Goal: Task Accomplishment & Management: Manage account settings

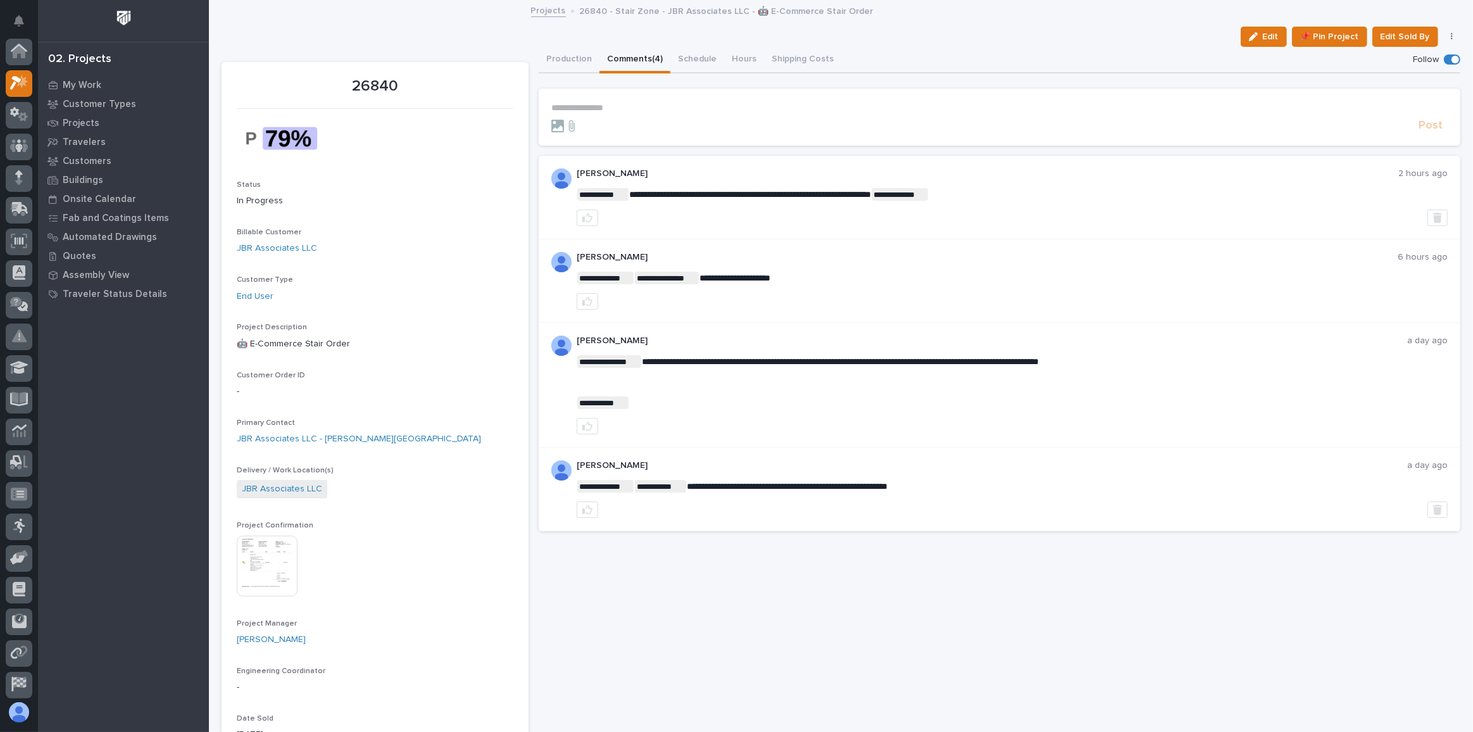
scroll to position [31, 0]
click at [66, 79] on div "My Work" at bounding box center [123, 85] width 165 height 18
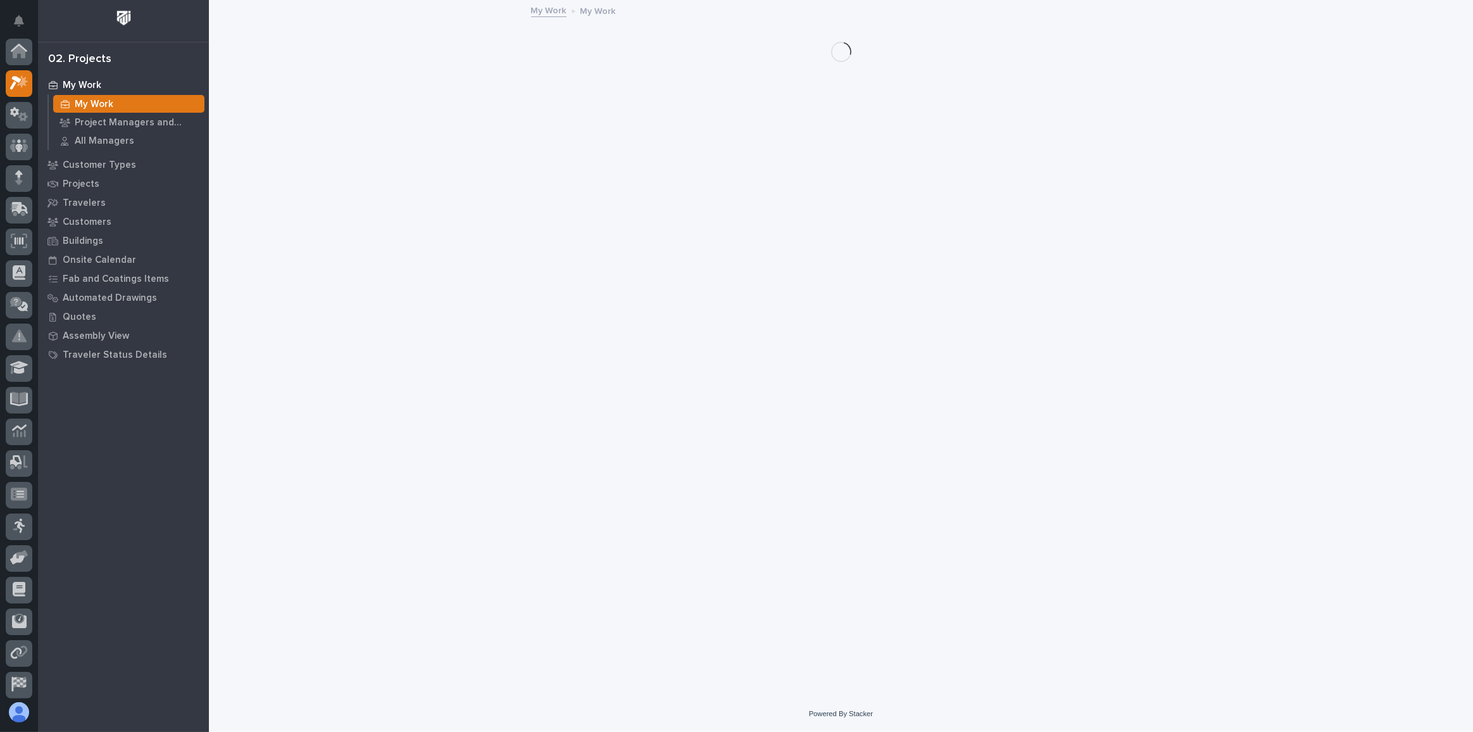
scroll to position [31, 0]
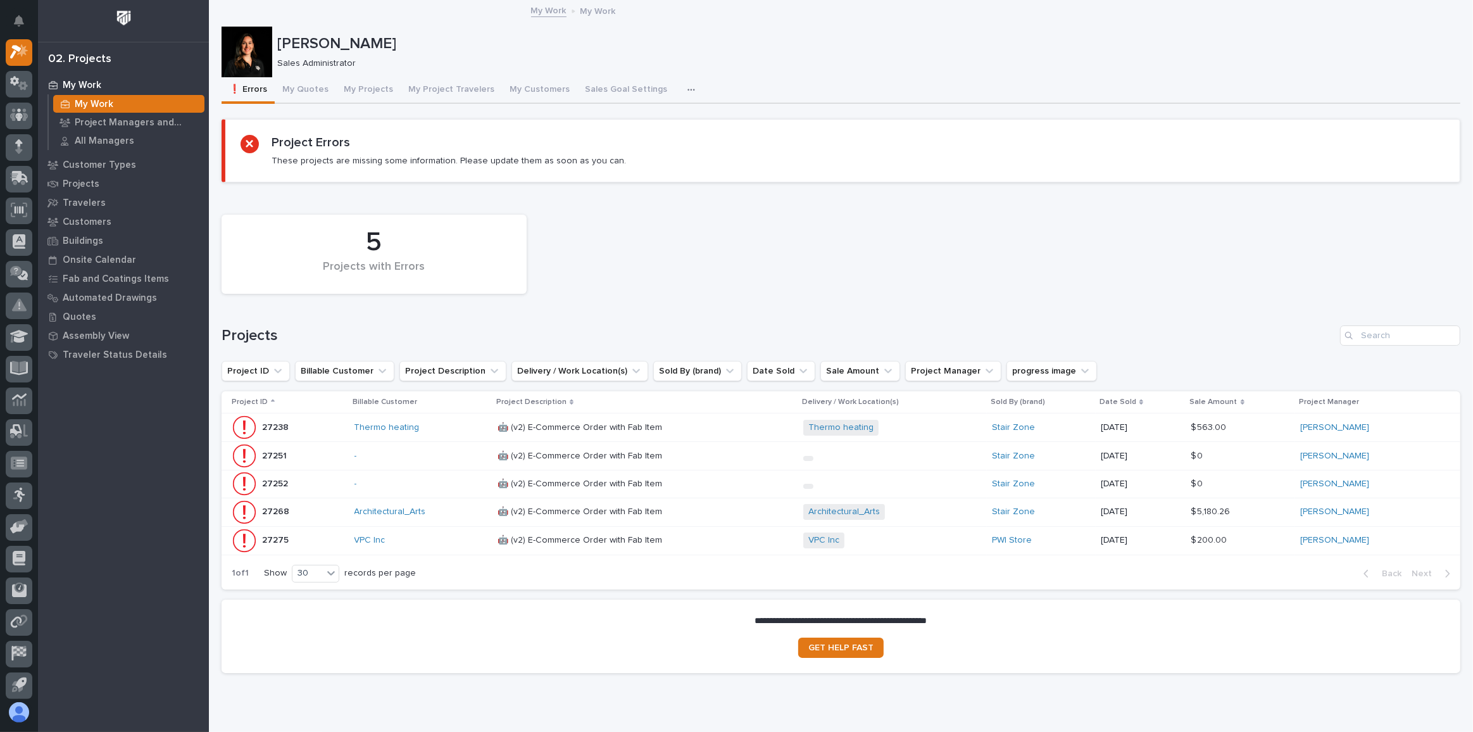
click at [698, 422] on p at bounding box center [609, 427] width 222 height 11
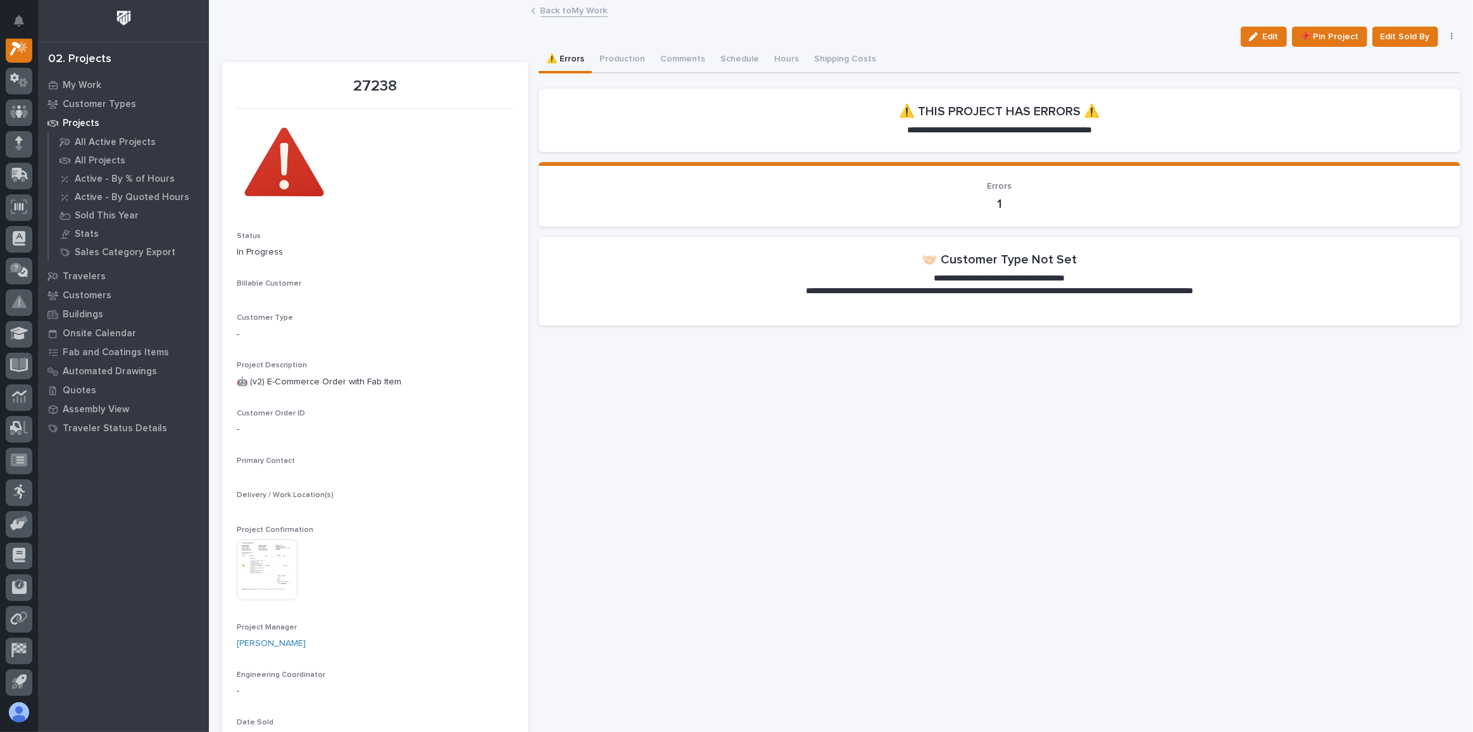
scroll to position [31, 0]
click at [258, 305] on link "Thermo heating" at bounding box center [269, 299] width 65 height 13
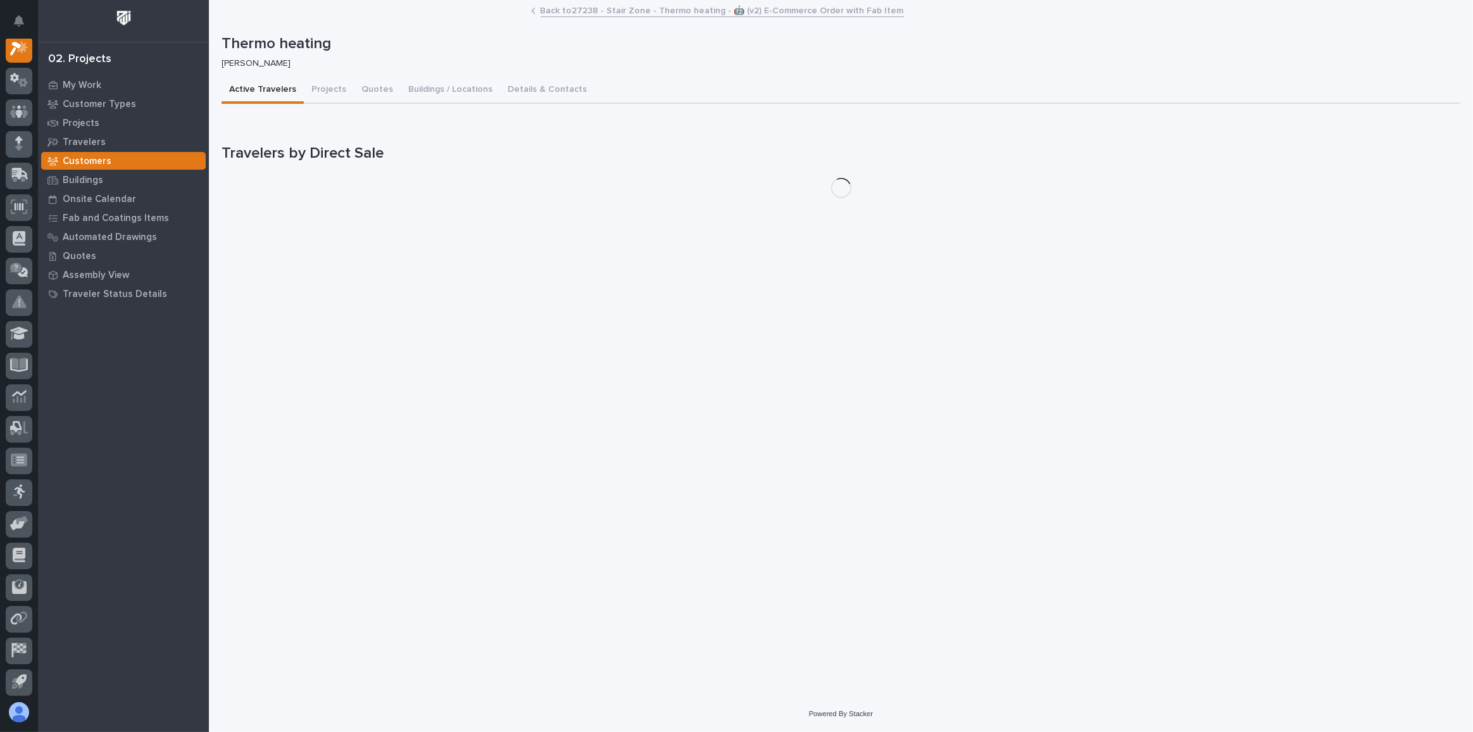
scroll to position [31, 0]
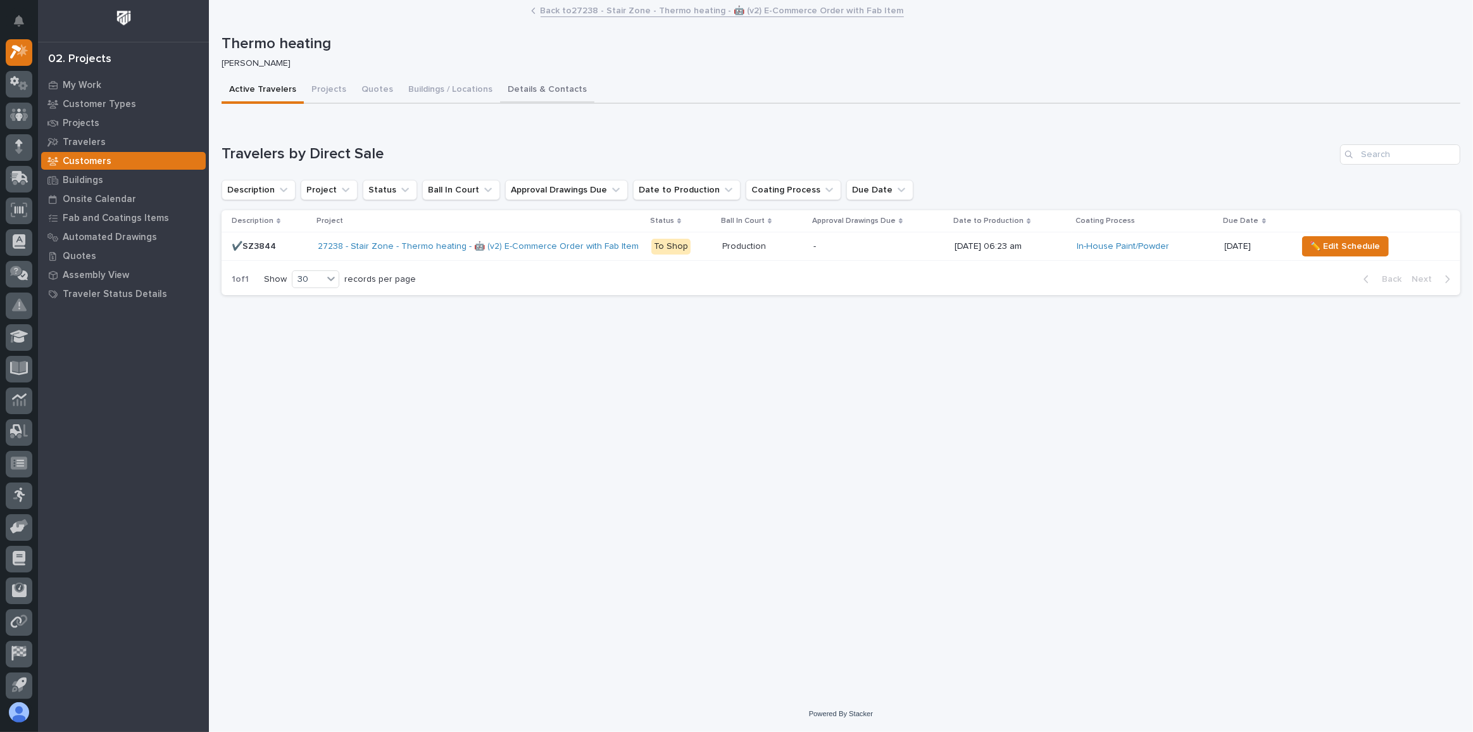
click at [523, 92] on button "Details & Contacts" at bounding box center [547, 90] width 94 height 27
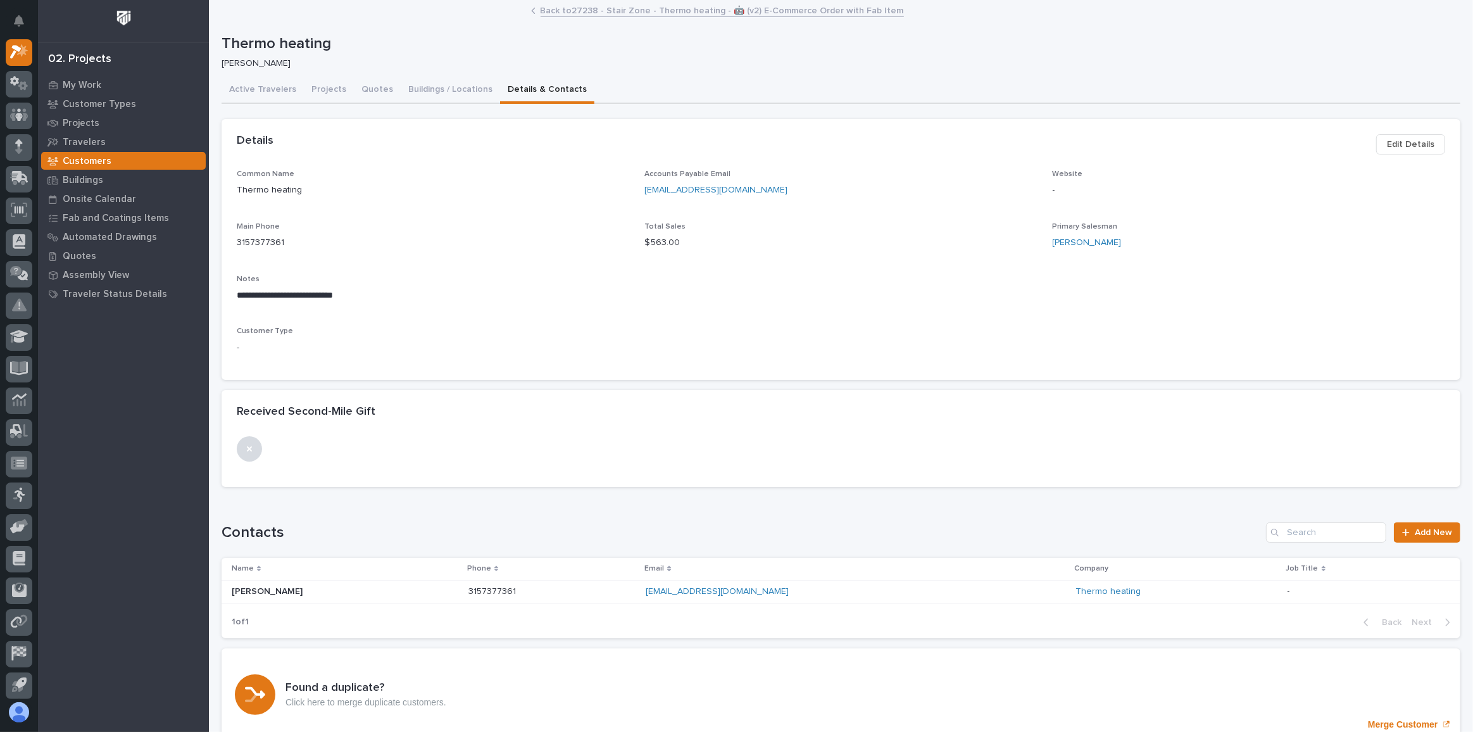
click at [1393, 139] on span "Edit Details" at bounding box center [1410, 144] width 47 height 15
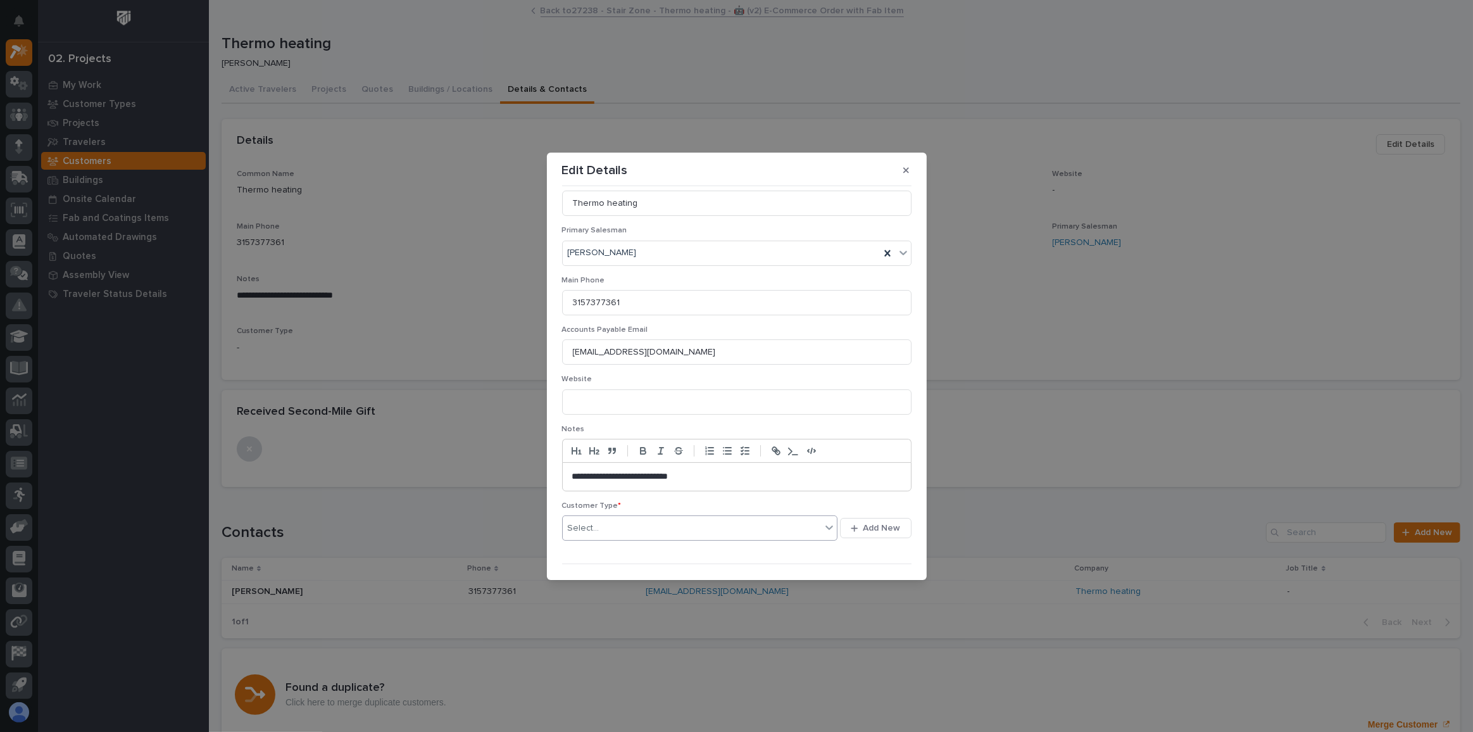
scroll to position [99, 0]
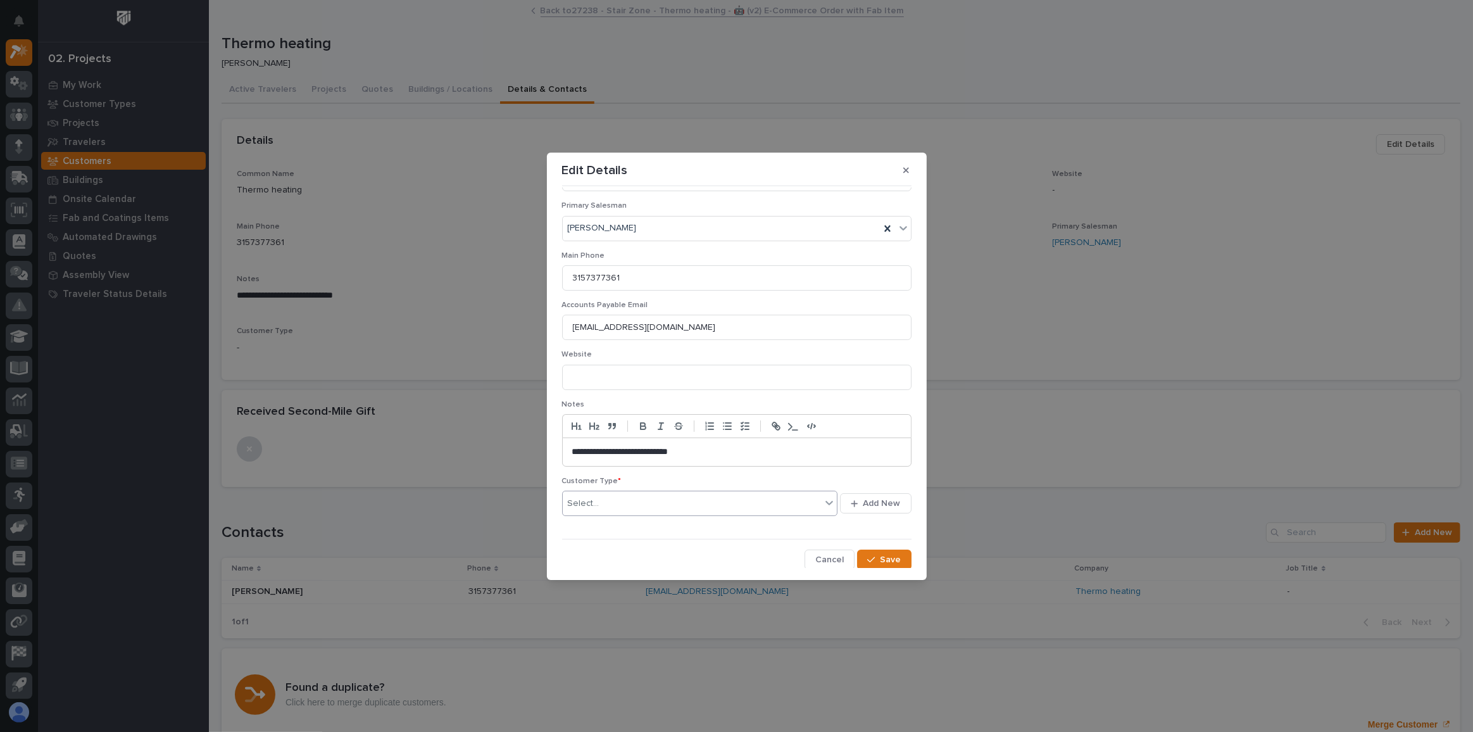
click at [648, 501] on div "Select..." at bounding box center [692, 503] width 259 height 21
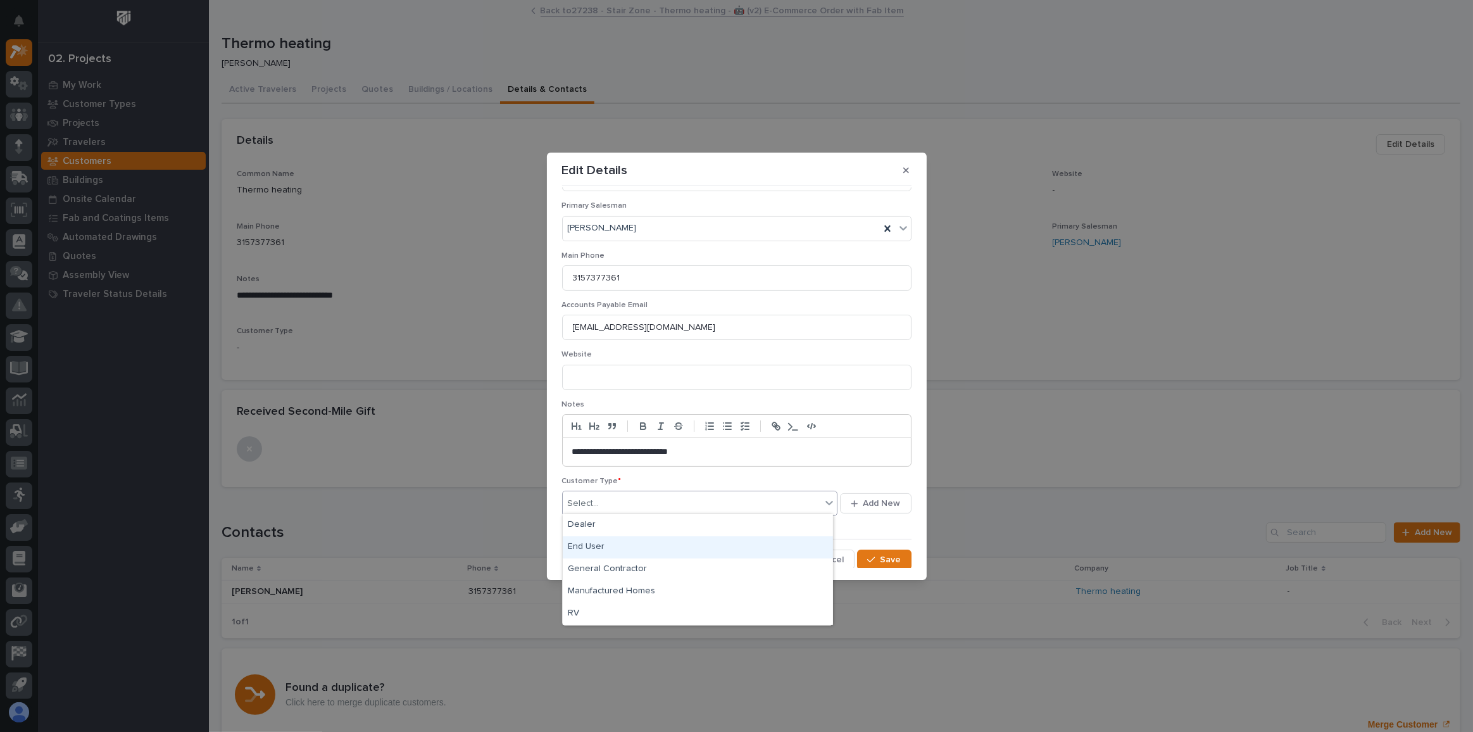
click at [589, 543] on div "End User" at bounding box center [698, 547] width 270 height 22
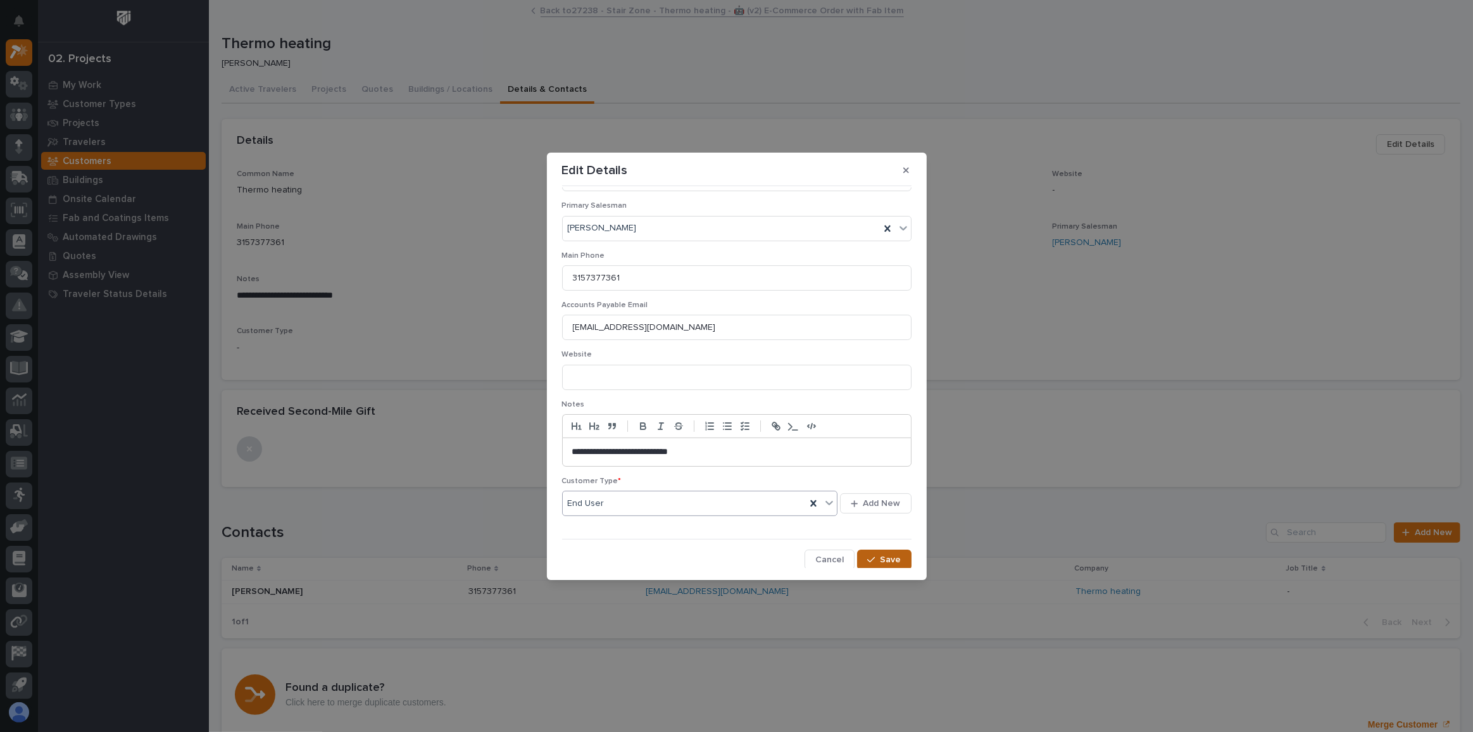
click at [881, 559] on span "Save" at bounding box center [891, 559] width 21 height 11
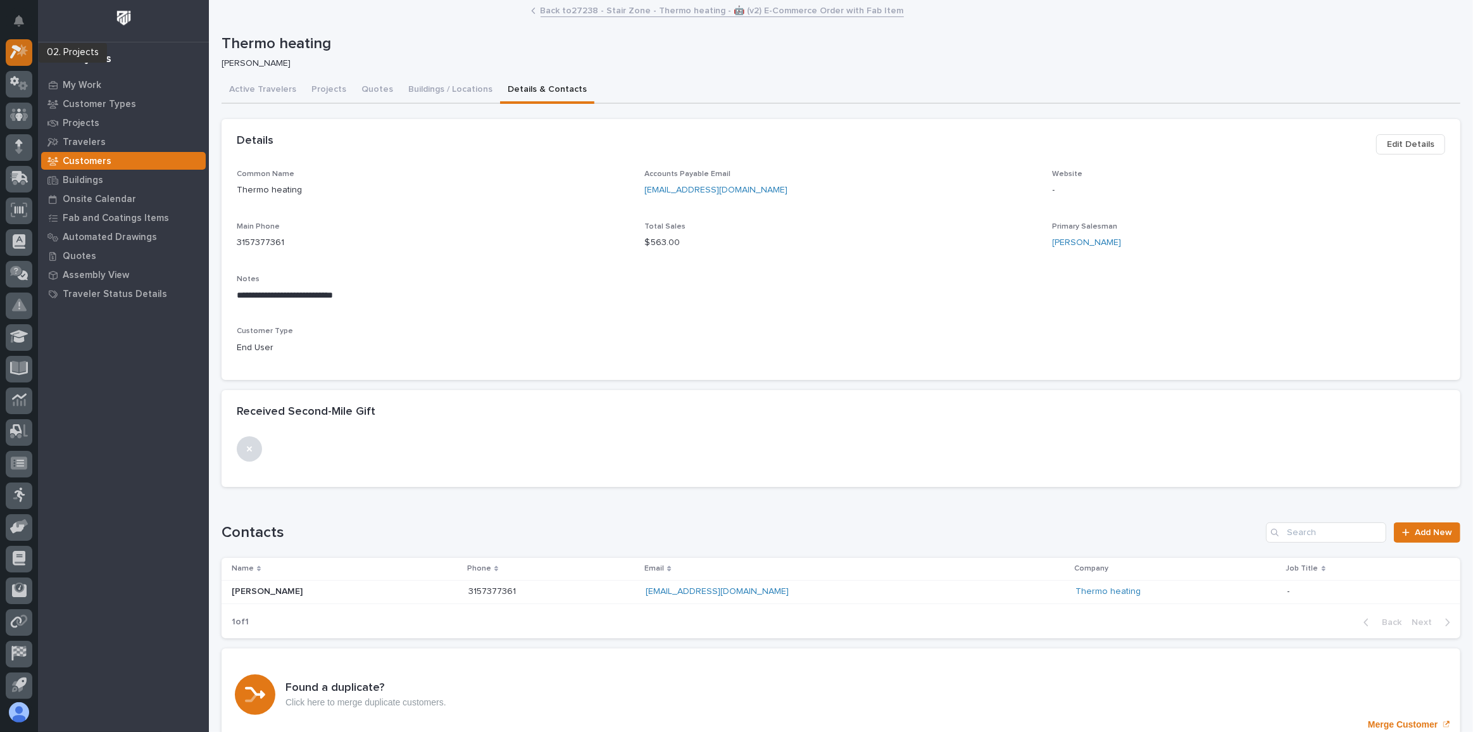
click at [25, 44] on icon at bounding box center [19, 51] width 18 height 15
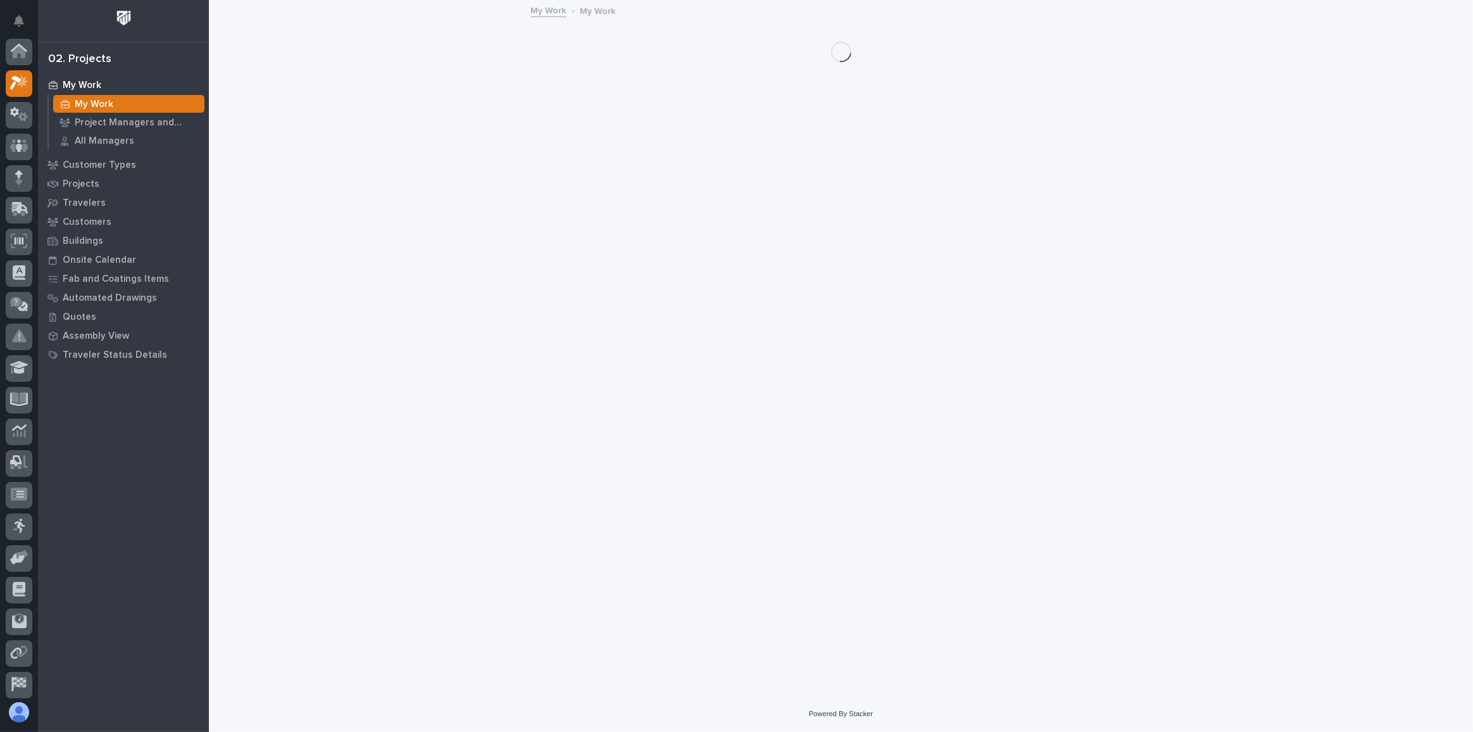
scroll to position [31, 0]
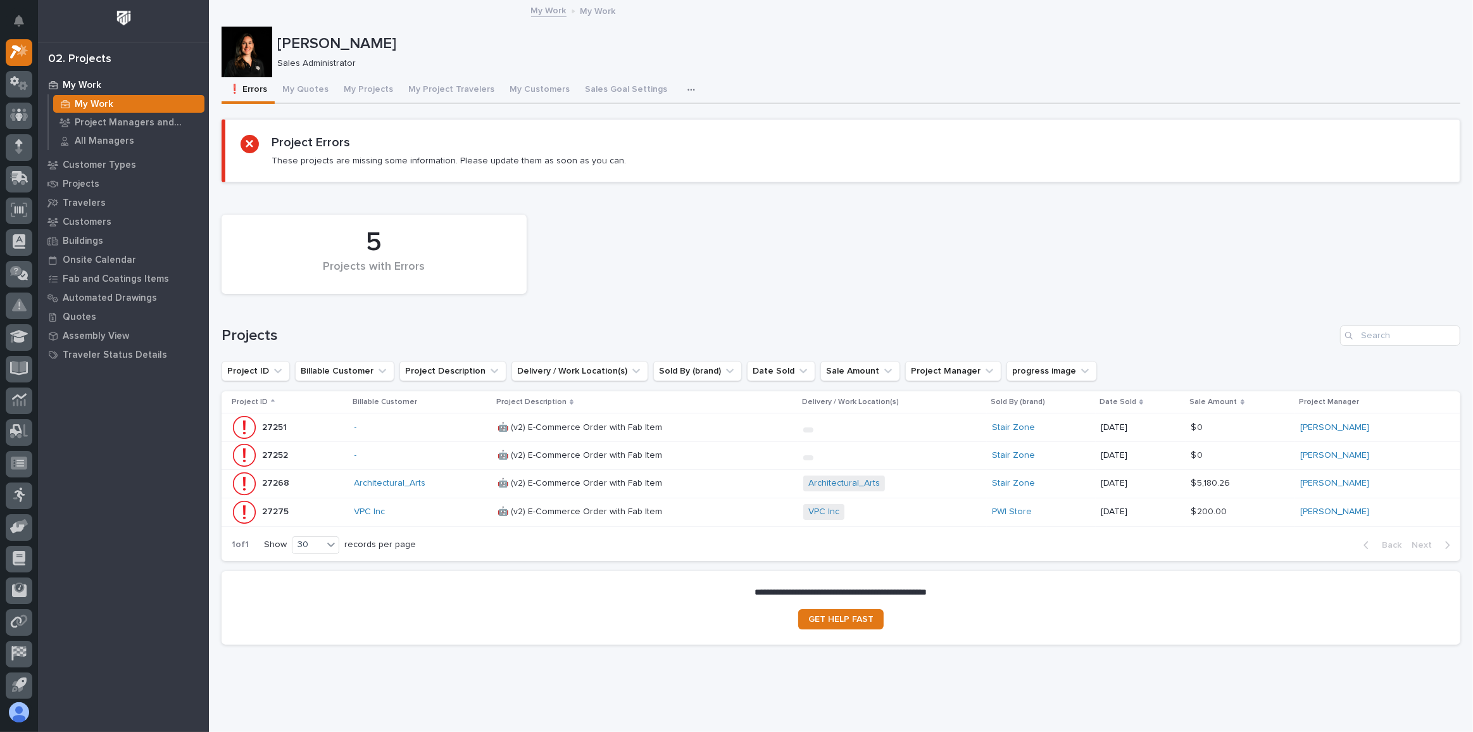
click at [444, 431] on div "-" at bounding box center [421, 427] width 133 height 11
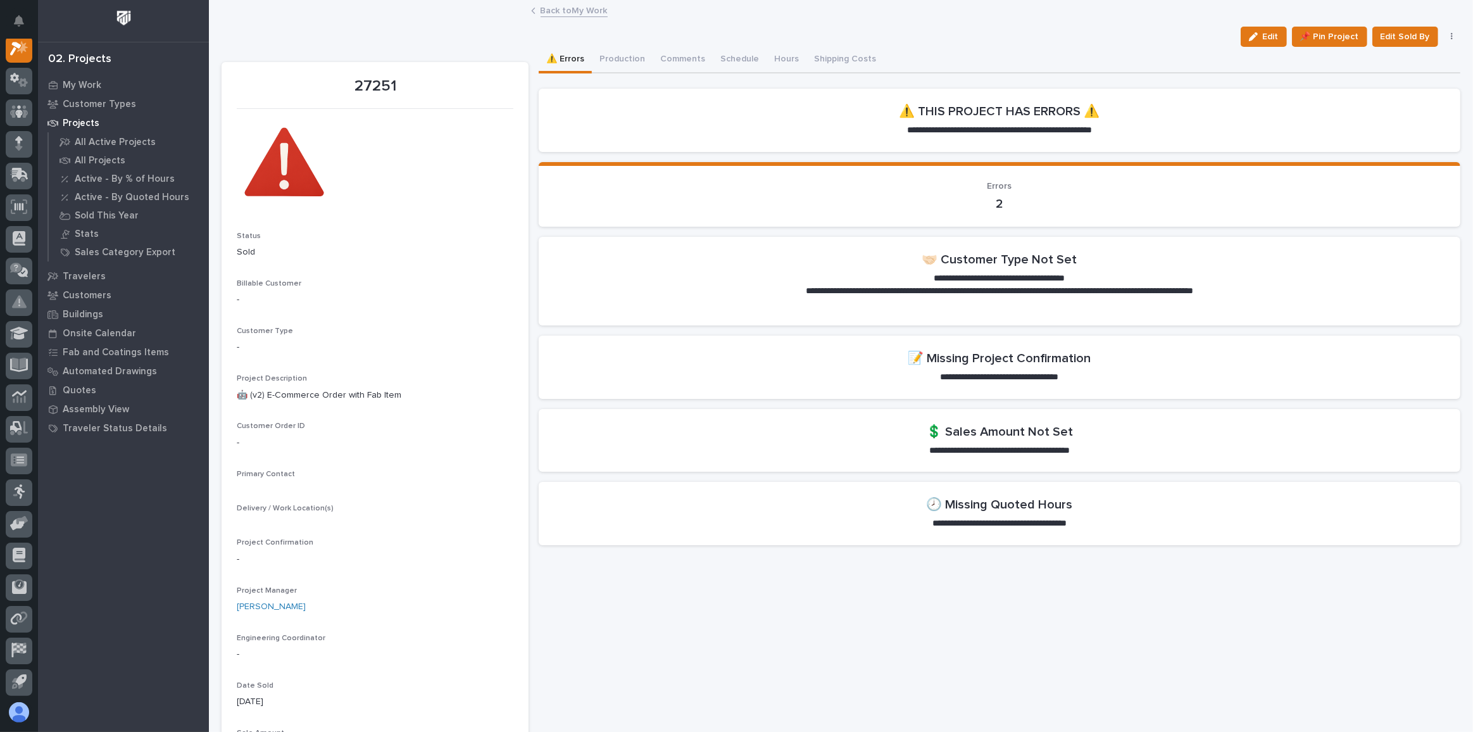
scroll to position [31, 0]
click at [1446, 37] on button "button" at bounding box center [1452, 36] width 18 height 9
click at [1405, 59] on button "Cancel" at bounding box center [1414, 62] width 84 height 20
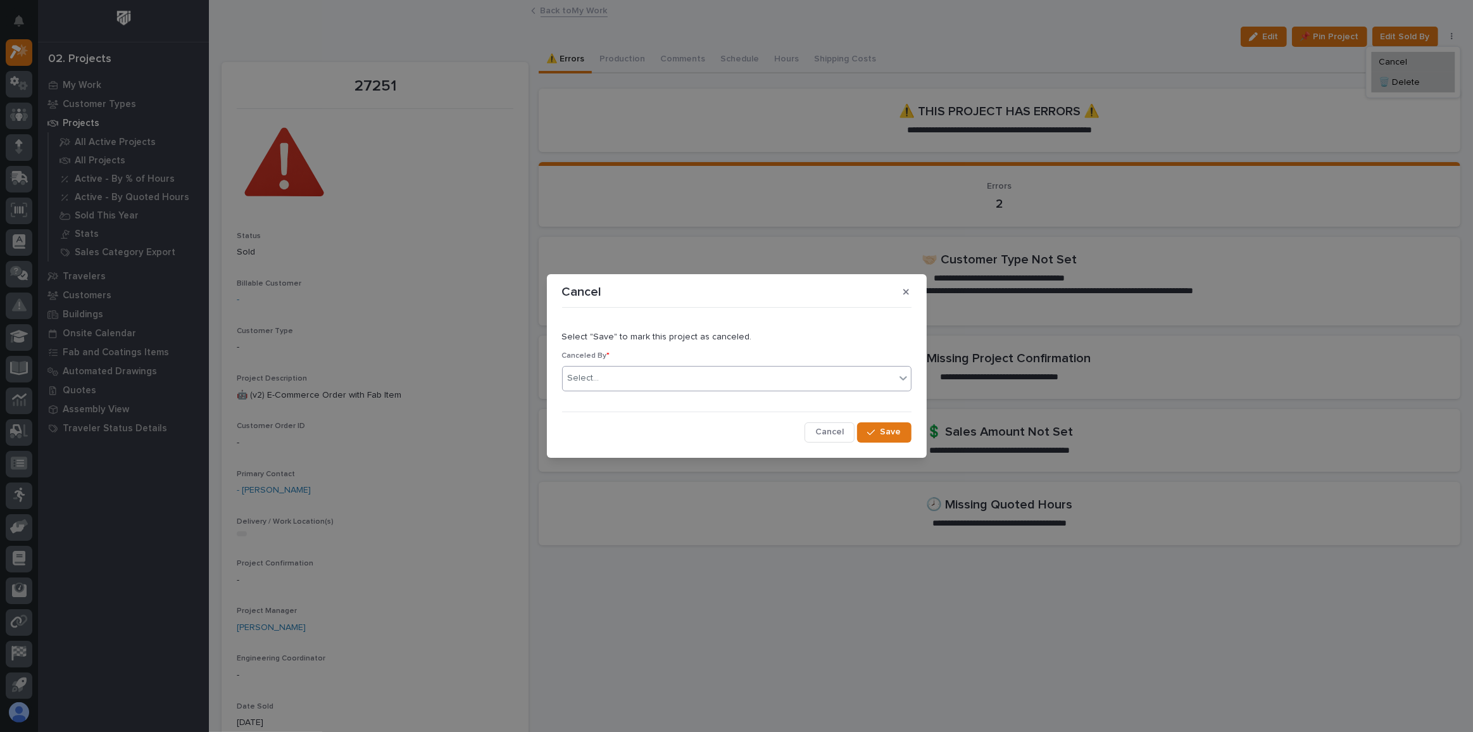
click at [665, 371] on div "Select..." at bounding box center [729, 378] width 332 height 21
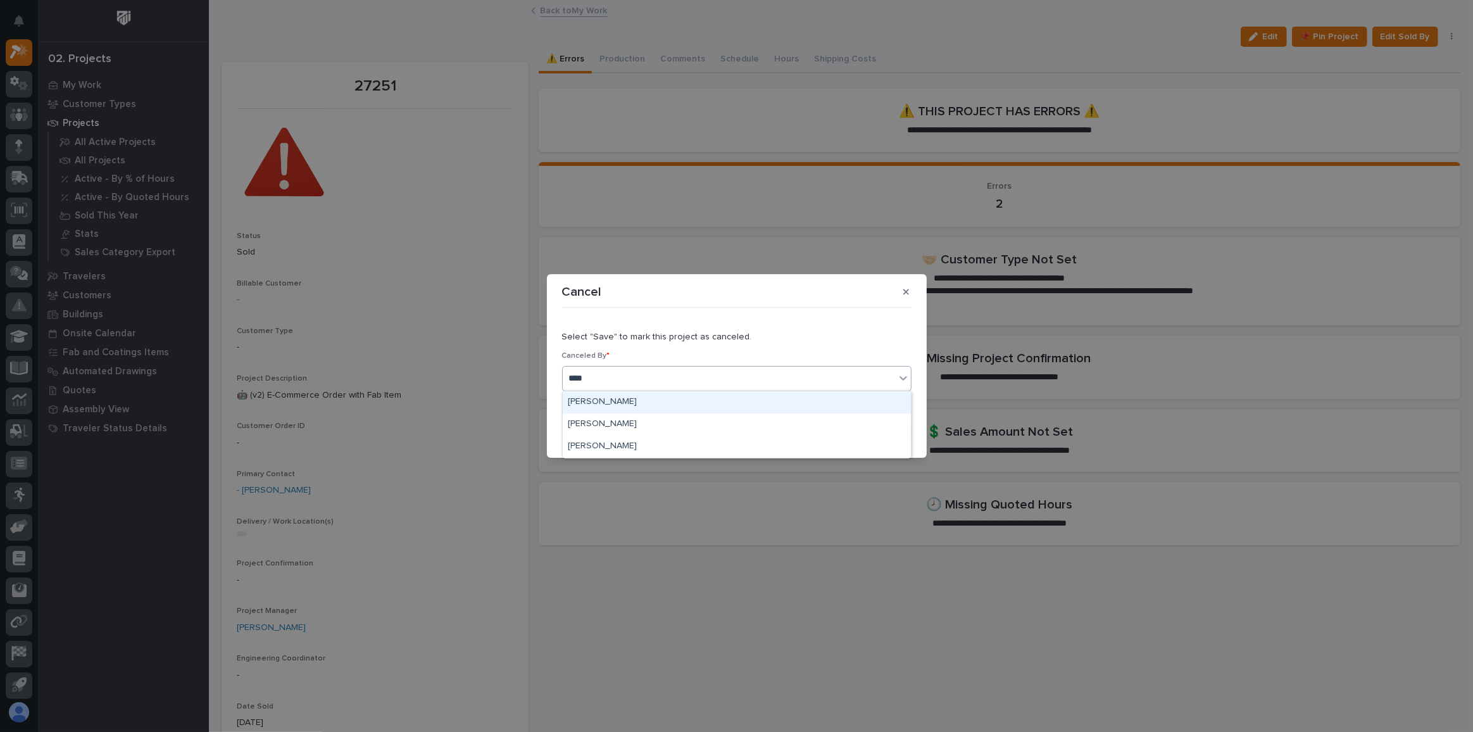
type input "*****"
click at [641, 403] on div "[PERSON_NAME]" at bounding box center [737, 402] width 348 height 22
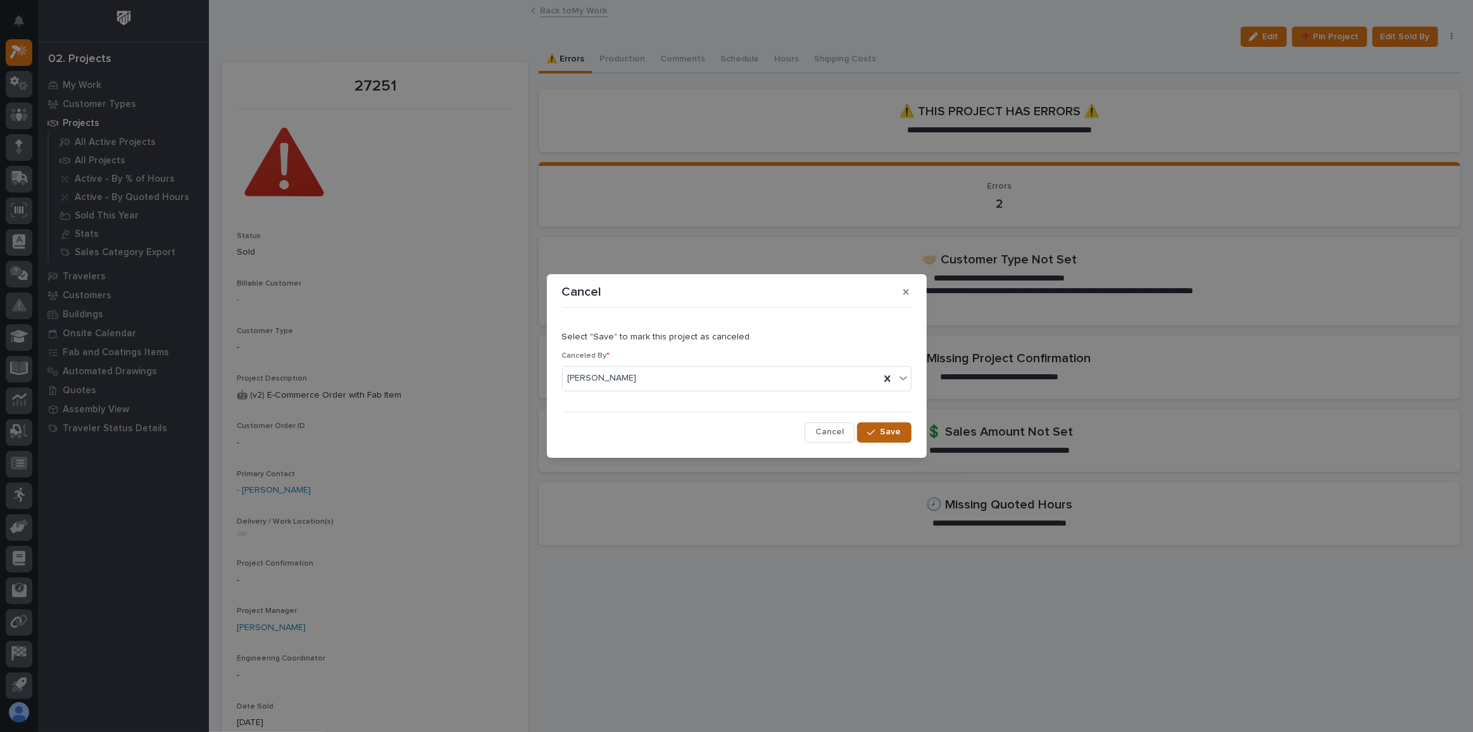
click at [874, 433] on icon "button" at bounding box center [871, 432] width 8 height 9
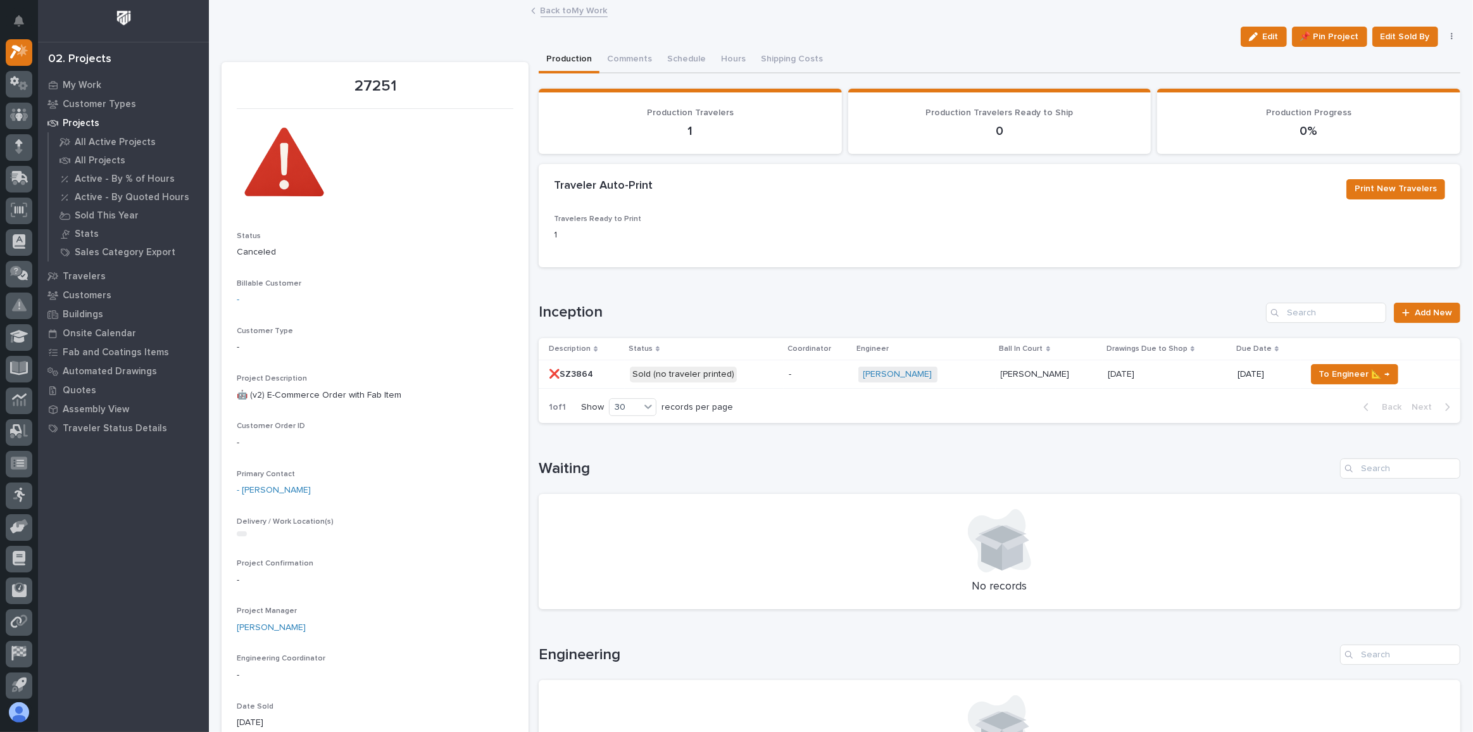
click at [555, 7] on link "Back to My Work" at bounding box center [574, 10] width 67 height 15
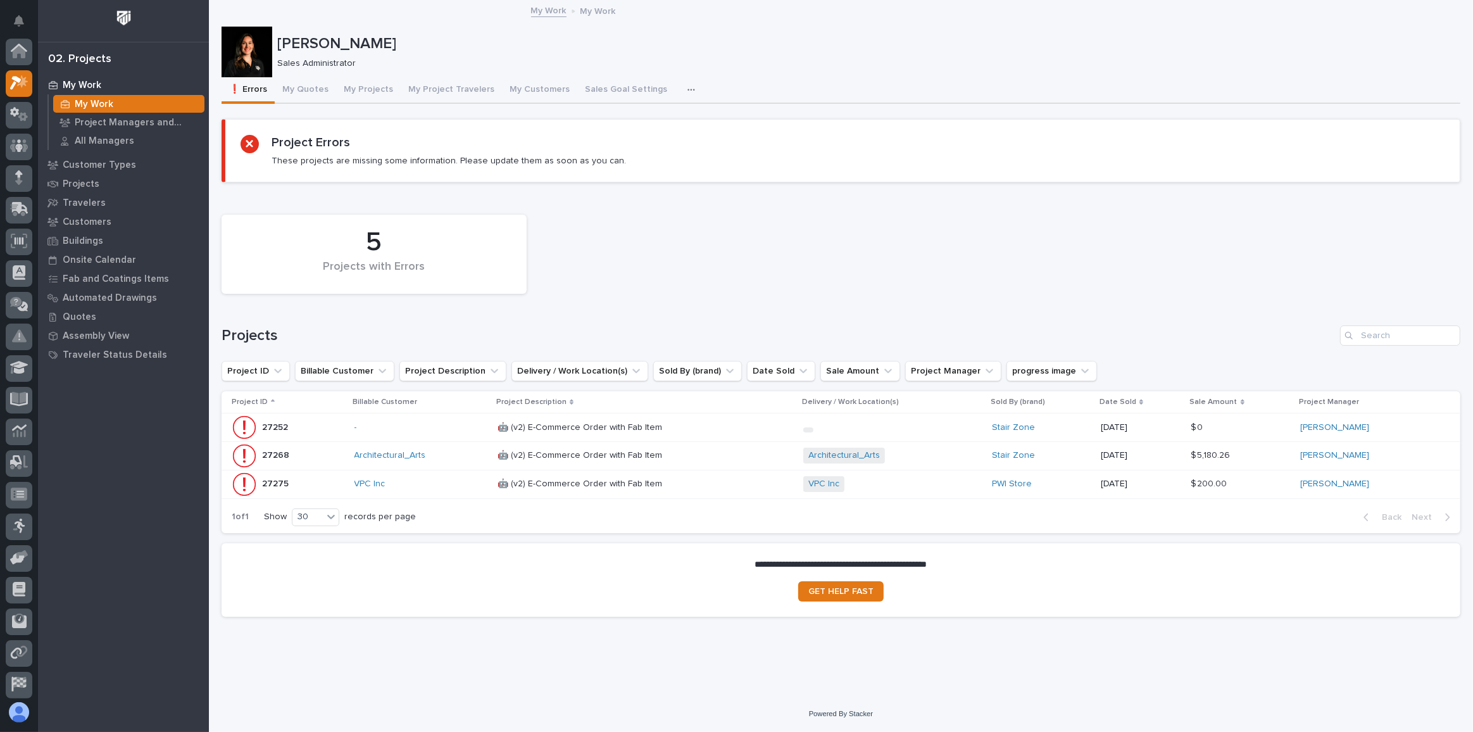
scroll to position [34, 0]
click at [752, 432] on div "🤖 (v2) E-Commerce Order with Fab Item 🤖 (v2) E-Commerce Order with Fab Item" at bounding box center [646, 427] width 296 height 21
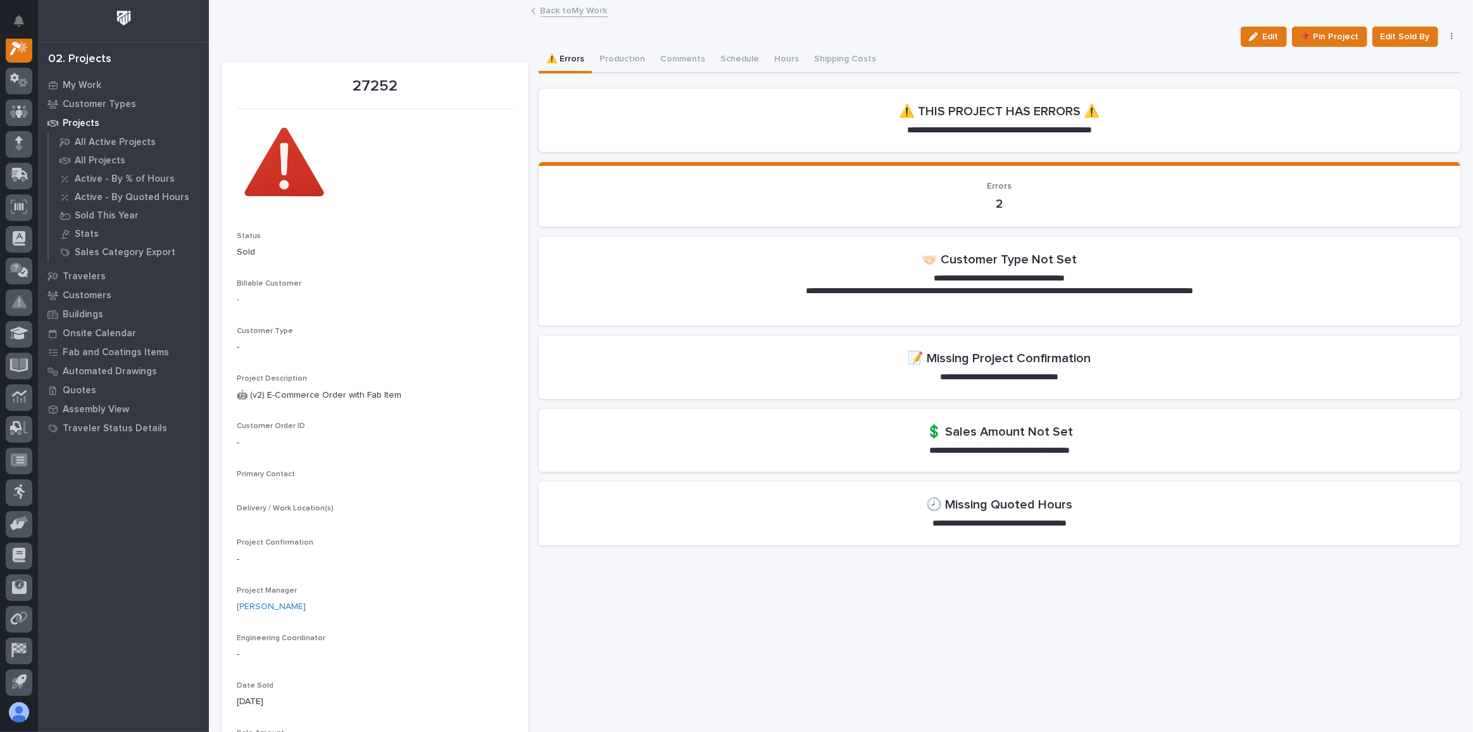
scroll to position [31, 0]
click at [1443, 38] on button "button" at bounding box center [1452, 36] width 18 height 9
click at [1400, 65] on button "Cancel" at bounding box center [1414, 62] width 84 height 20
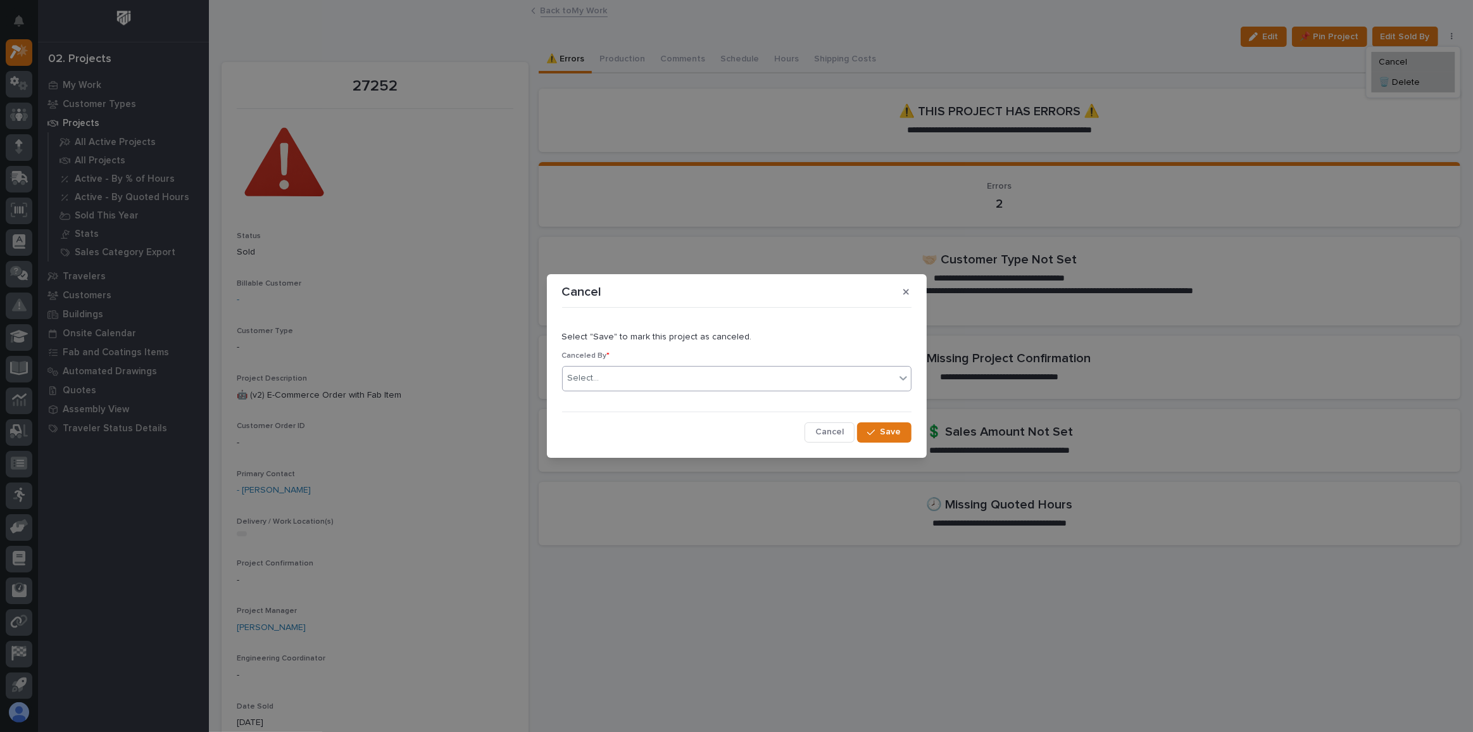
click at [609, 377] on div "Select..." at bounding box center [729, 378] width 332 height 21
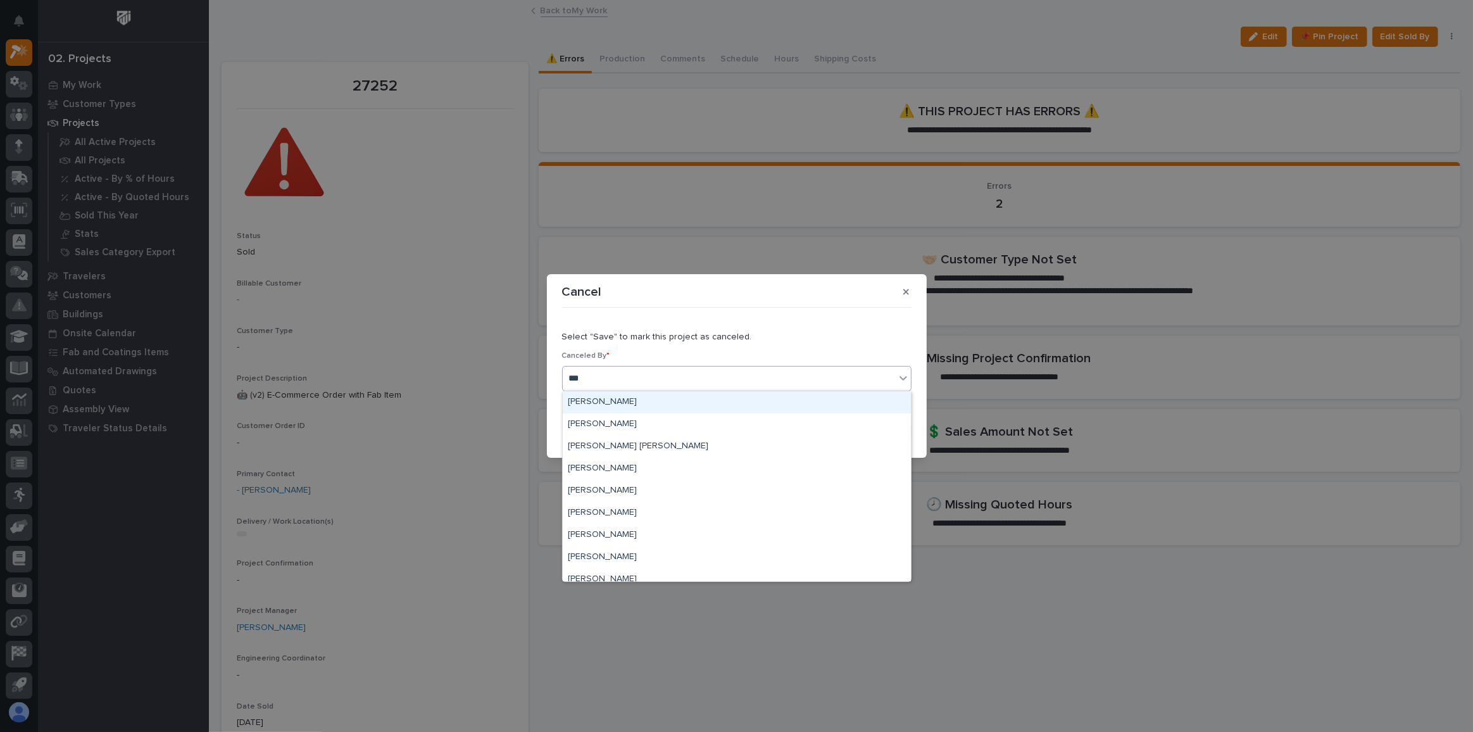
type input "****"
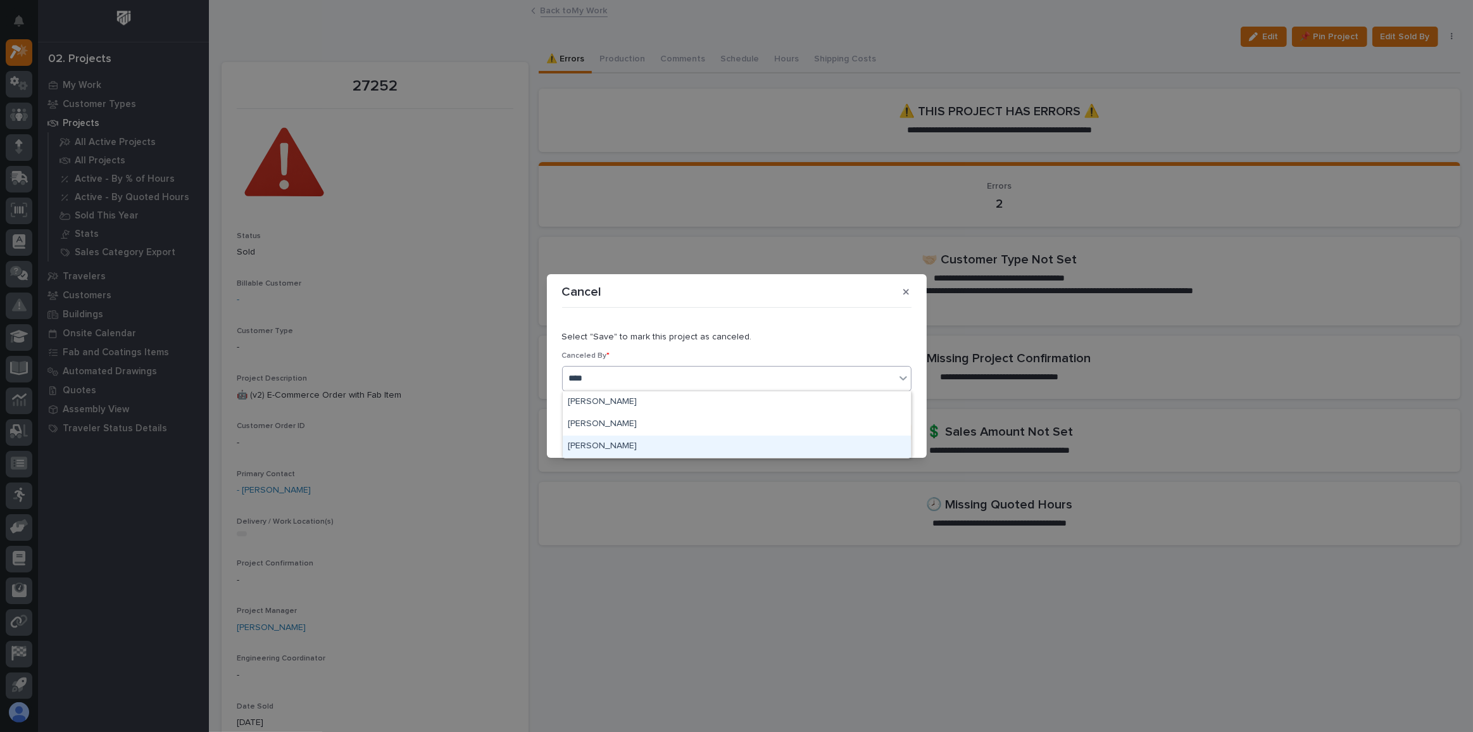
click at [617, 441] on div "[PERSON_NAME]" at bounding box center [737, 447] width 348 height 22
click at [893, 431] on span "Save" at bounding box center [891, 431] width 21 height 11
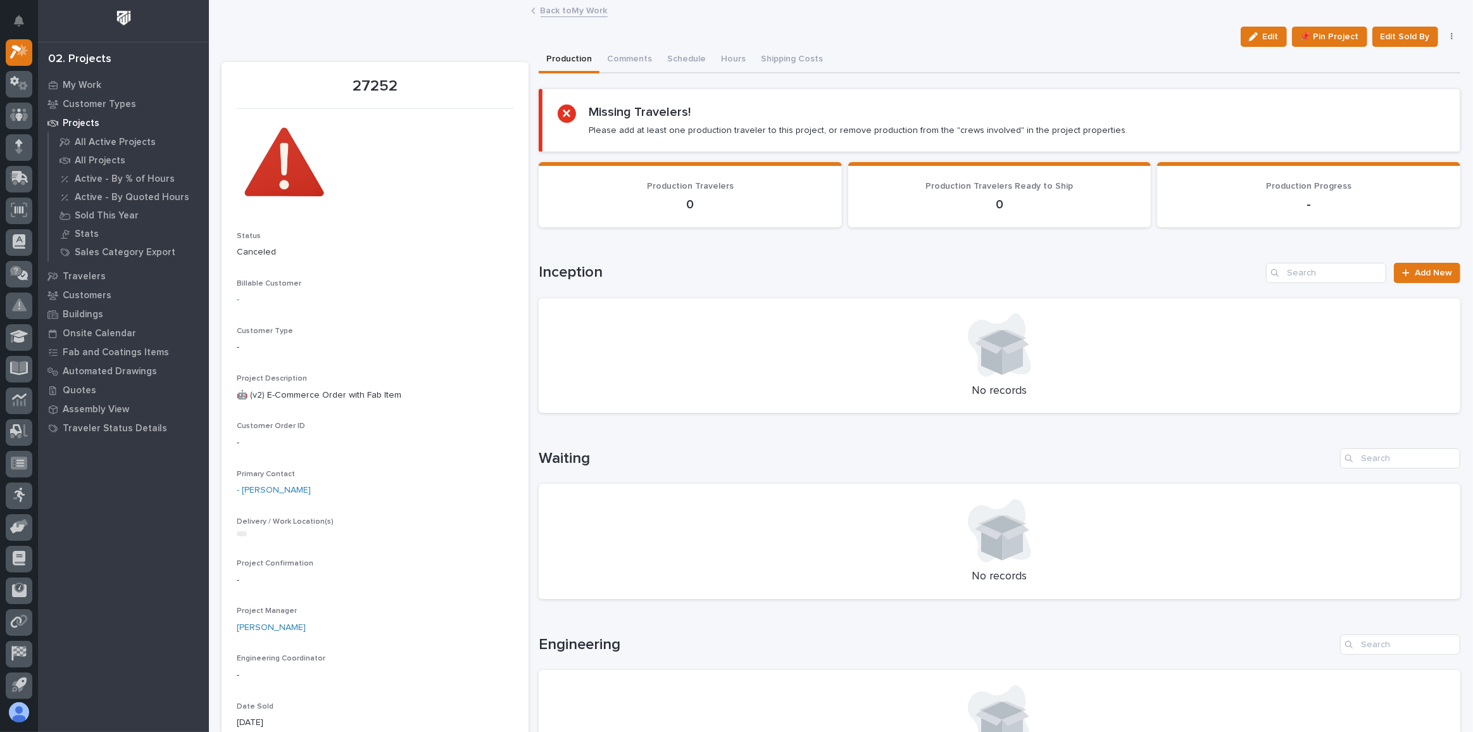
click at [569, 11] on link "Back to My Work" at bounding box center [574, 10] width 67 height 15
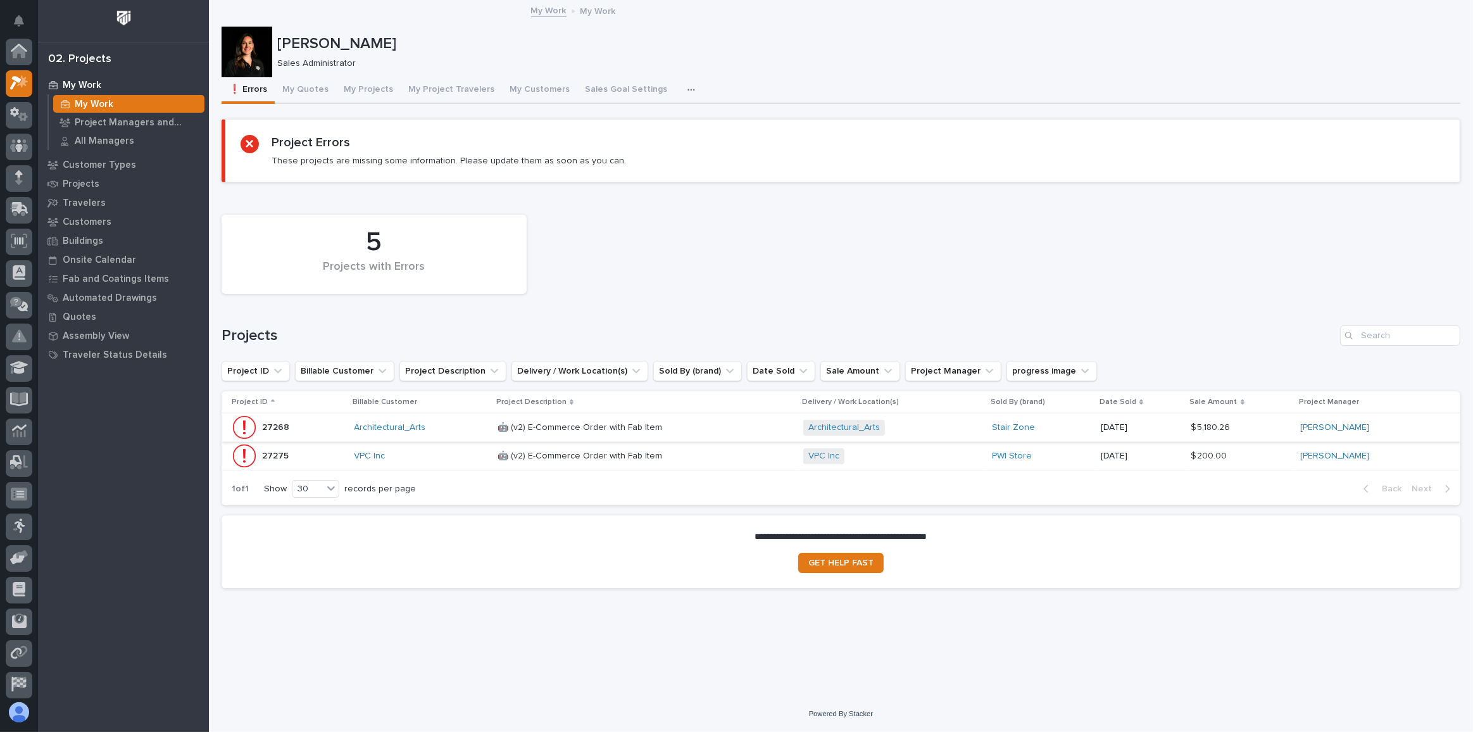
scroll to position [34, 0]
click at [691, 427] on p at bounding box center [609, 427] width 222 height 11
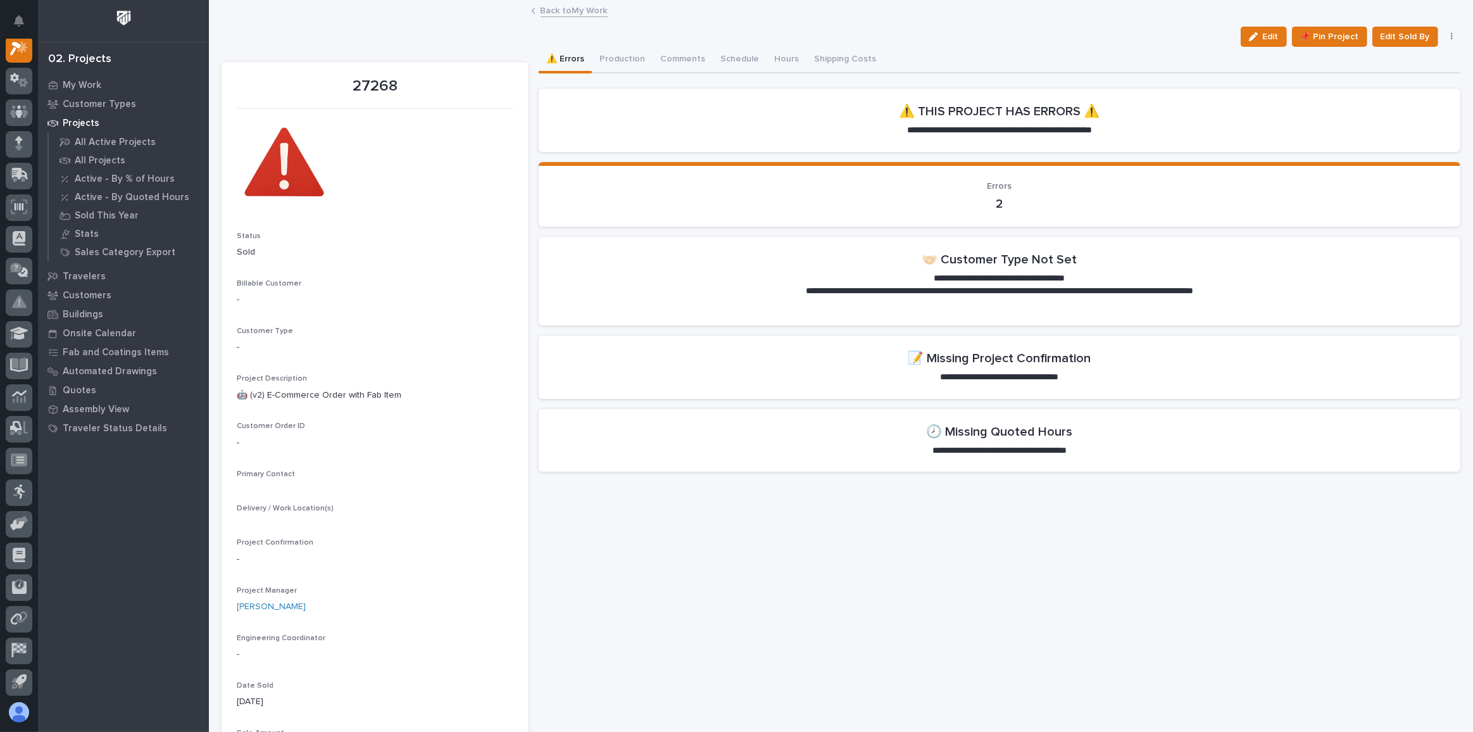
scroll to position [31, 0]
drag, startPoint x: 269, startPoint y: 311, endPoint x: 277, endPoint y: 301, distance: 12.6
click at [270, 311] on div "Billable Customer Architectural_Arts" at bounding box center [375, 297] width 277 height 37
click at [282, 298] on link "Architectural_Arts" at bounding box center [273, 299] width 72 height 13
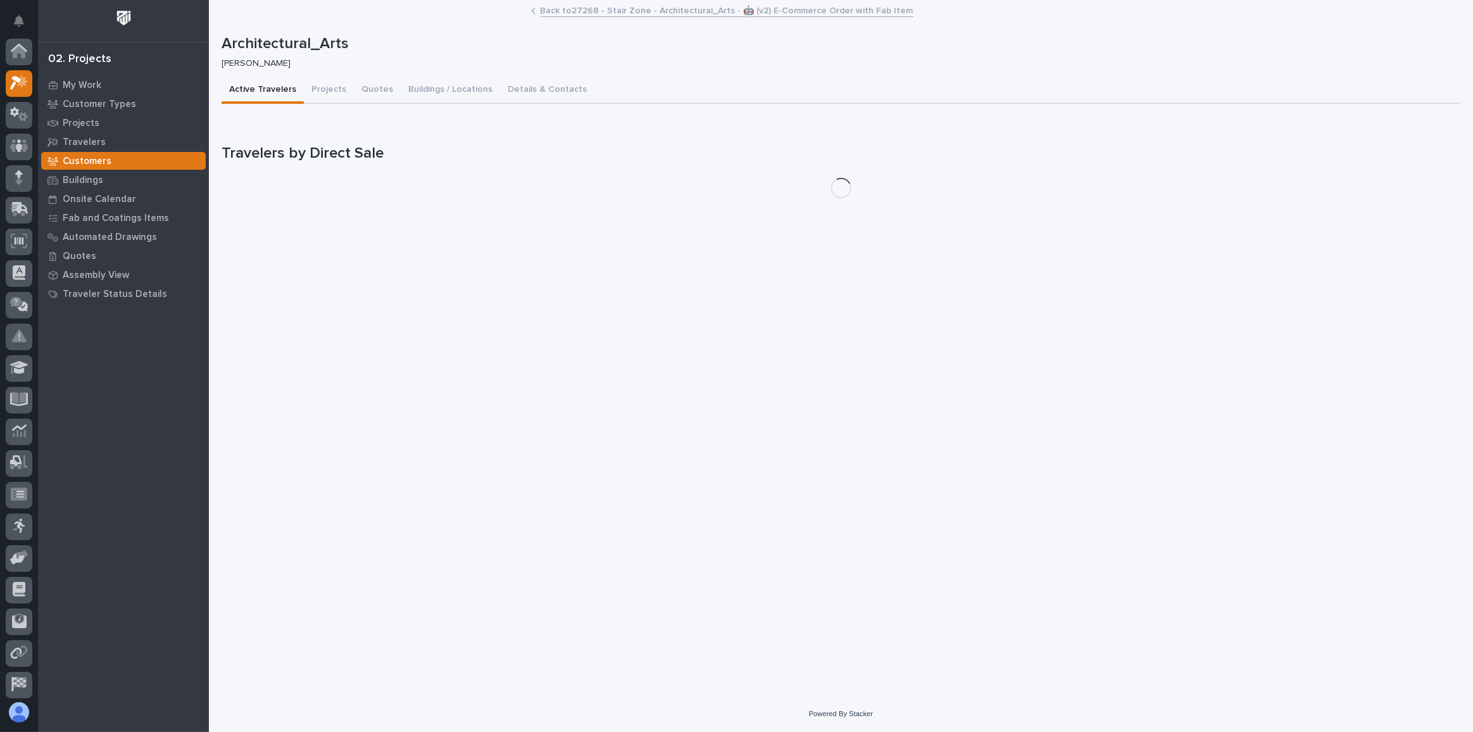
scroll to position [31, 0]
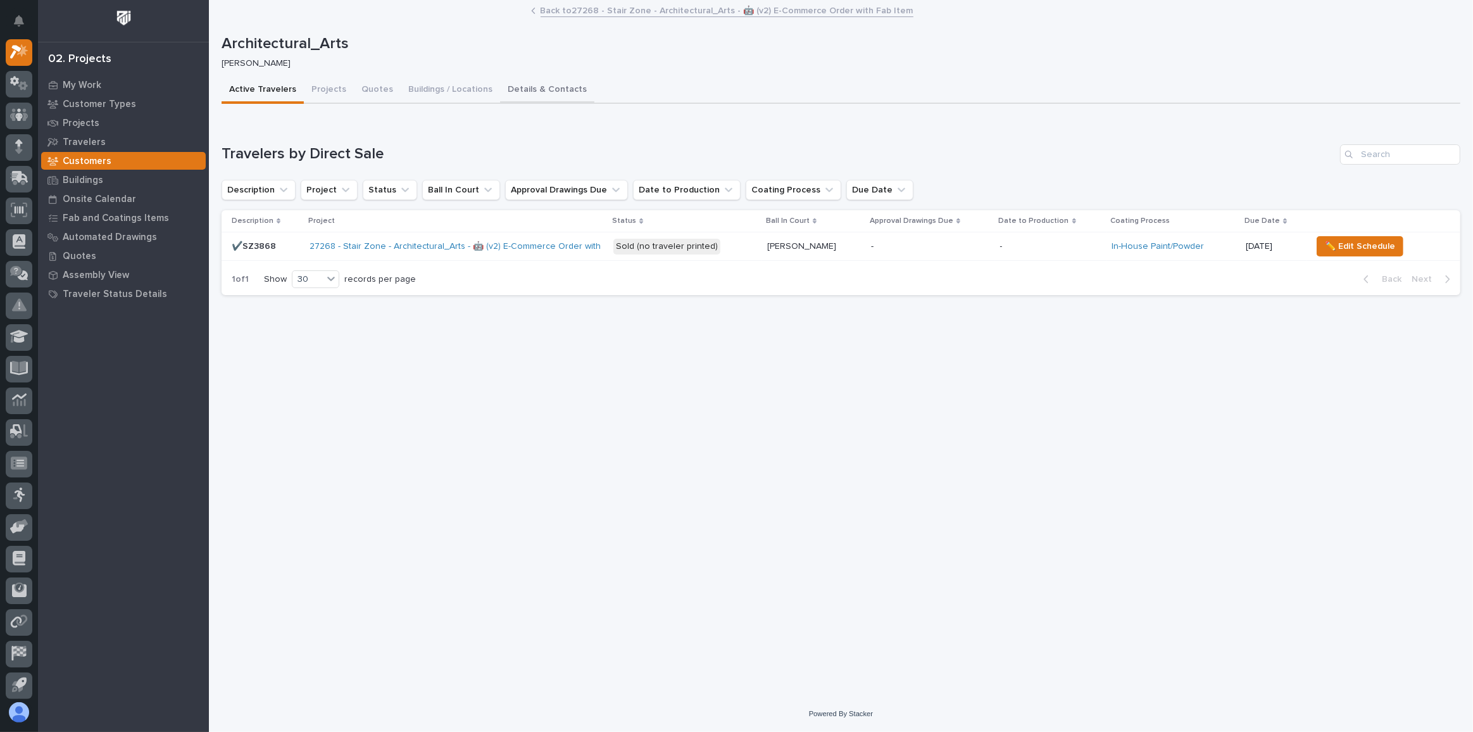
click at [526, 84] on button "Details & Contacts" at bounding box center [547, 90] width 94 height 27
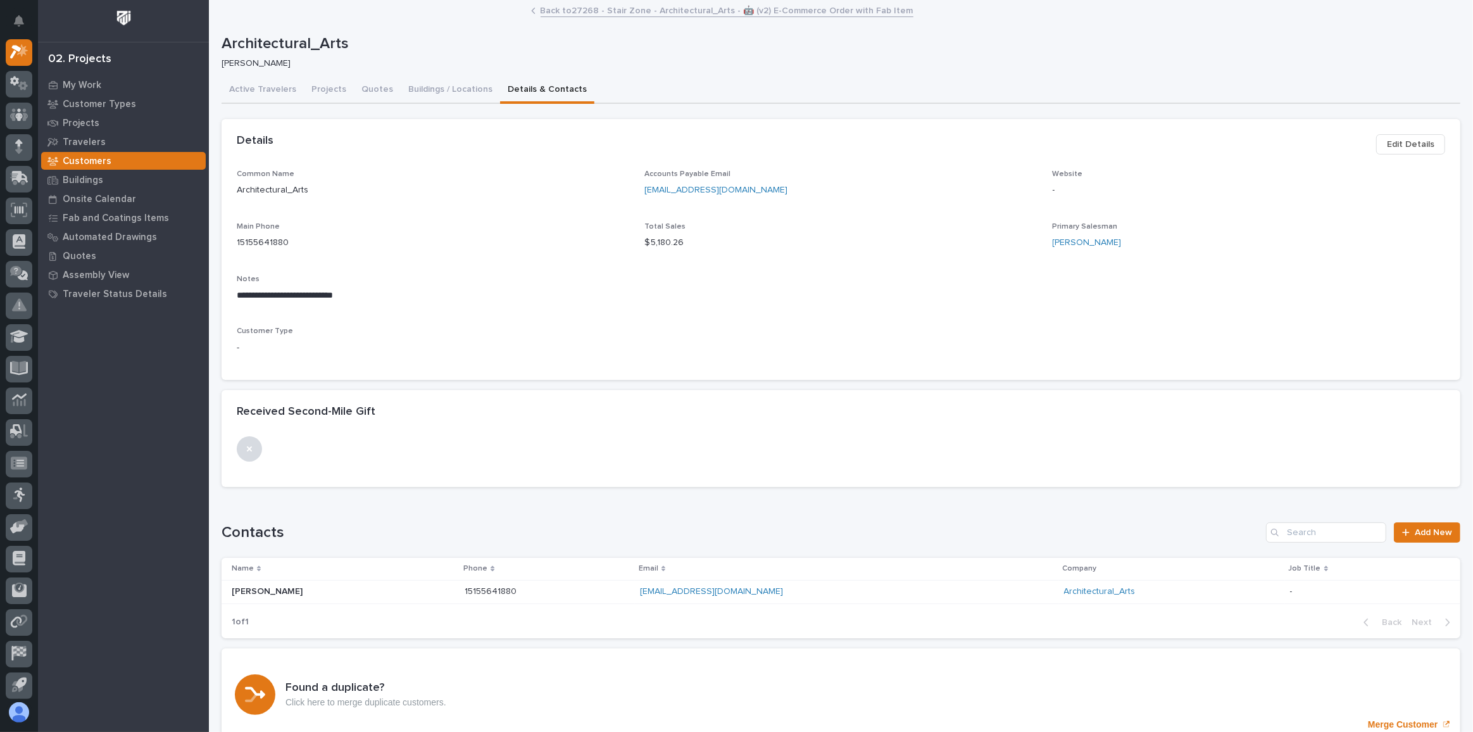
click at [1397, 141] on span "Edit Details" at bounding box center [1410, 144] width 47 height 15
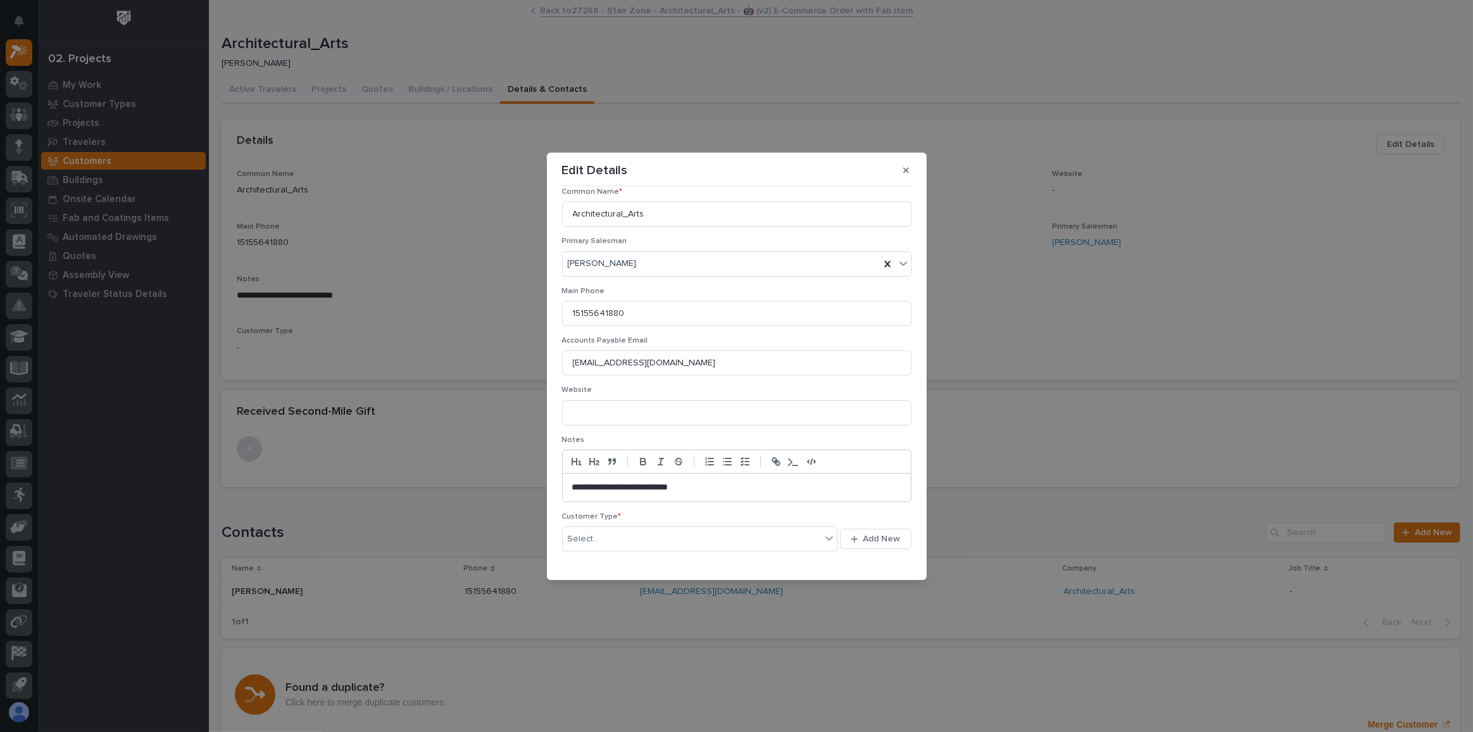
scroll to position [99, 0]
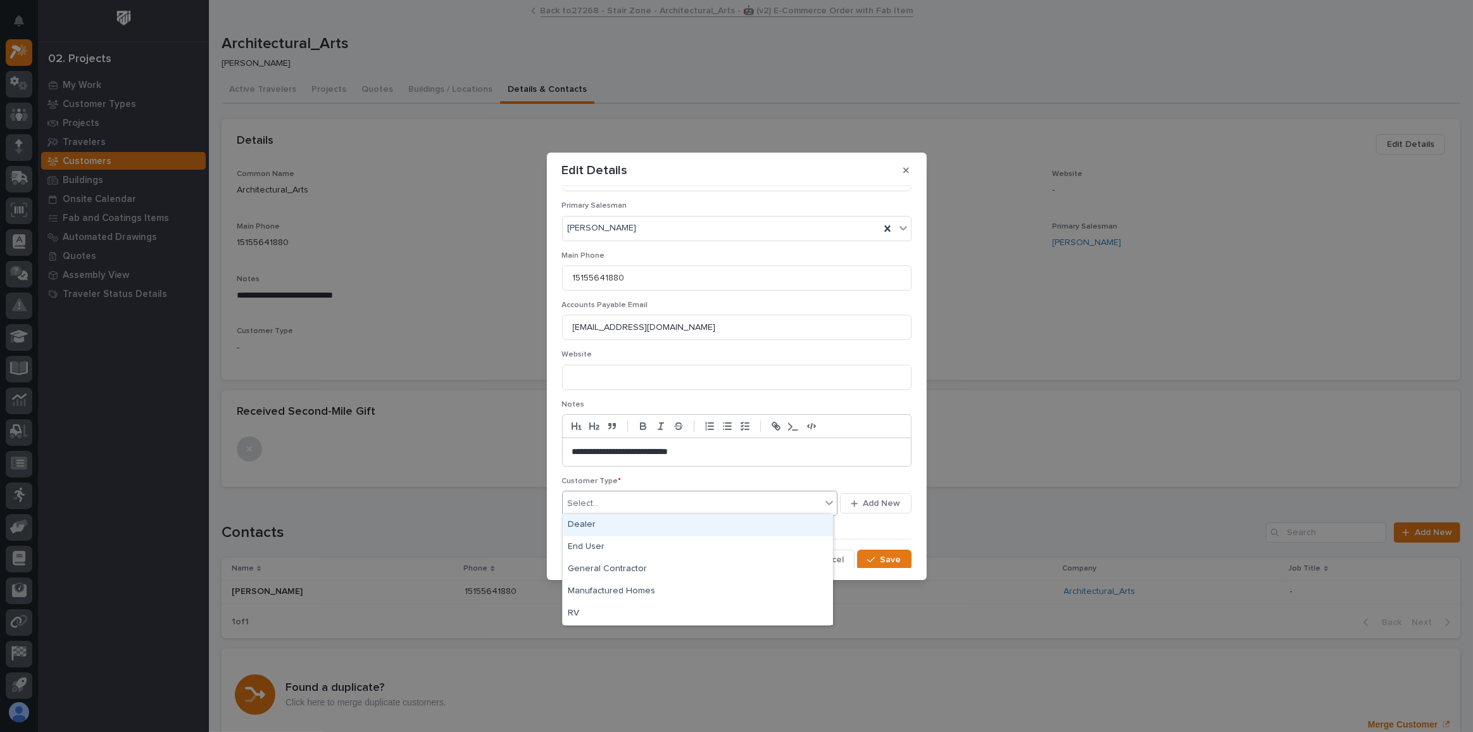
click at [625, 500] on div "Select..." at bounding box center [692, 503] width 259 height 21
click at [602, 545] on div "End User" at bounding box center [698, 547] width 270 height 22
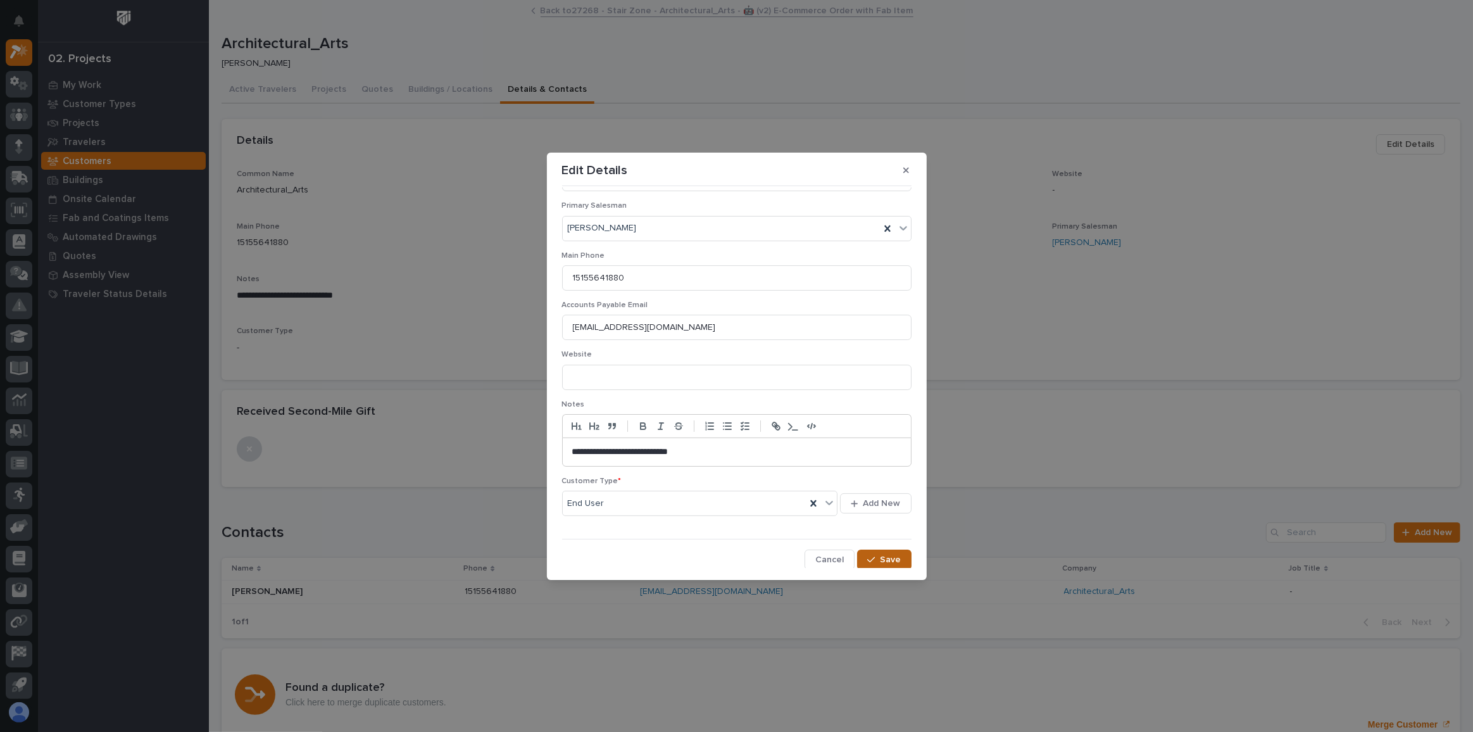
click at [869, 551] on button "Save" at bounding box center [884, 560] width 54 height 20
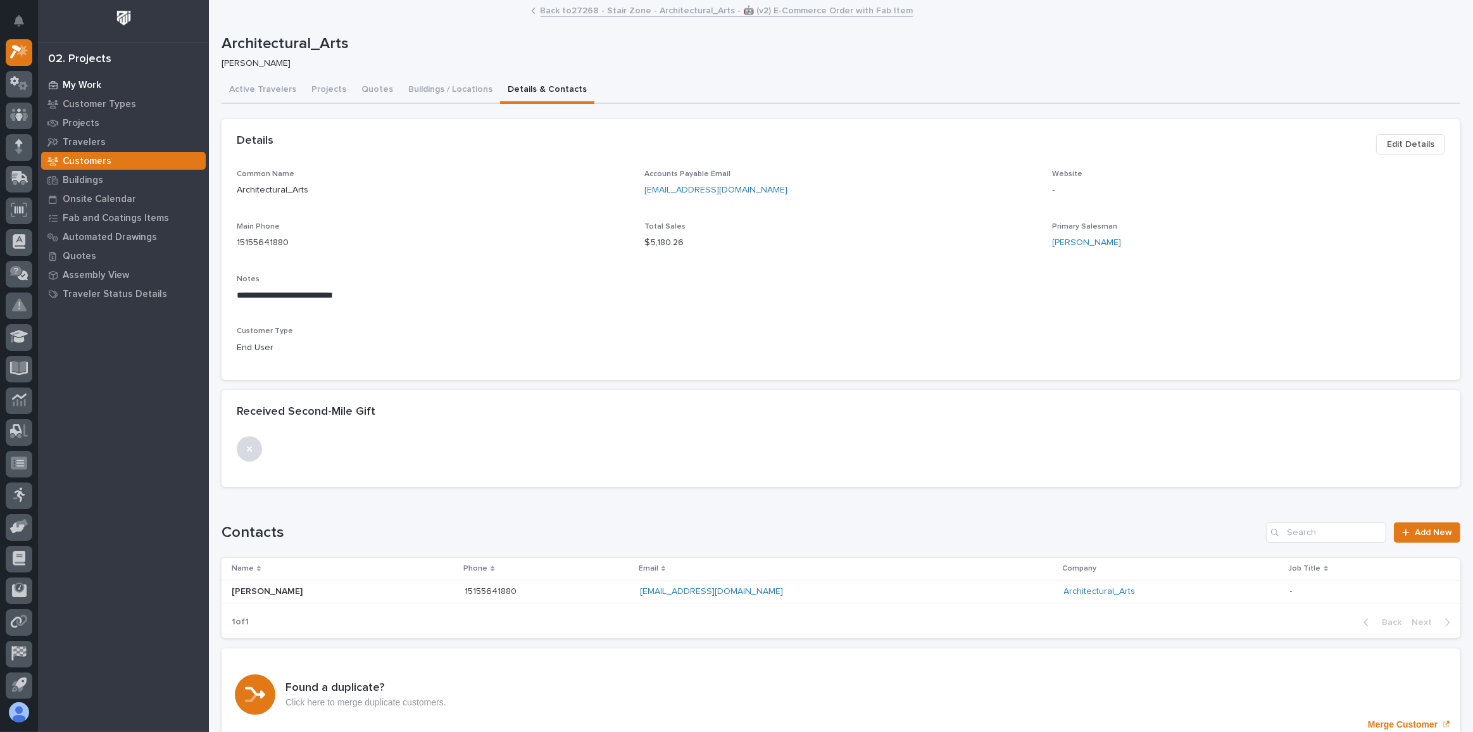
click at [86, 81] on p "My Work" at bounding box center [82, 85] width 39 height 11
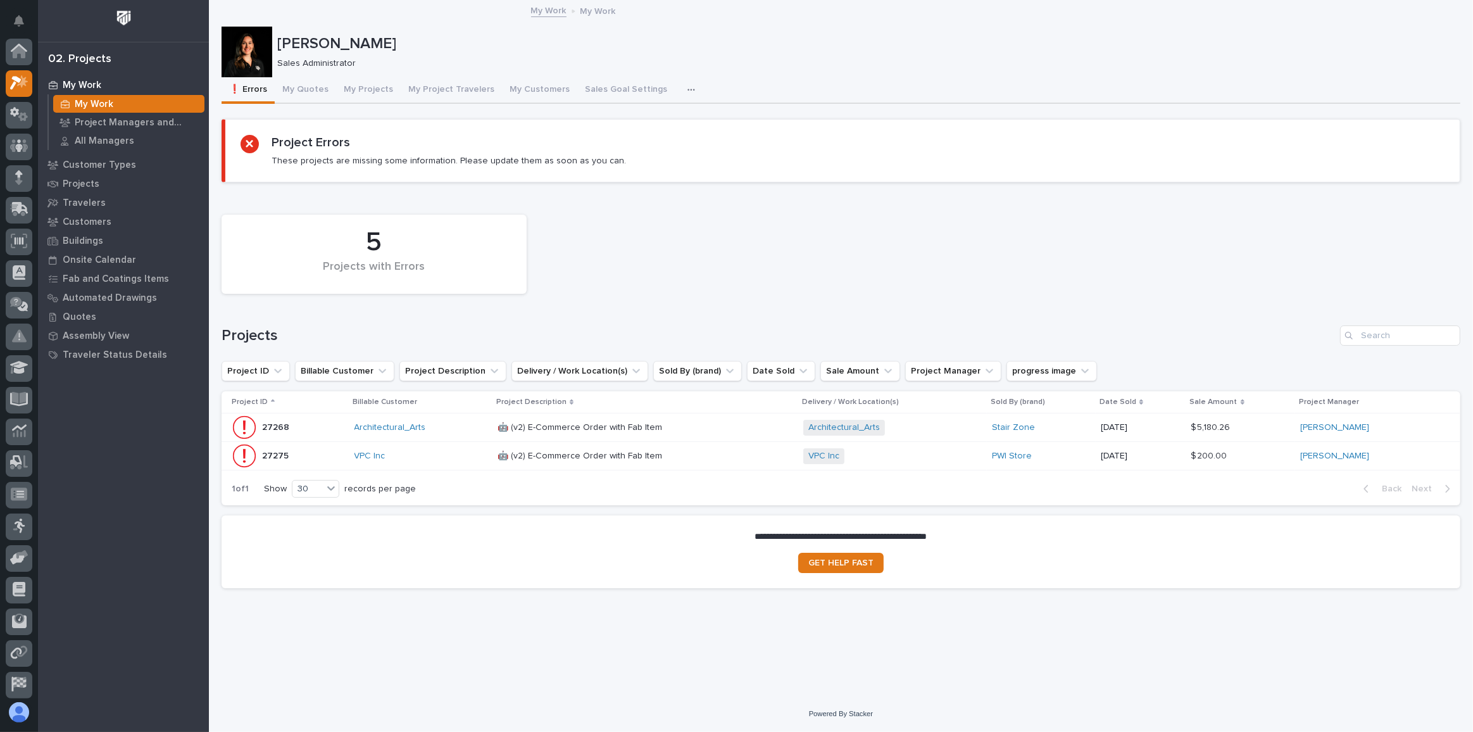
scroll to position [31, 0]
click at [455, 429] on div "Architectural_Arts" at bounding box center [421, 427] width 133 height 11
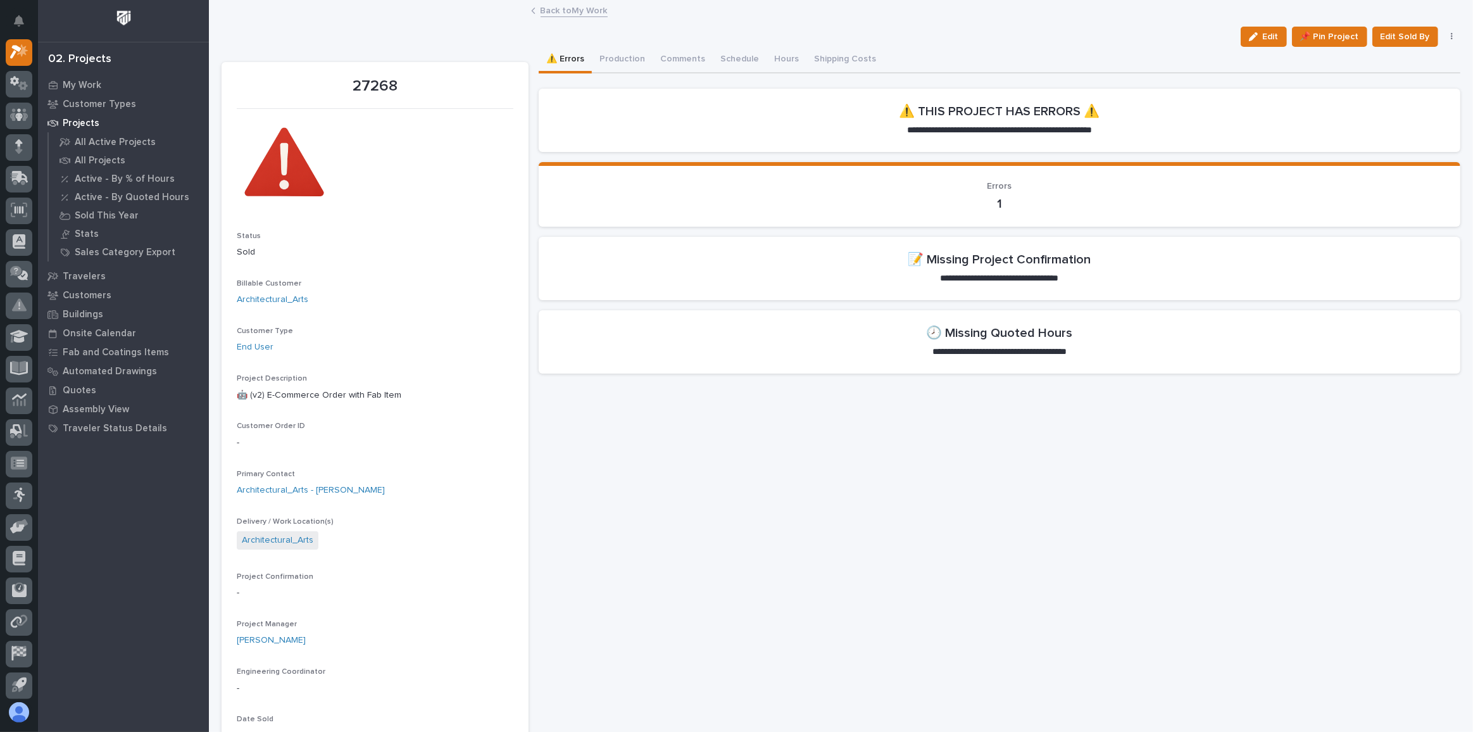
drag, startPoint x: 1258, startPoint y: 41, endPoint x: 532, endPoint y: 548, distance: 885.2
click at [1258, 41] on button "Edit" at bounding box center [1264, 37] width 46 height 20
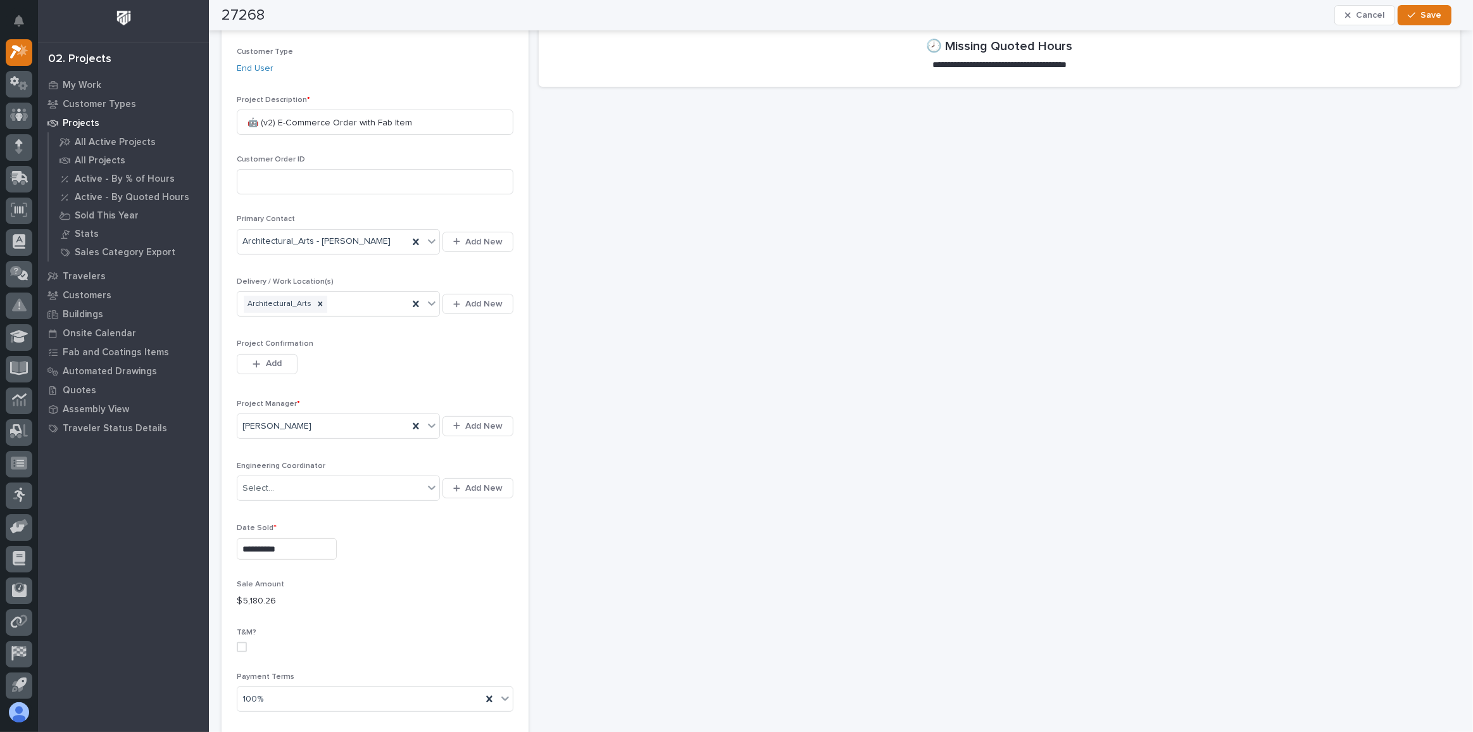
scroll to position [287, 0]
click at [277, 363] on span "Add" at bounding box center [274, 362] width 16 height 11
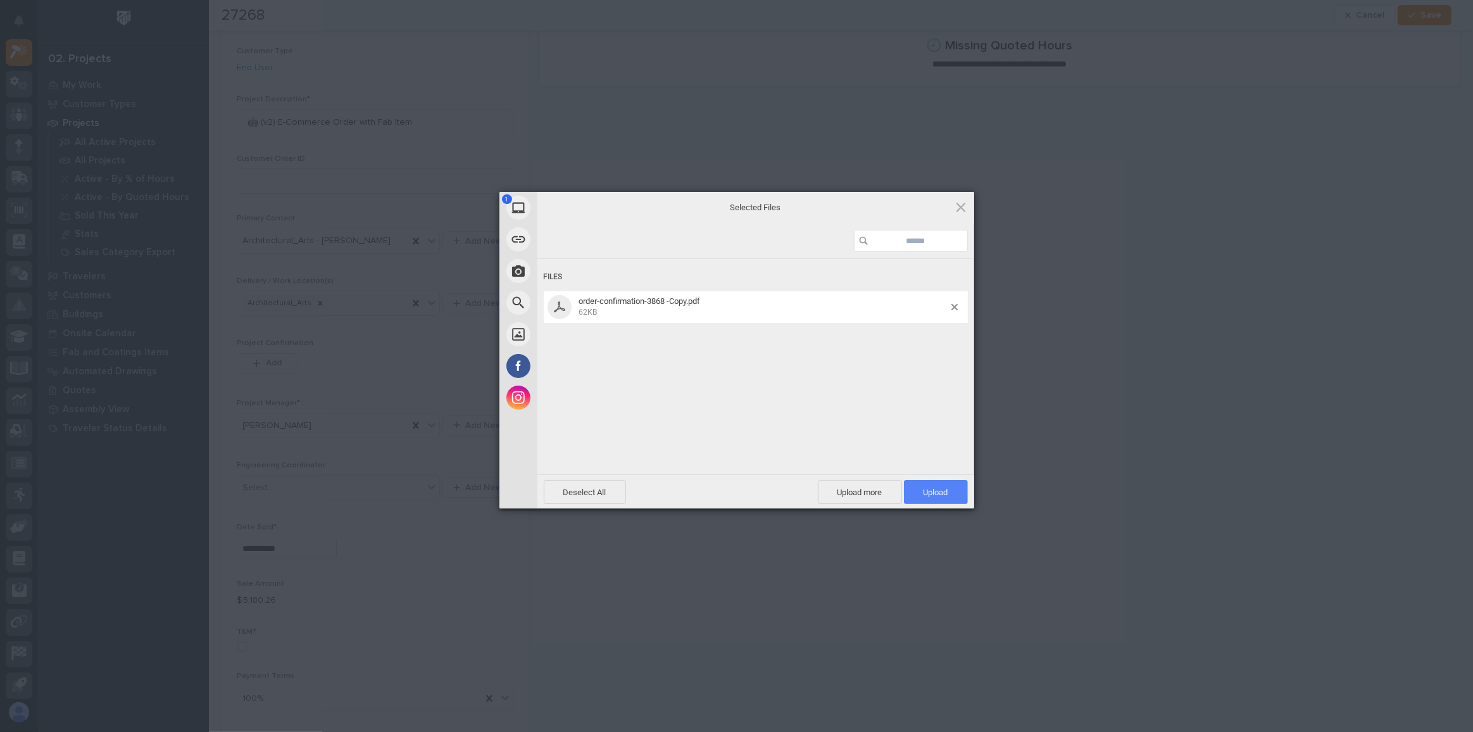
click at [932, 494] on span "Upload 1" at bounding box center [936, 491] width 25 height 9
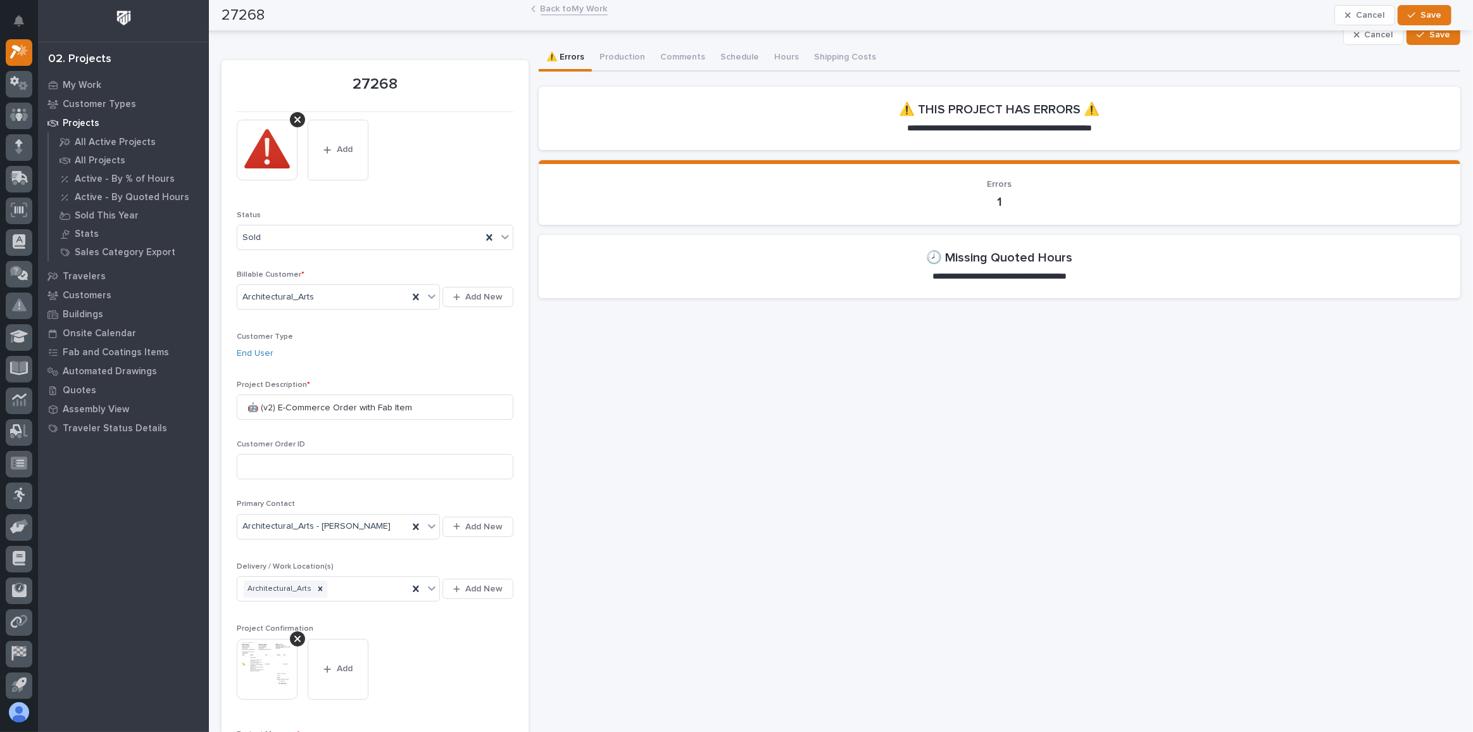
scroll to position [0, 0]
click at [1435, 37] on span "Save" at bounding box center [1440, 36] width 21 height 11
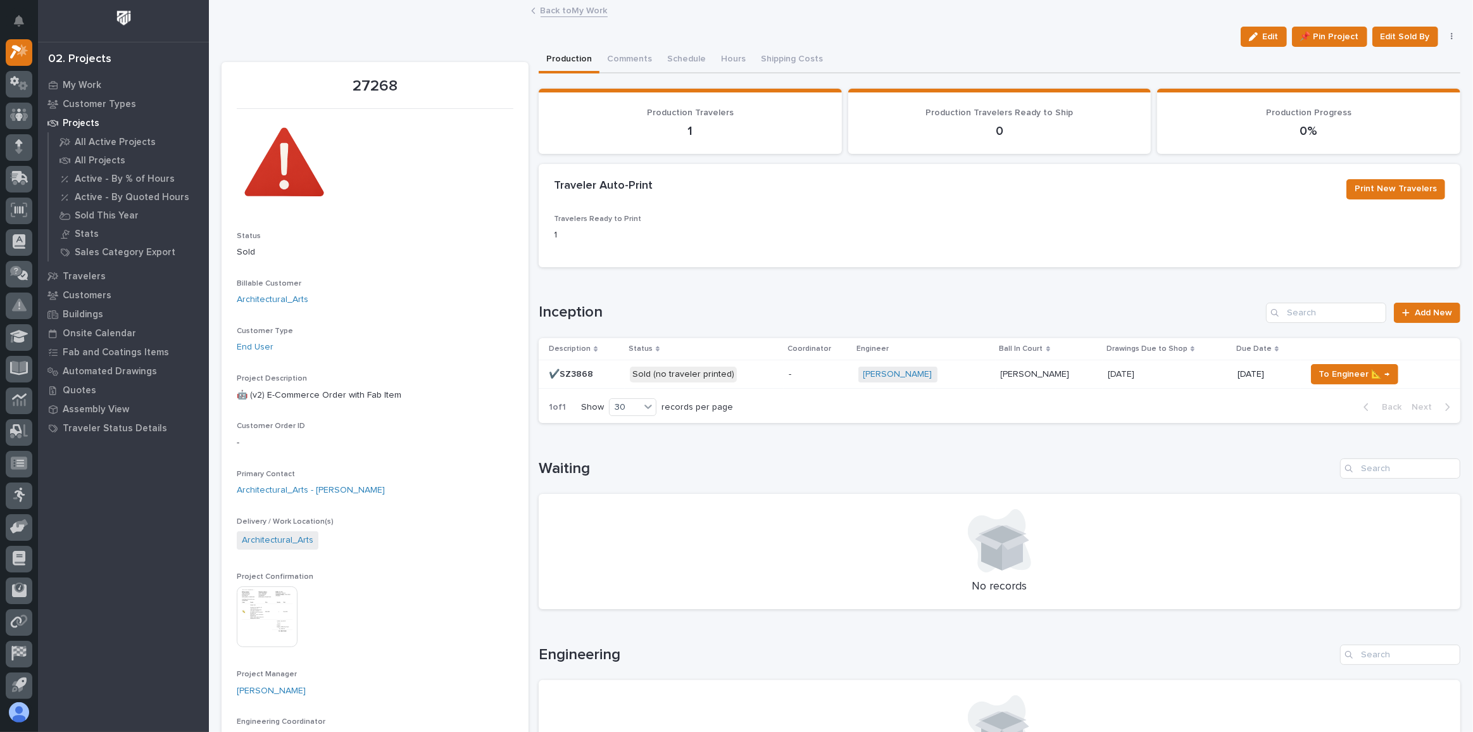
click at [748, 377] on p "Sold (no traveler printed)" at bounding box center [704, 375] width 149 height 16
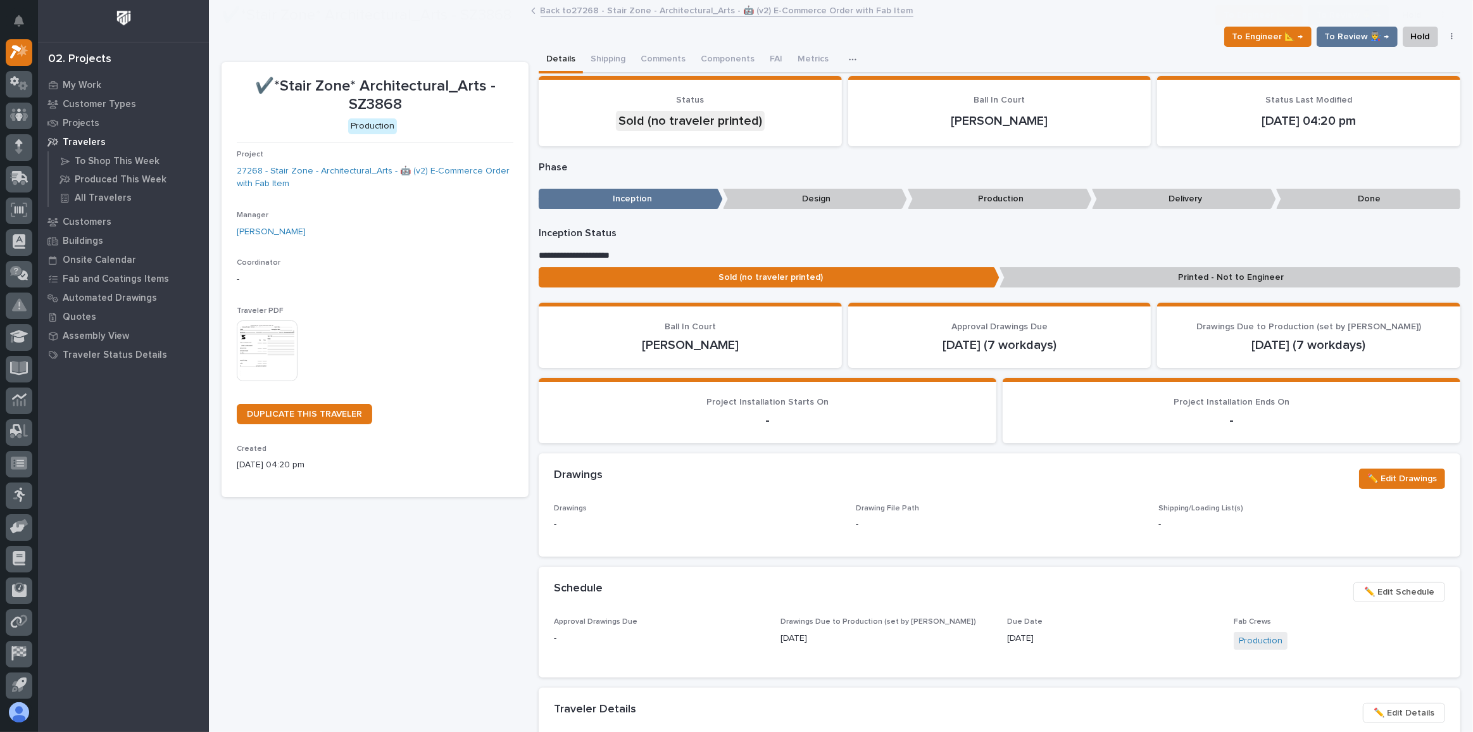
scroll to position [172, 0]
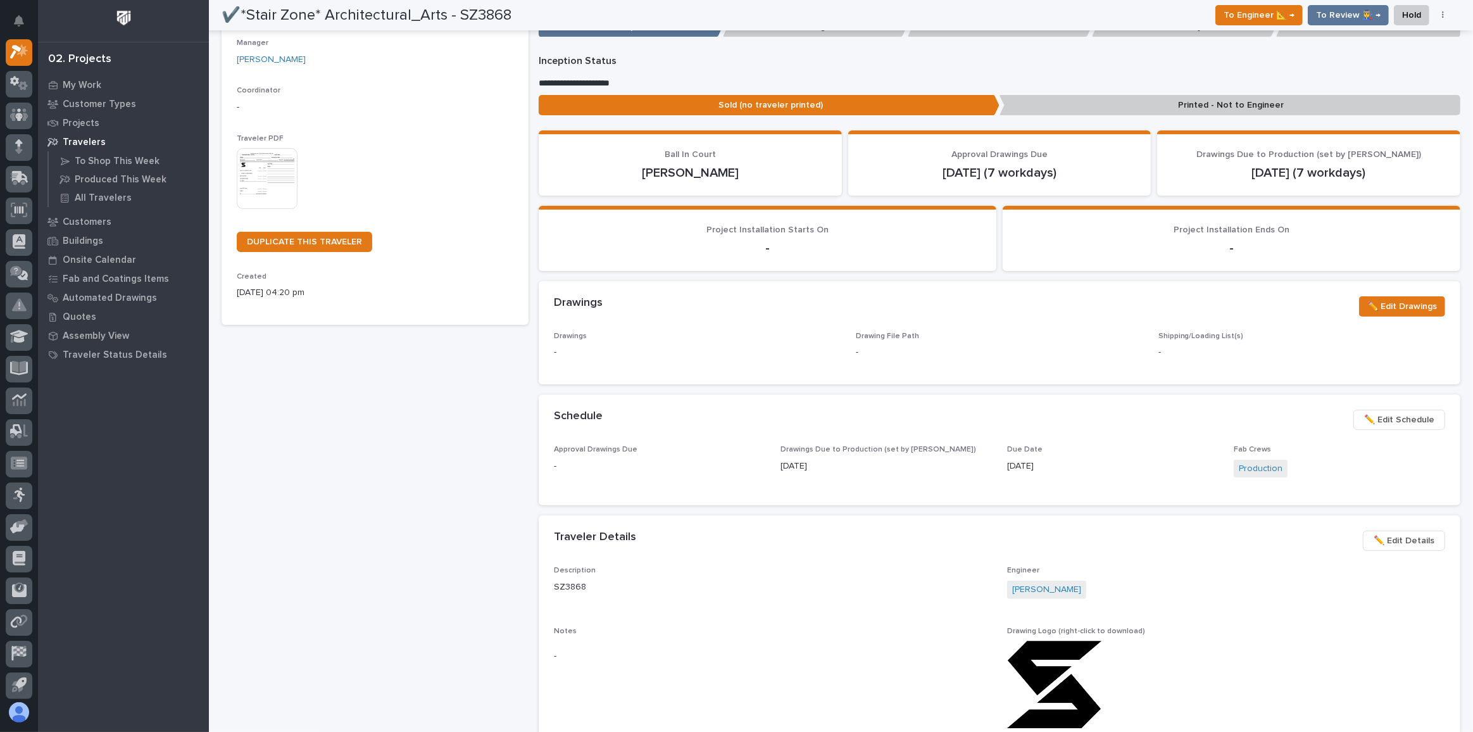
click at [1412, 415] on span "✏️ Edit Schedule" at bounding box center [1399, 419] width 70 height 15
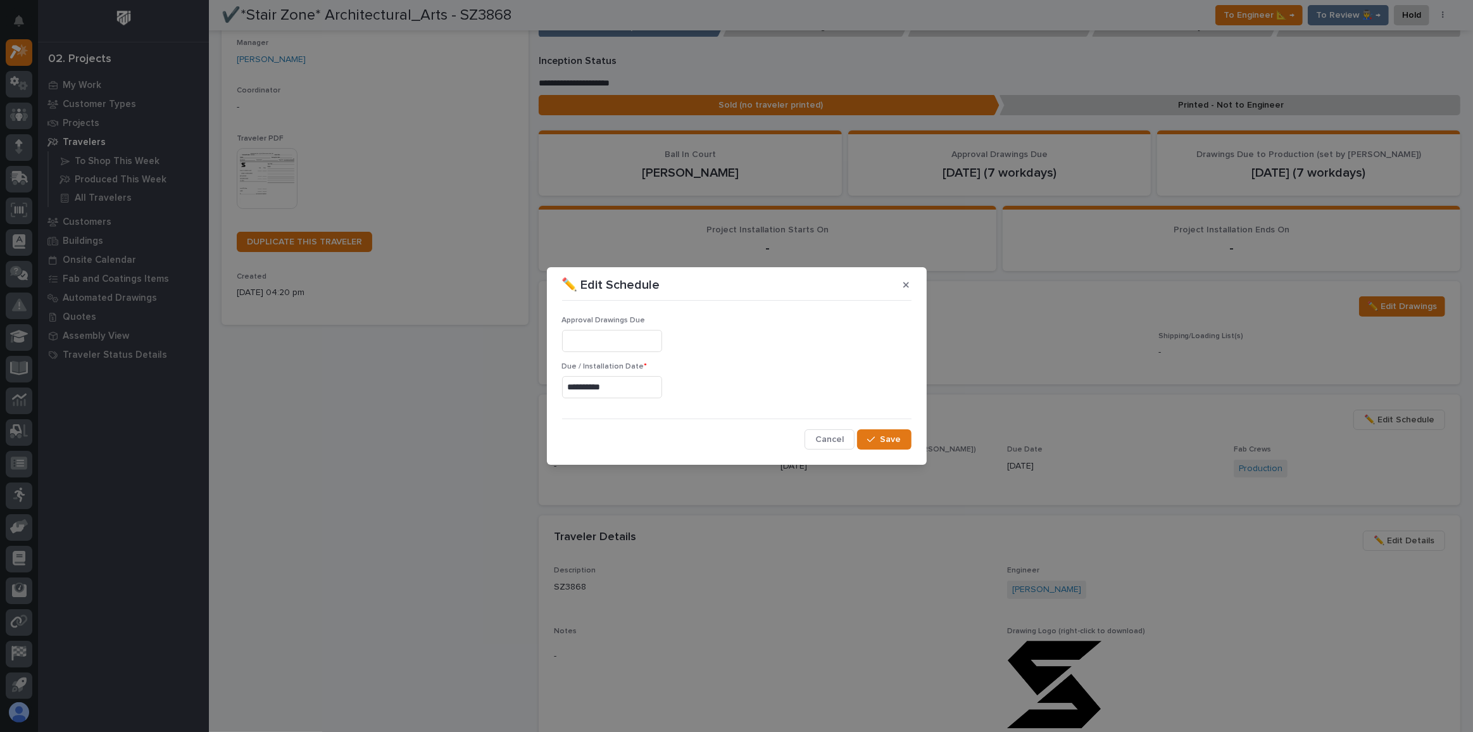
click at [617, 387] on input "**********" at bounding box center [612, 387] width 100 height 22
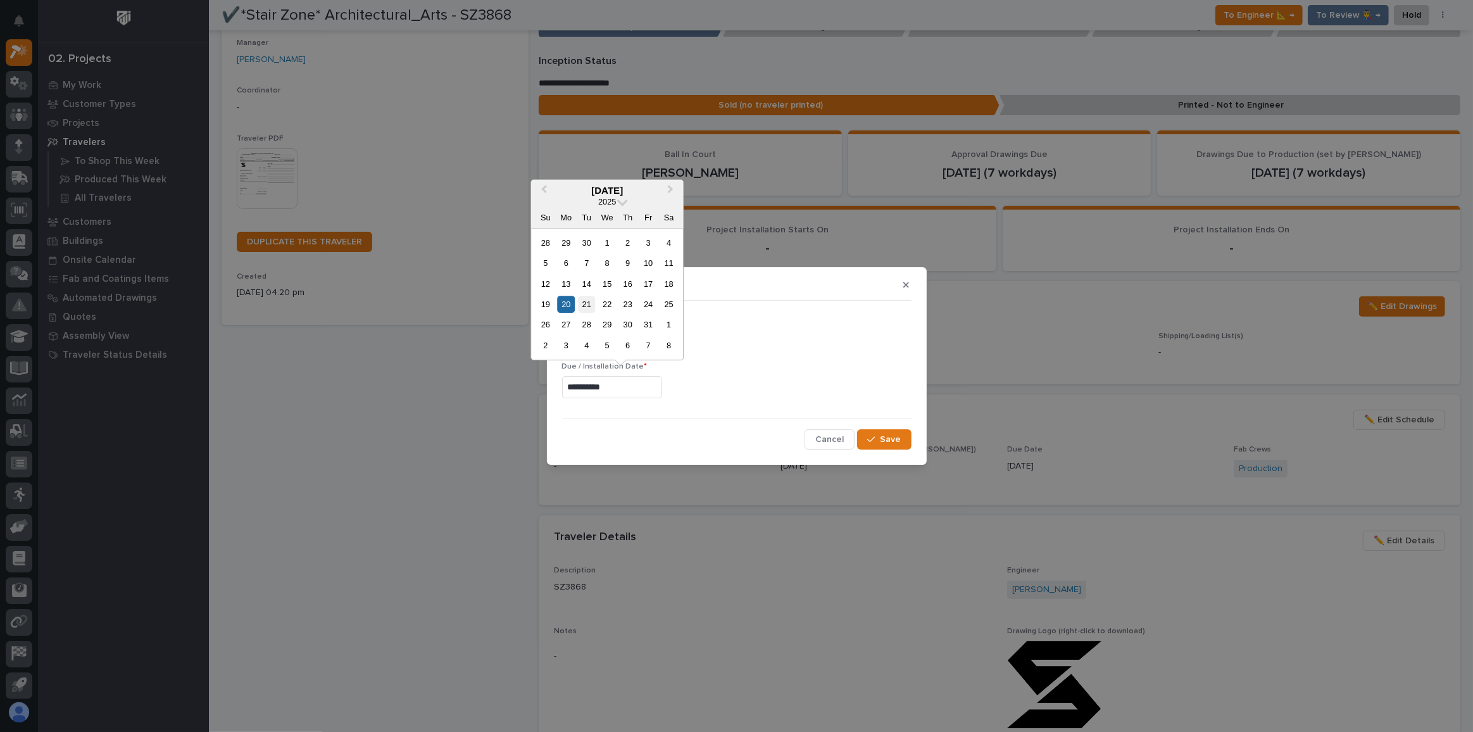
click at [584, 304] on div "21" at bounding box center [586, 304] width 17 height 17
type input "**********"
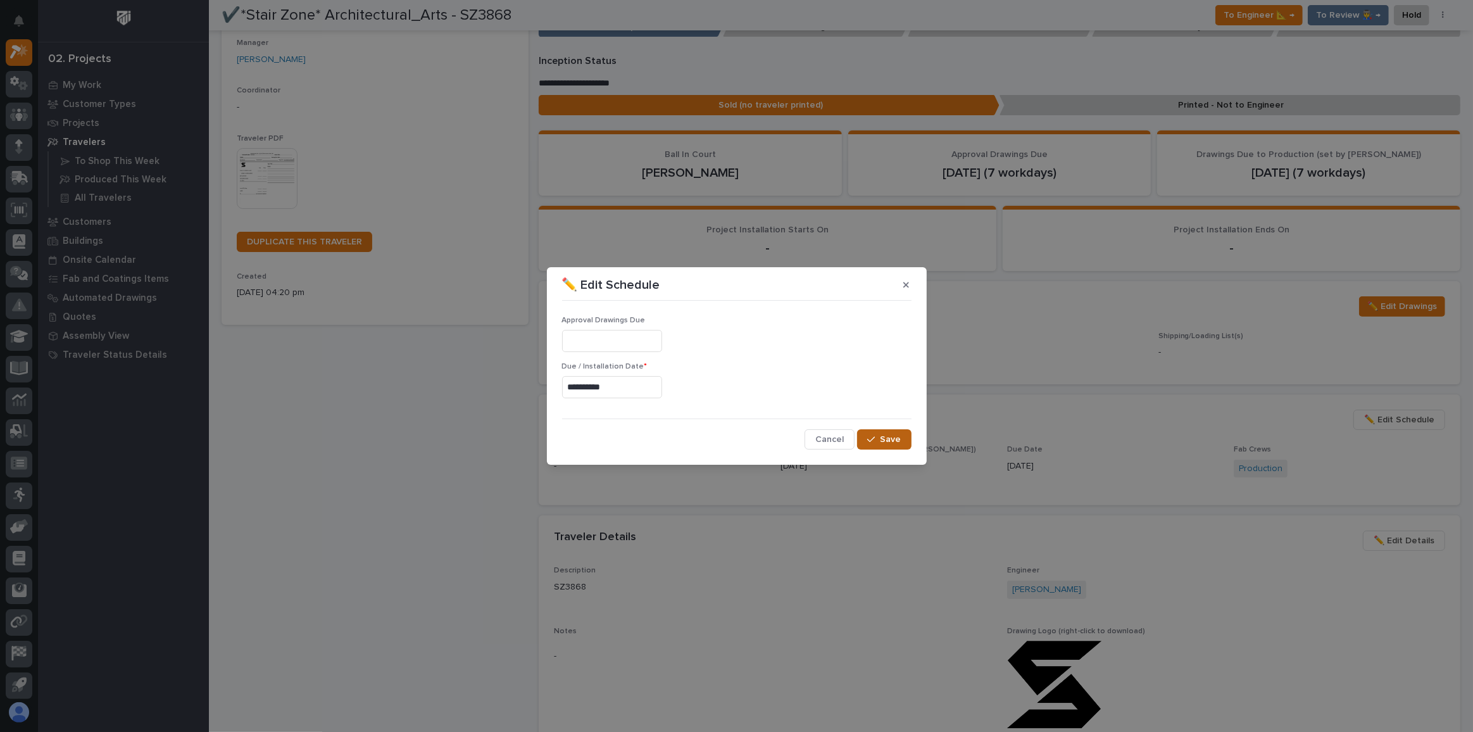
click at [880, 439] on div "button" at bounding box center [873, 439] width 13 height 9
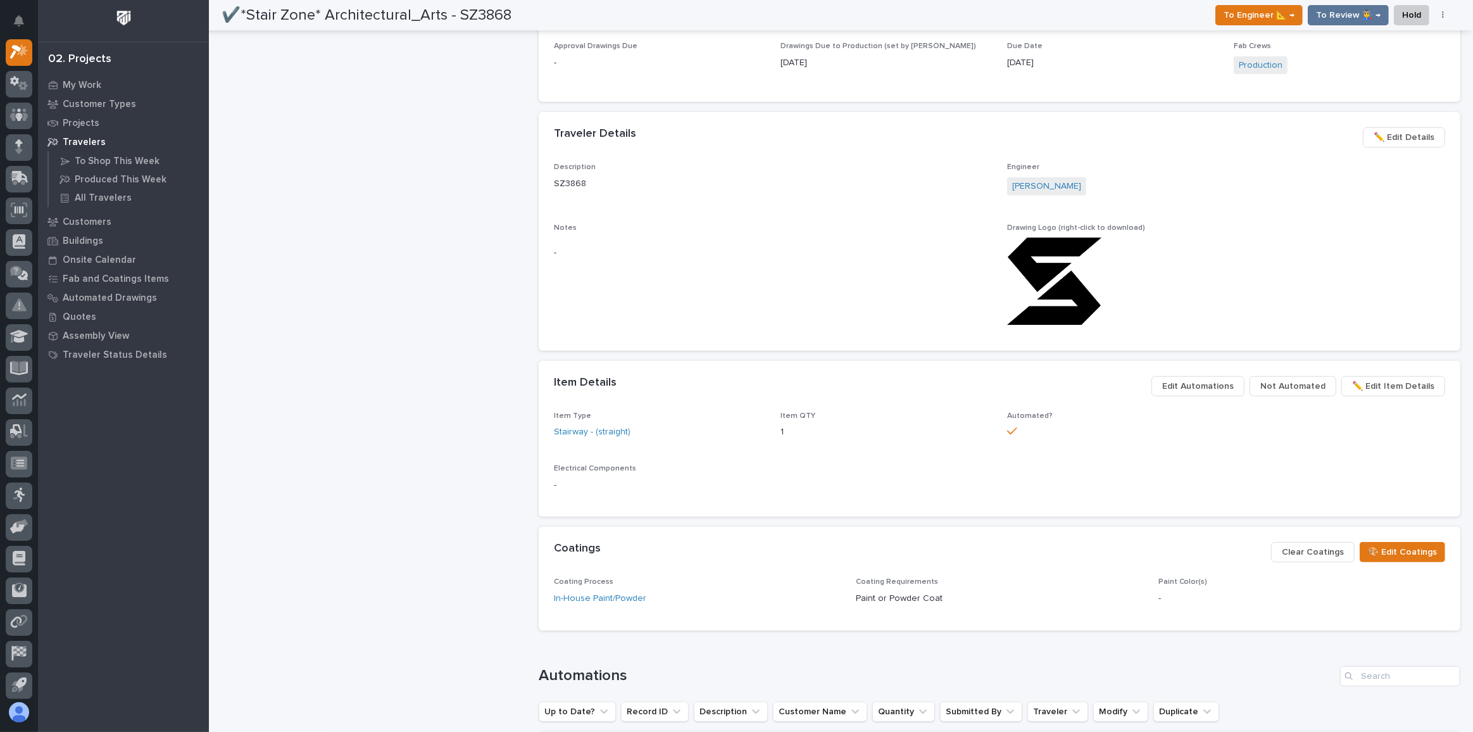
scroll to position [856, 0]
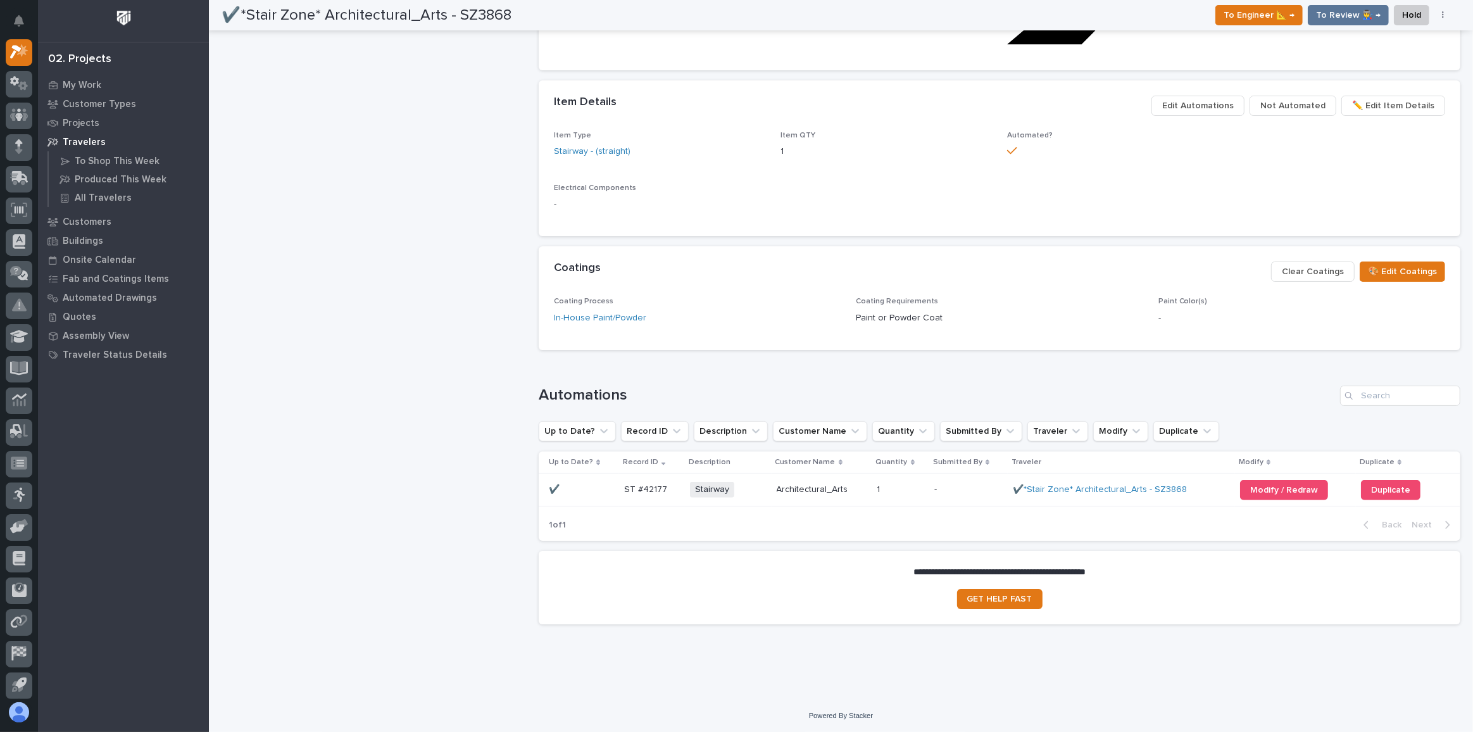
click at [603, 491] on p at bounding box center [581, 489] width 65 height 11
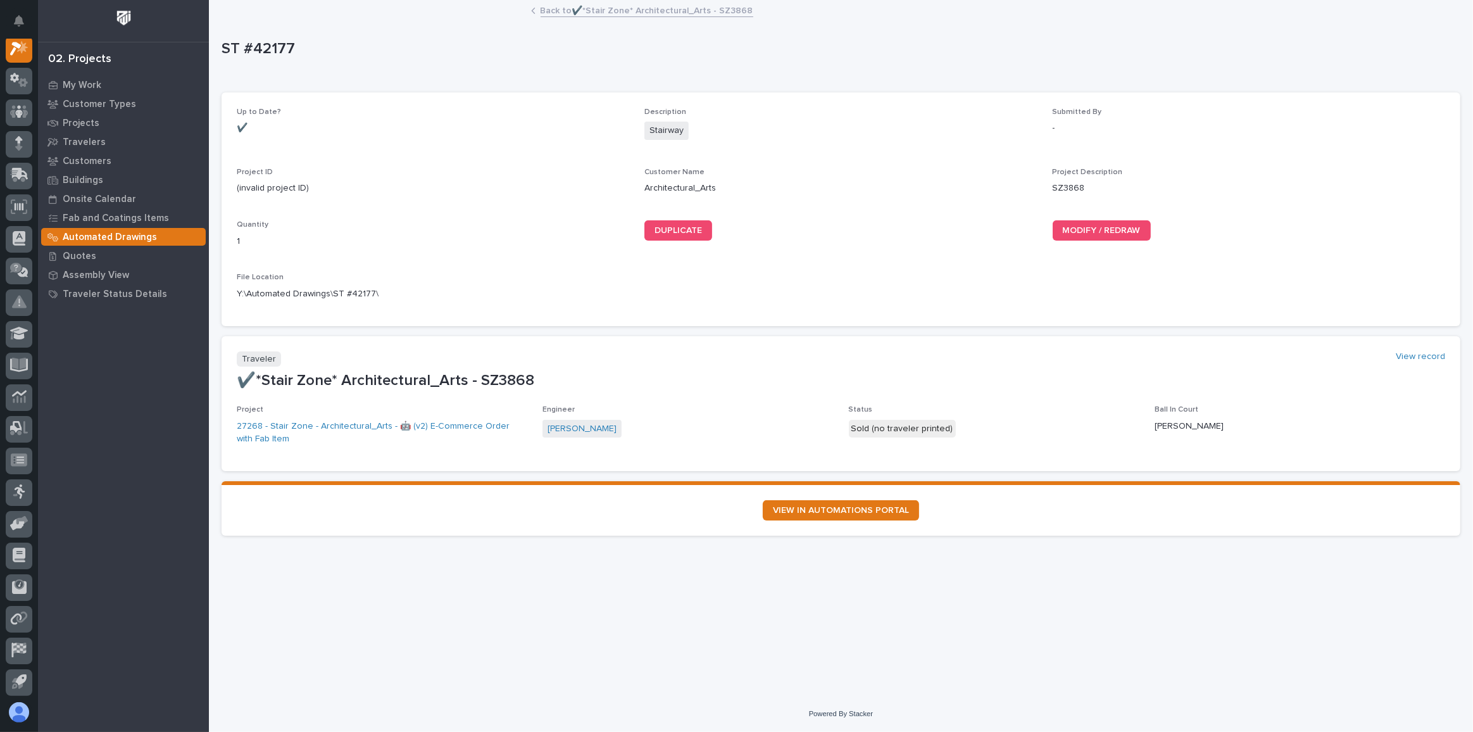
scroll to position [31, 0]
click at [1107, 225] on link "MODIFY / REDRAW" at bounding box center [1102, 230] width 98 height 20
click at [630, 10] on link "Back to ✔️*Stair Zone* Architectural_Arts - SZ3868" at bounding box center [647, 10] width 213 height 15
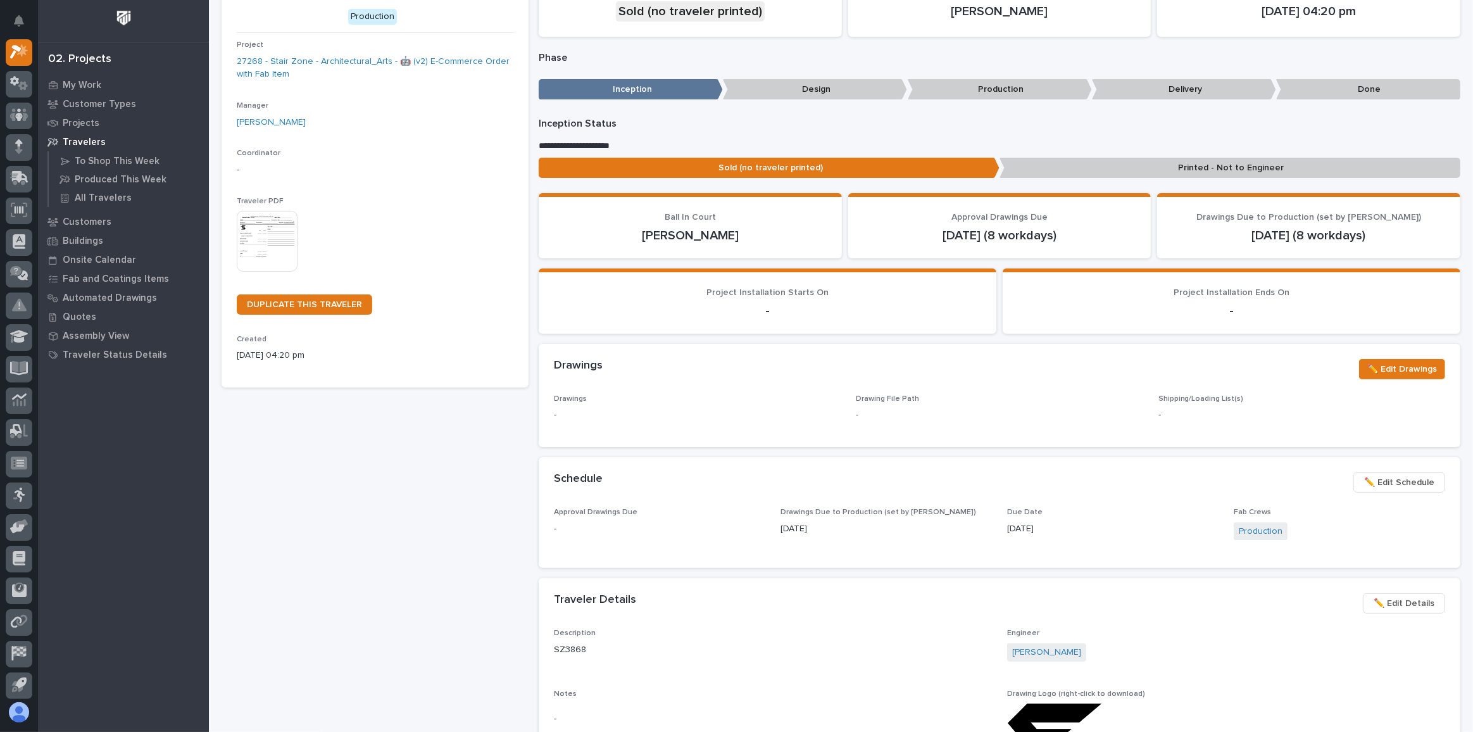
scroll to position [287, 0]
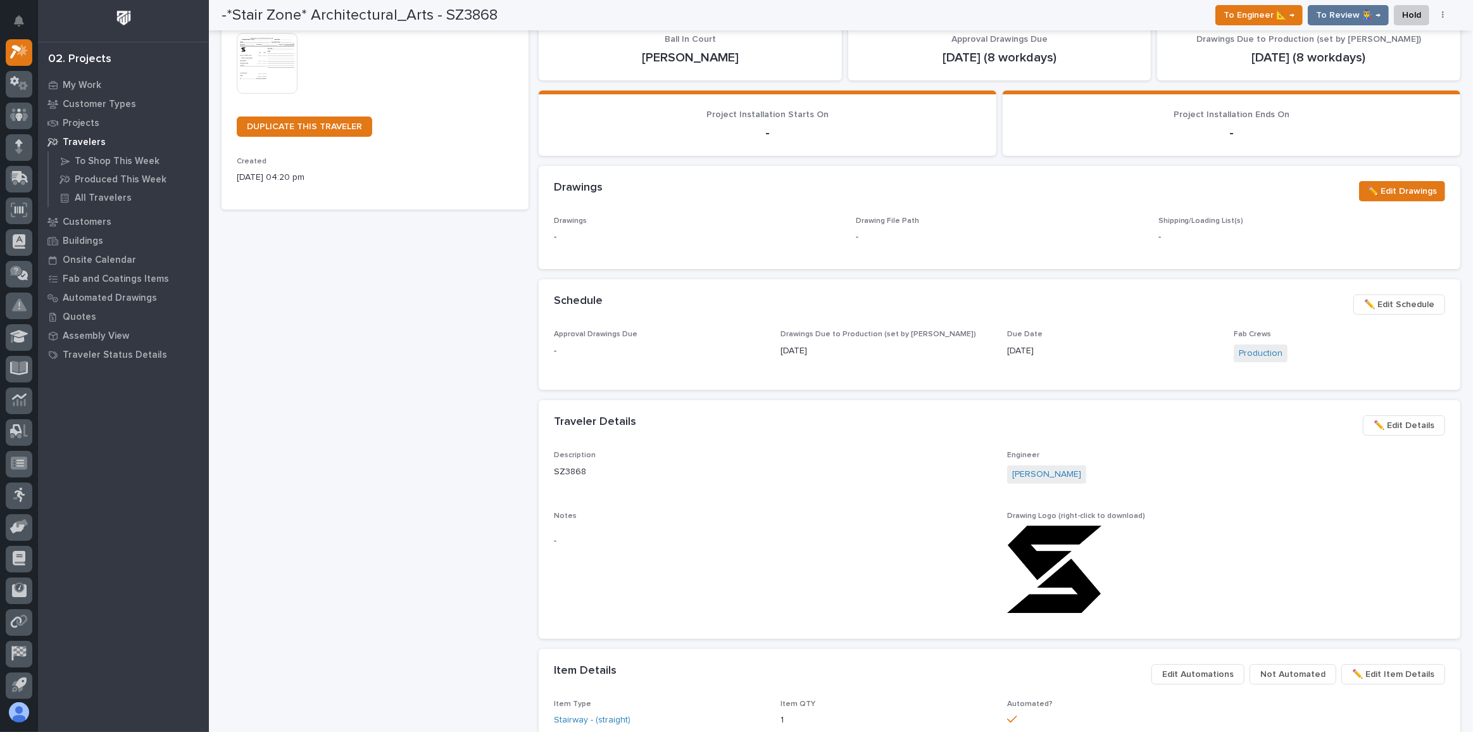
click at [1403, 419] on span "✏️ Edit Details" at bounding box center [1404, 425] width 61 height 15
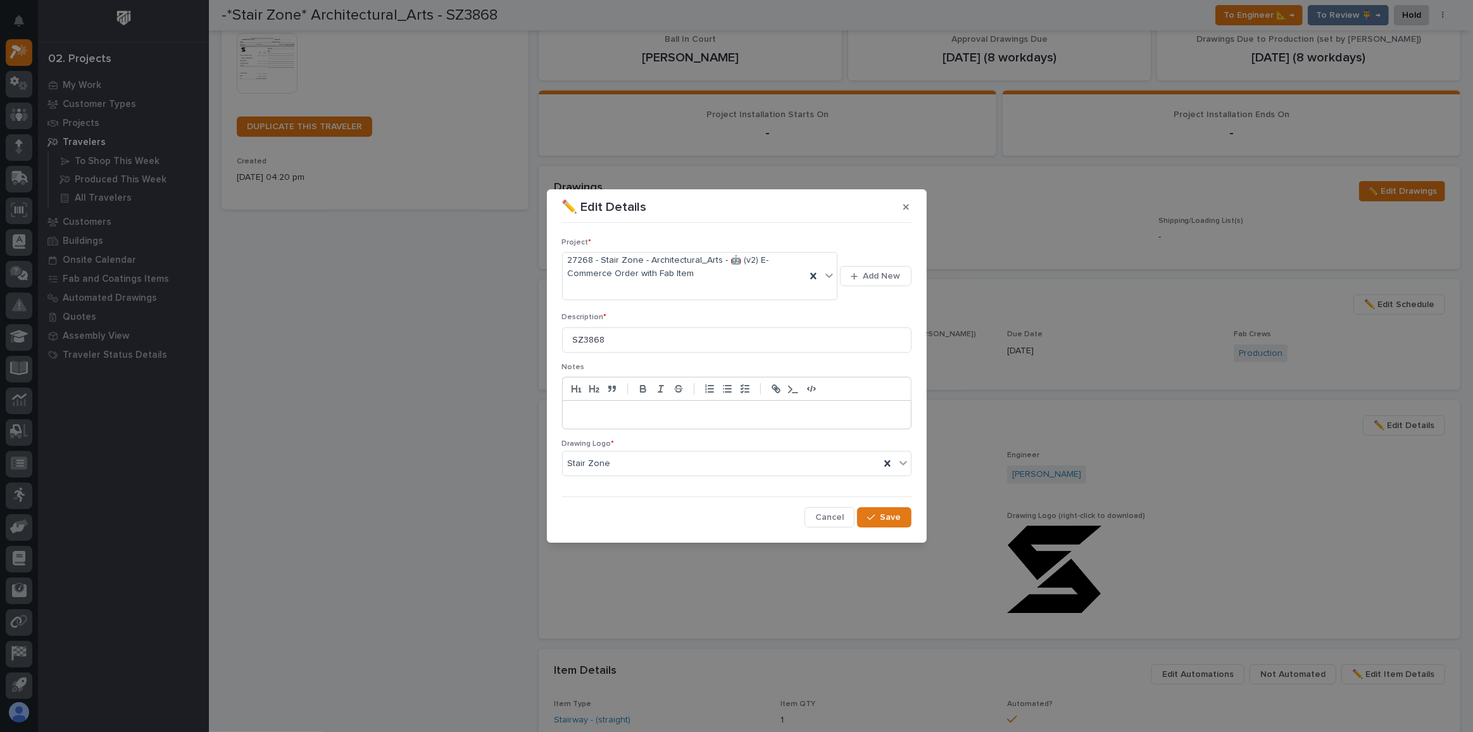
click at [631, 416] on p at bounding box center [736, 414] width 329 height 13
click at [894, 512] on span "Save" at bounding box center [891, 517] width 21 height 11
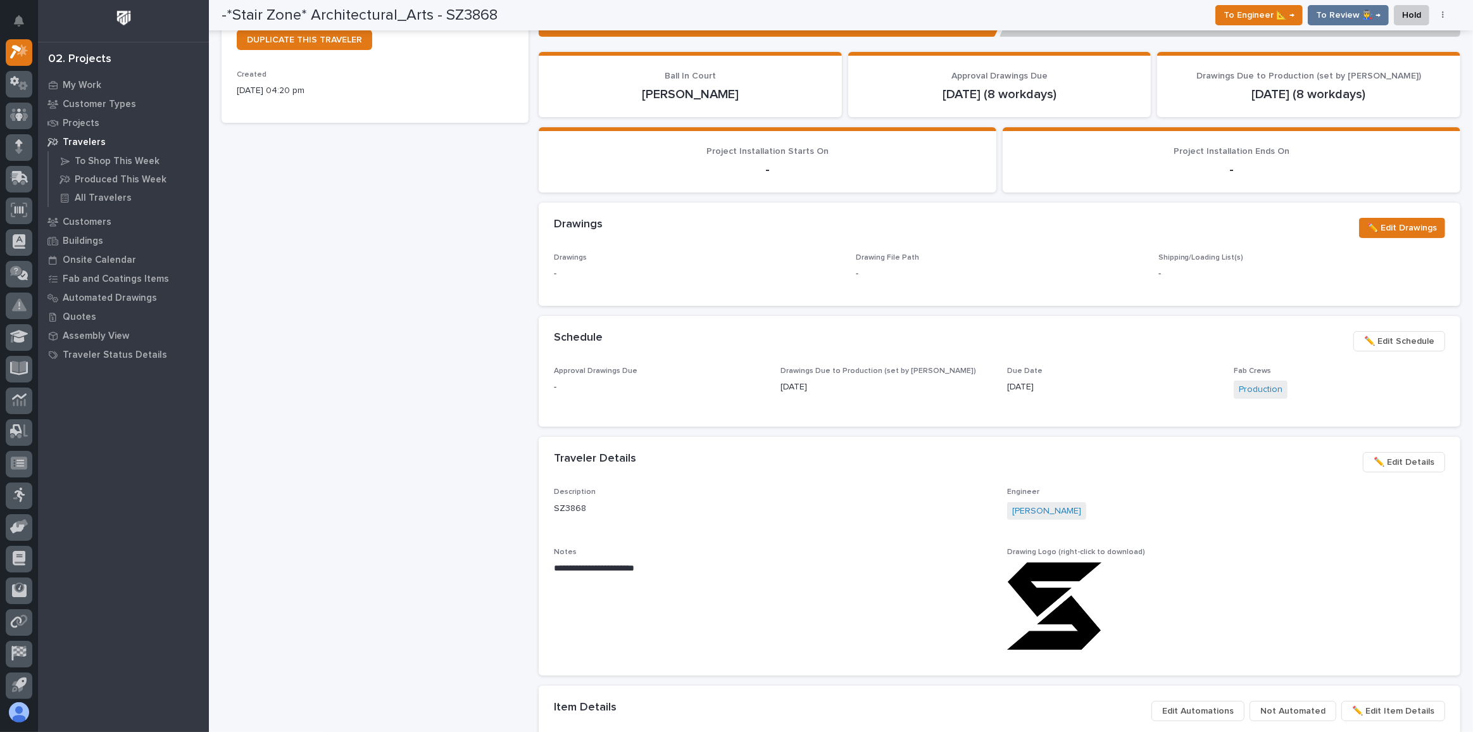
scroll to position [0, 0]
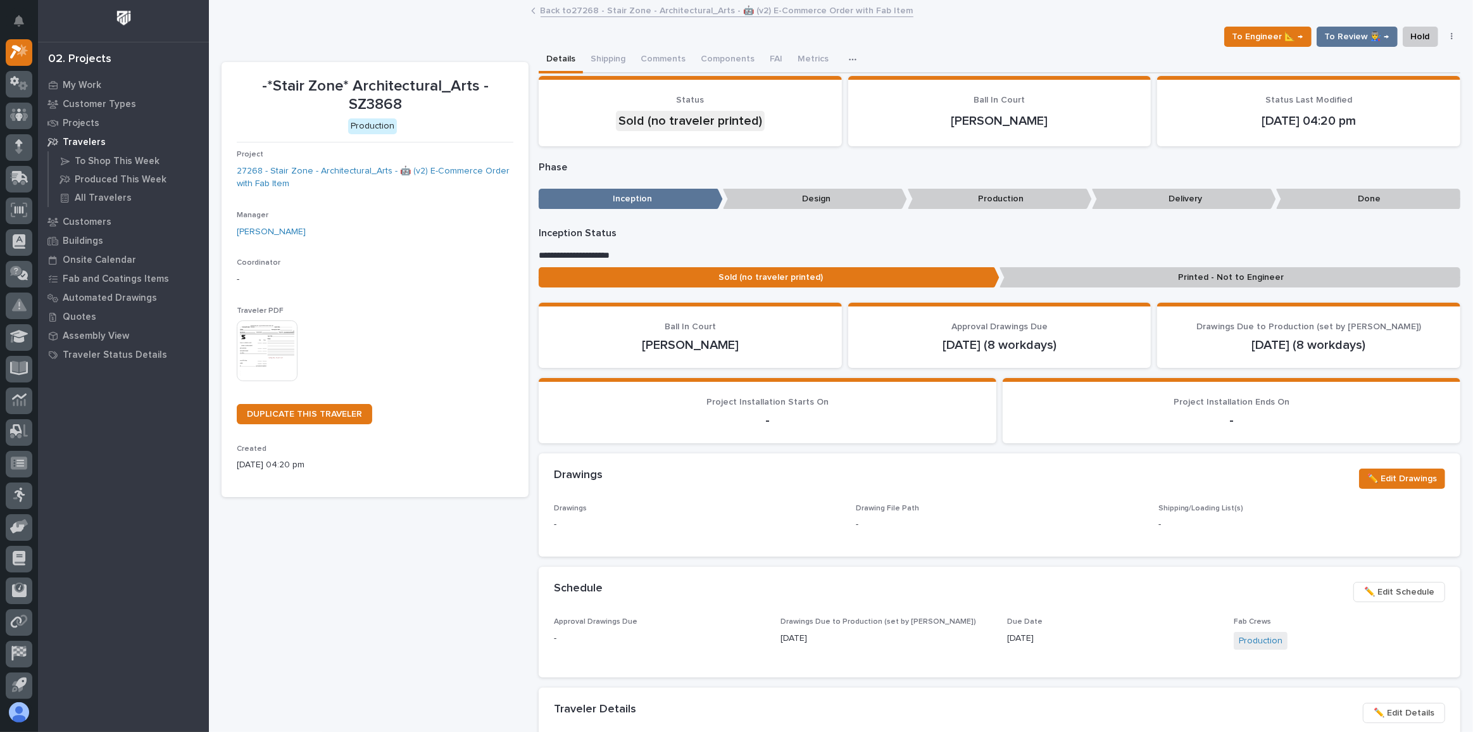
click at [258, 352] on img at bounding box center [267, 350] width 61 height 61
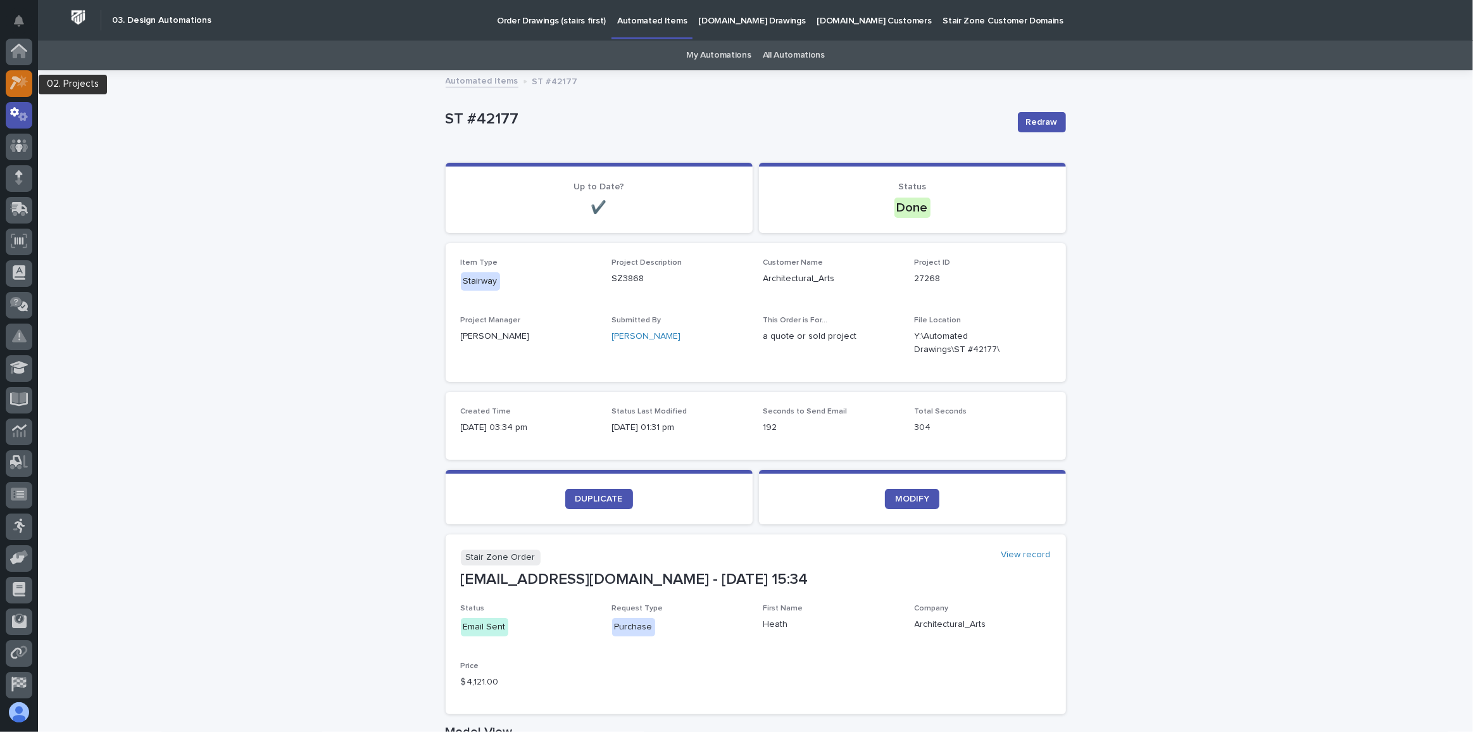
click at [22, 79] on icon at bounding box center [22, 81] width 11 height 13
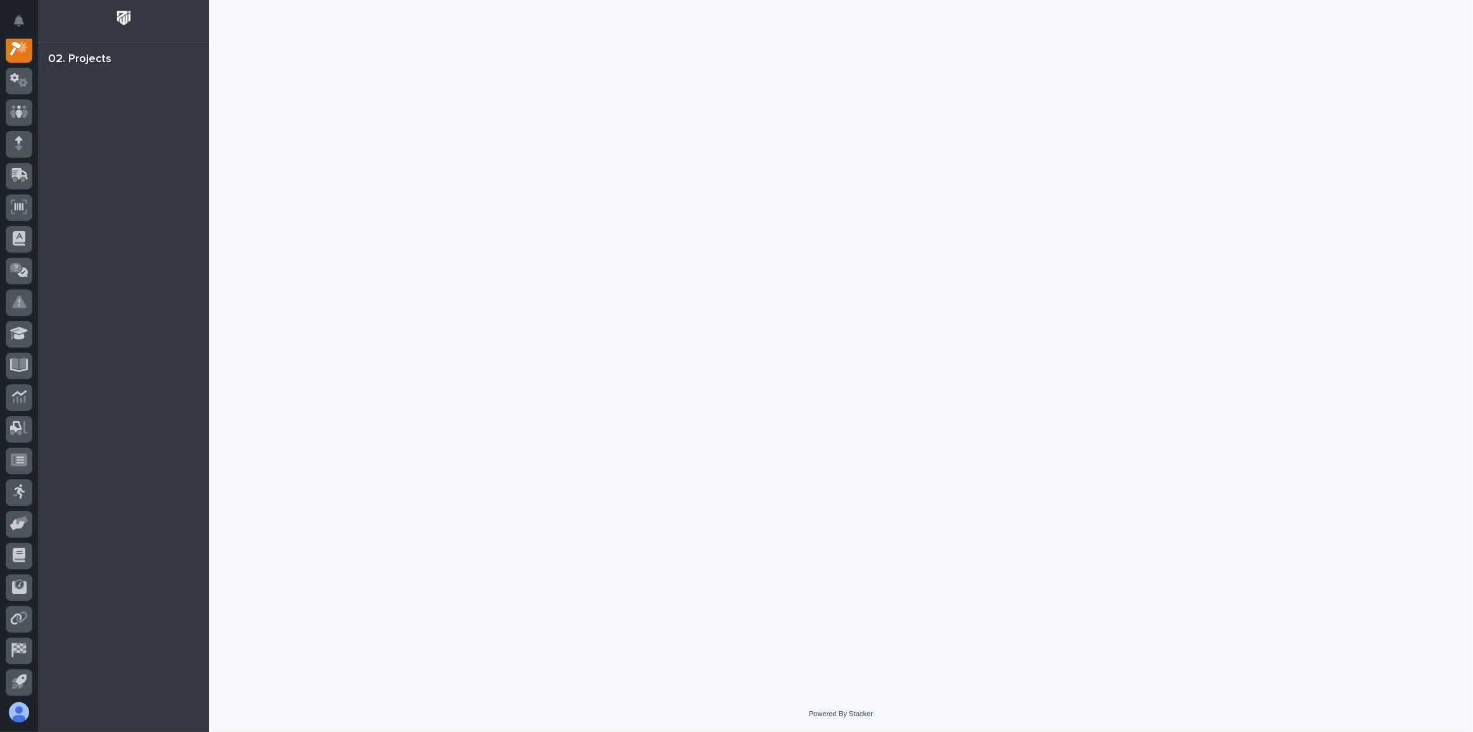
scroll to position [31, 0]
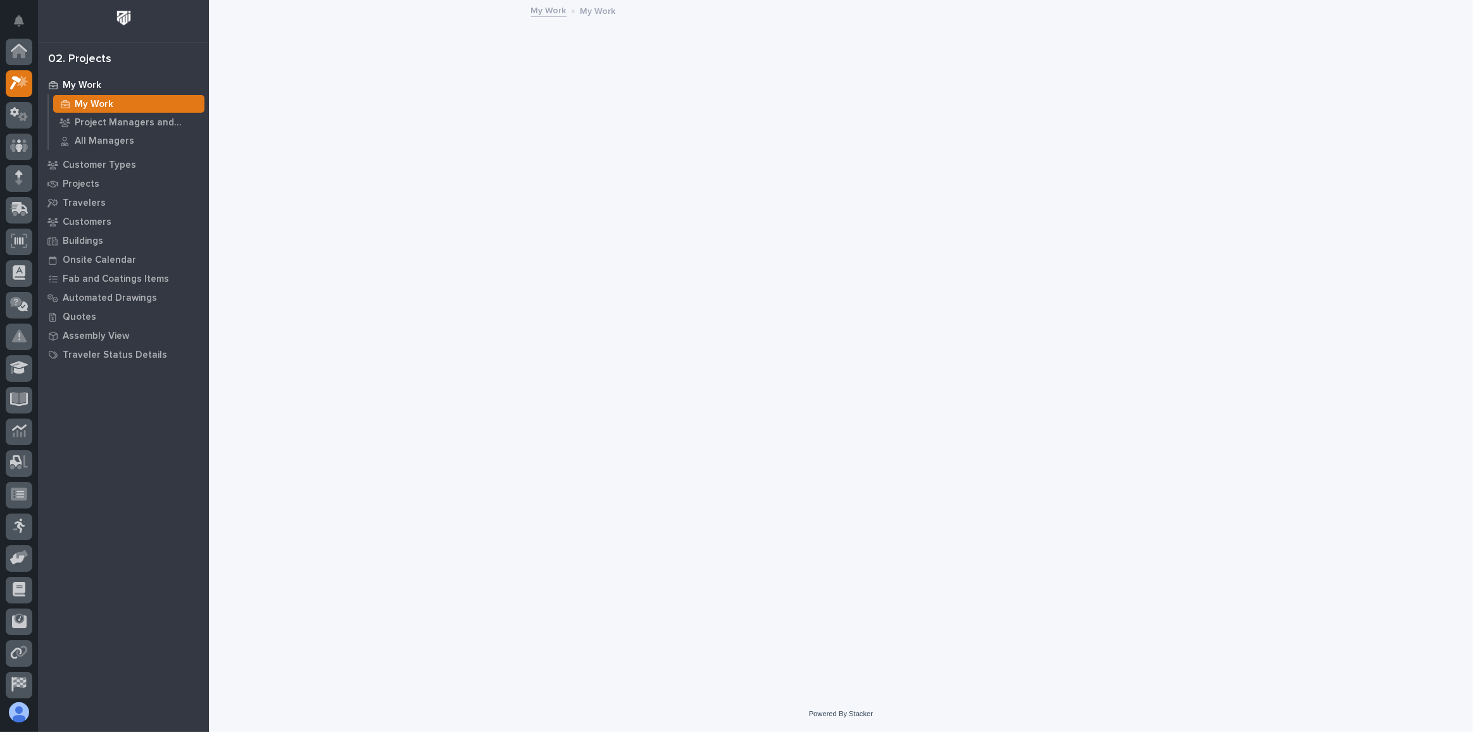
scroll to position [31, 0]
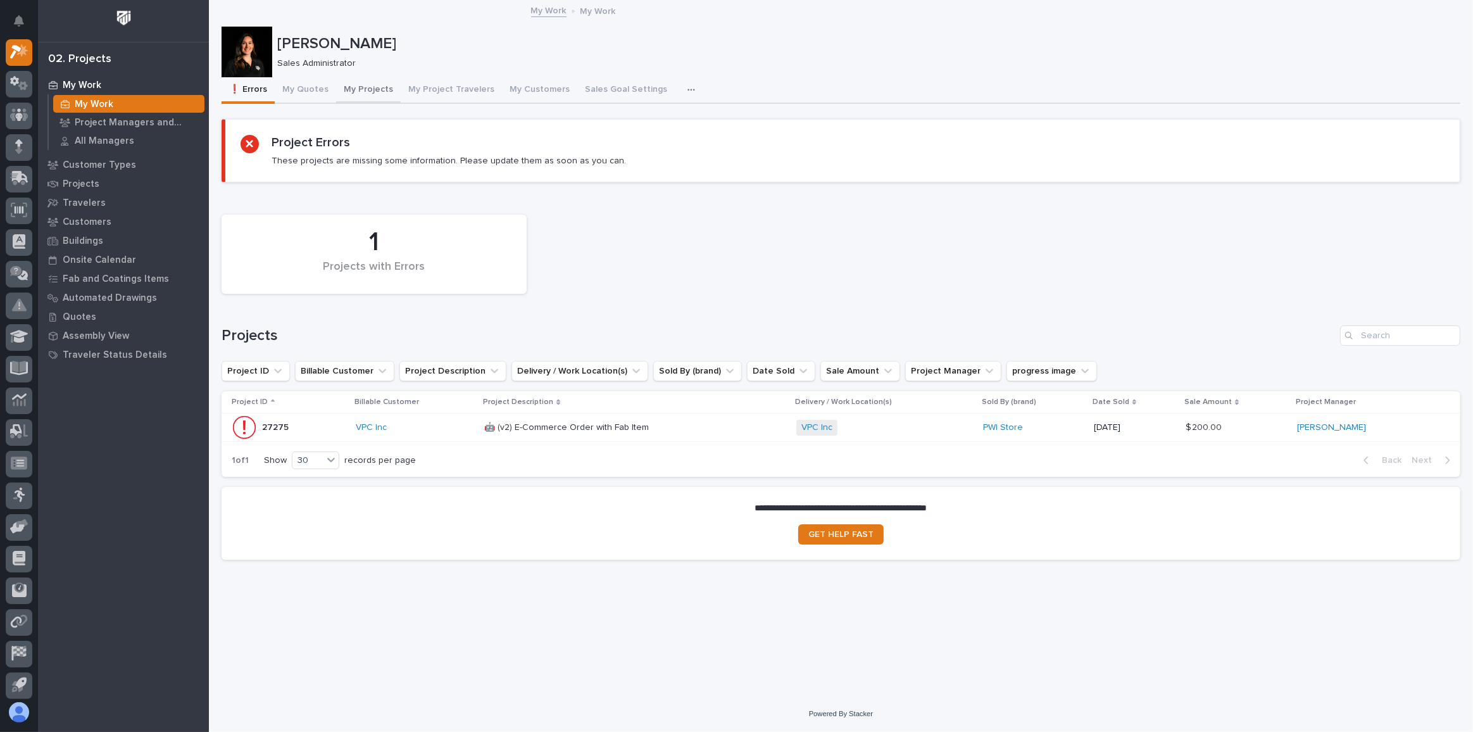
click at [363, 86] on button "My Projects" at bounding box center [368, 90] width 65 height 27
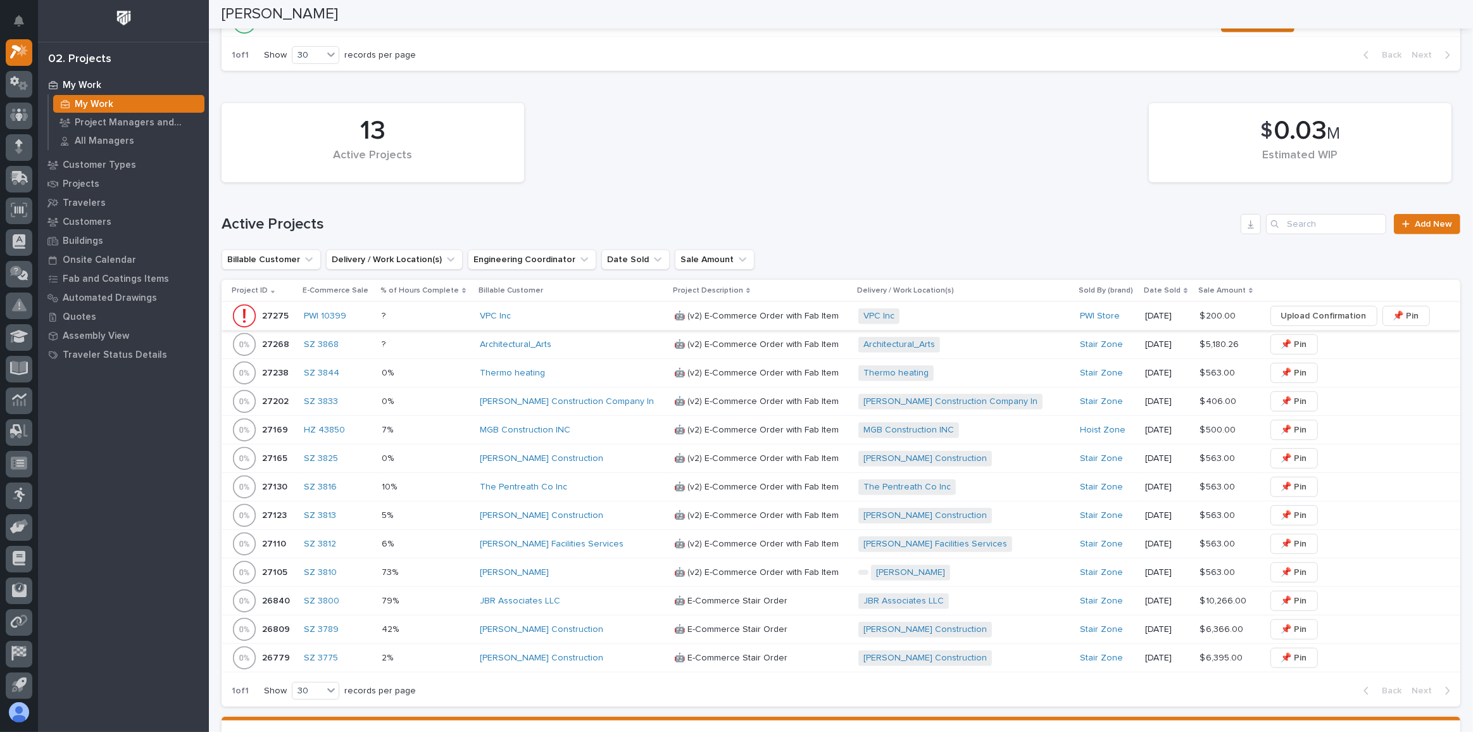
scroll to position [748, 0]
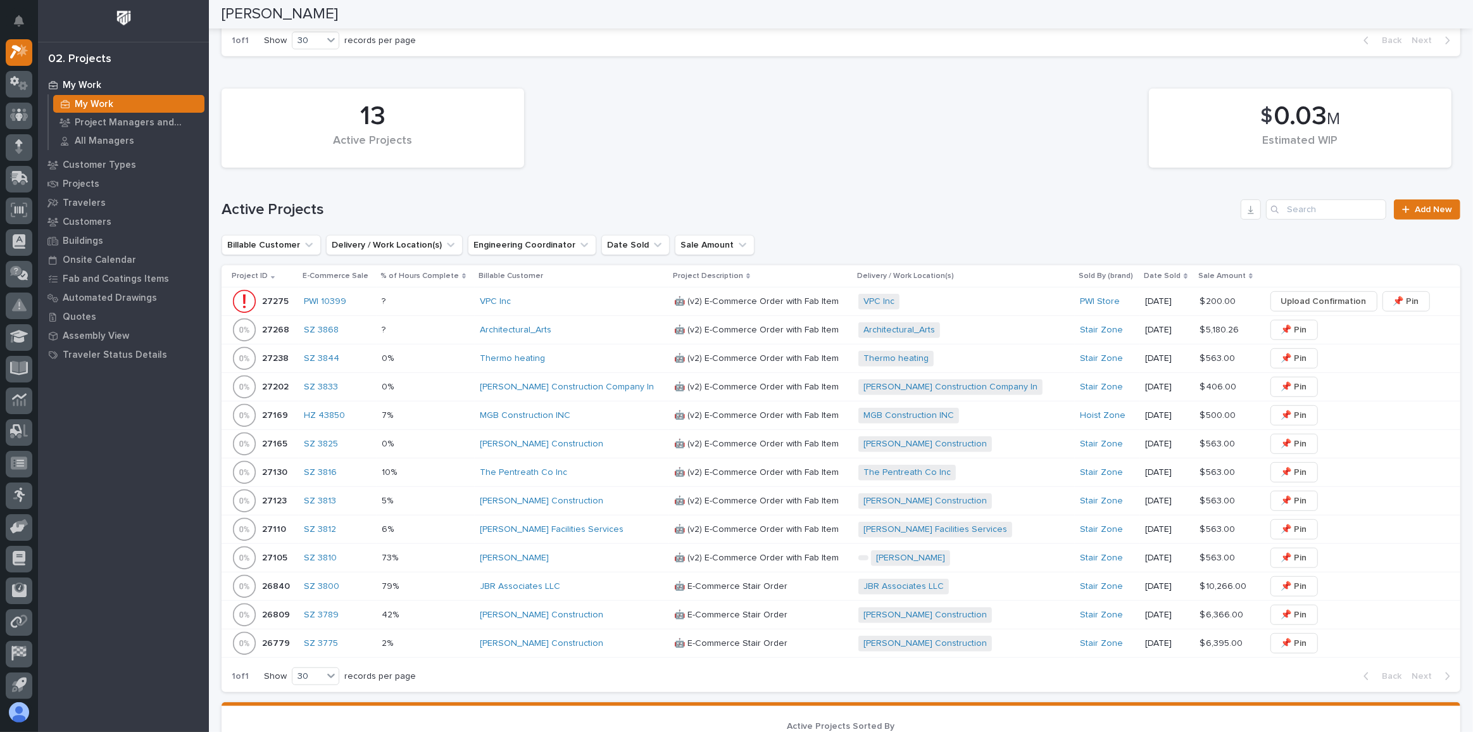
click at [539, 298] on div "VPC Inc" at bounding box center [572, 301] width 184 height 11
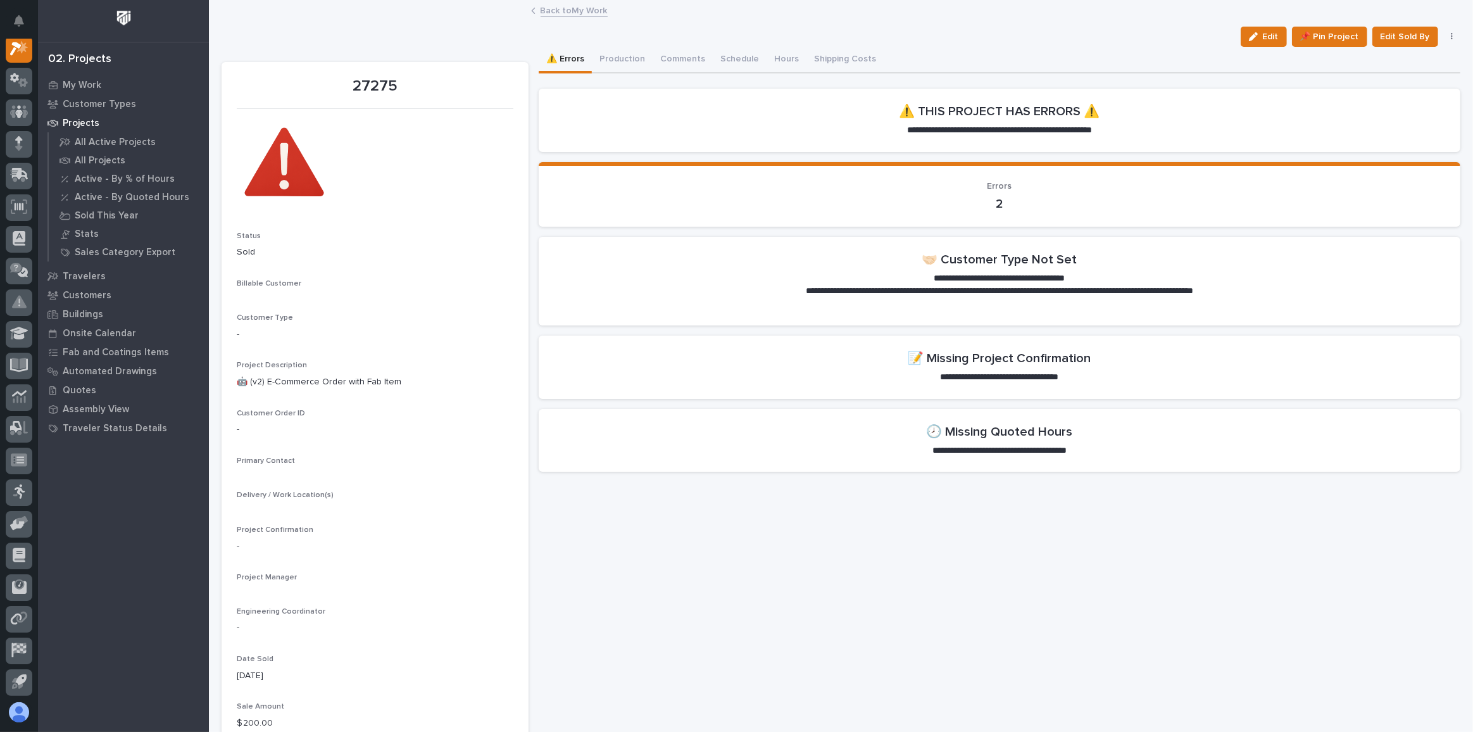
scroll to position [31, 0]
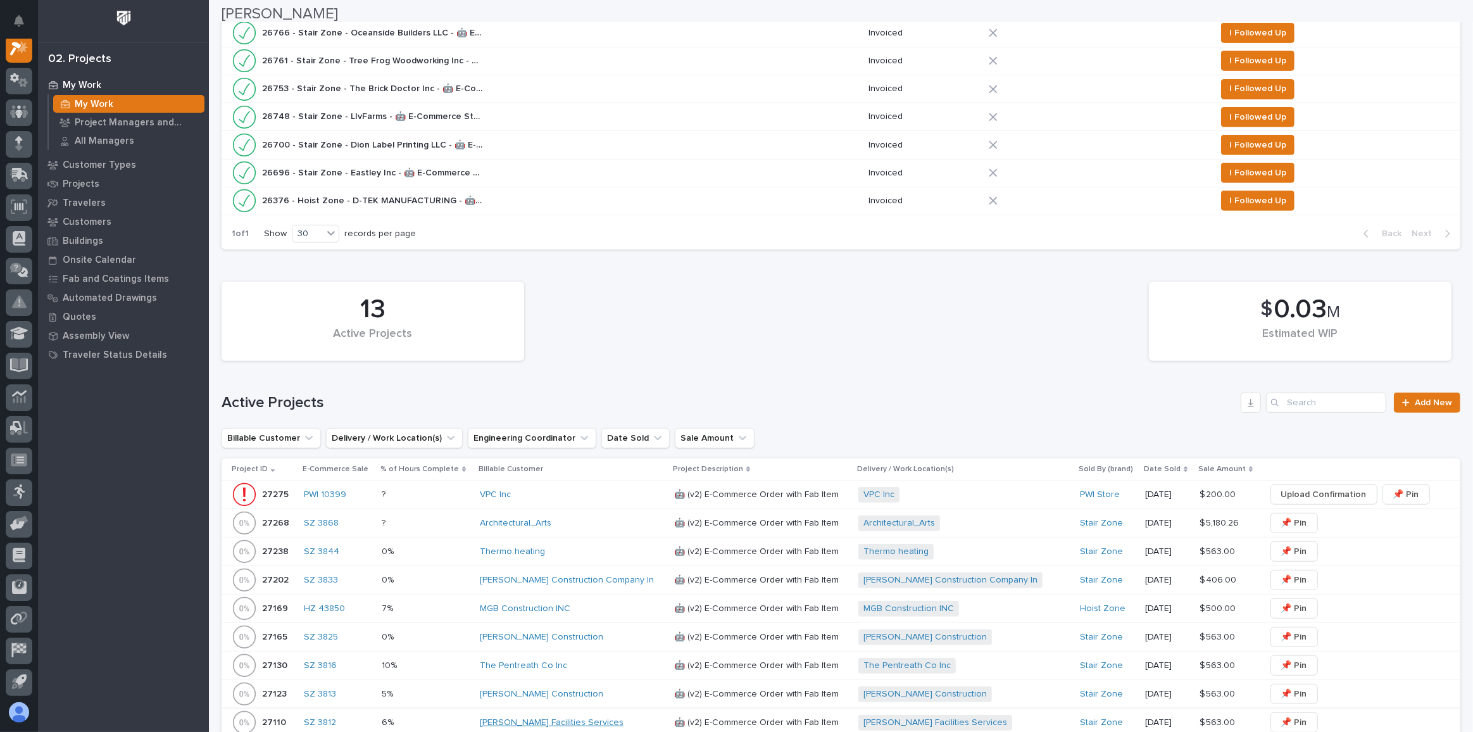
scroll to position [748, 0]
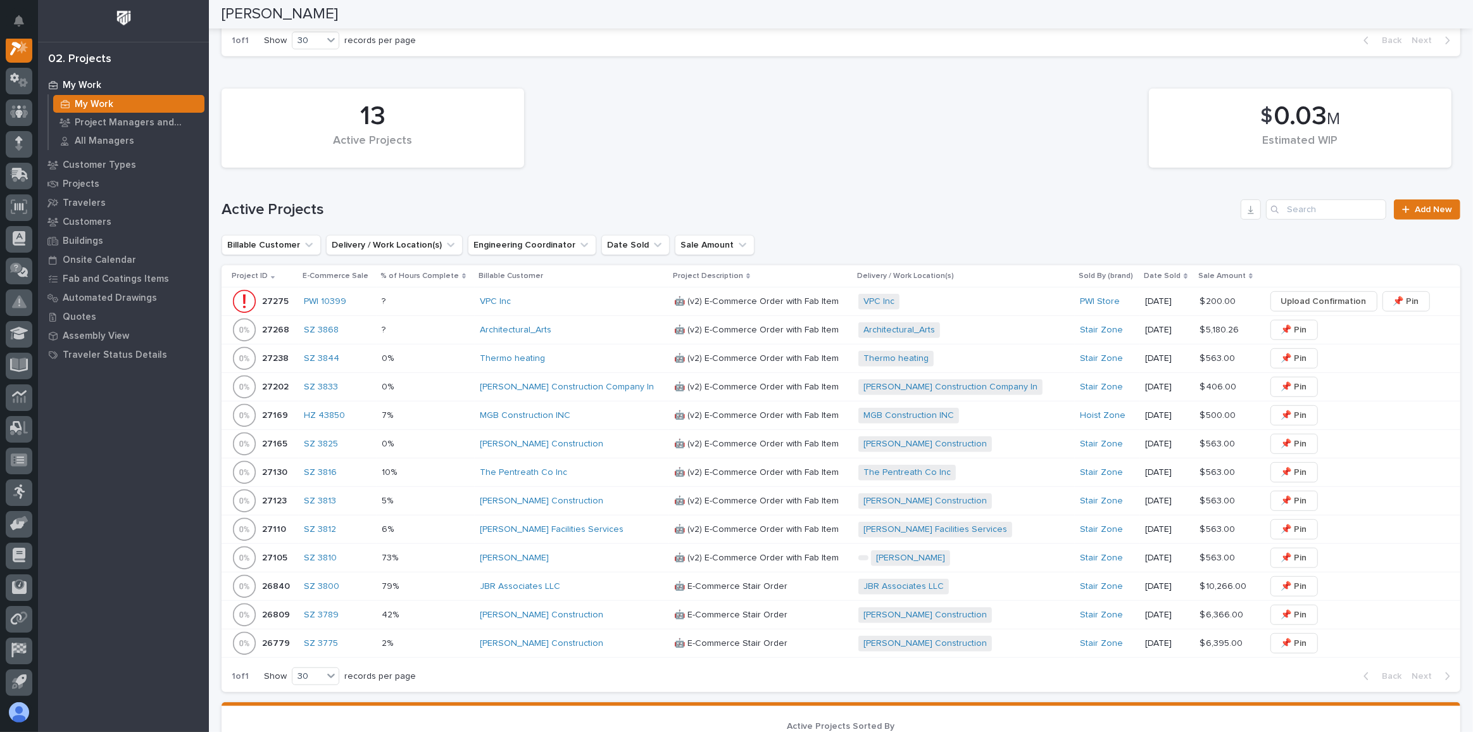
click at [584, 325] on div "Architectural_Arts" at bounding box center [572, 330] width 184 height 11
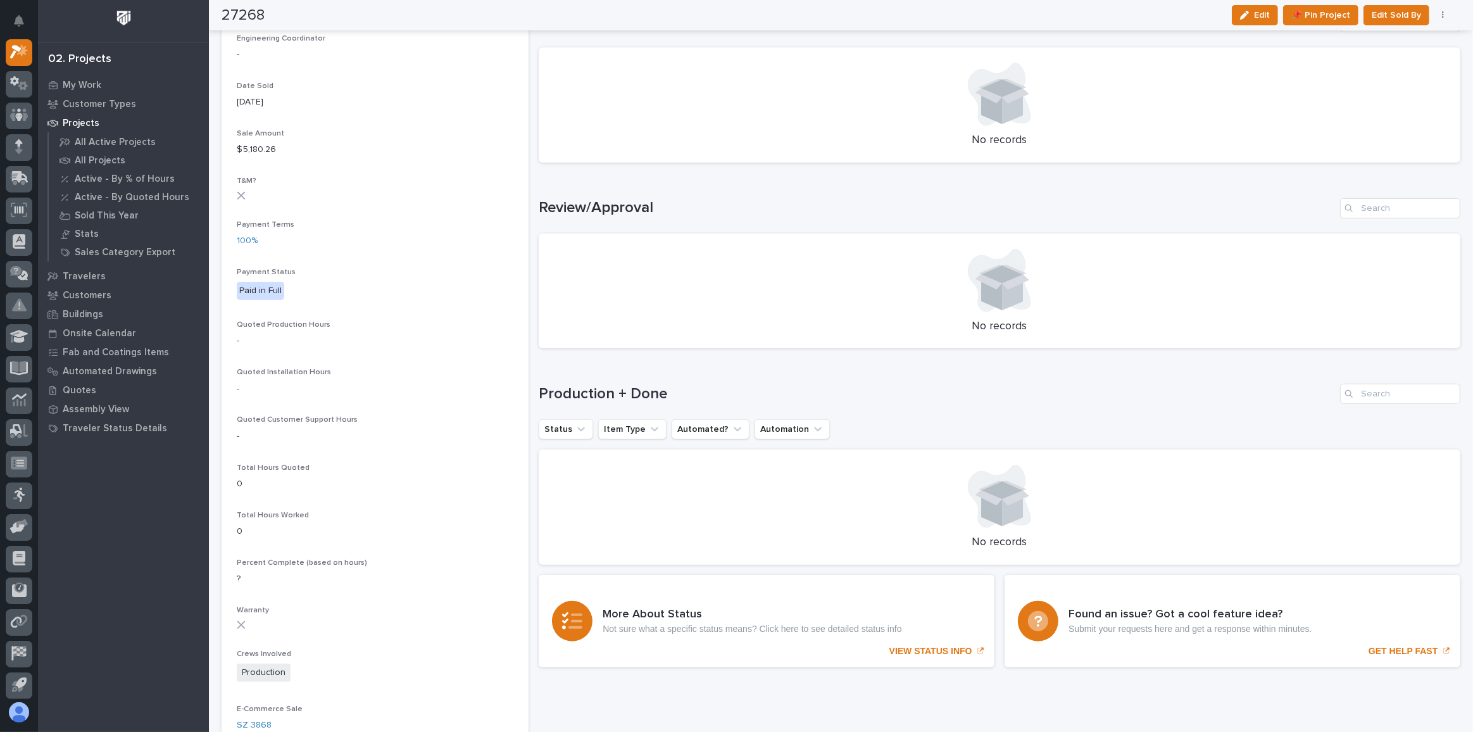
scroll to position [518, 0]
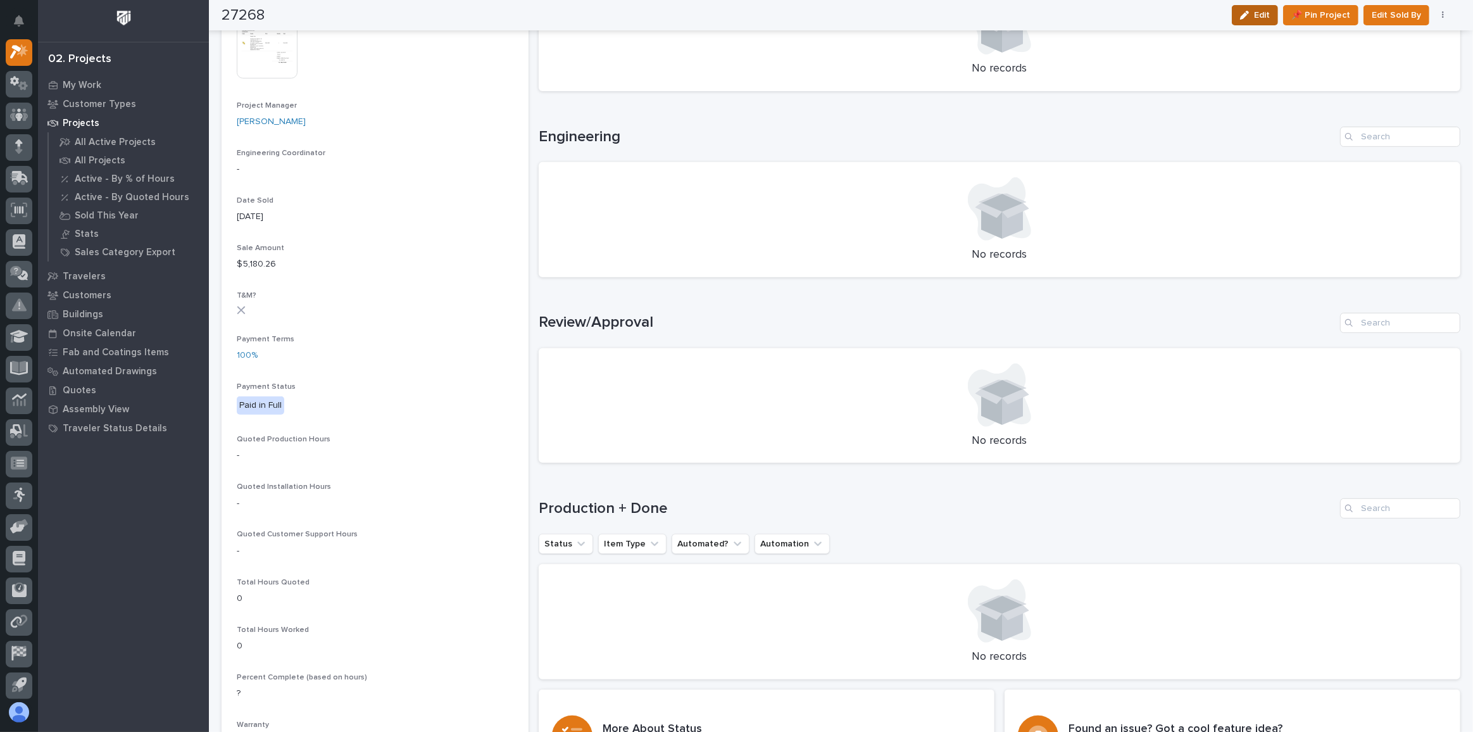
click at [1264, 18] on span "Edit" at bounding box center [1262, 14] width 16 height 11
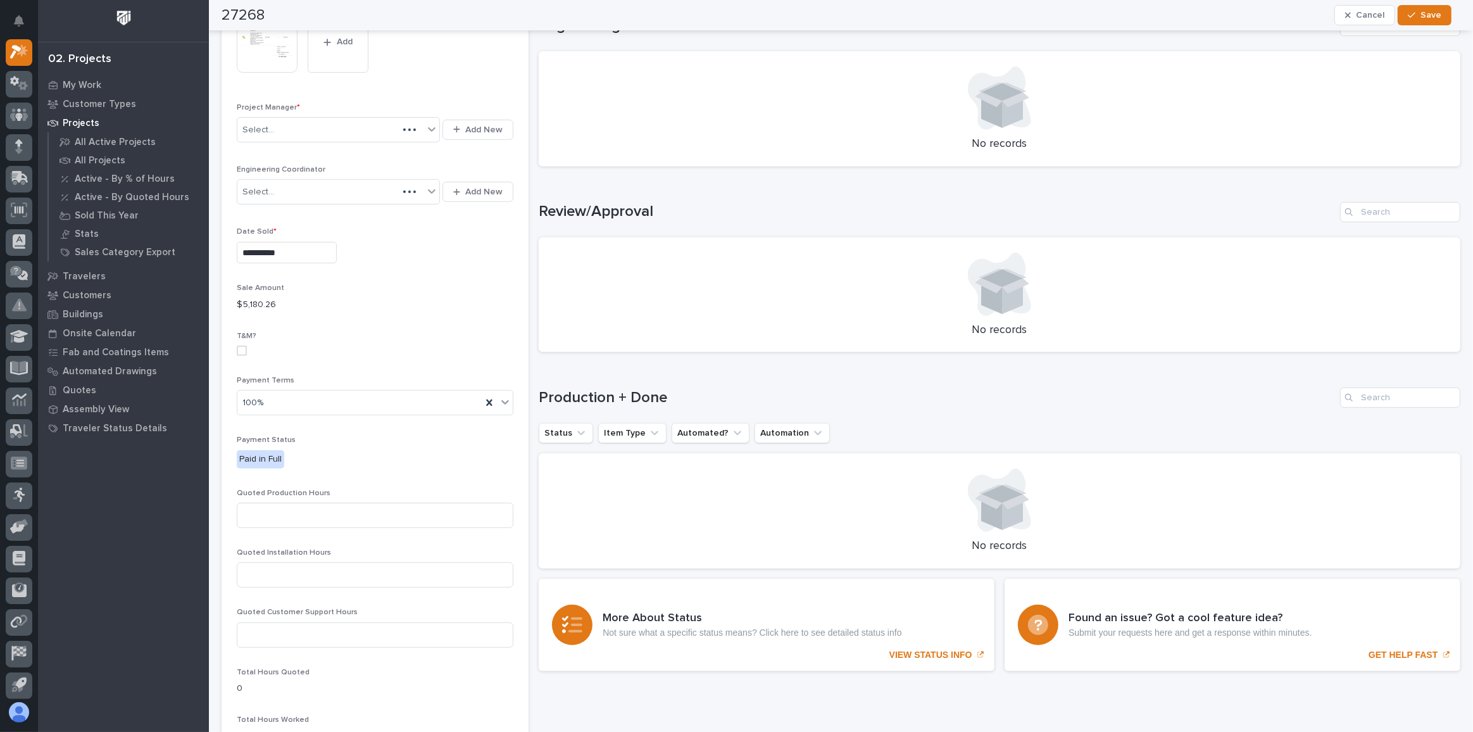
scroll to position [629, 0]
click at [258, 512] on input at bounding box center [375, 515] width 277 height 25
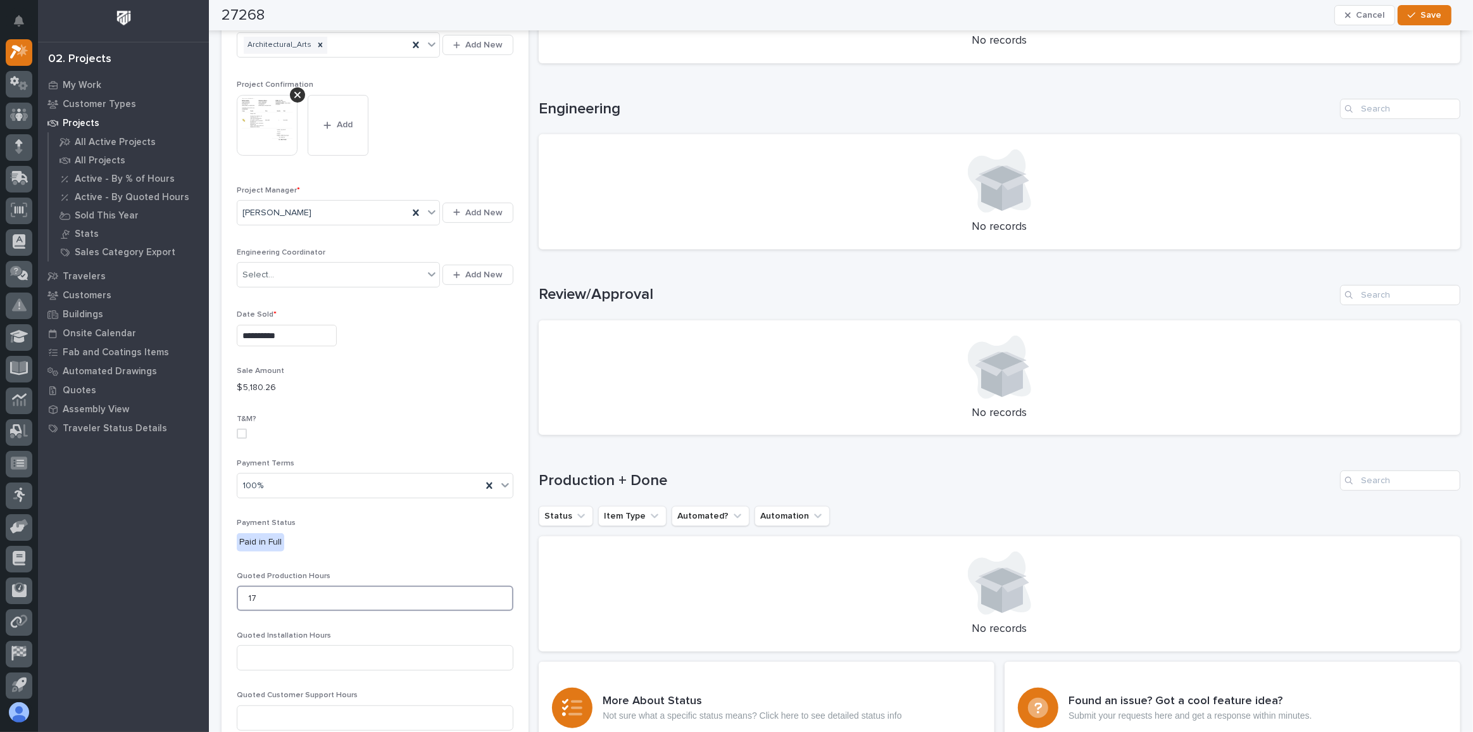
scroll to position [456, 0]
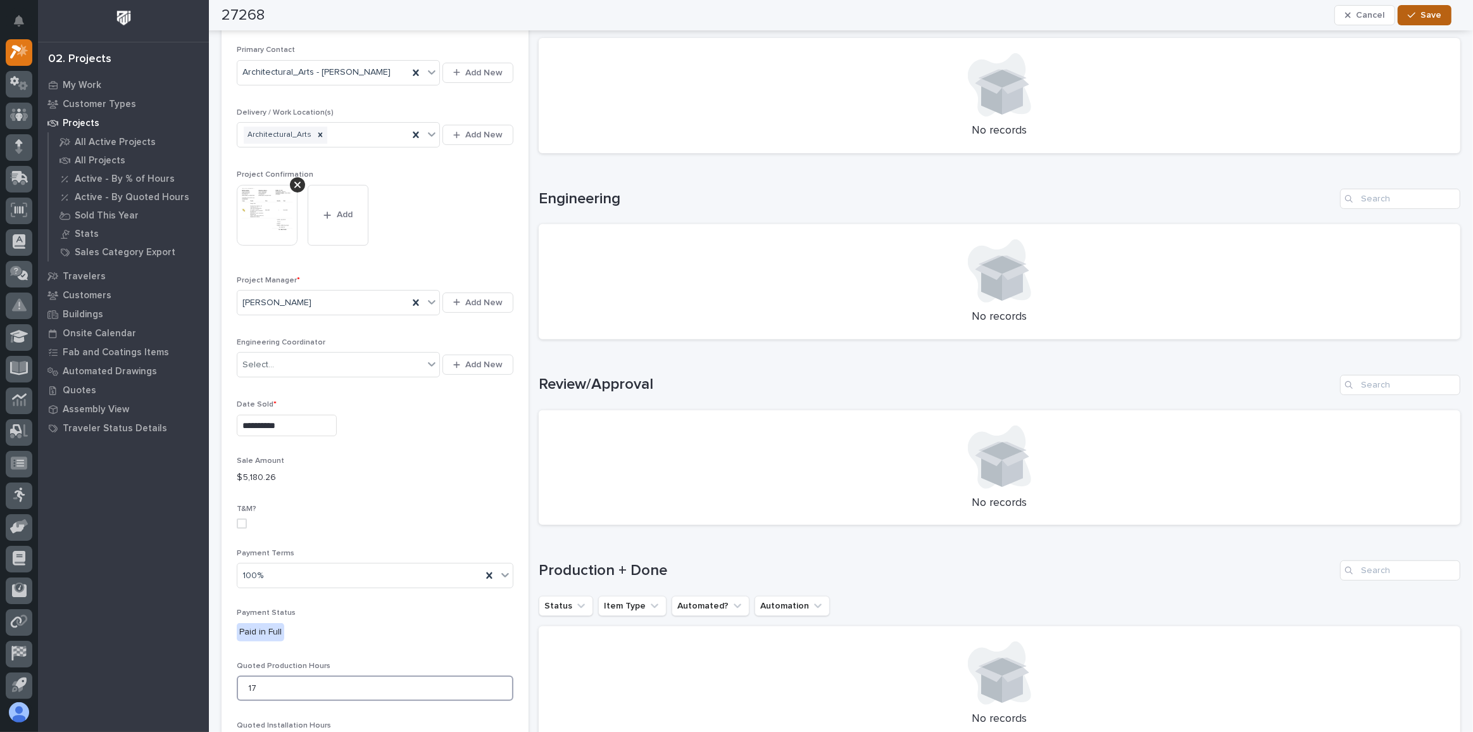
type input "17"
click at [1413, 11] on icon "button" at bounding box center [1412, 15] width 8 height 9
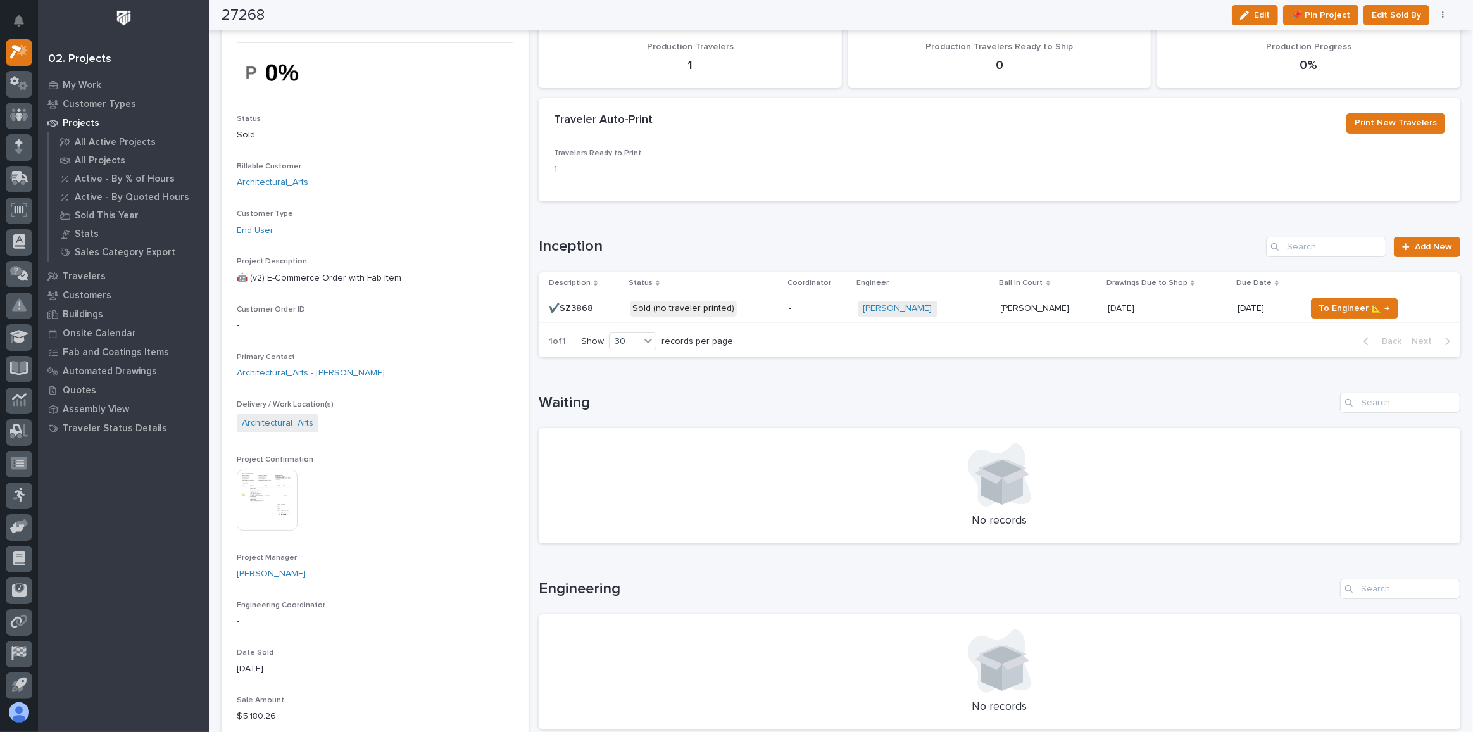
scroll to position [0, 0]
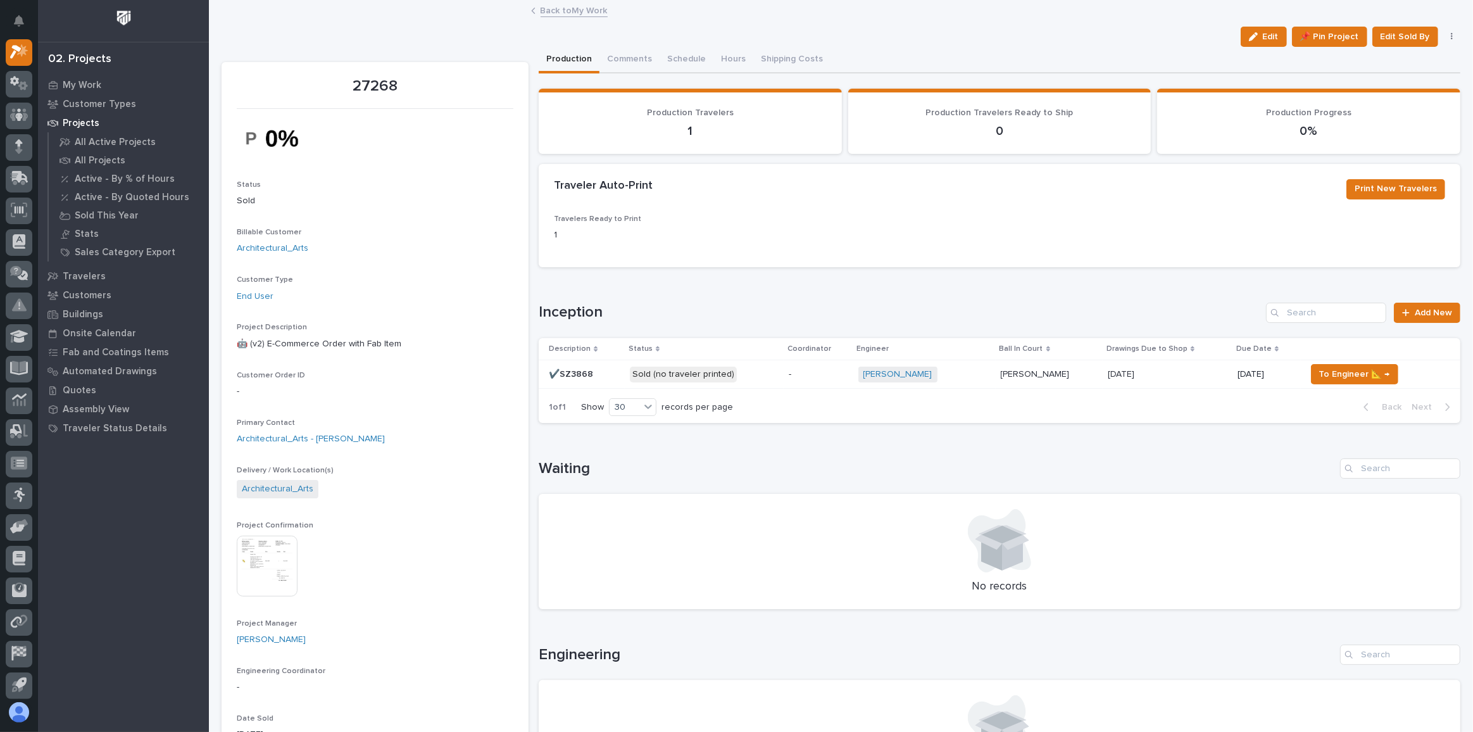
click at [823, 379] on div "-" at bounding box center [819, 374] width 60 height 21
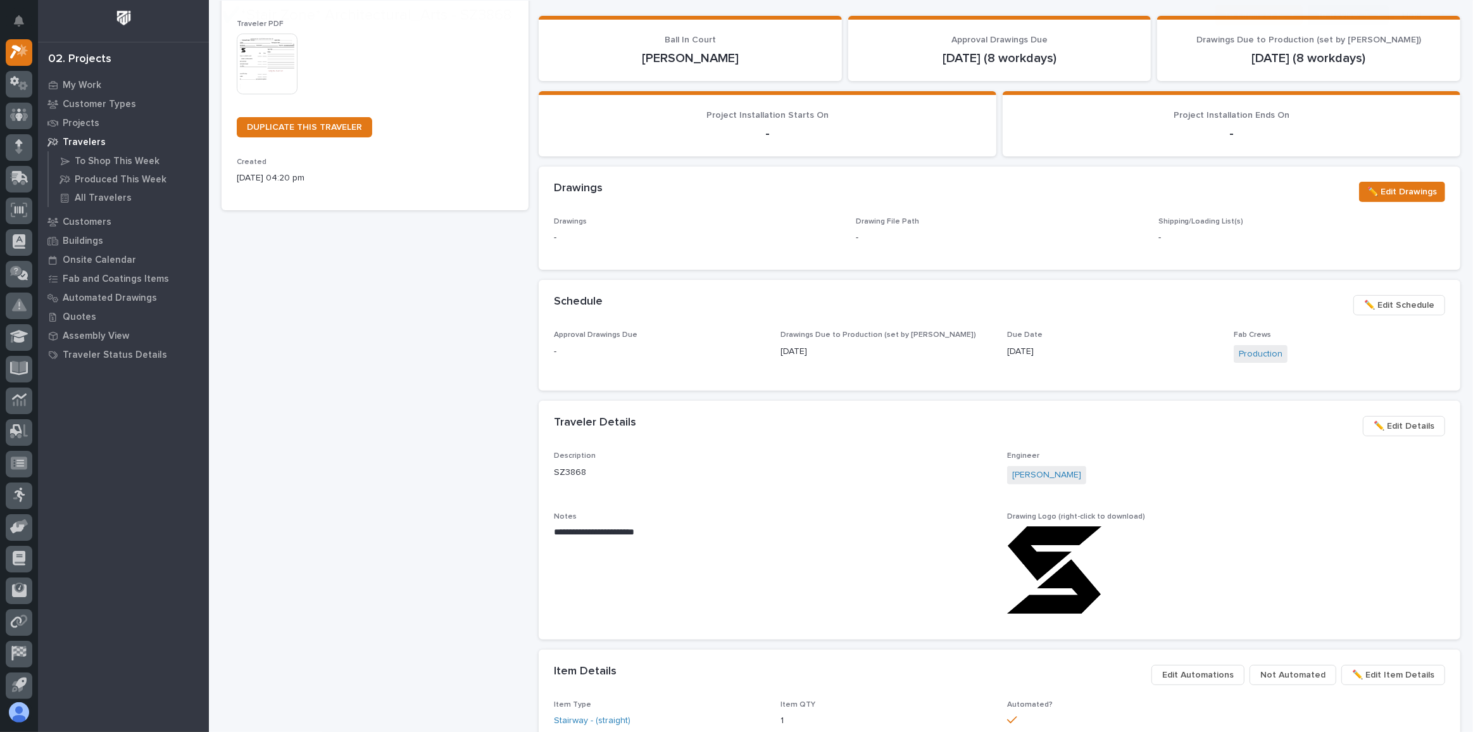
scroll to position [287, 0]
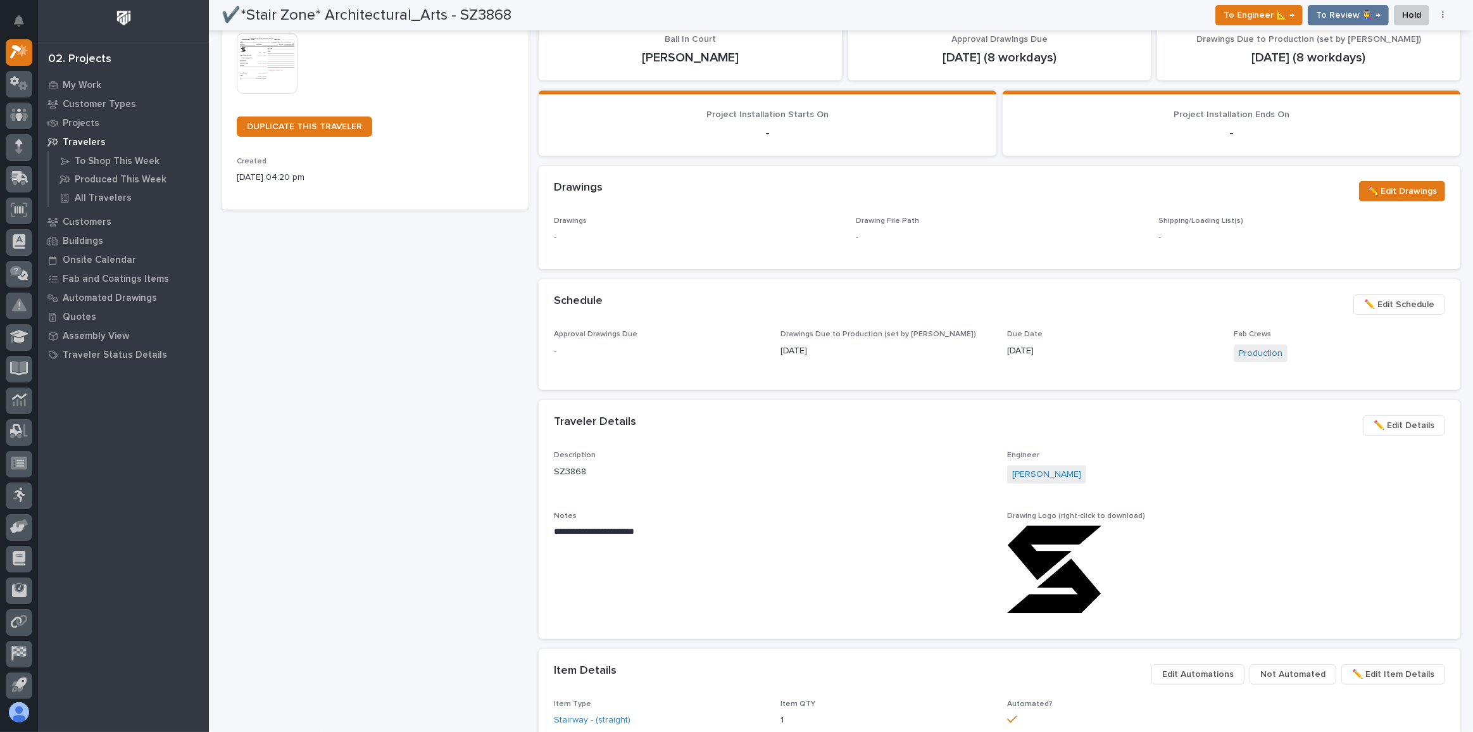
click at [446, 540] on div "✔️*Stair Zone* Architectural_Arts - SZ3868 Production Project 27268 - Stair Zon…" at bounding box center [375, 489] width 307 height 1428
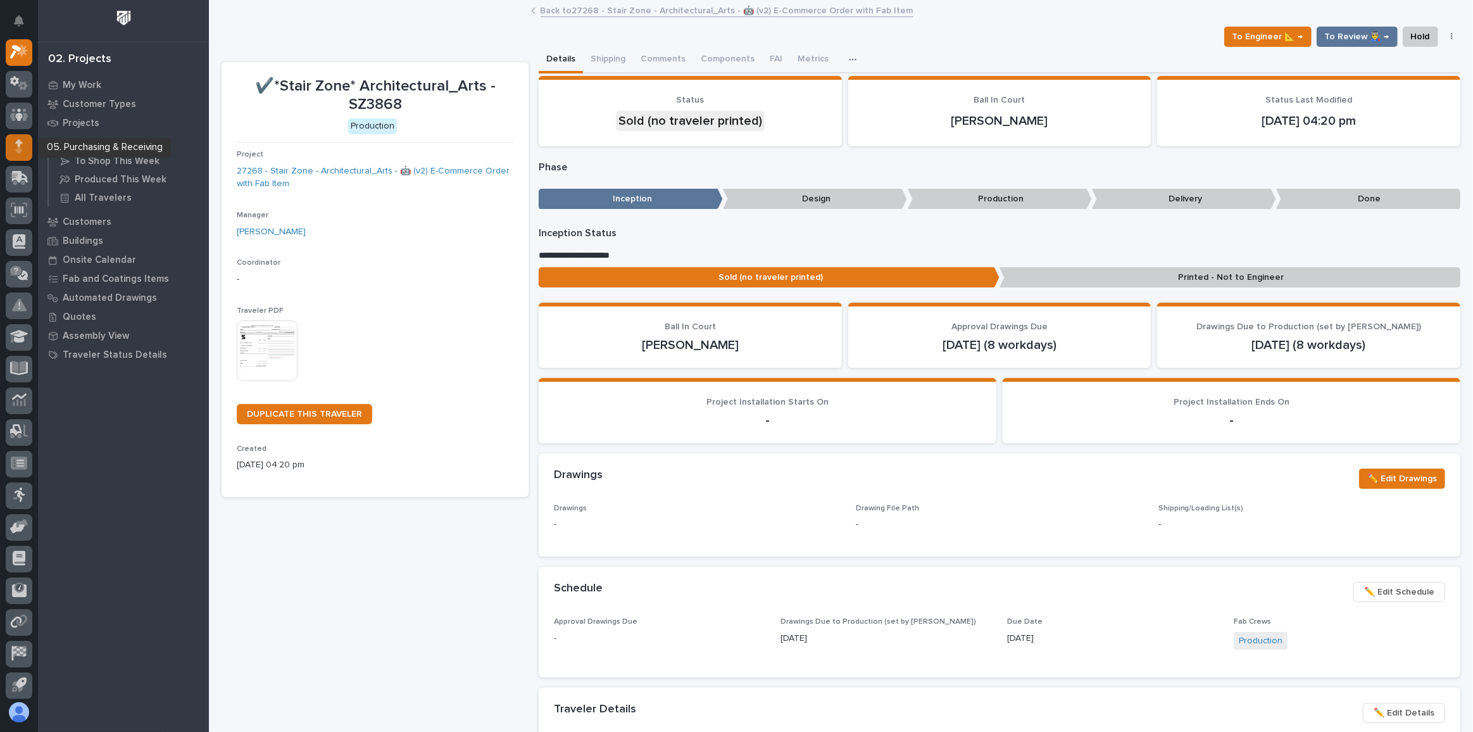
click at [20, 150] on icon at bounding box center [18, 150] width 7 height 7
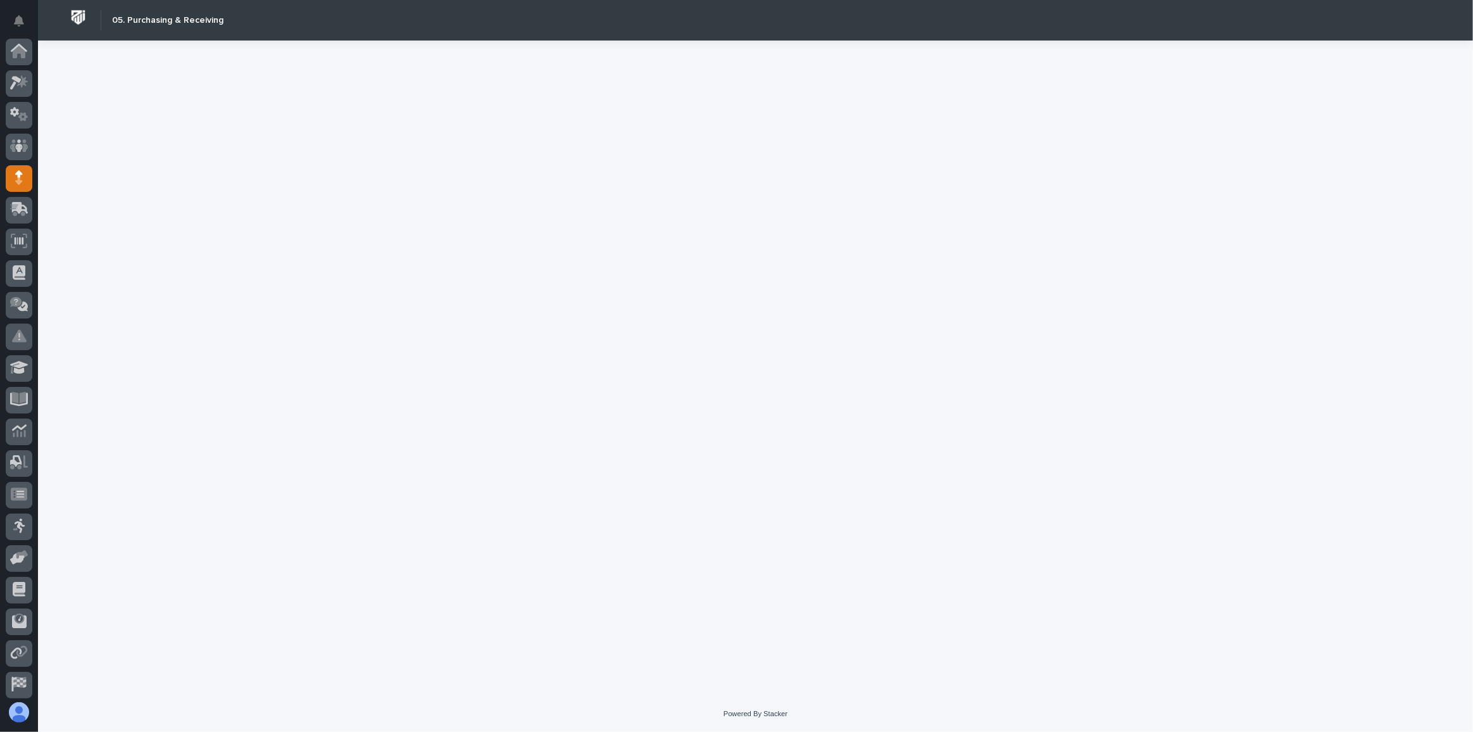
scroll to position [67, 0]
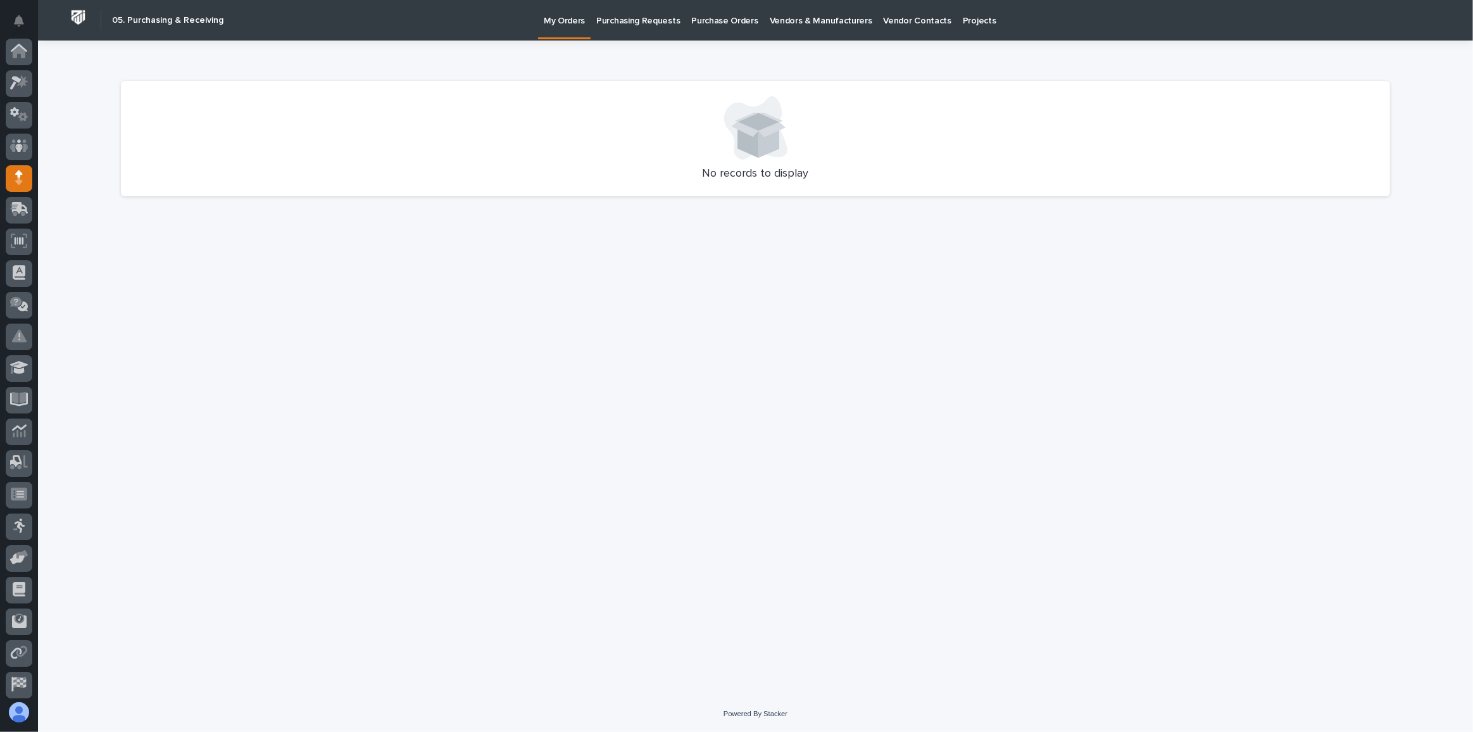
scroll to position [67, 0]
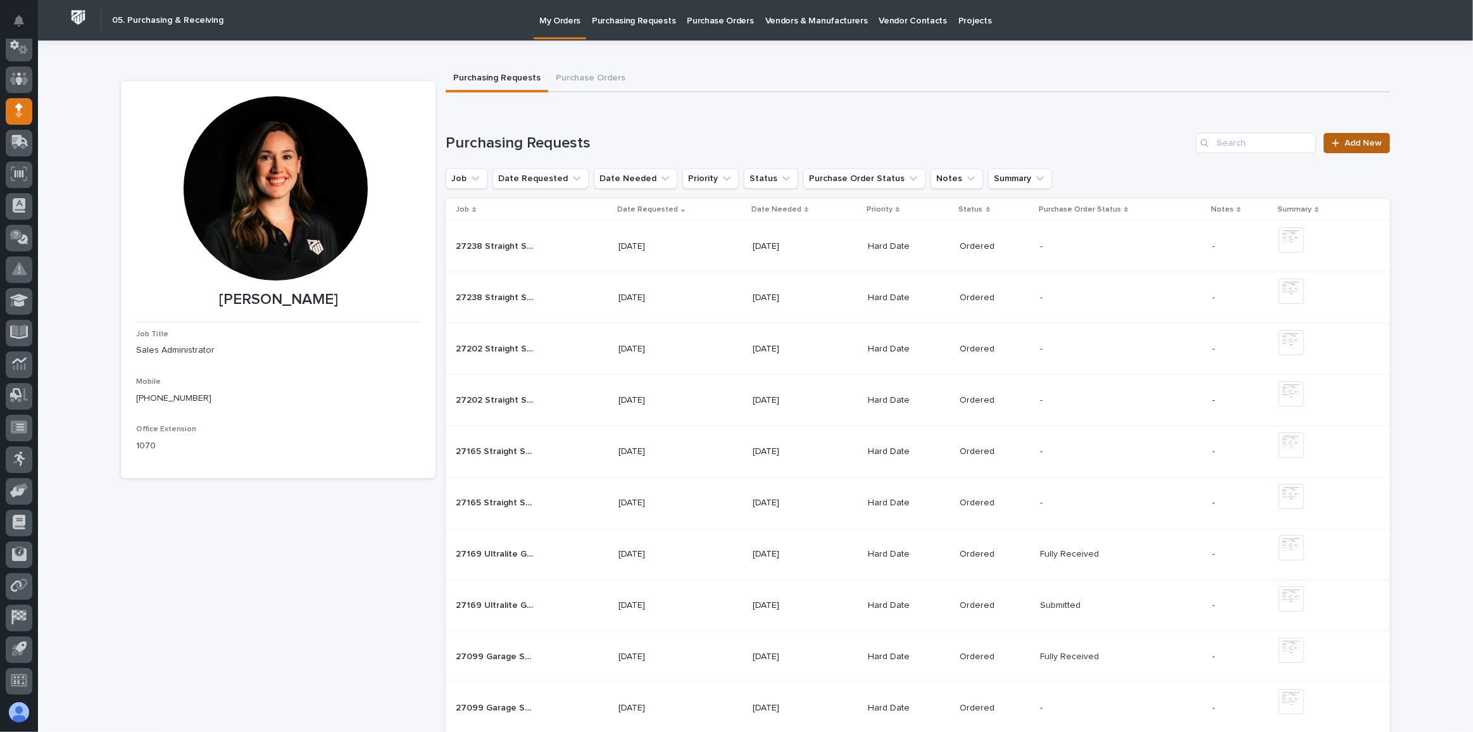
click at [1362, 139] on span "Add New" at bounding box center [1363, 143] width 37 height 9
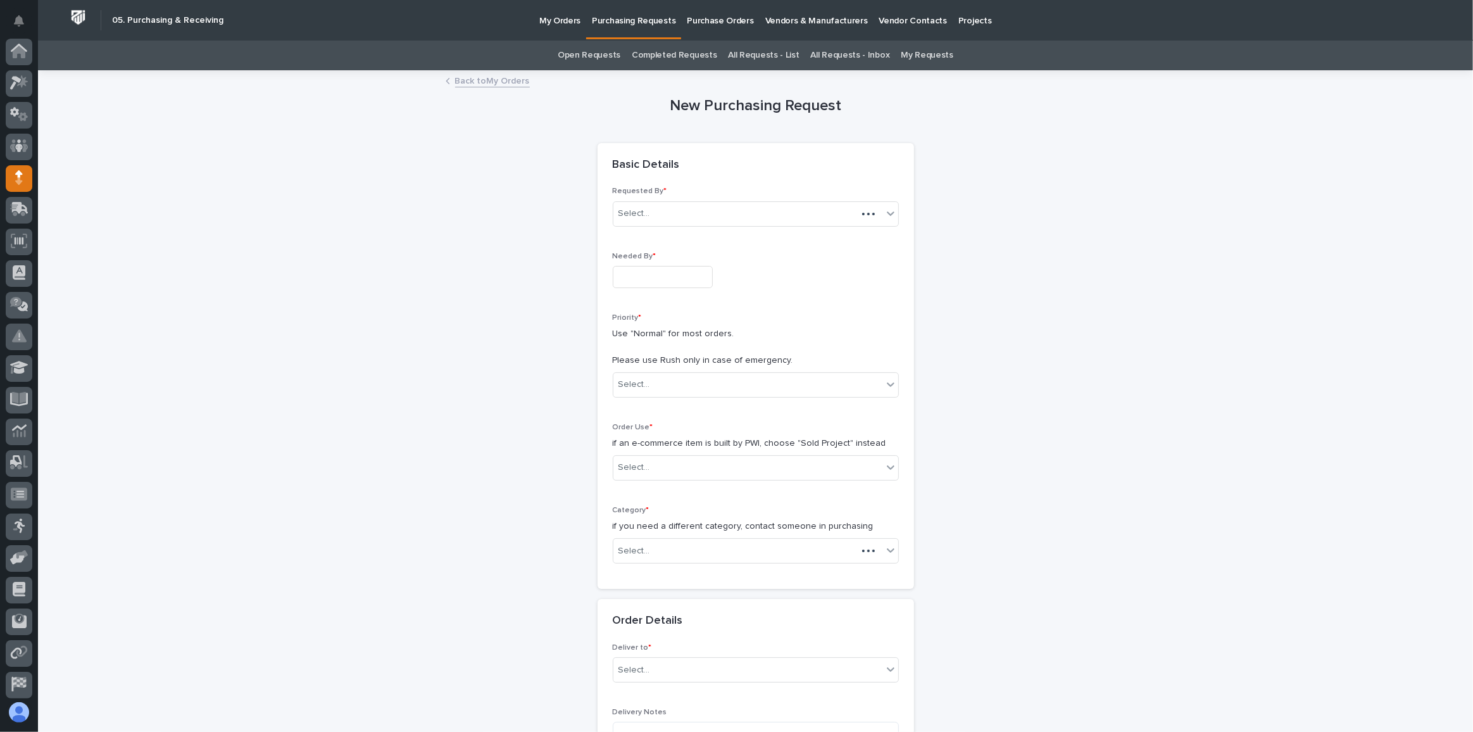
scroll to position [67, 0]
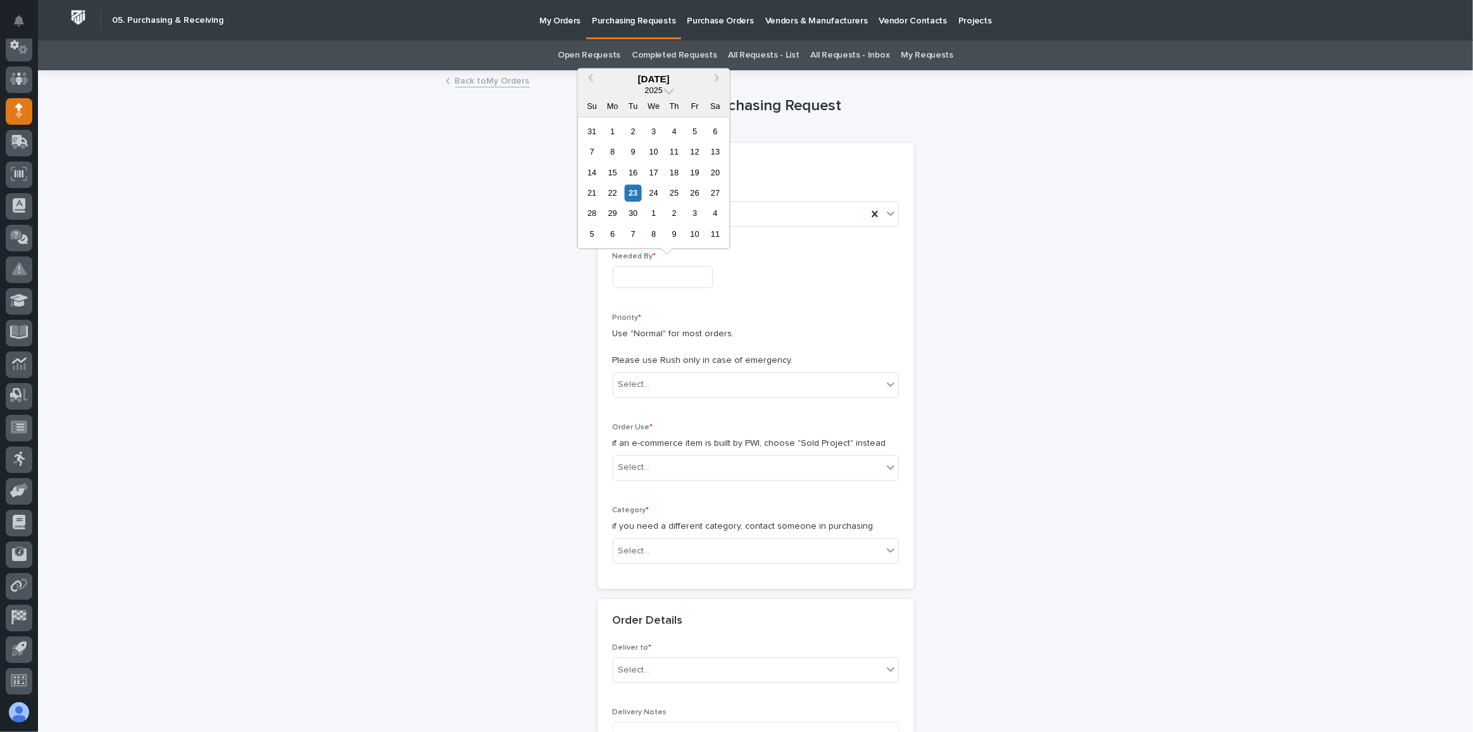
click at [626, 282] on input "text" at bounding box center [663, 277] width 100 height 22
click at [634, 189] on div "23" at bounding box center [633, 192] width 17 height 17
click at [679, 274] on input "**********" at bounding box center [663, 277] width 100 height 22
click at [679, 190] on div "25" at bounding box center [674, 192] width 17 height 17
type input "**********"
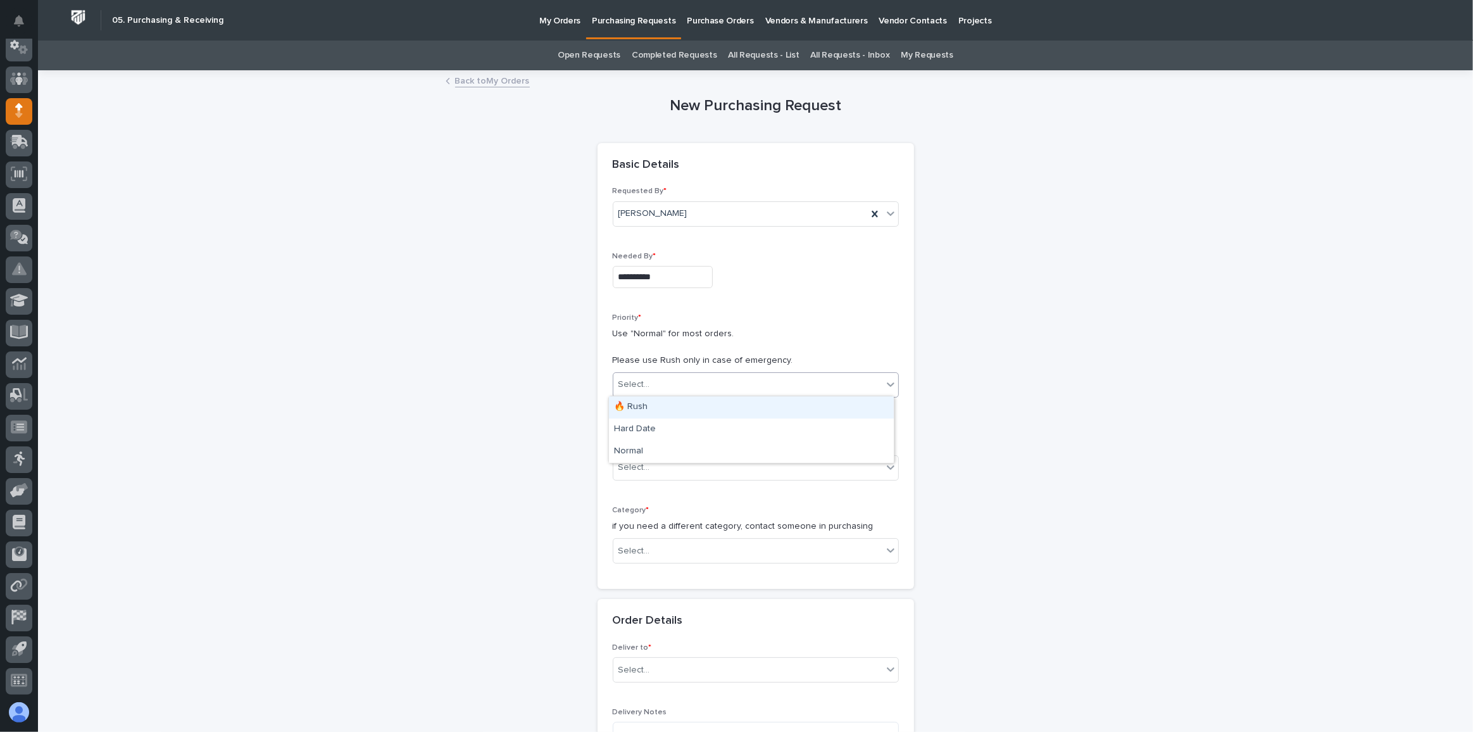
click at [646, 380] on div "Select..." at bounding box center [747, 384] width 269 height 21
click at [651, 430] on div "Hard Date" at bounding box center [751, 429] width 285 height 22
click at [657, 460] on div "Select..." at bounding box center [747, 467] width 269 height 21
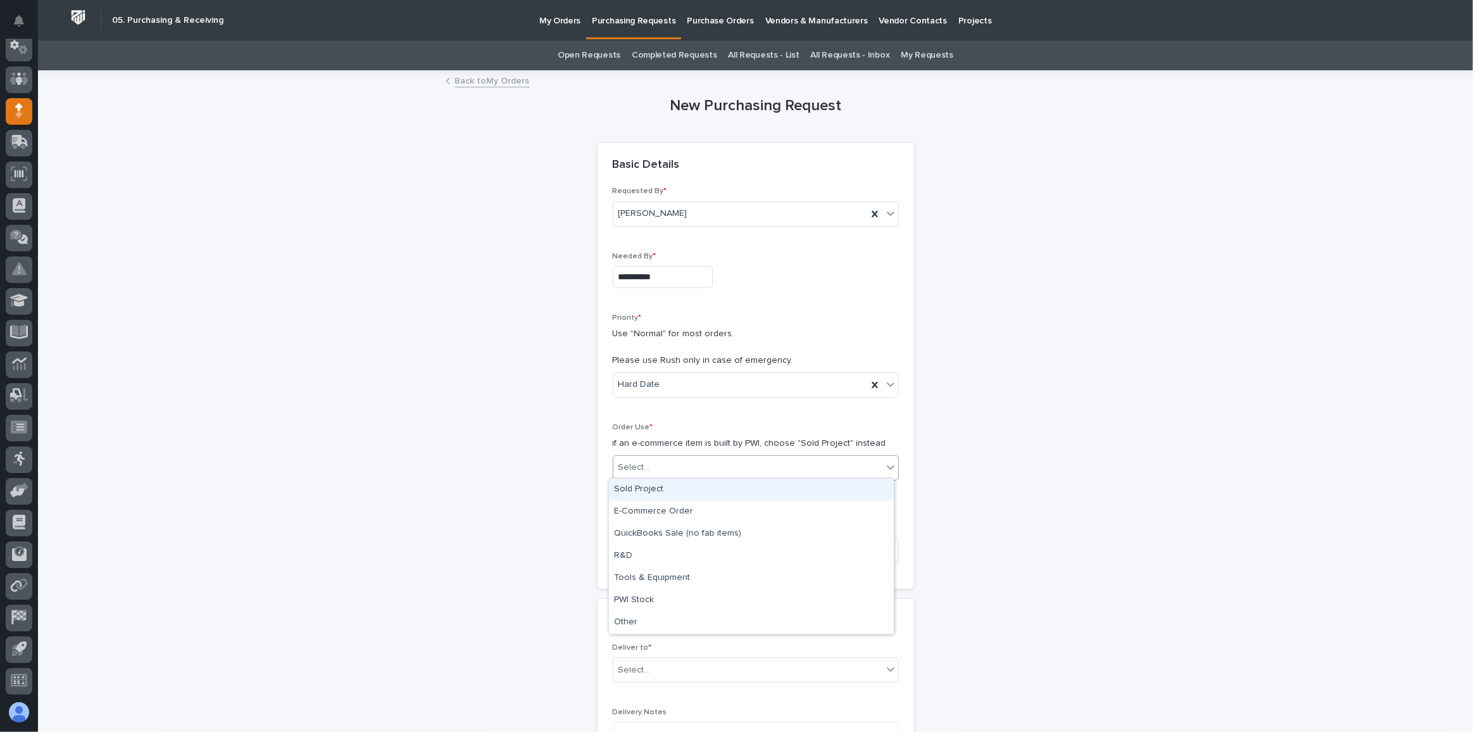
click at [670, 493] on div "Sold Project" at bounding box center [751, 490] width 285 height 22
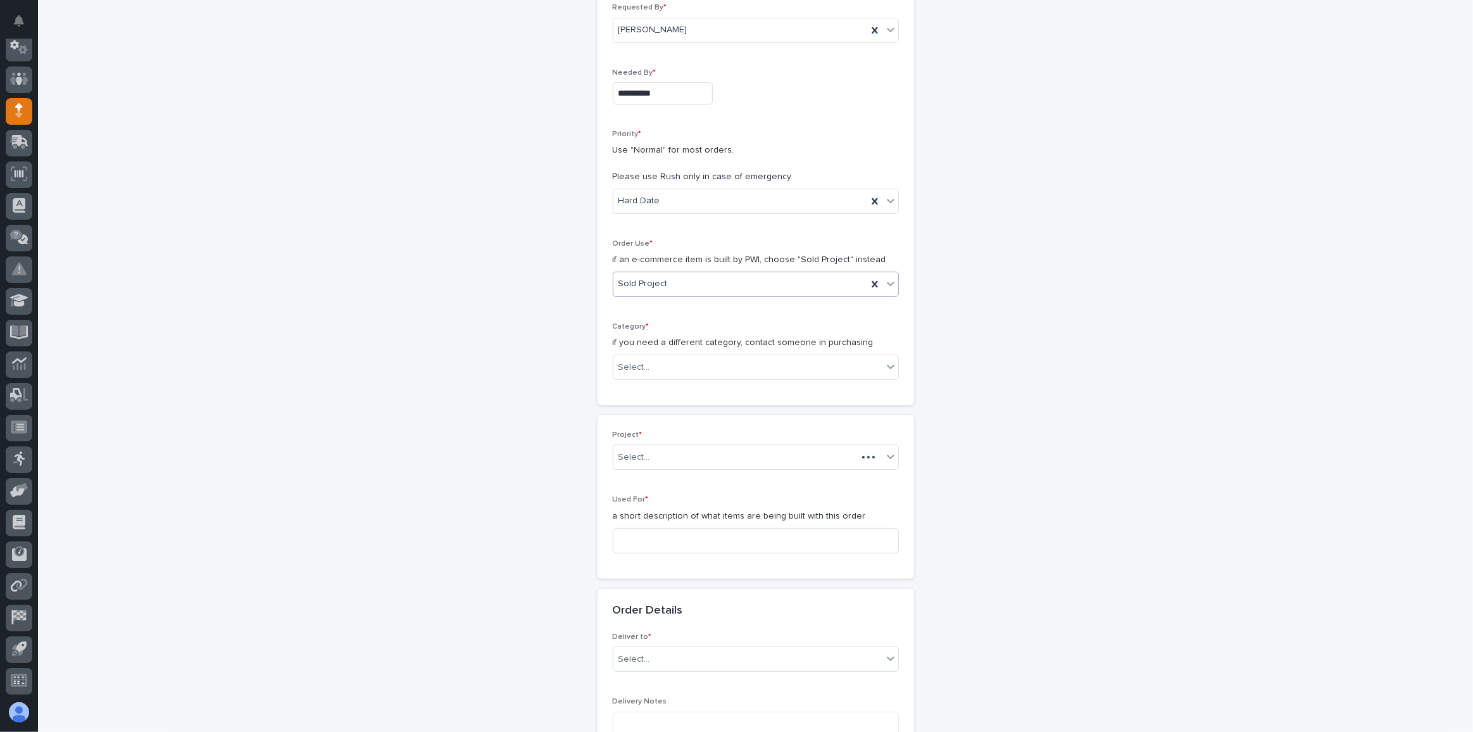
scroll to position [184, 0]
click at [669, 348] on div "Category * if you need a different category, contact someone in purchasing Sele…" at bounding box center [756, 356] width 286 height 68
click at [677, 361] on div "Select..." at bounding box center [747, 366] width 269 height 21
click at [636, 540] on div "Steel" at bounding box center [751, 543] width 285 height 22
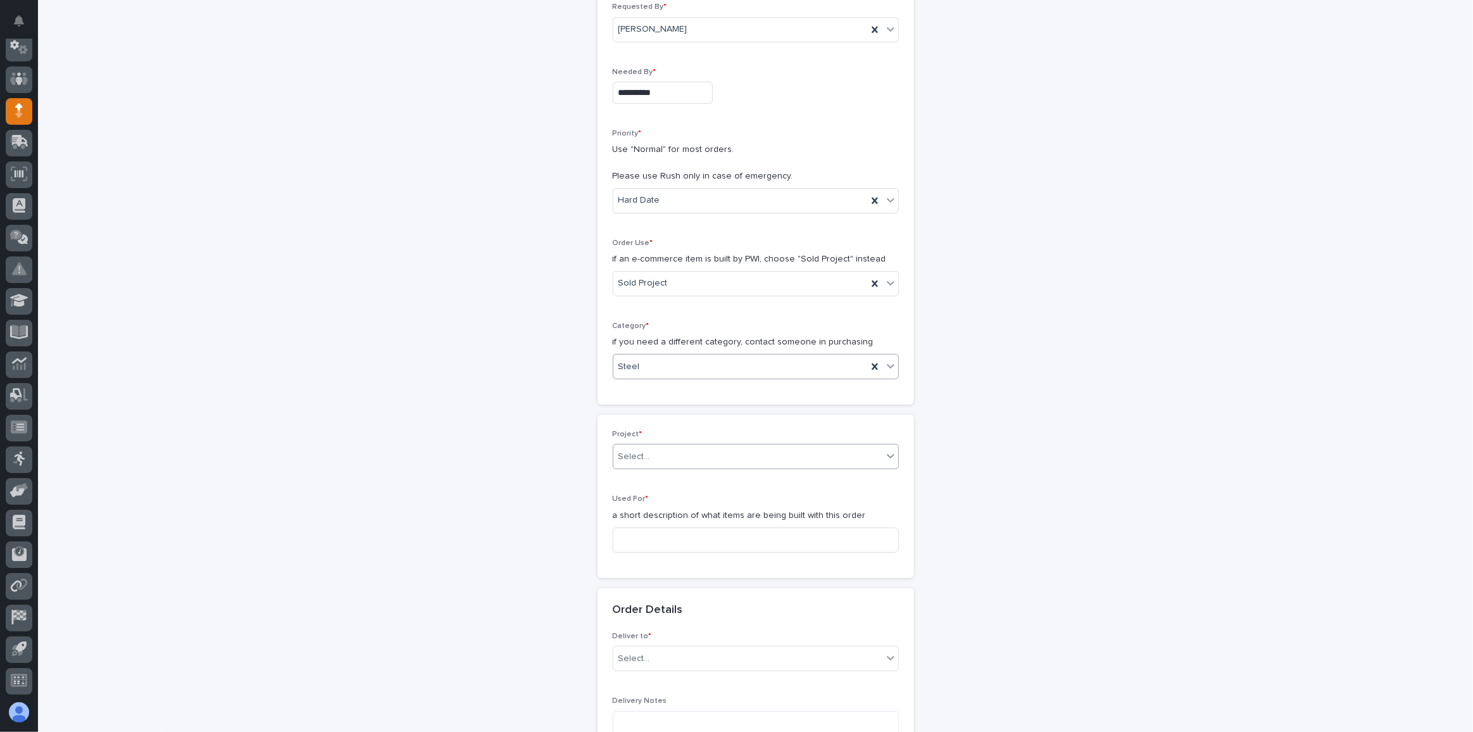
click at [658, 452] on div "Select..." at bounding box center [747, 456] width 269 height 21
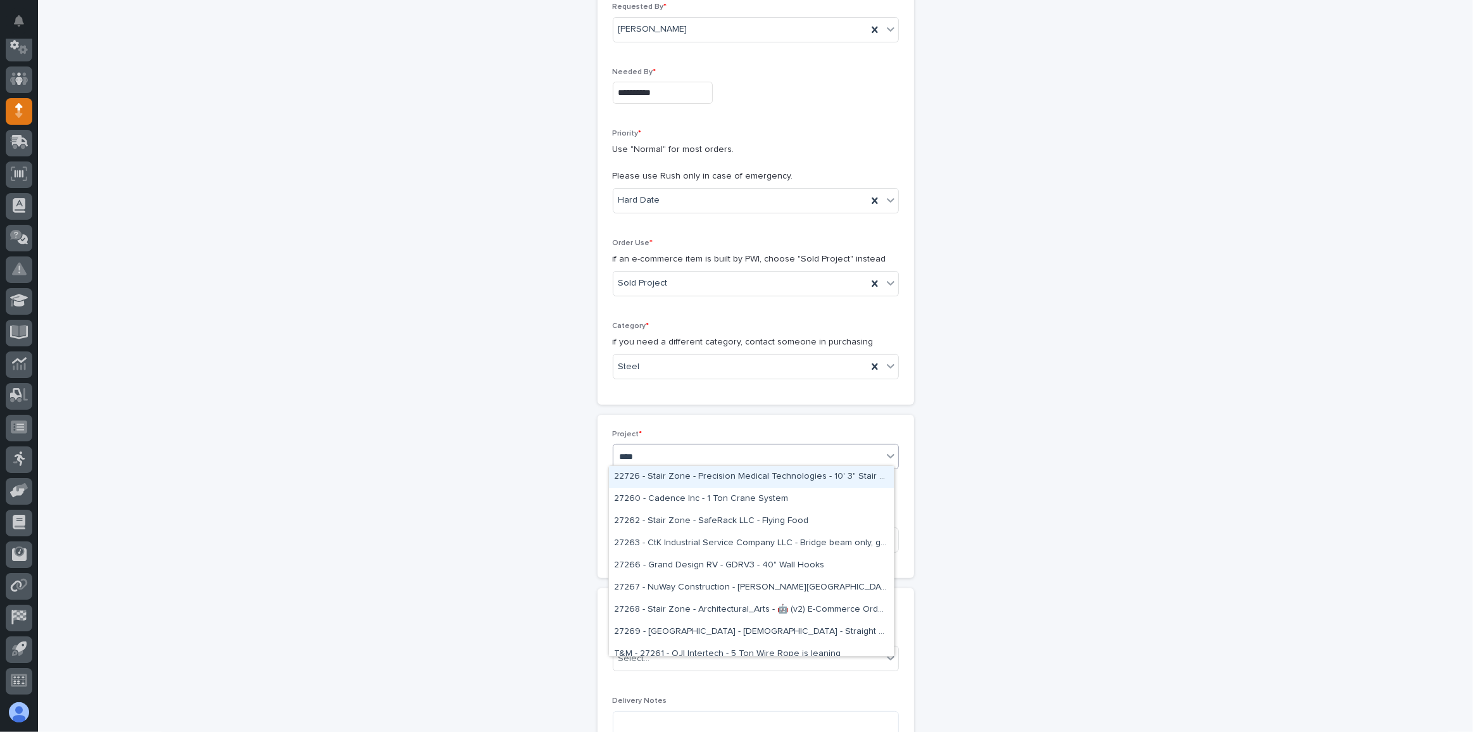
type input "*****"
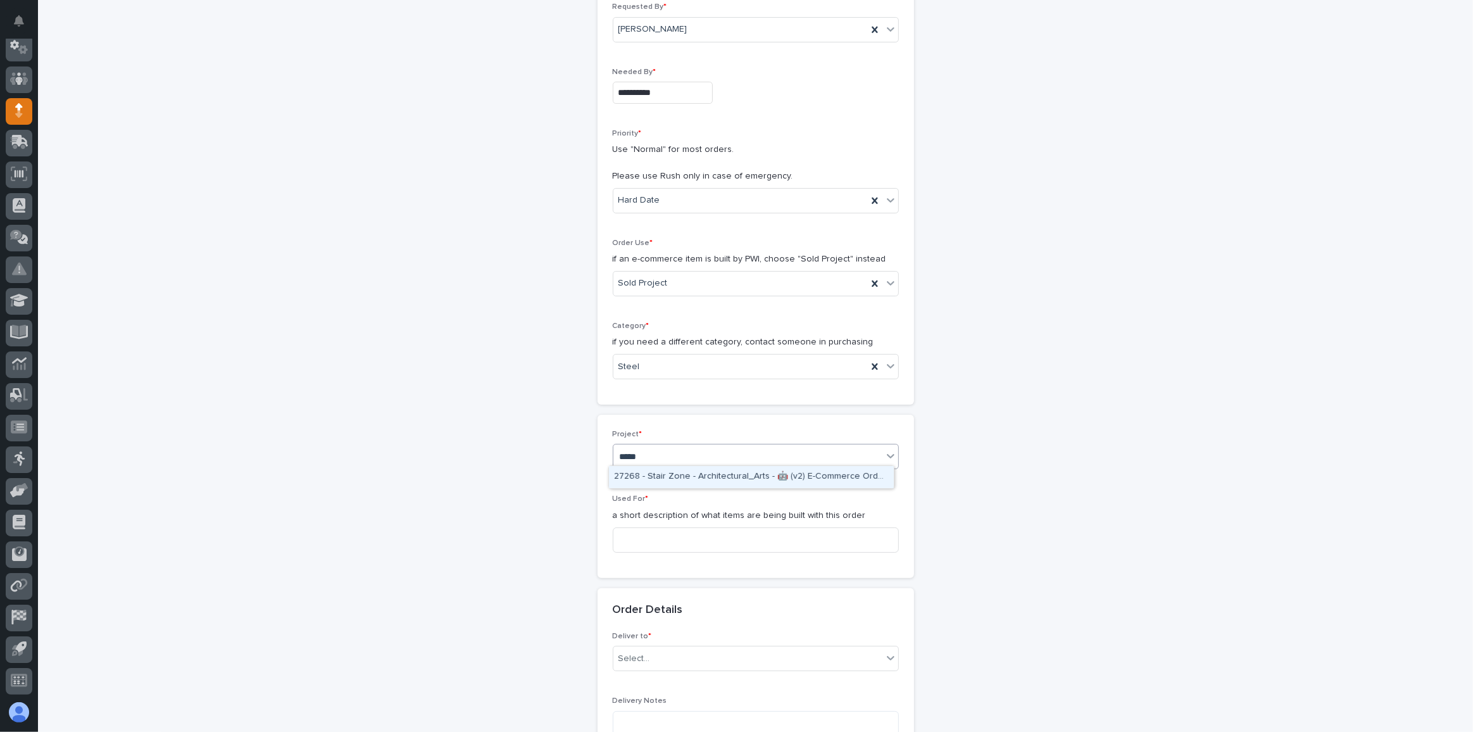
click at [707, 472] on div "27268 - Stair Zone - Architectural_Arts - 🤖 (v2) E-Commerce Order with Fab Item" at bounding box center [751, 477] width 285 height 22
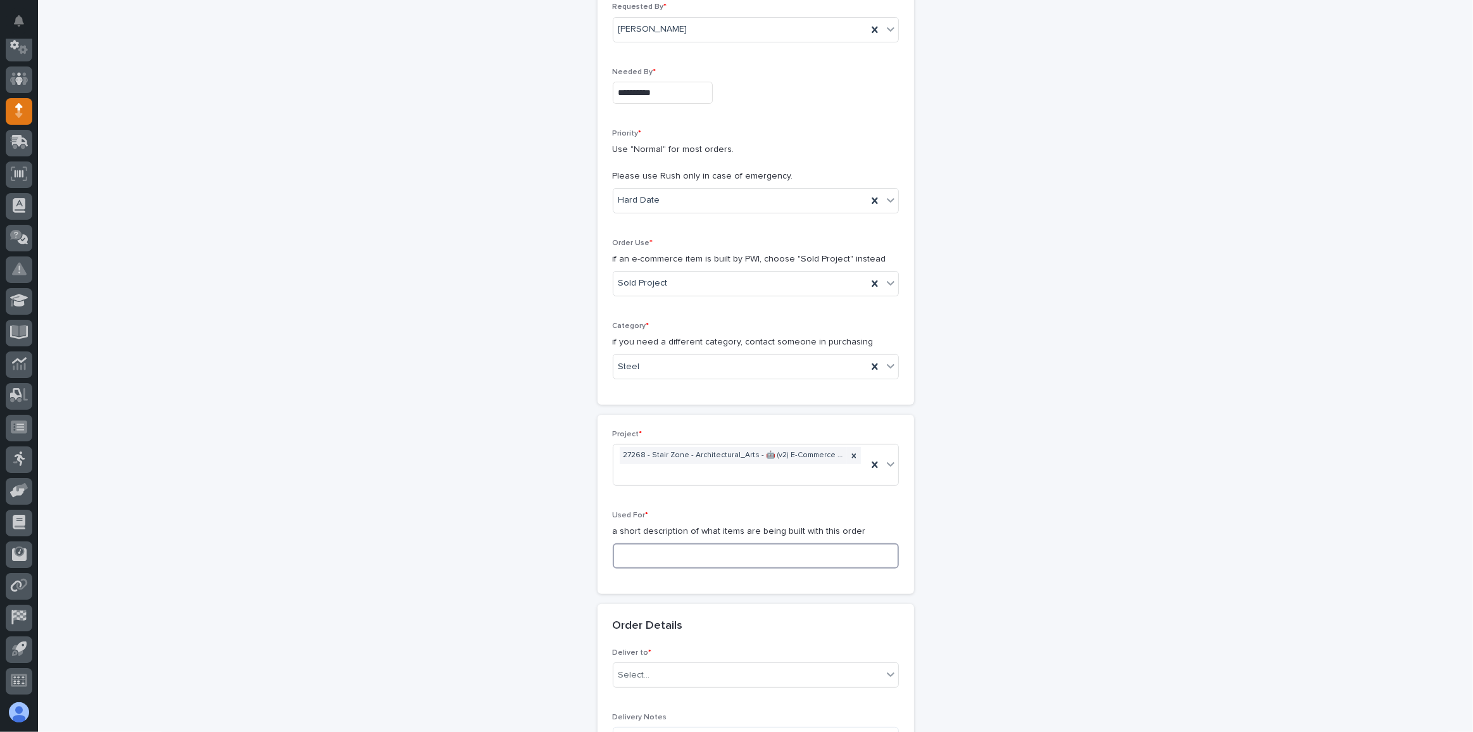
scroll to position [192, 0]
click at [696, 535] on input at bounding box center [756, 547] width 286 height 25
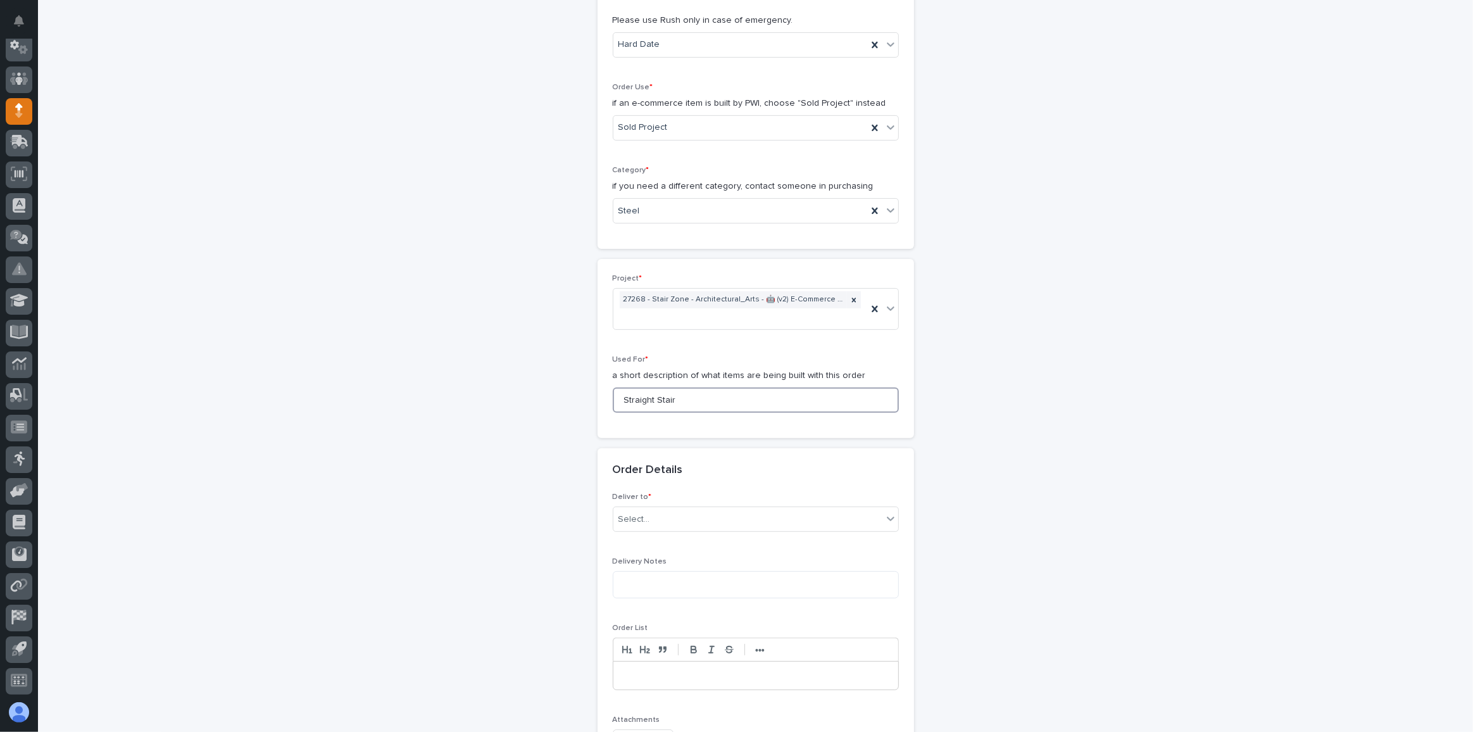
scroll to position [422, 0]
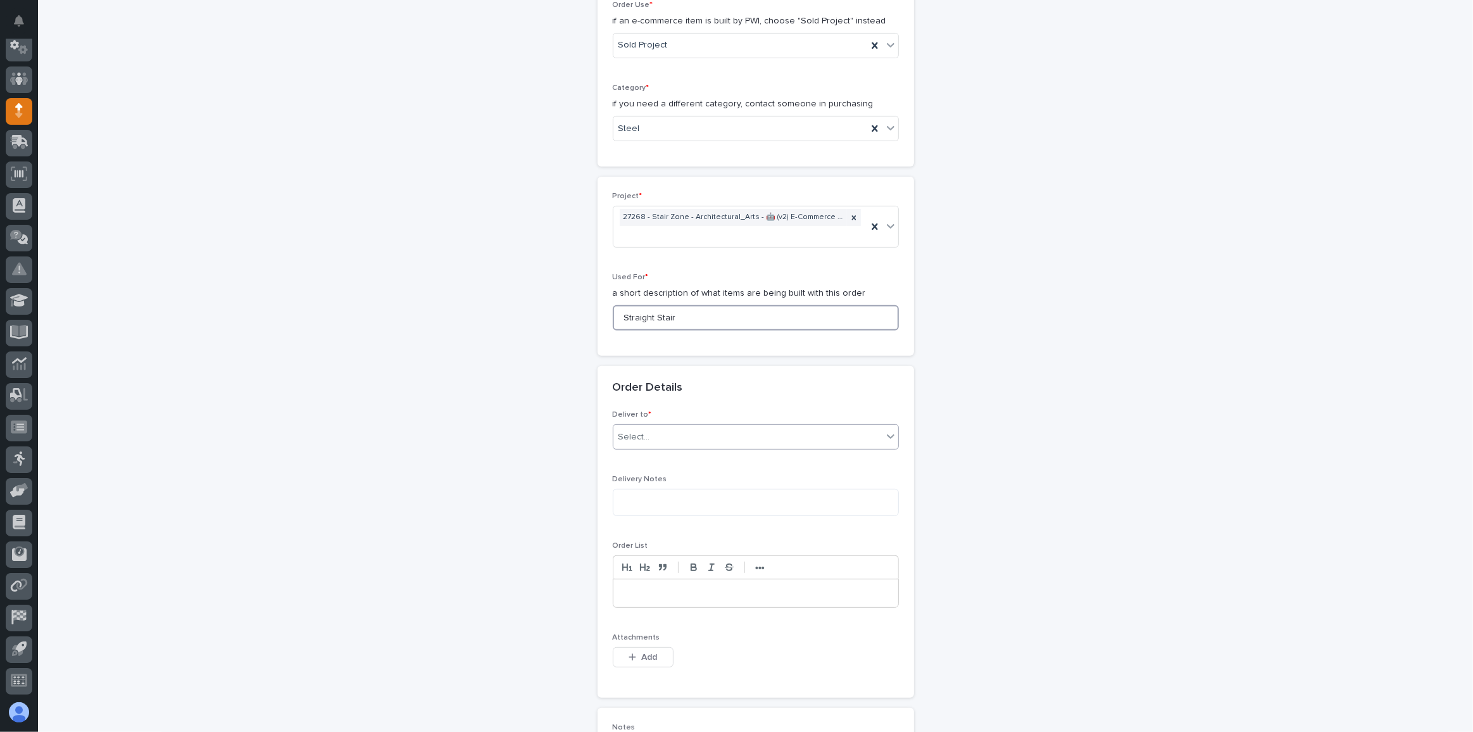
type input "Straight Stair"
click at [677, 429] on div "Select..." at bounding box center [747, 437] width 269 height 21
click at [662, 453] on div "PWI" at bounding box center [751, 457] width 285 height 22
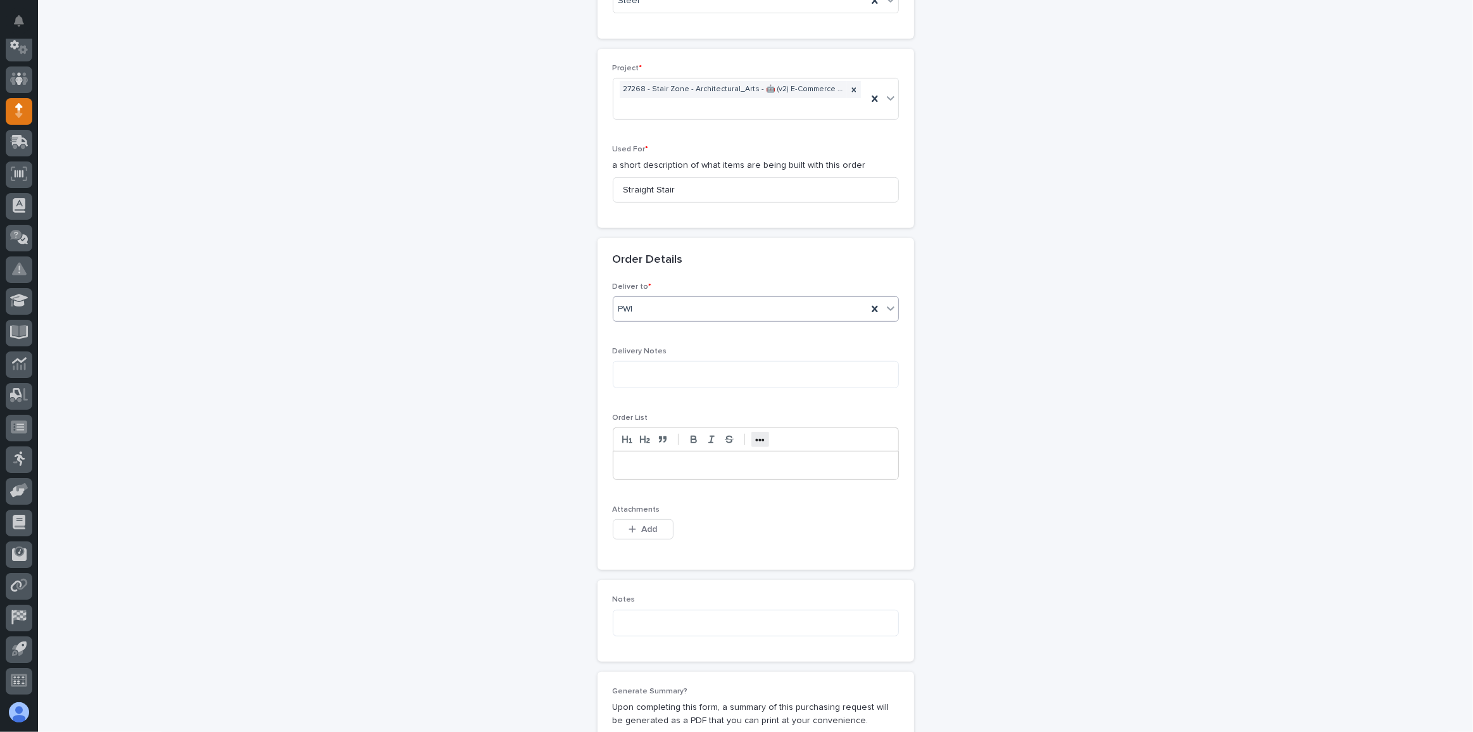
scroll to position [595, 0]
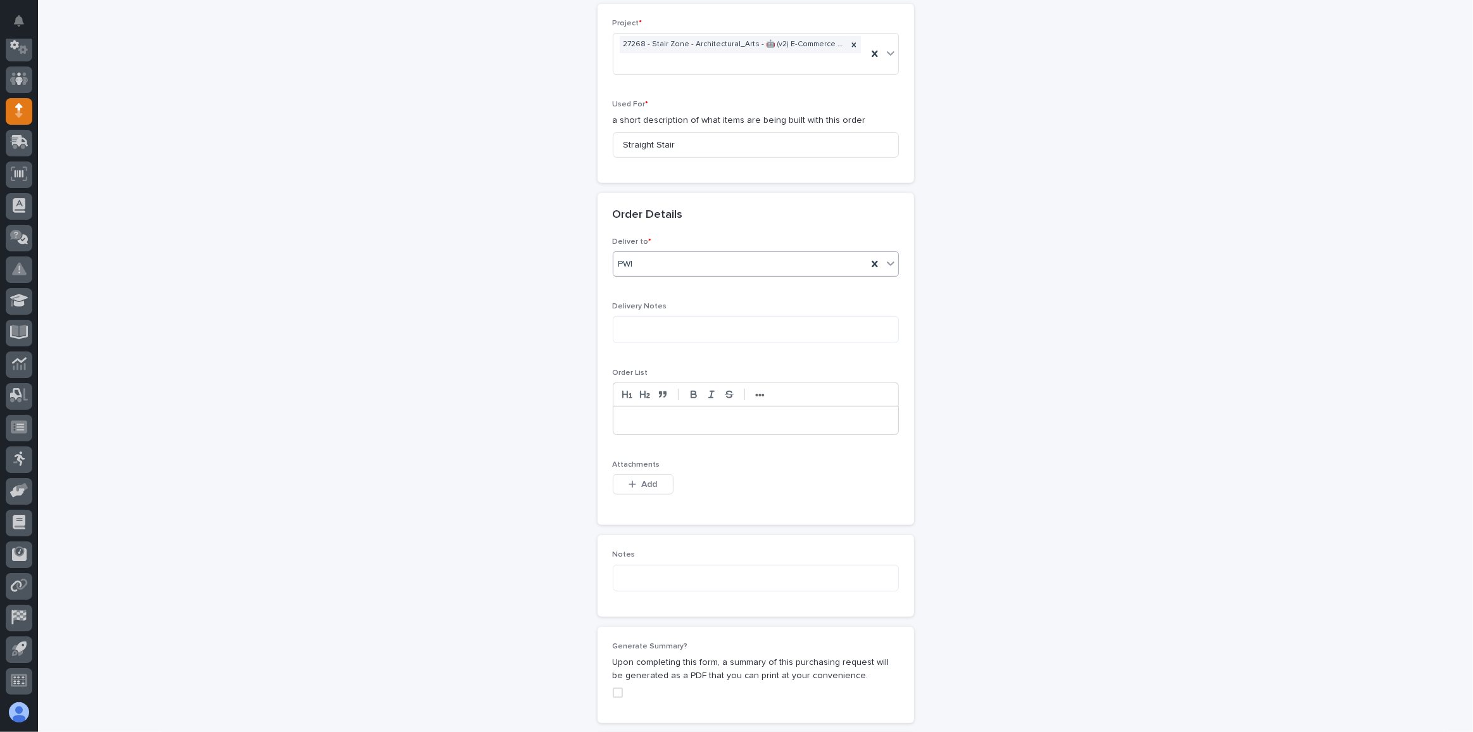
click at [601, 475] on div "Deliver to * option PWI, selected. 0 results available. Select is focused ,type…" at bounding box center [756, 381] width 317 height 288
click at [634, 480] on div "button" at bounding box center [635, 484] width 13 height 9
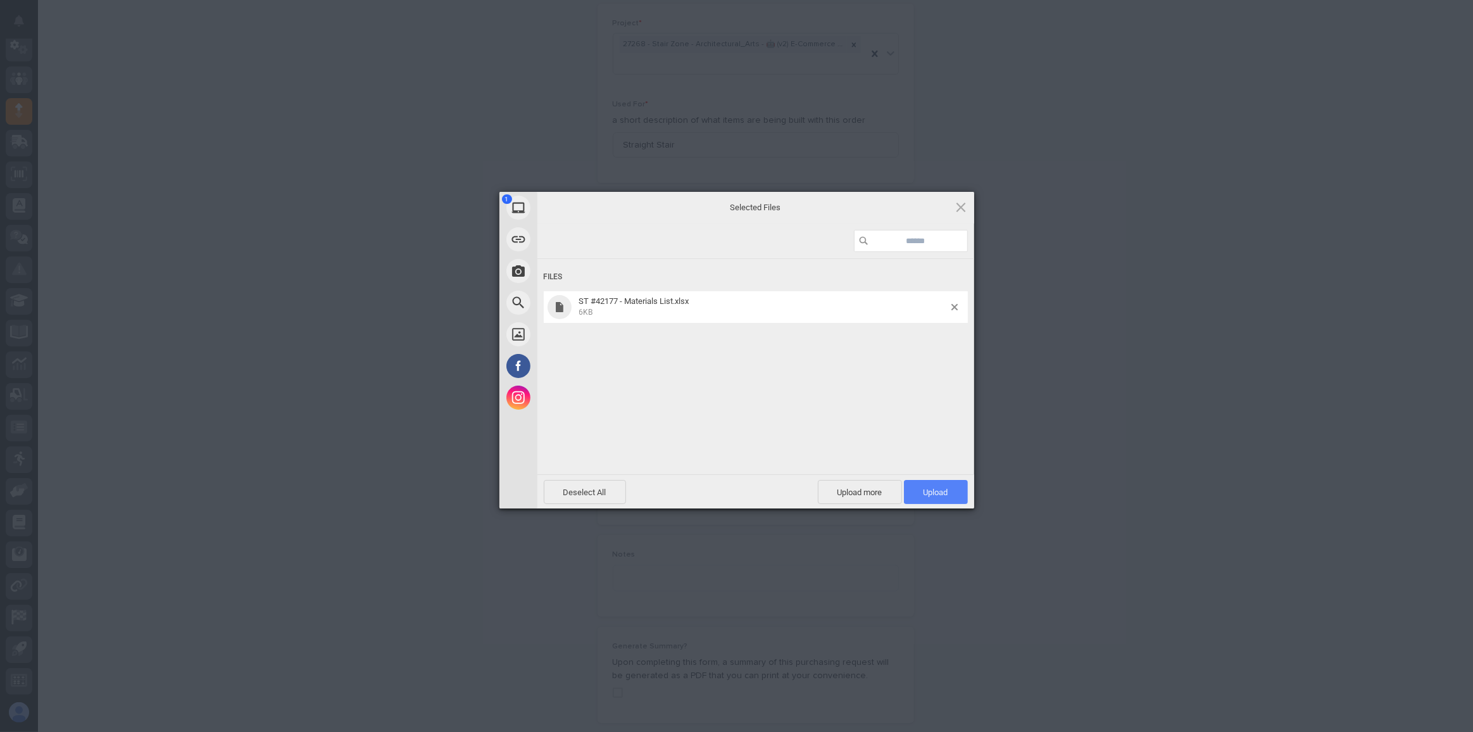
click at [946, 494] on span "Upload 1" at bounding box center [936, 491] width 25 height 9
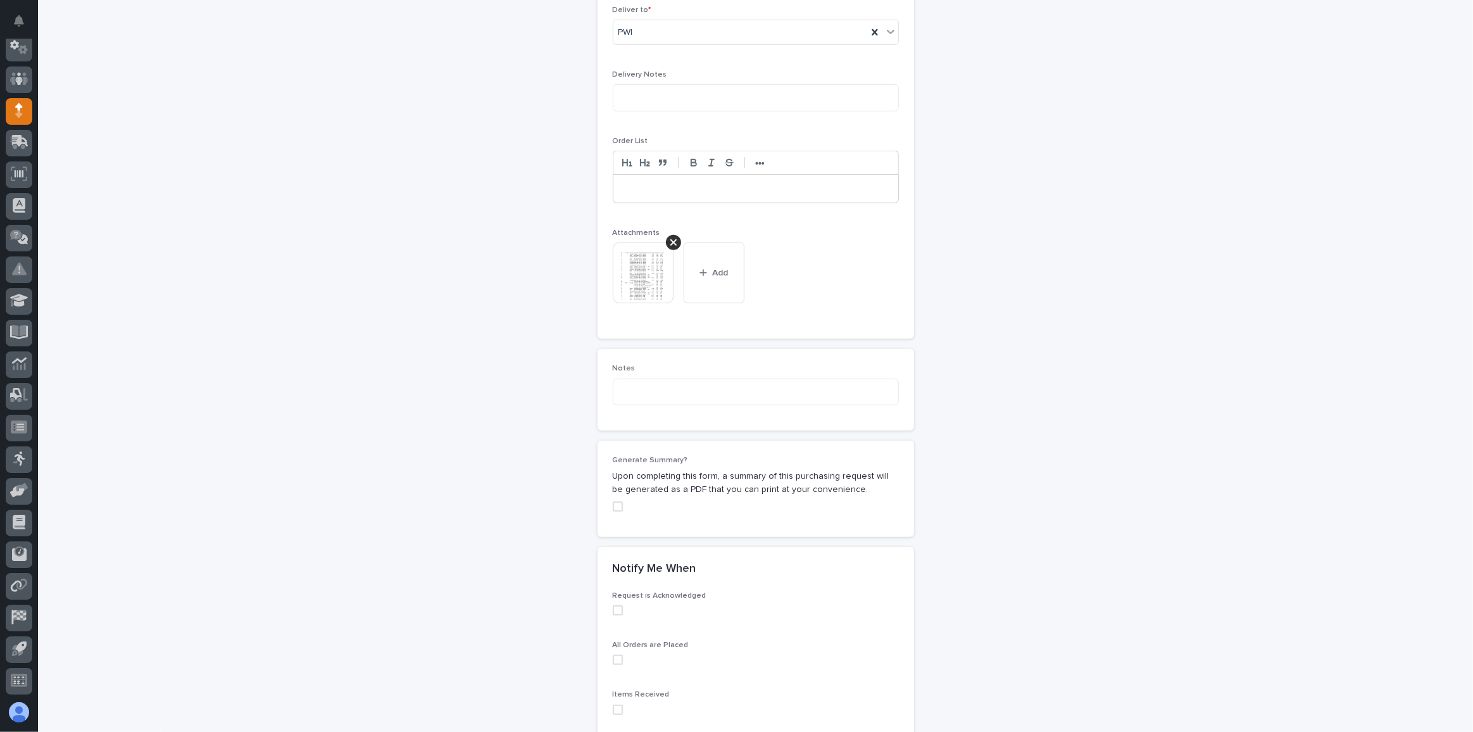
scroll to position [960, 0]
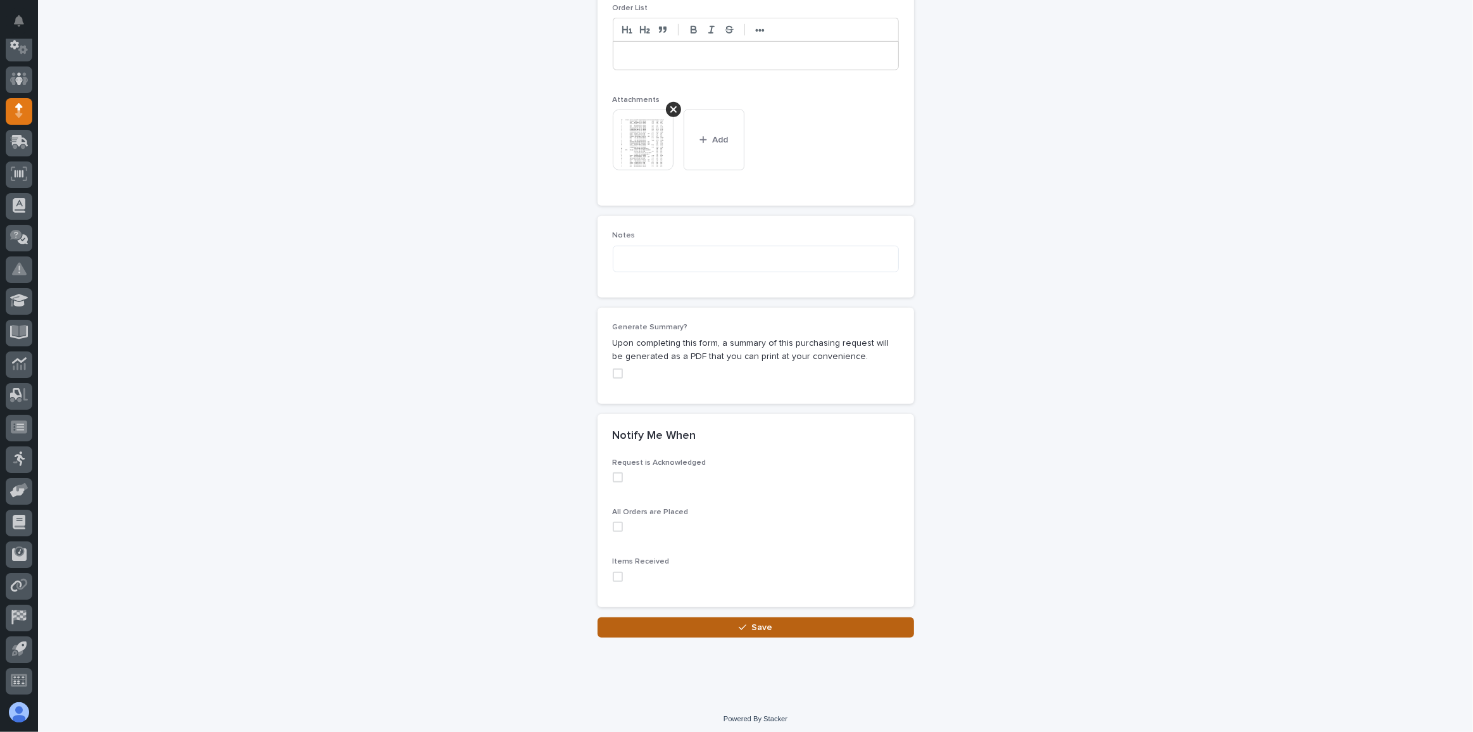
click at [791, 624] on button "Save" at bounding box center [756, 627] width 317 height 20
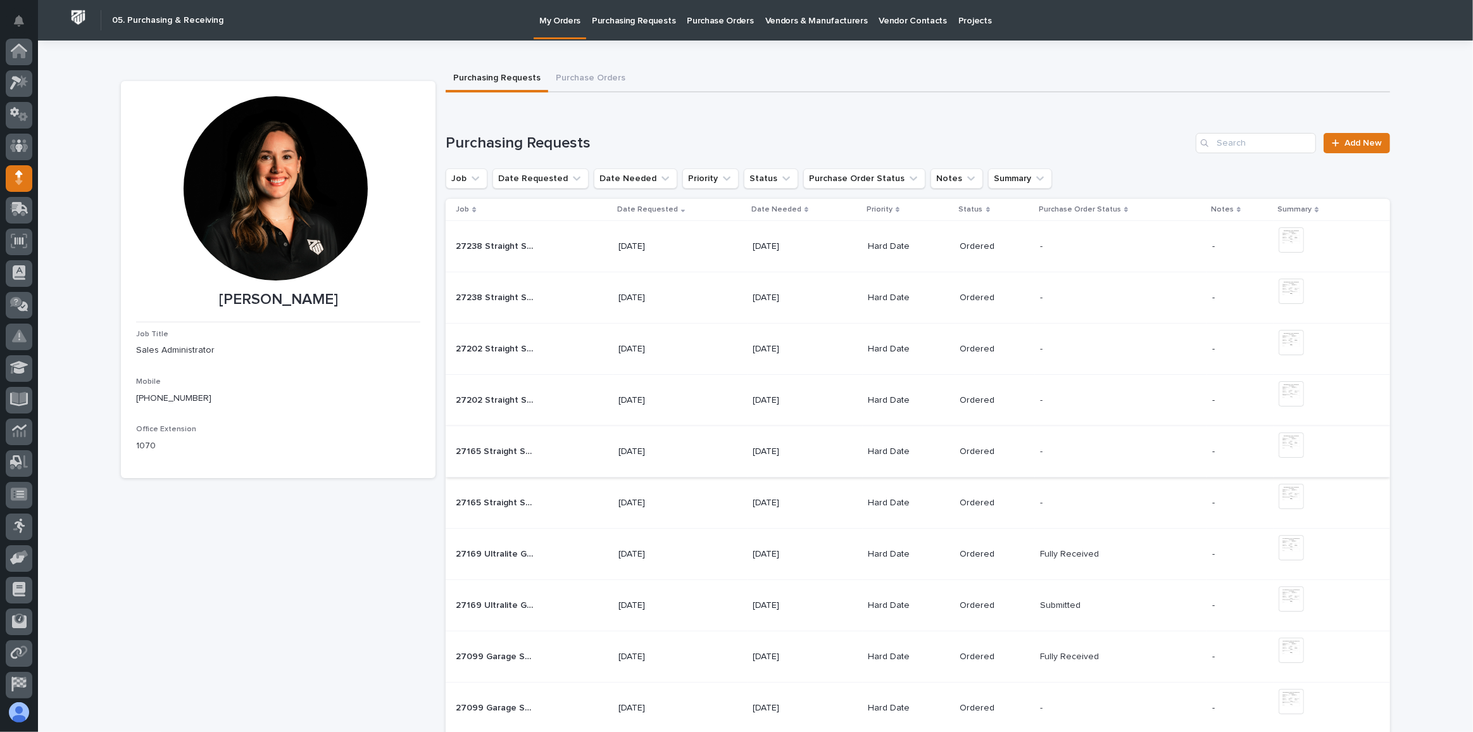
scroll to position [67, 0]
click at [1345, 139] on span "Add New" at bounding box center [1363, 143] width 37 height 9
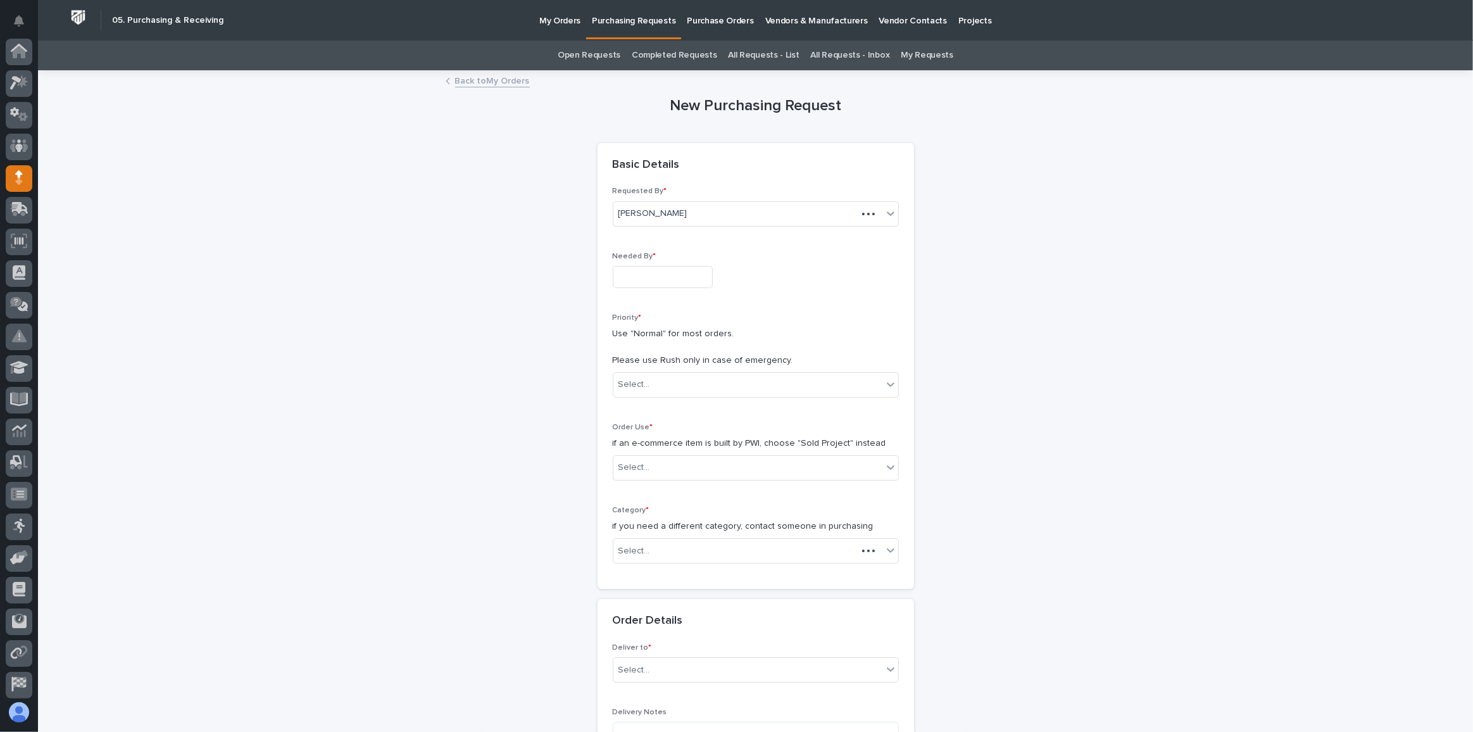
scroll to position [67, 0]
click at [682, 273] on input "text" at bounding box center [663, 277] width 100 height 22
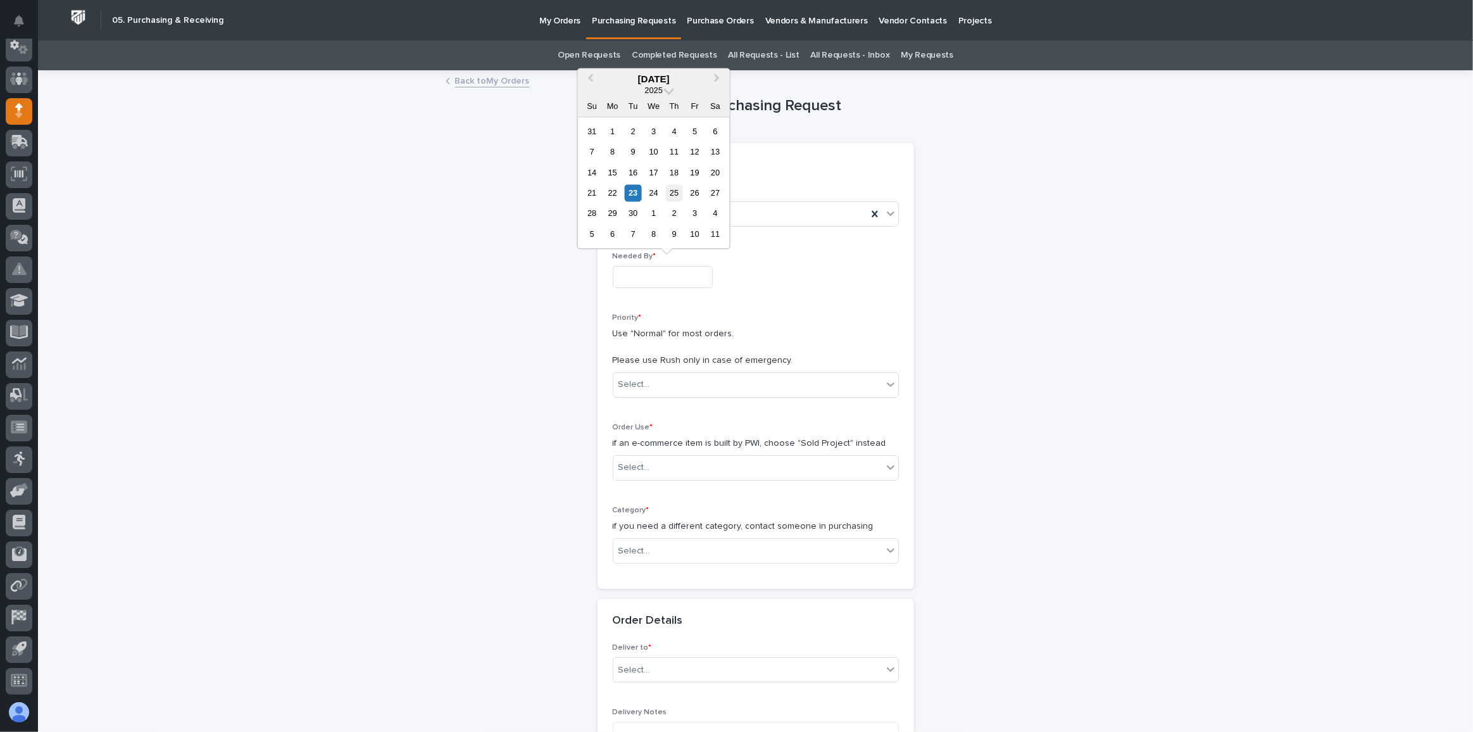
click at [677, 191] on div "25" at bounding box center [674, 192] width 17 height 17
type input "**********"
click at [661, 389] on div "Select..." at bounding box center [747, 384] width 269 height 21
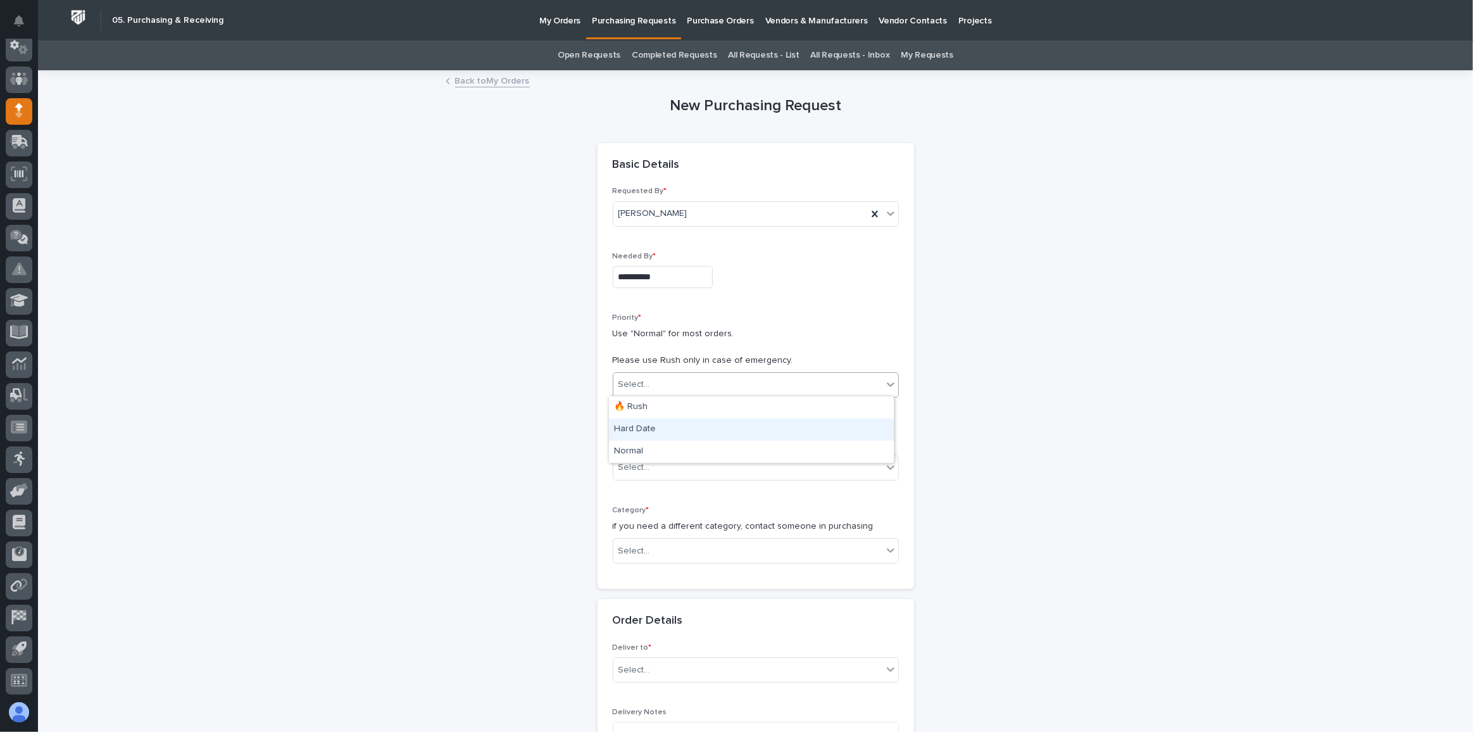
click at [656, 426] on div "Hard Date" at bounding box center [751, 429] width 285 height 22
click at [657, 468] on div "Select..." at bounding box center [747, 467] width 269 height 21
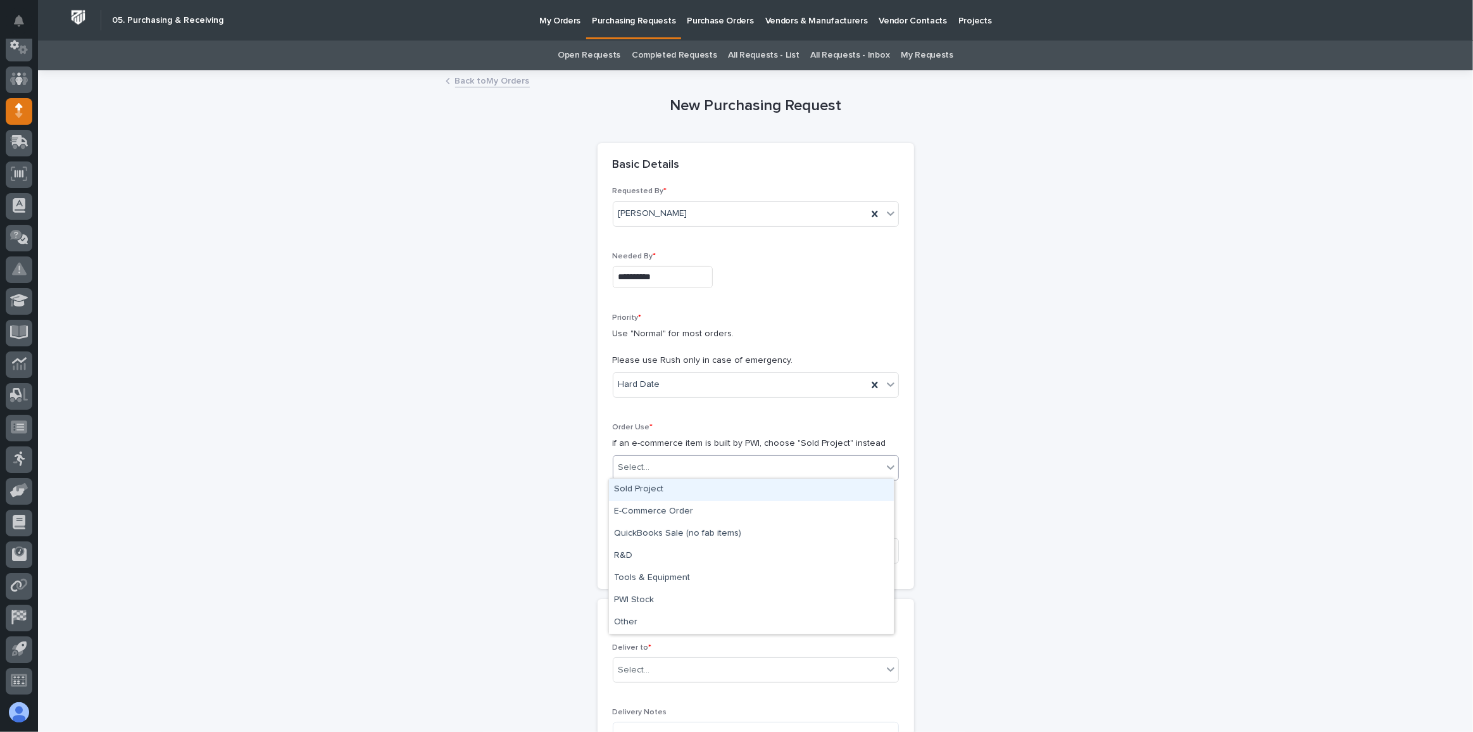
click at [677, 482] on div "Sold Project" at bounding box center [751, 490] width 285 height 22
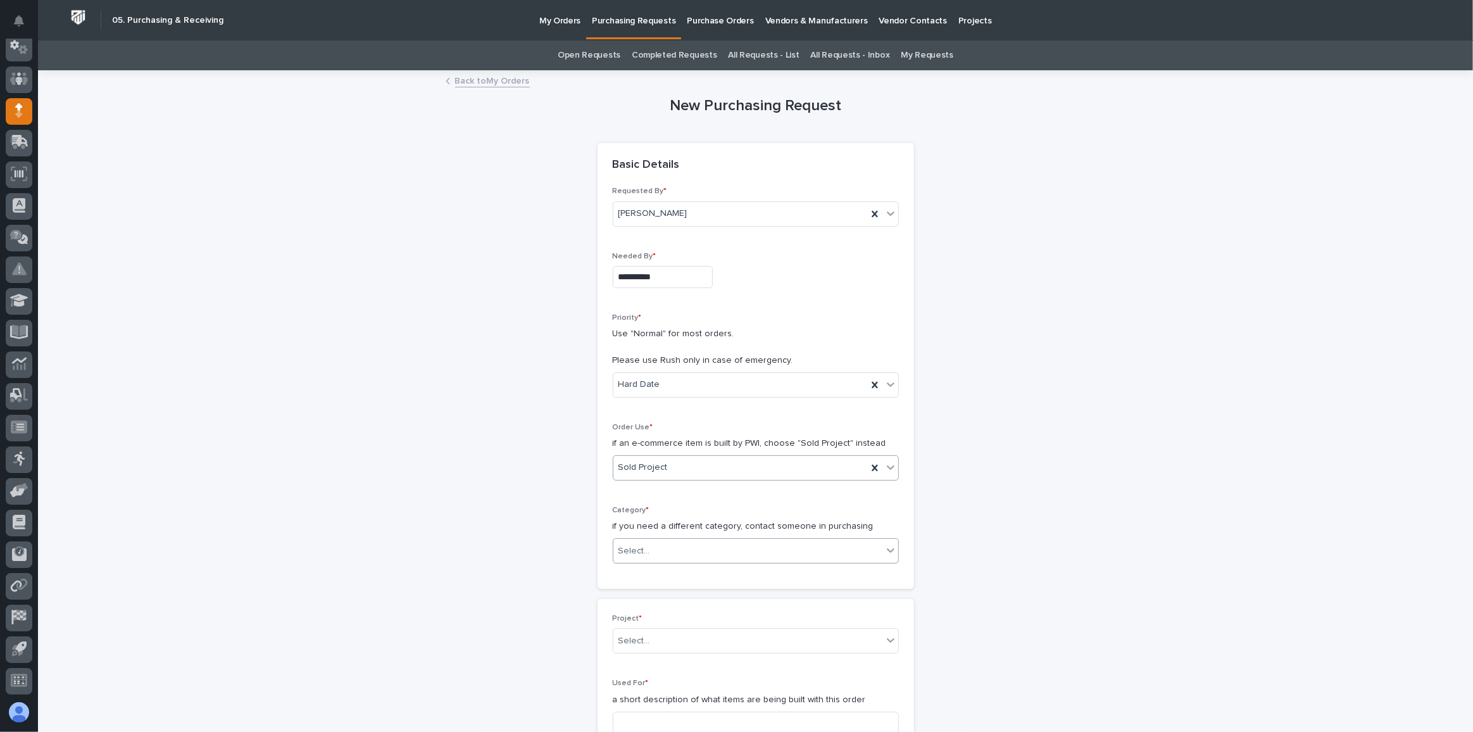
click at [672, 553] on div "Select..." at bounding box center [747, 551] width 269 height 21
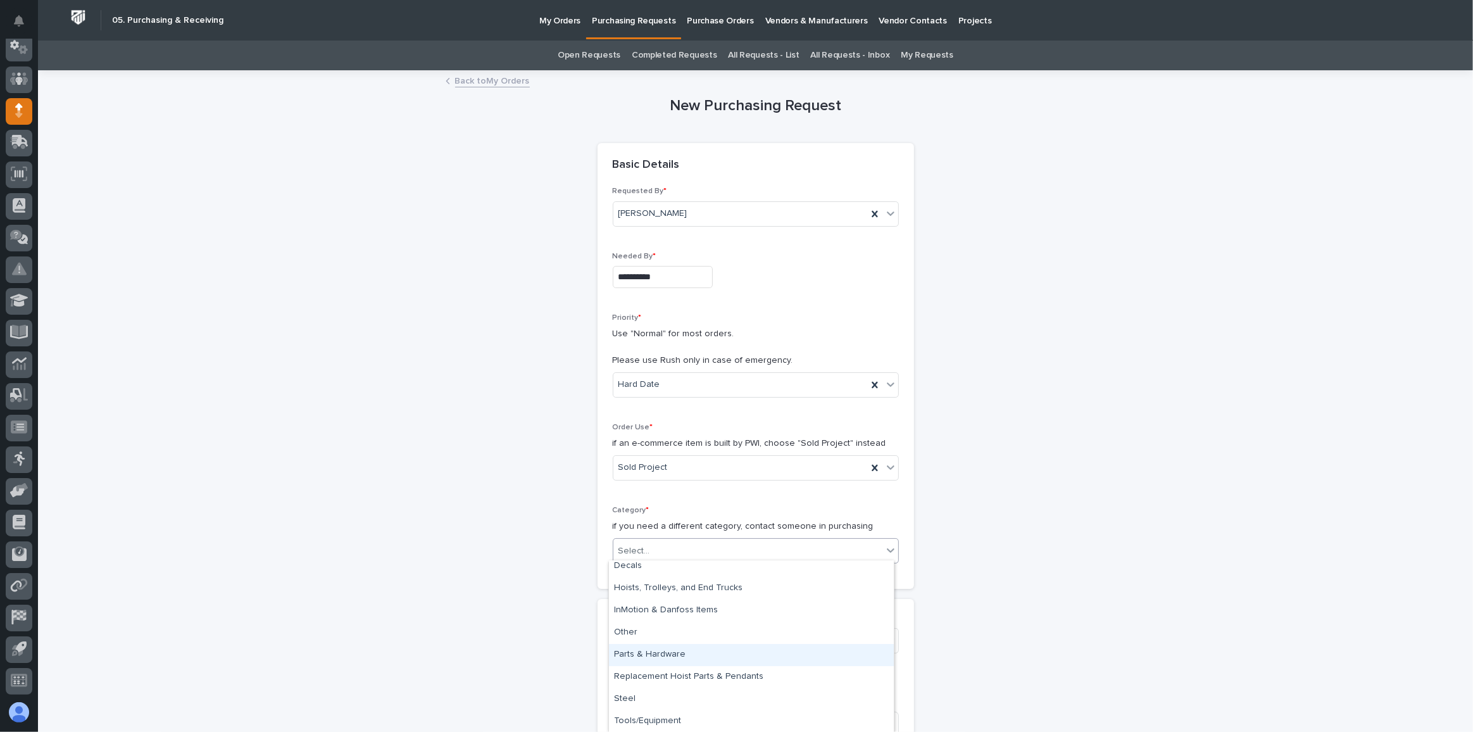
click at [675, 654] on div "Parts & Hardware" at bounding box center [751, 655] width 285 height 22
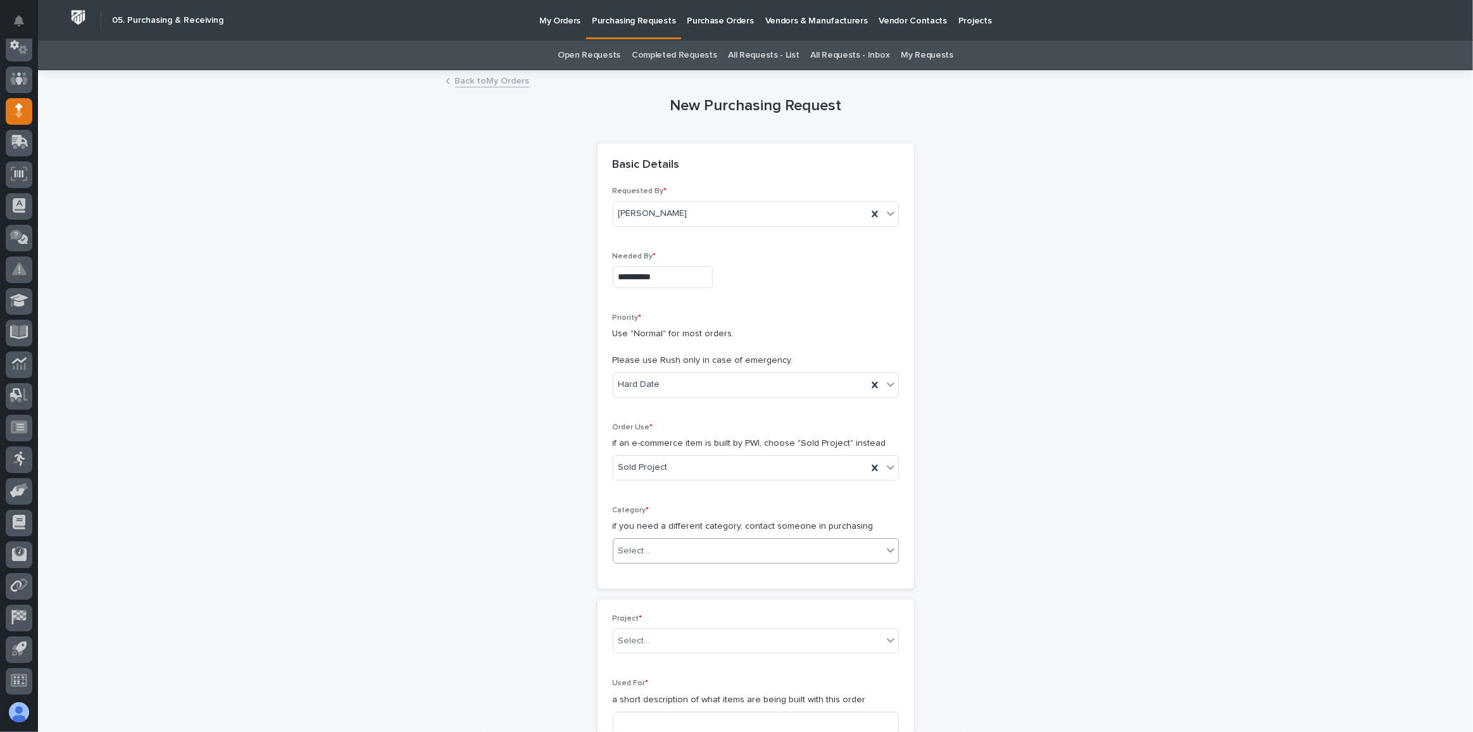
click at [675, 654] on div "Project * Select..." at bounding box center [756, 638] width 286 height 49
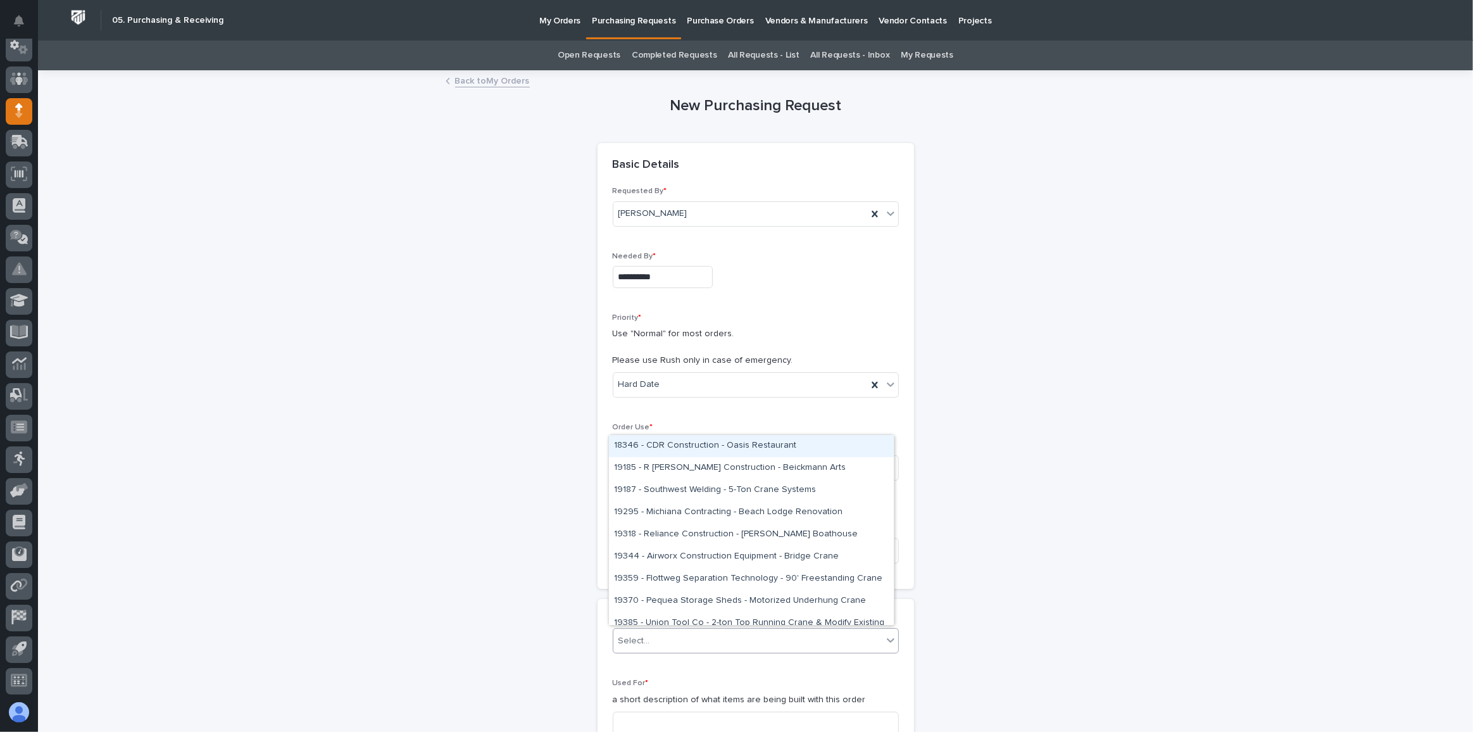
click at [681, 636] on div "Select..." at bounding box center [747, 641] width 269 height 21
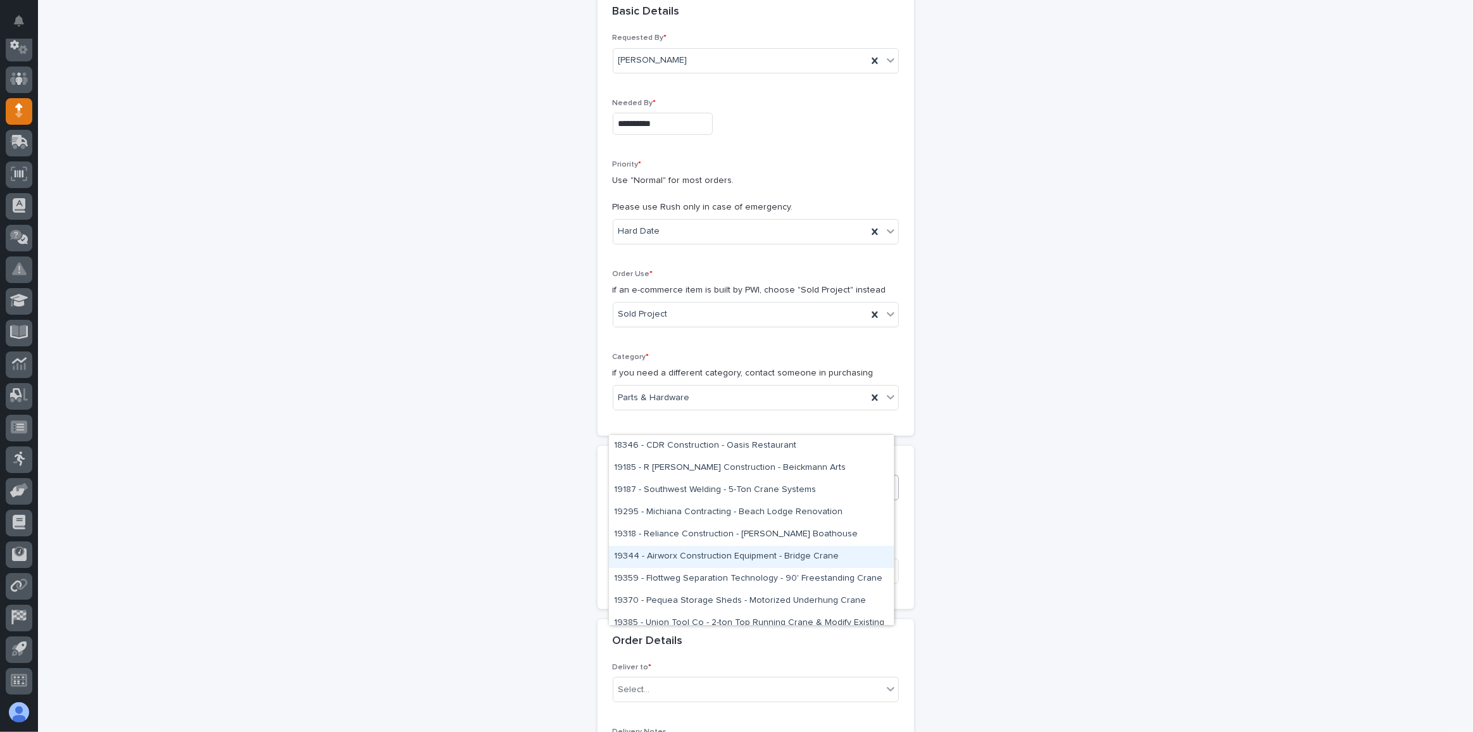
scroll to position [287, 0]
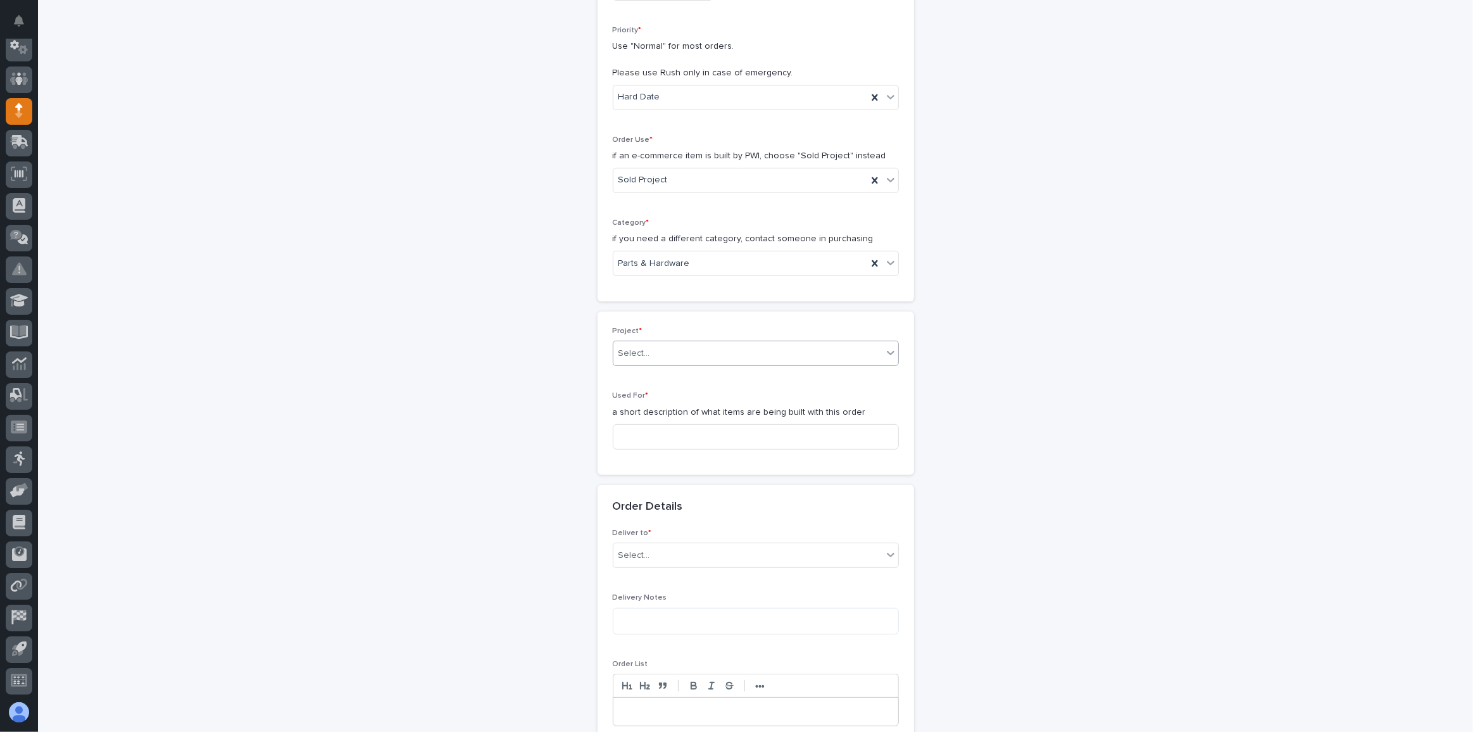
click at [649, 358] on div "Select..." at bounding box center [747, 353] width 269 height 21
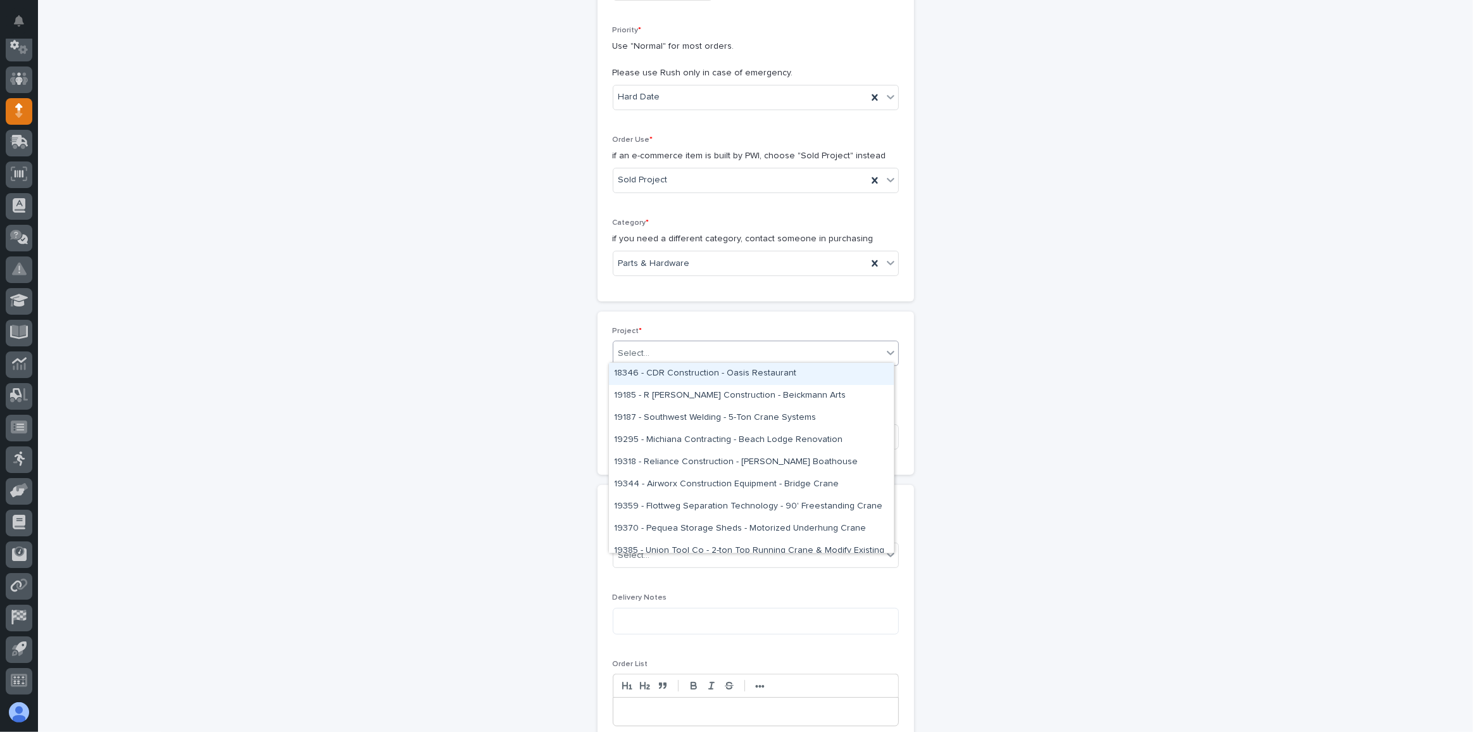
click at [665, 355] on div "Select..." at bounding box center [747, 353] width 269 height 21
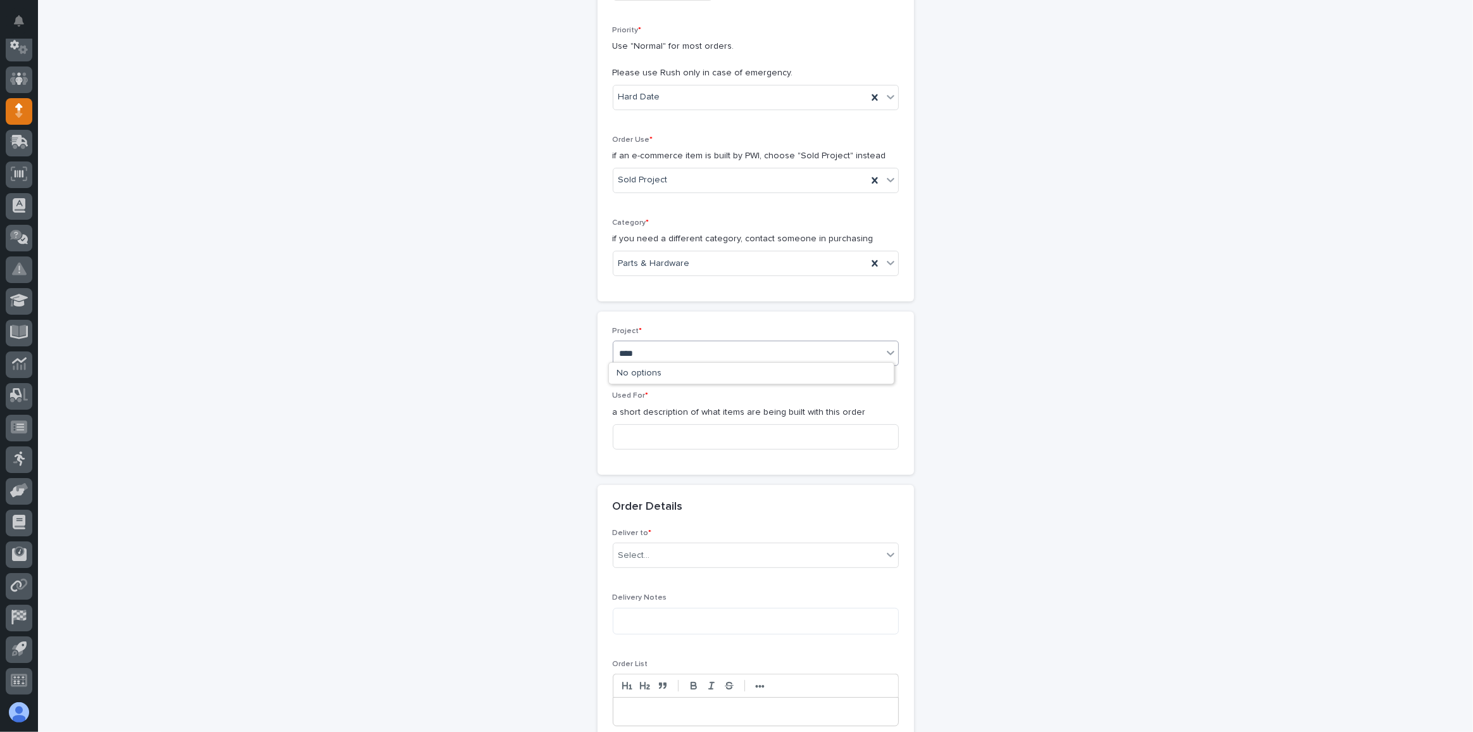
type input "*****"
click at [671, 365] on div "27268 - Stair Zone - Architectural_Arts - 🤖 (v2) E-Commerce Order with Fab Item" at bounding box center [751, 374] width 285 height 22
click at [661, 441] on input at bounding box center [756, 444] width 286 height 25
type input "Straight Stair"
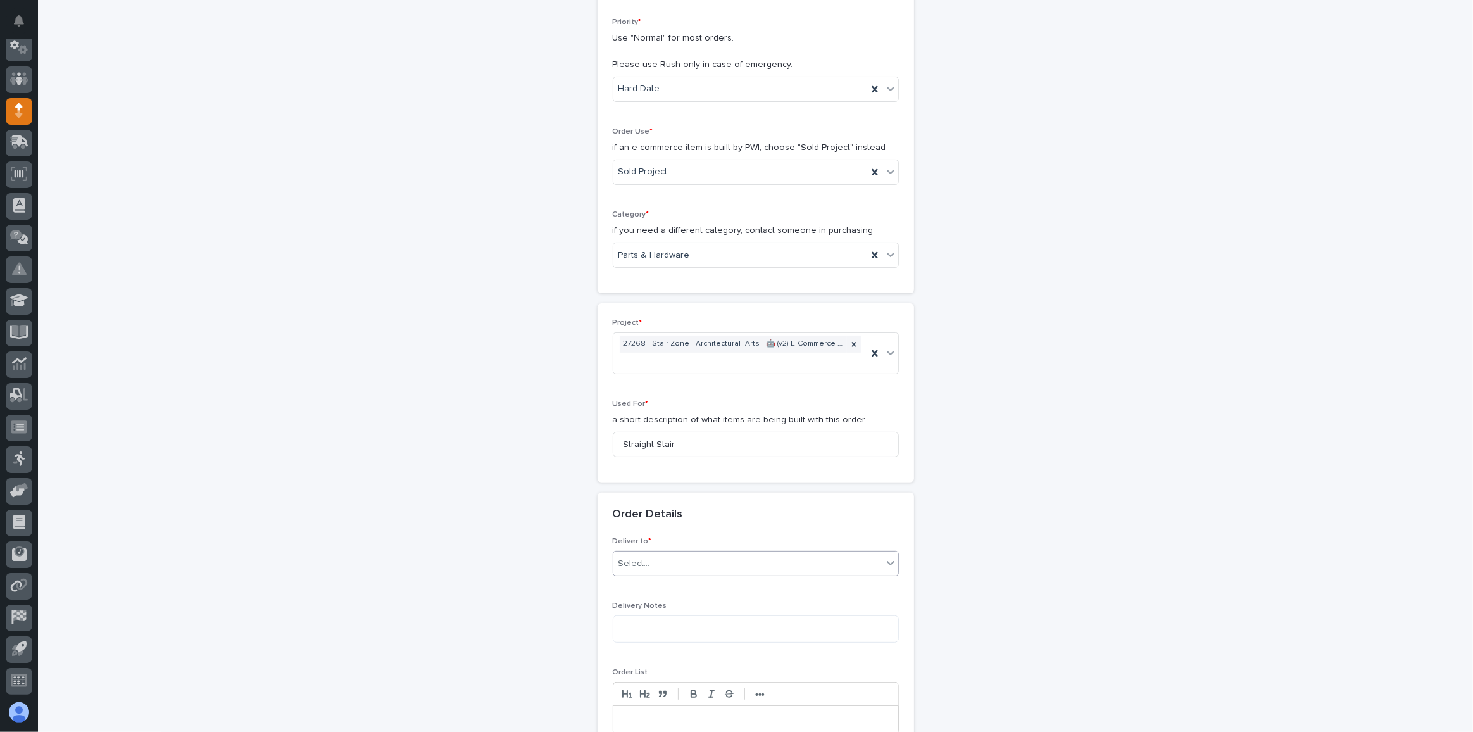
click at [700, 551] on div "Select..." at bounding box center [756, 563] width 286 height 25
click at [645, 580] on div "PWI" at bounding box center [751, 584] width 285 height 22
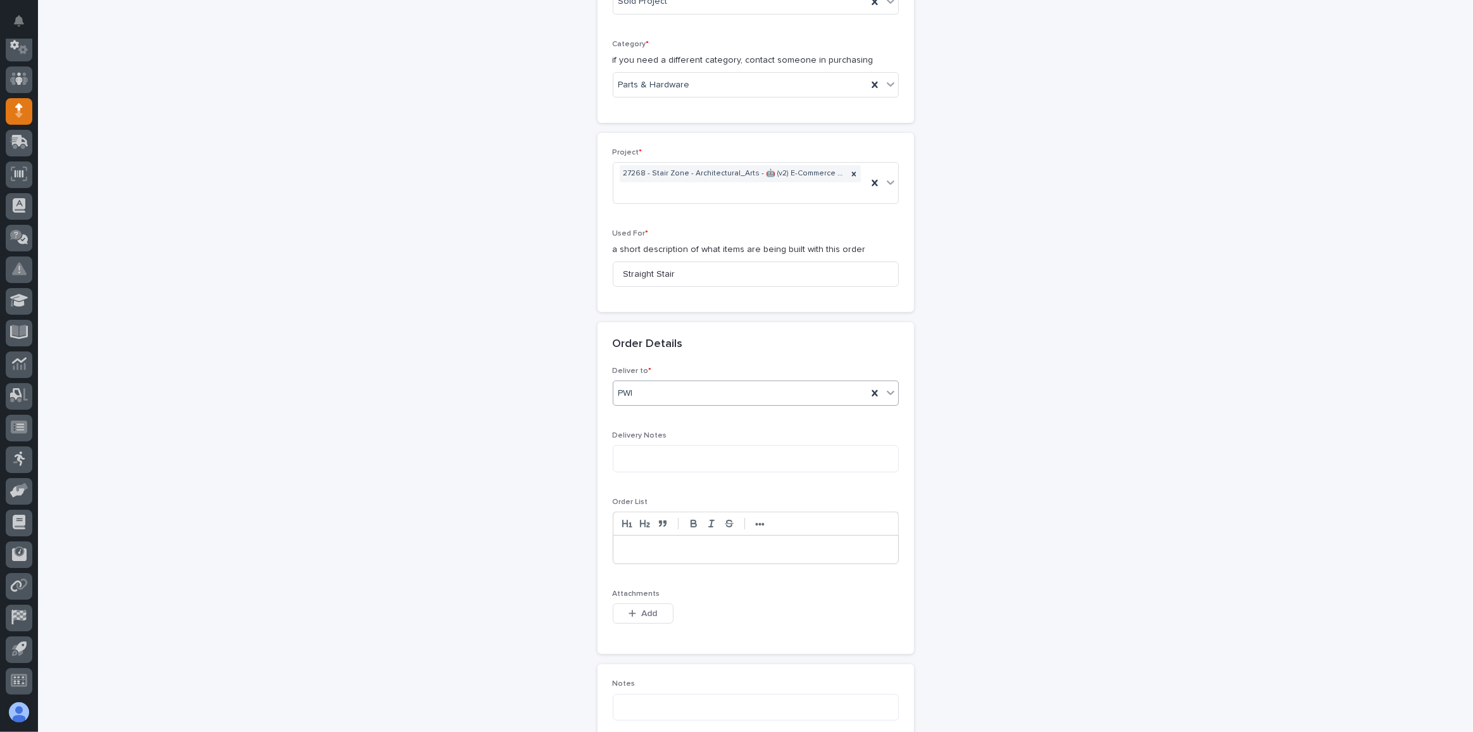
scroll to position [468, 0]
click at [630, 608] on icon "button" at bounding box center [633, 611] width 8 height 9
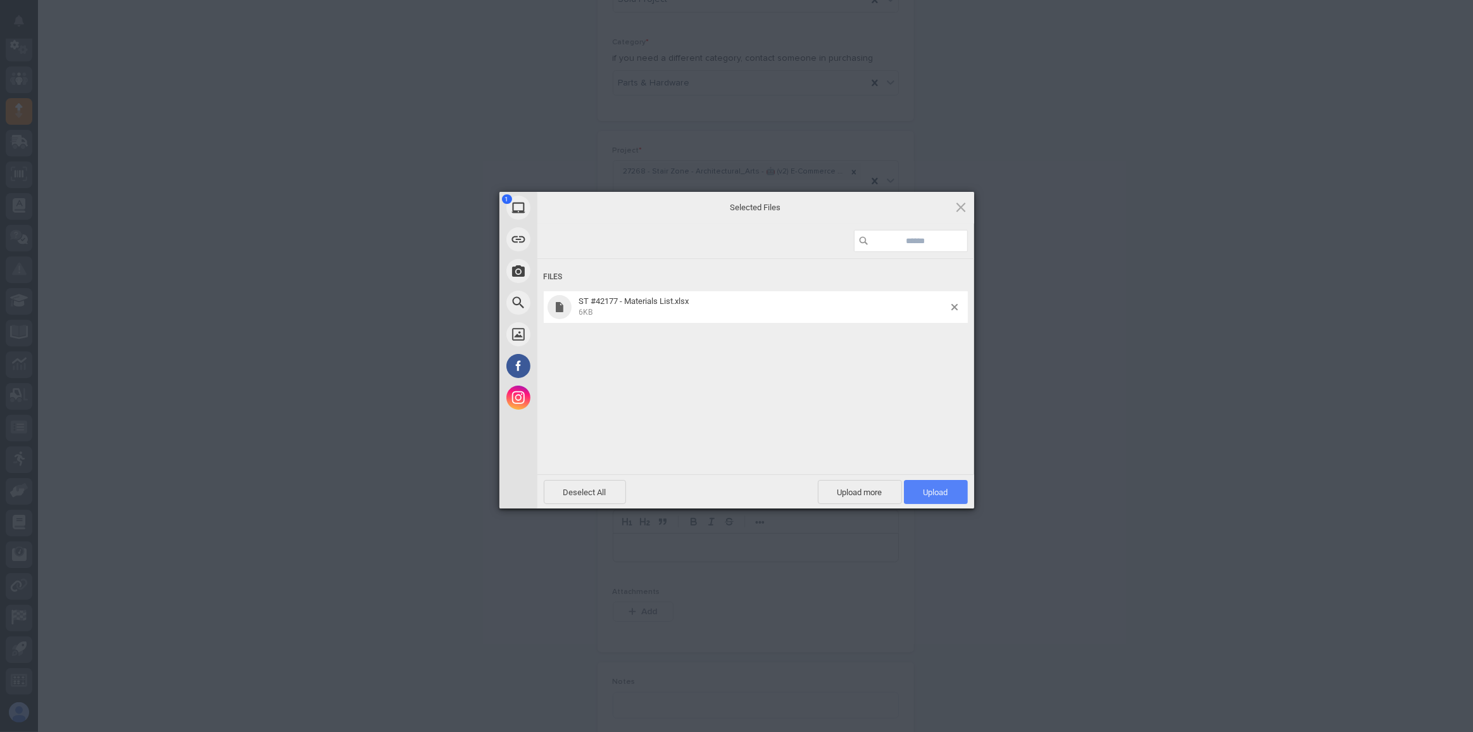
click at [943, 484] on span "Upload 1" at bounding box center [936, 492] width 64 height 24
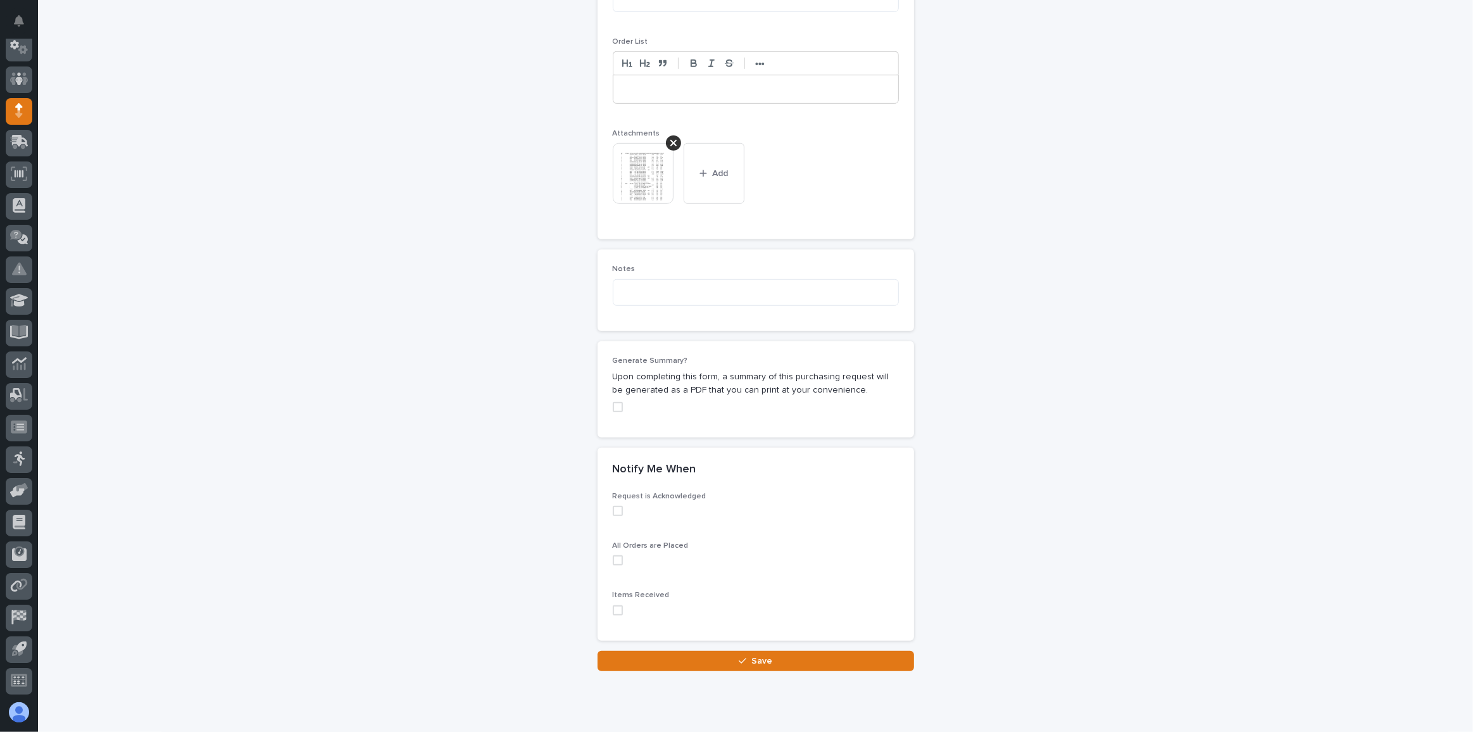
scroll to position [960, 0]
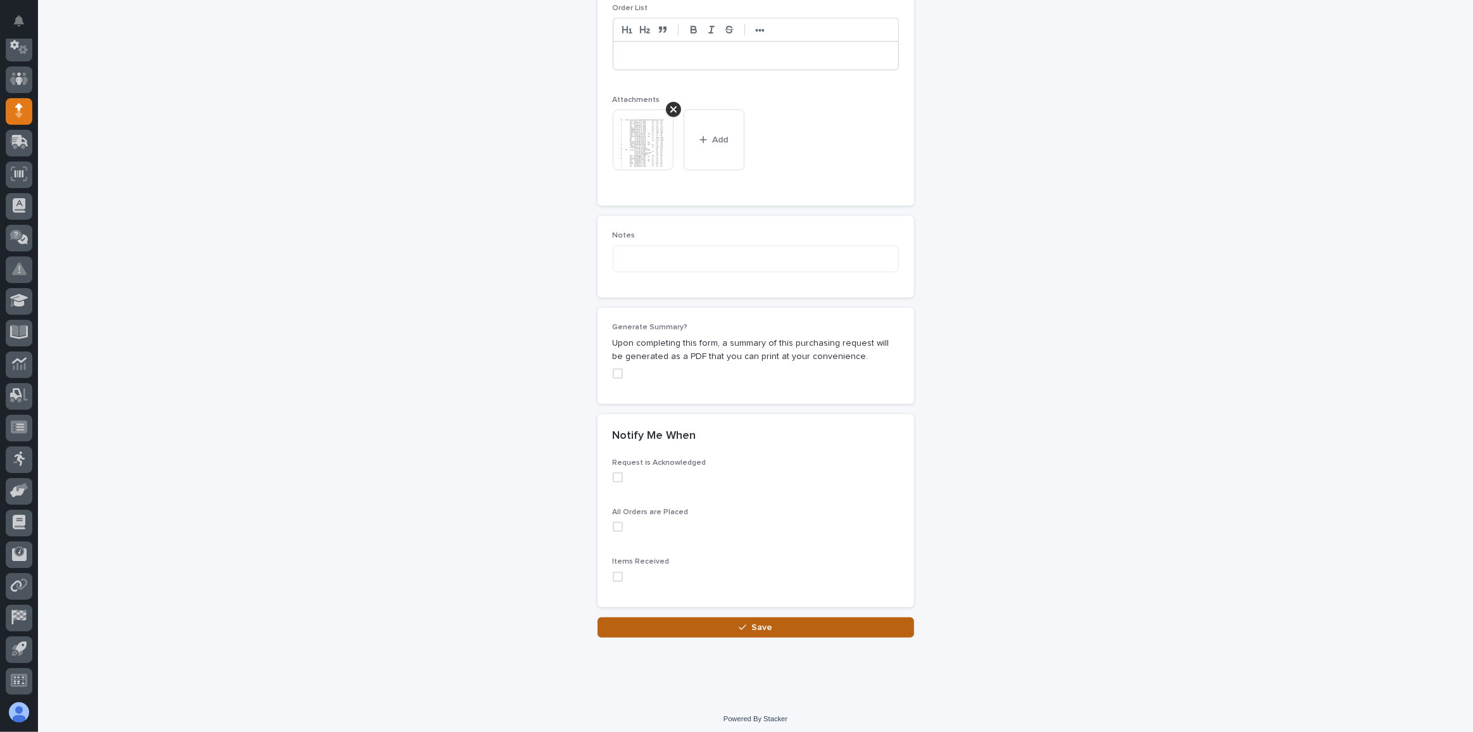
click at [752, 622] on span "Save" at bounding box center [761, 627] width 21 height 11
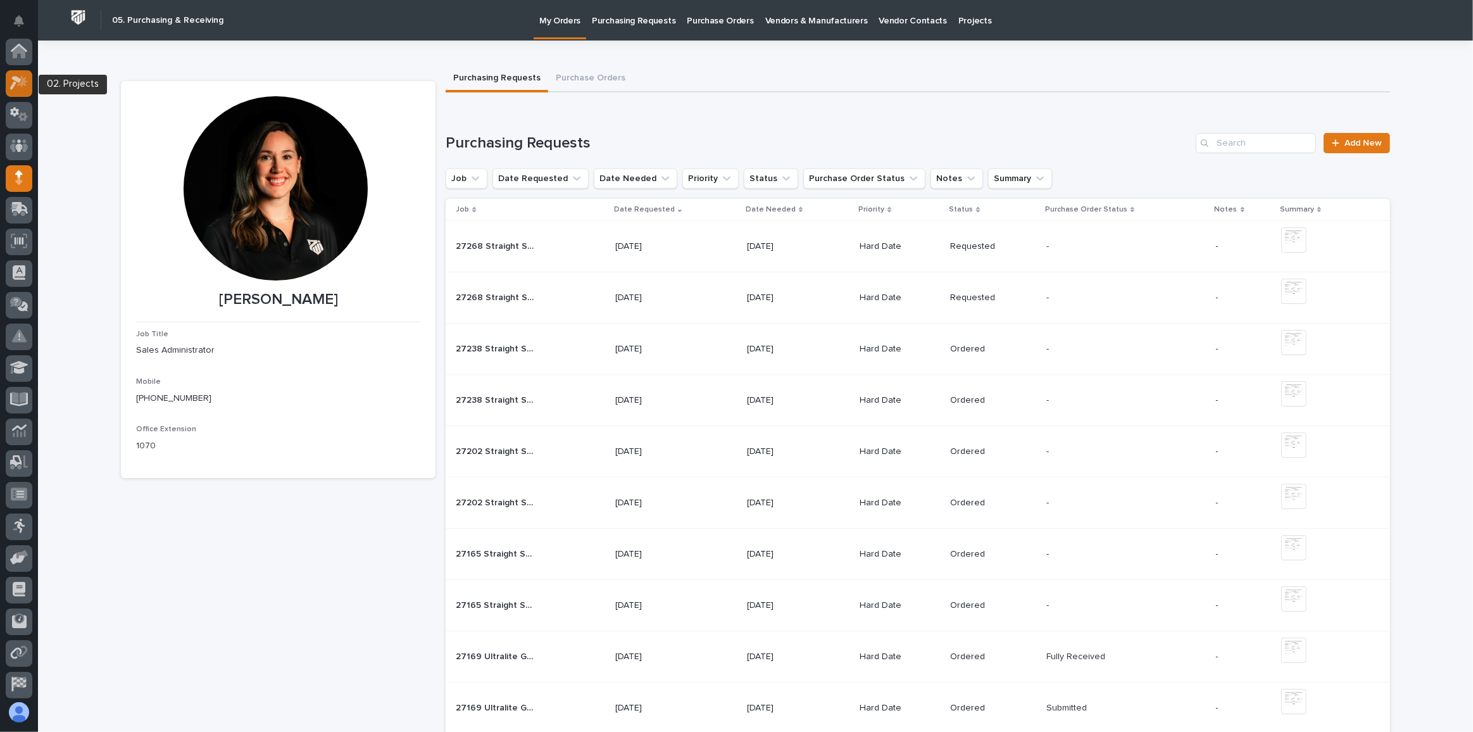
click at [22, 85] on icon at bounding box center [22, 81] width 11 height 13
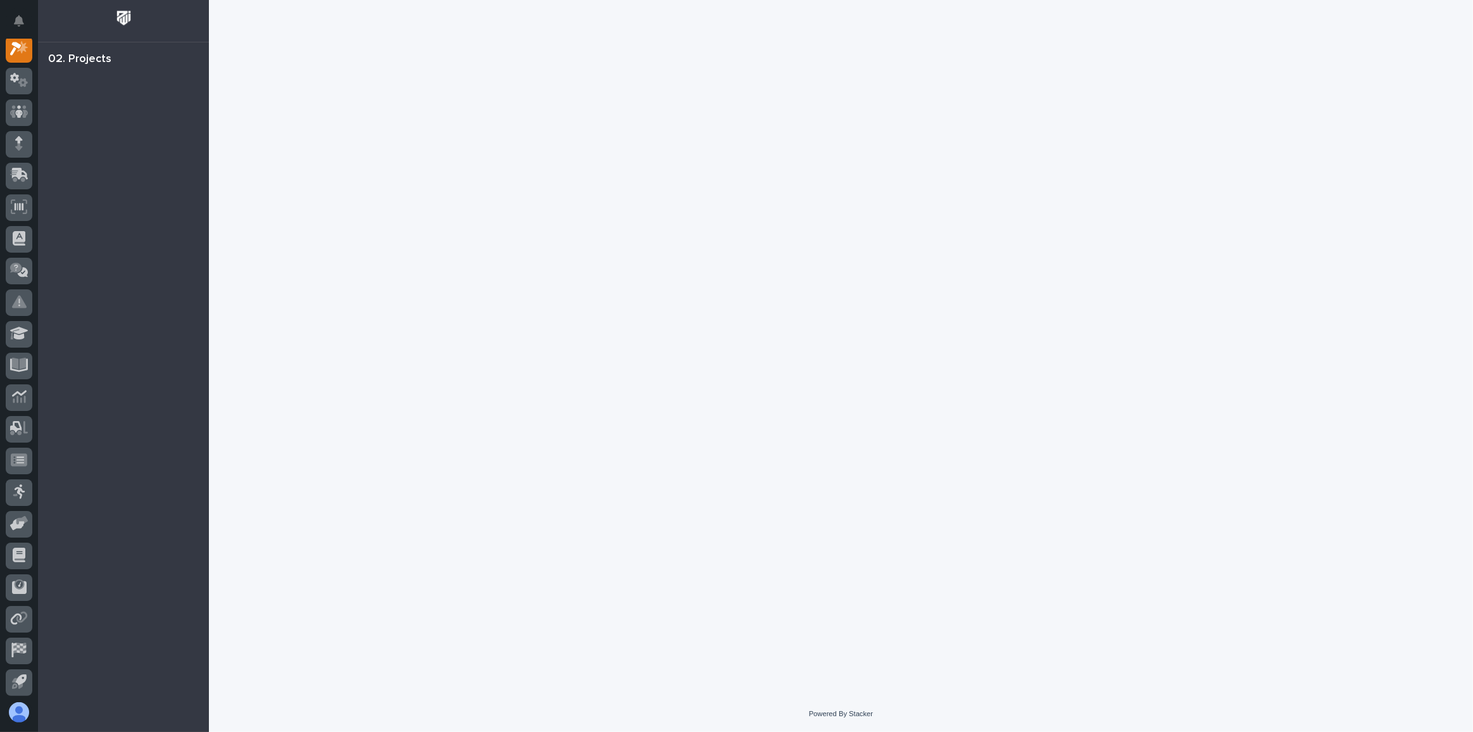
scroll to position [31, 0]
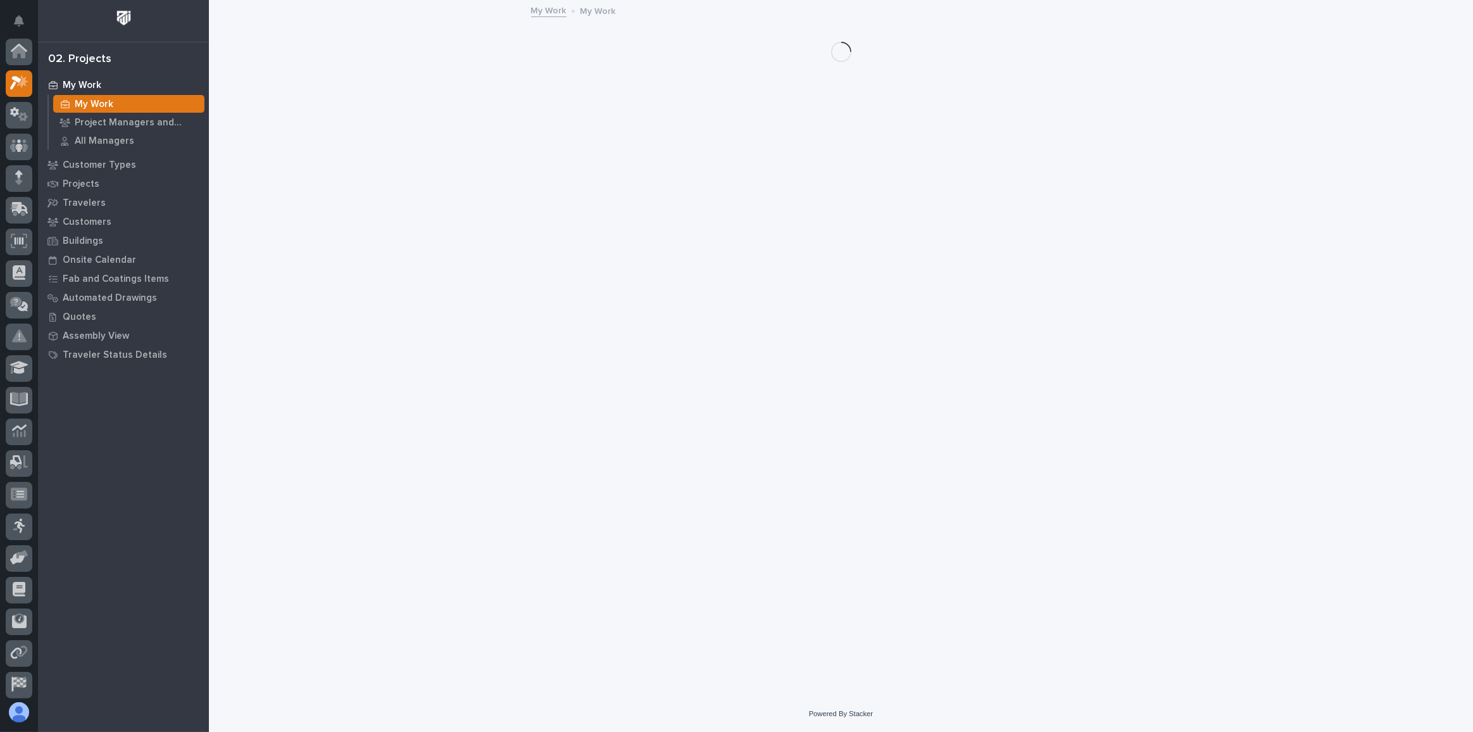
scroll to position [31, 0]
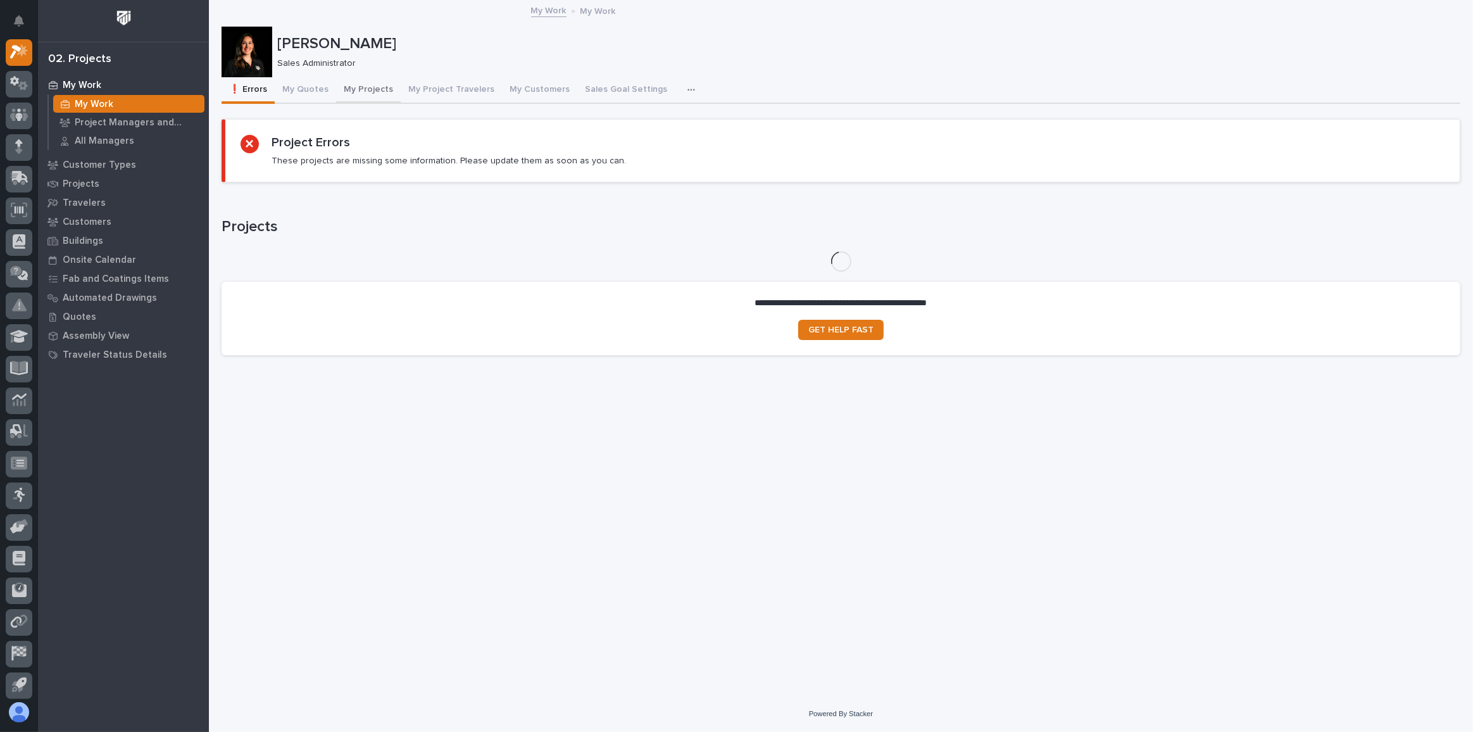
click at [377, 94] on button "My Projects" at bounding box center [368, 90] width 65 height 27
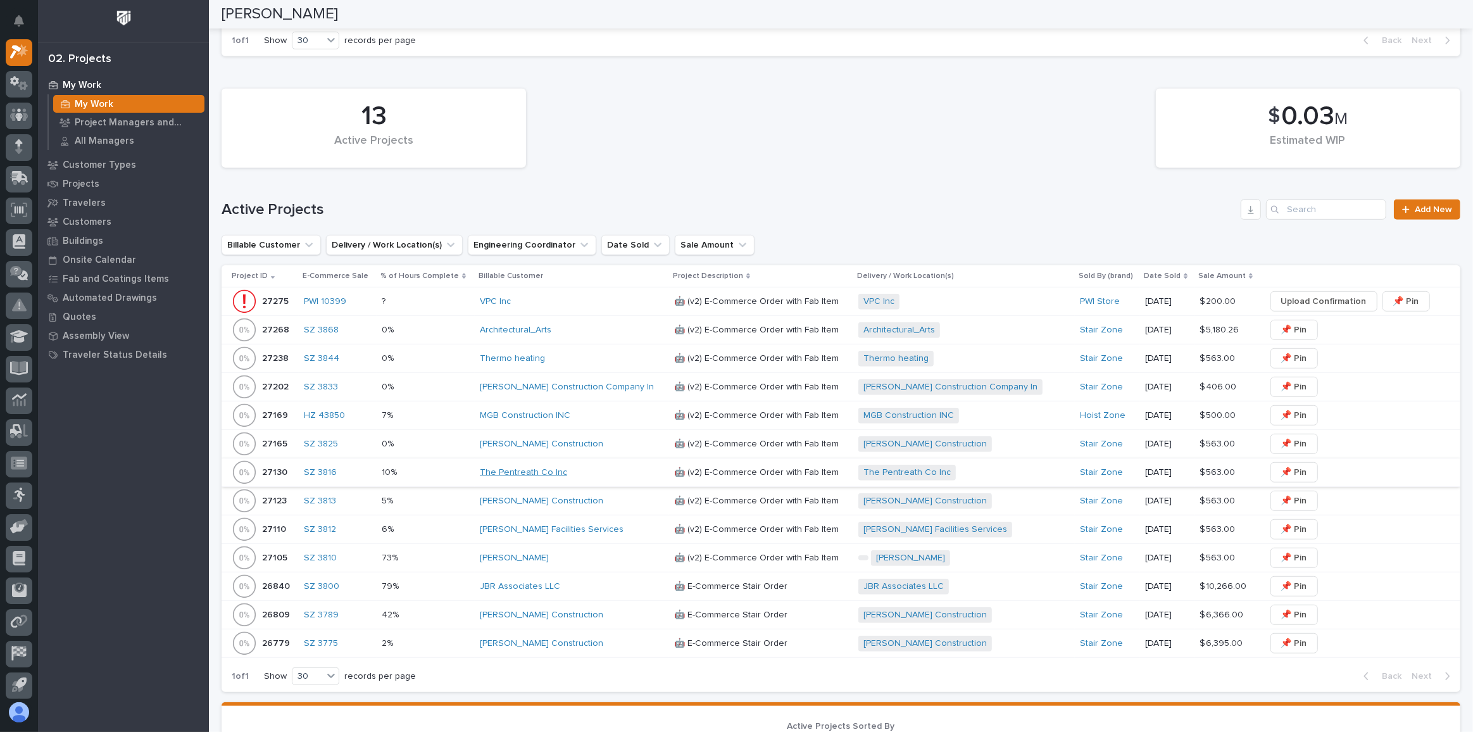
scroll to position [748, 0]
click at [560, 325] on div "Architectural_Arts" at bounding box center [572, 330] width 184 height 11
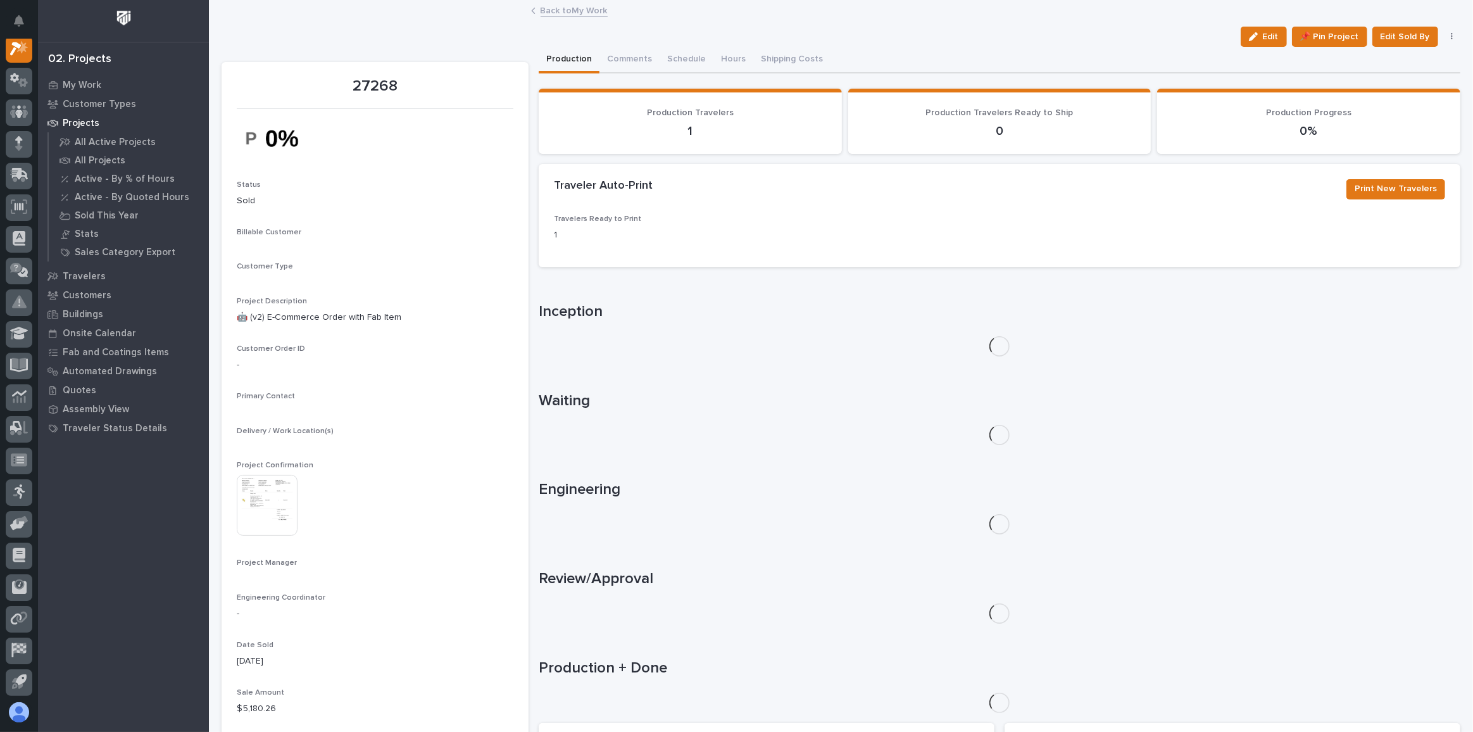
scroll to position [31, 0]
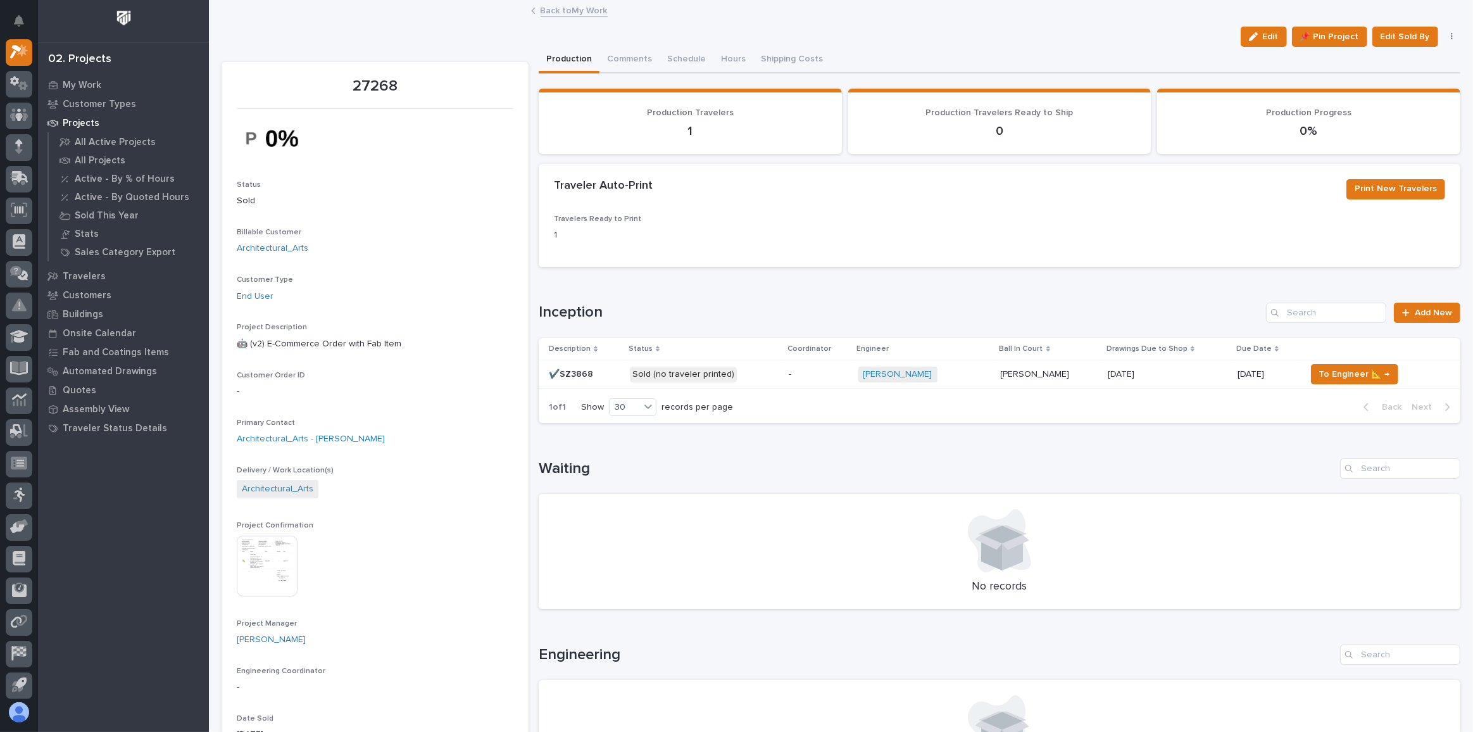
click at [748, 373] on p "Sold (no traveler printed)" at bounding box center [704, 375] width 149 height 16
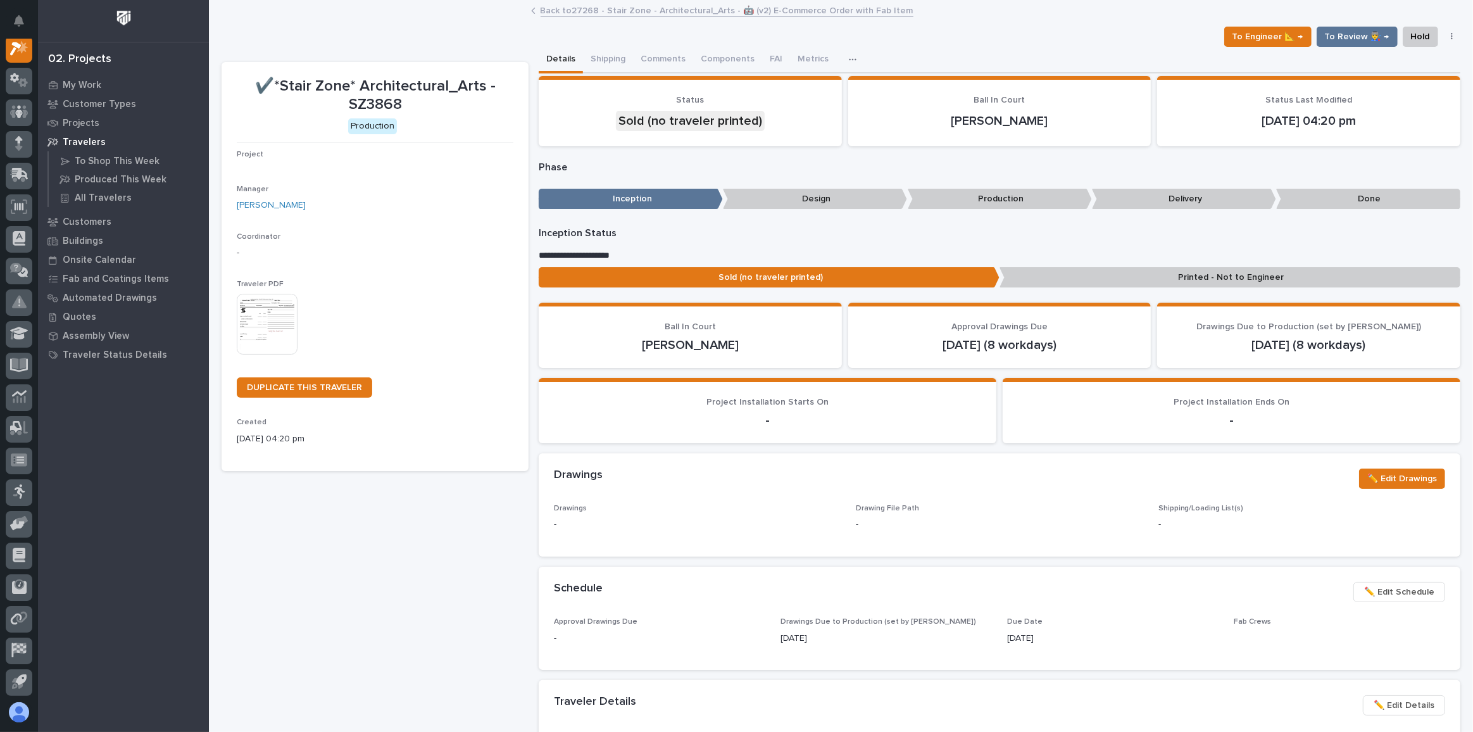
scroll to position [31, 0]
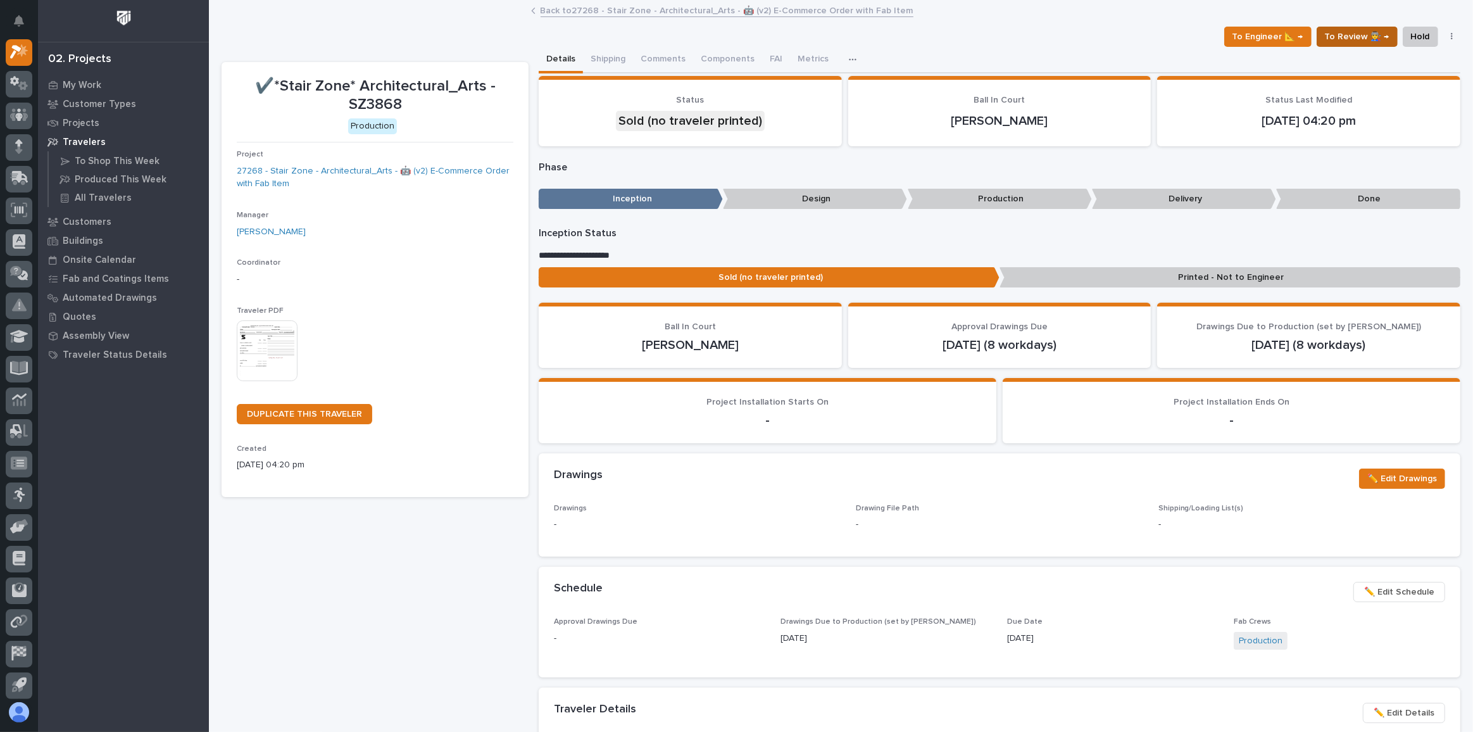
click at [1361, 39] on span "To Review 👨‍🏭 →" at bounding box center [1357, 36] width 65 height 15
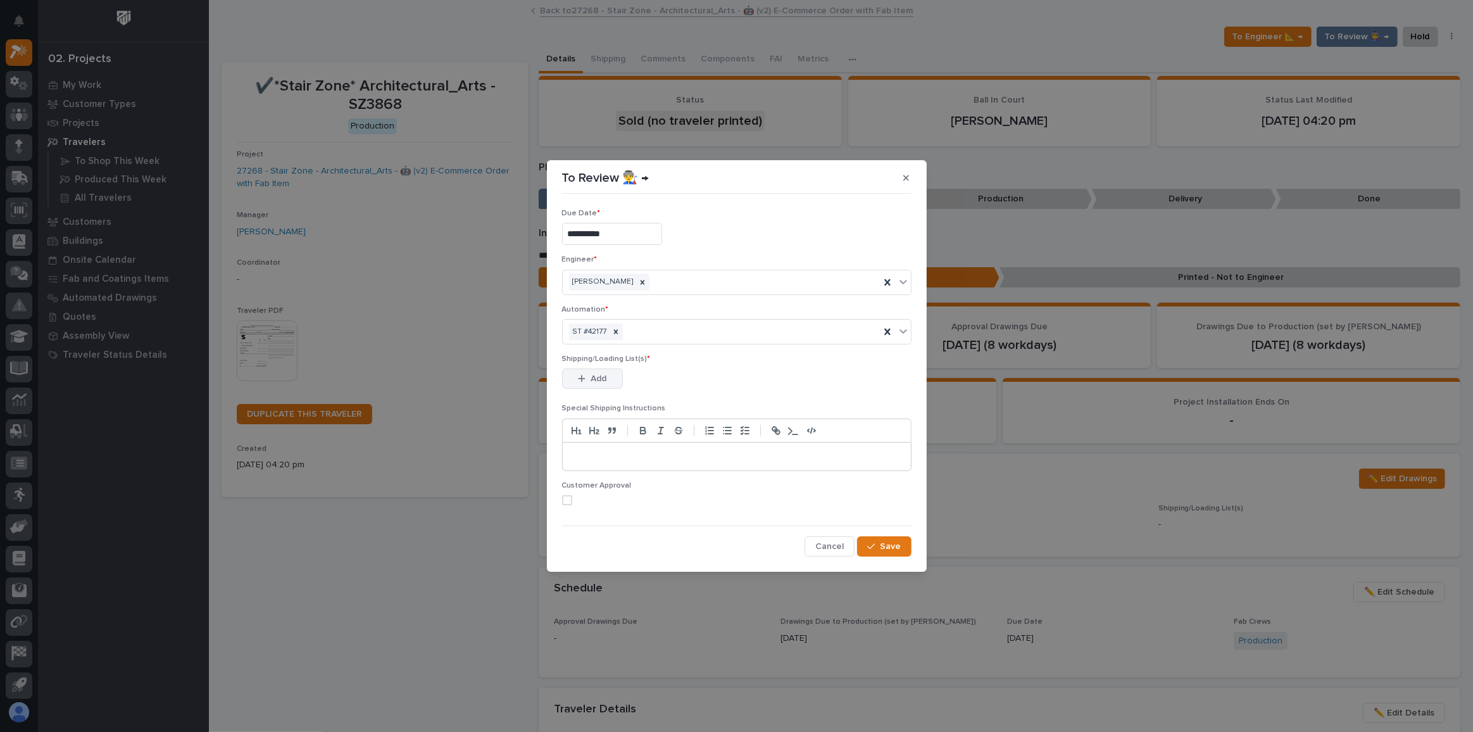
click at [589, 379] on div "button" at bounding box center [584, 378] width 13 height 9
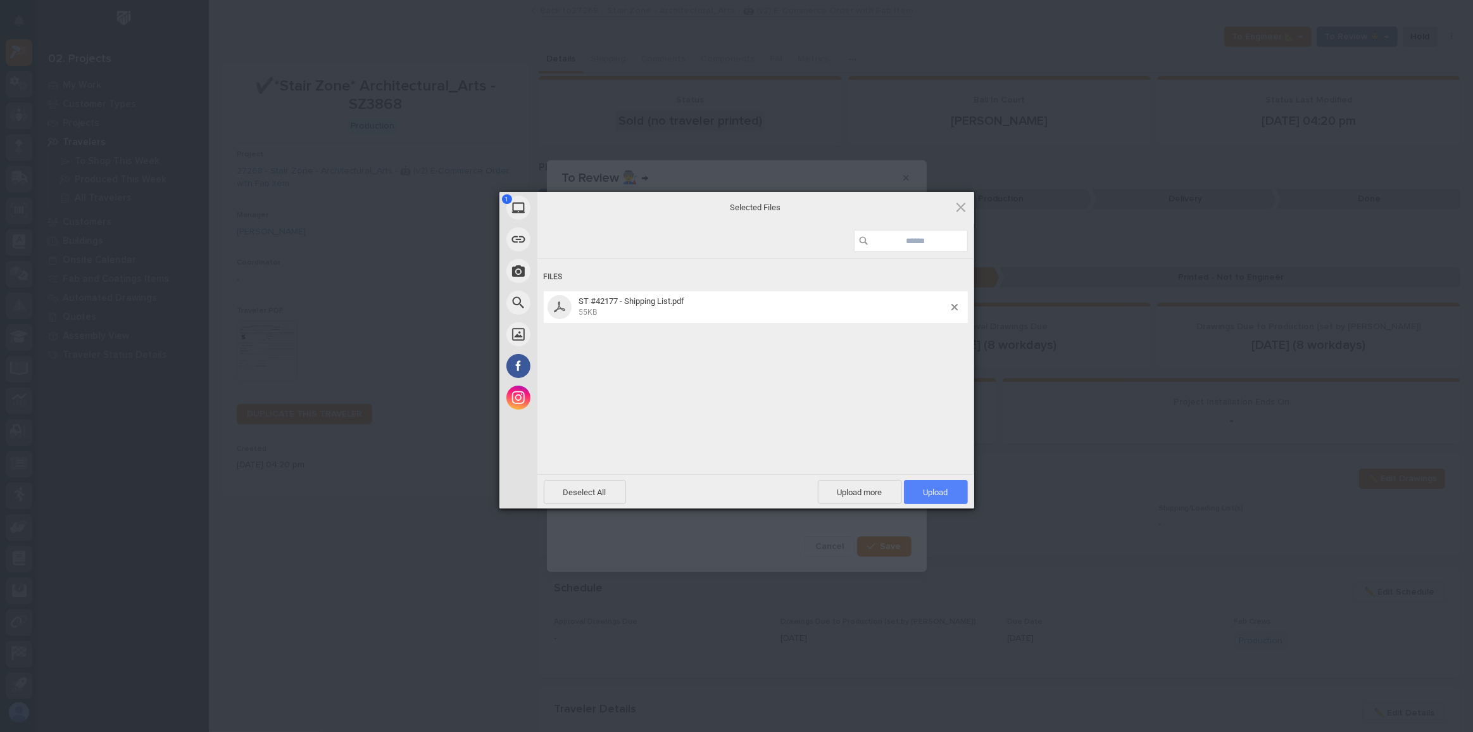
click at [932, 492] on span "Upload 1" at bounding box center [936, 491] width 25 height 9
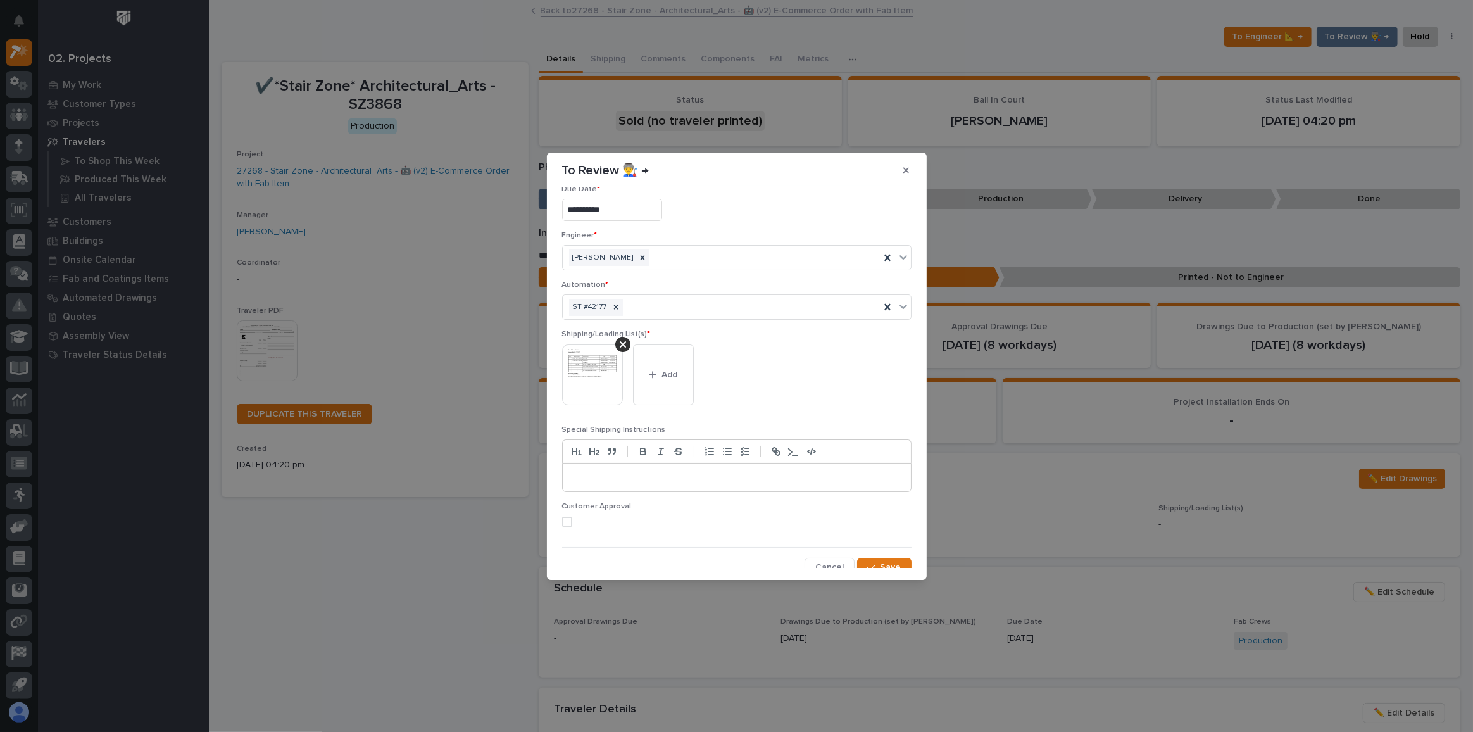
scroll to position [24, 0]
click at [891, 557] on span "Save" at bounding box center [891, 559] width 21 height 11
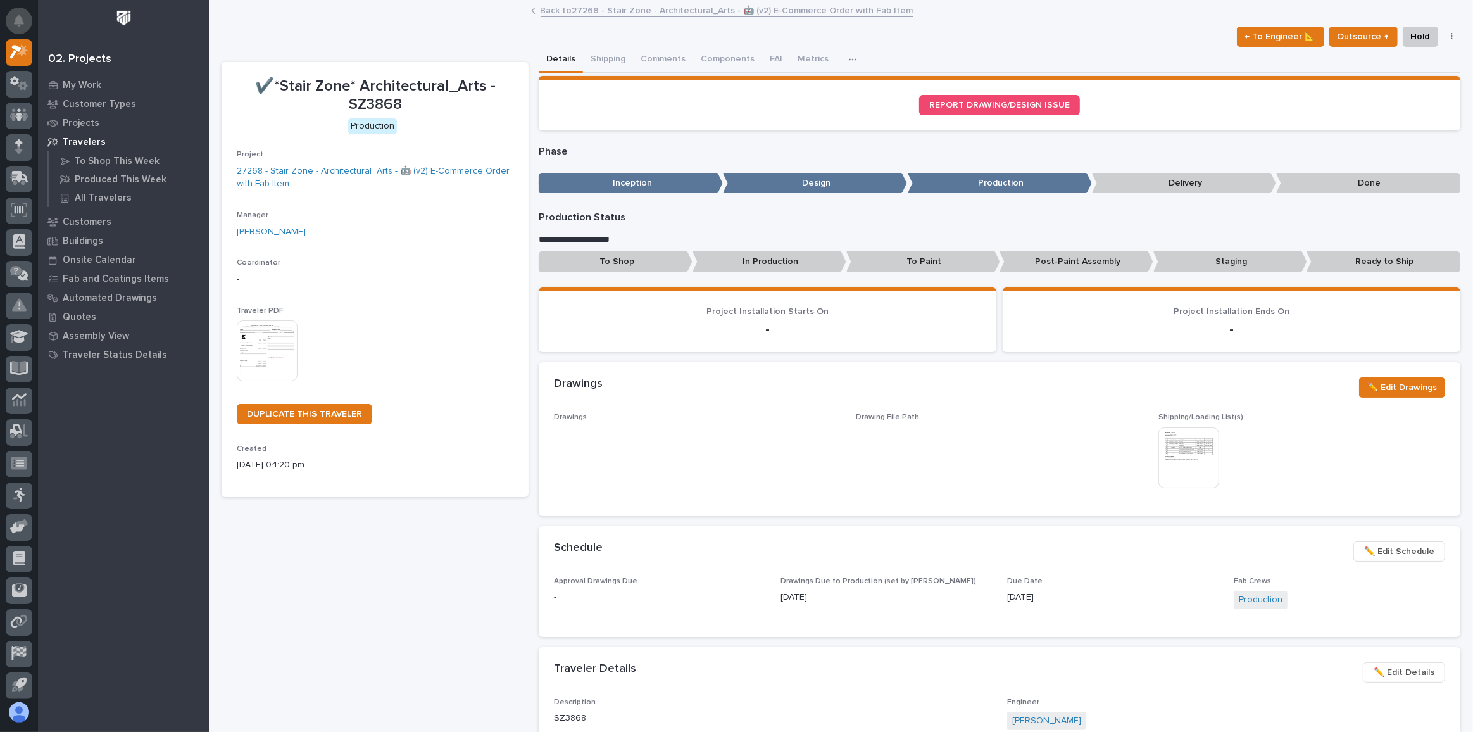
click at [16, 22] on icon "Notifications" at bounding box center [19, 20] width 10 height 11
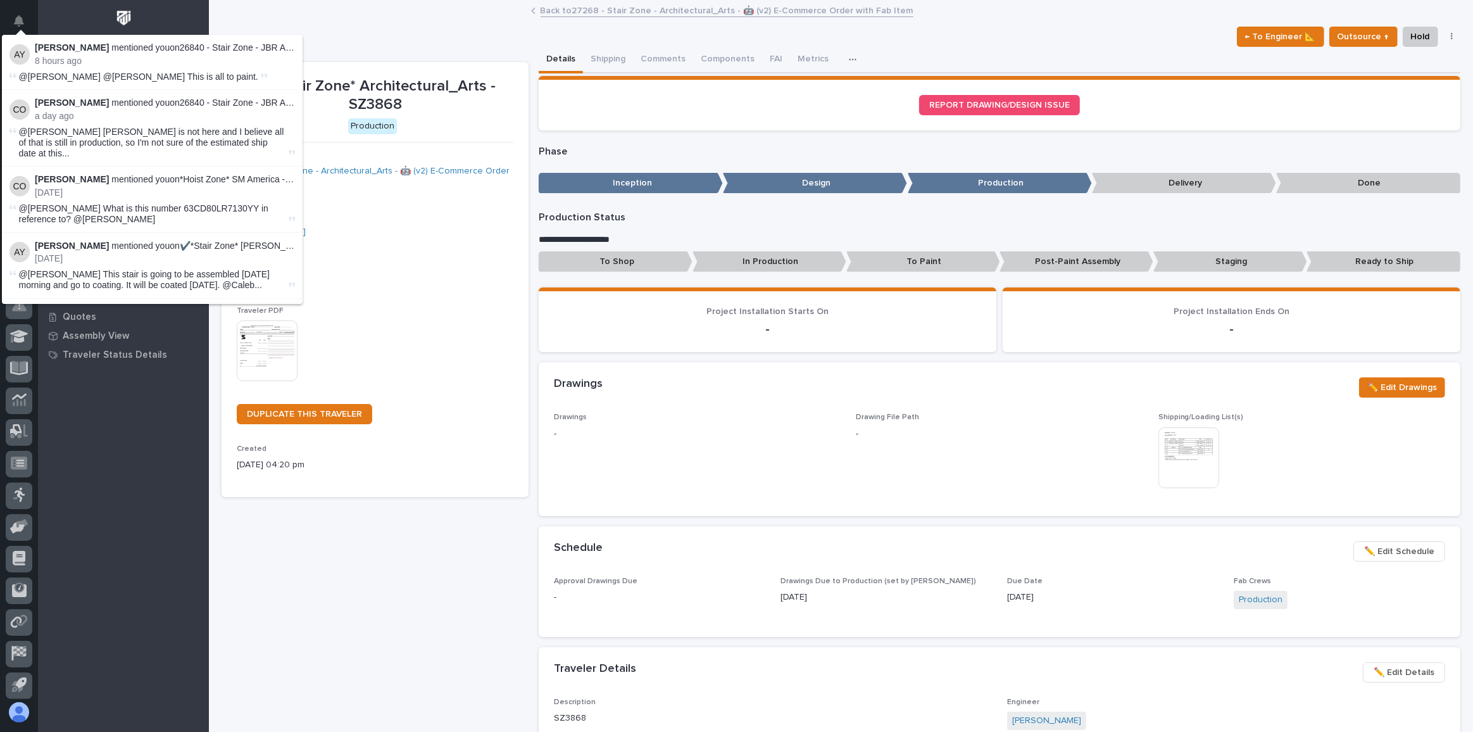
click at [149, 72] on span "@Caleb Oetjen @Michelle Moore This is all to paint." at bounding box center [138, 77] width 239 height 10
click at [168, 515] on div "My Work Customer Types Projects Travelers To Shop This Week Produced This Week …" at bounding box center [123, 403] width 171 height 657
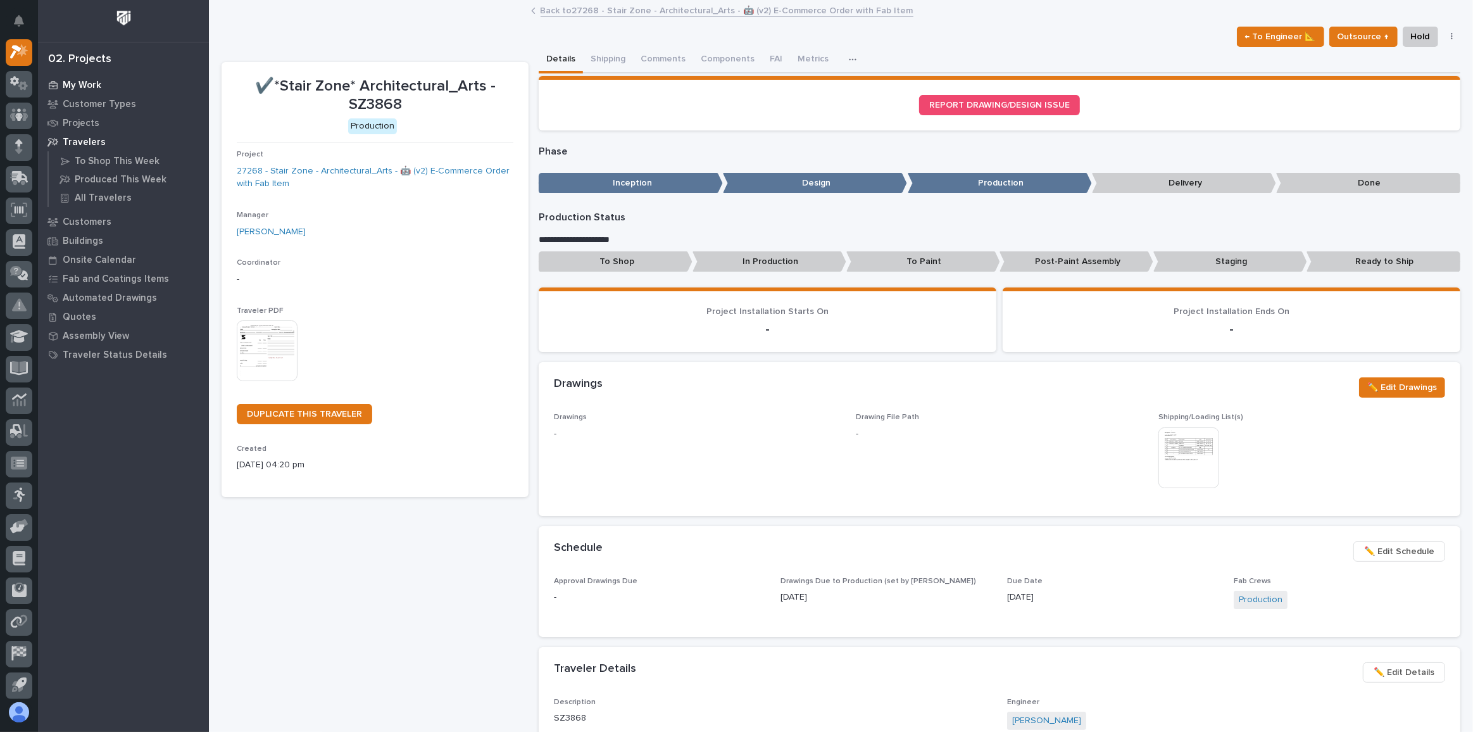
click at [89, 84] on p "My Work" at bounding box center [82, 85] width 39 height 11
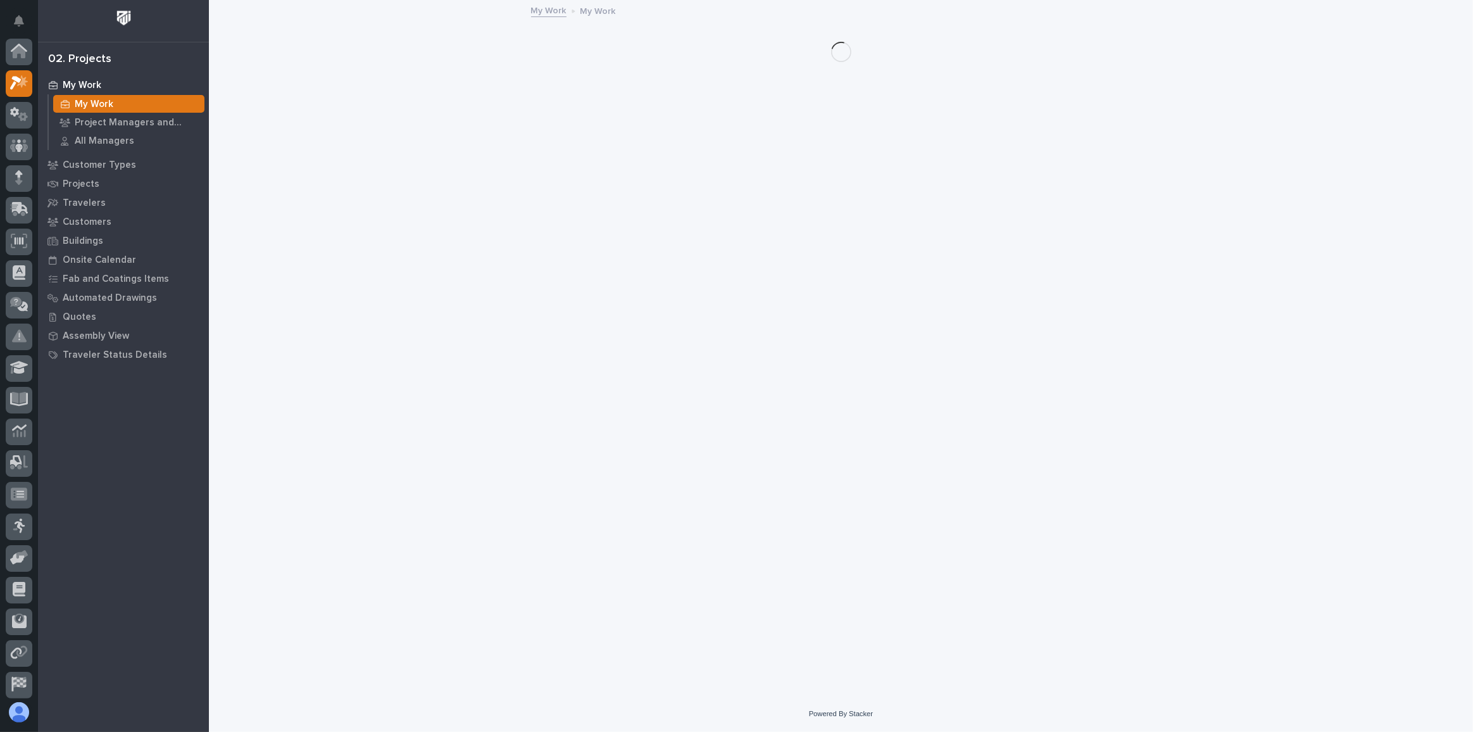
scroll to position [31, 0]
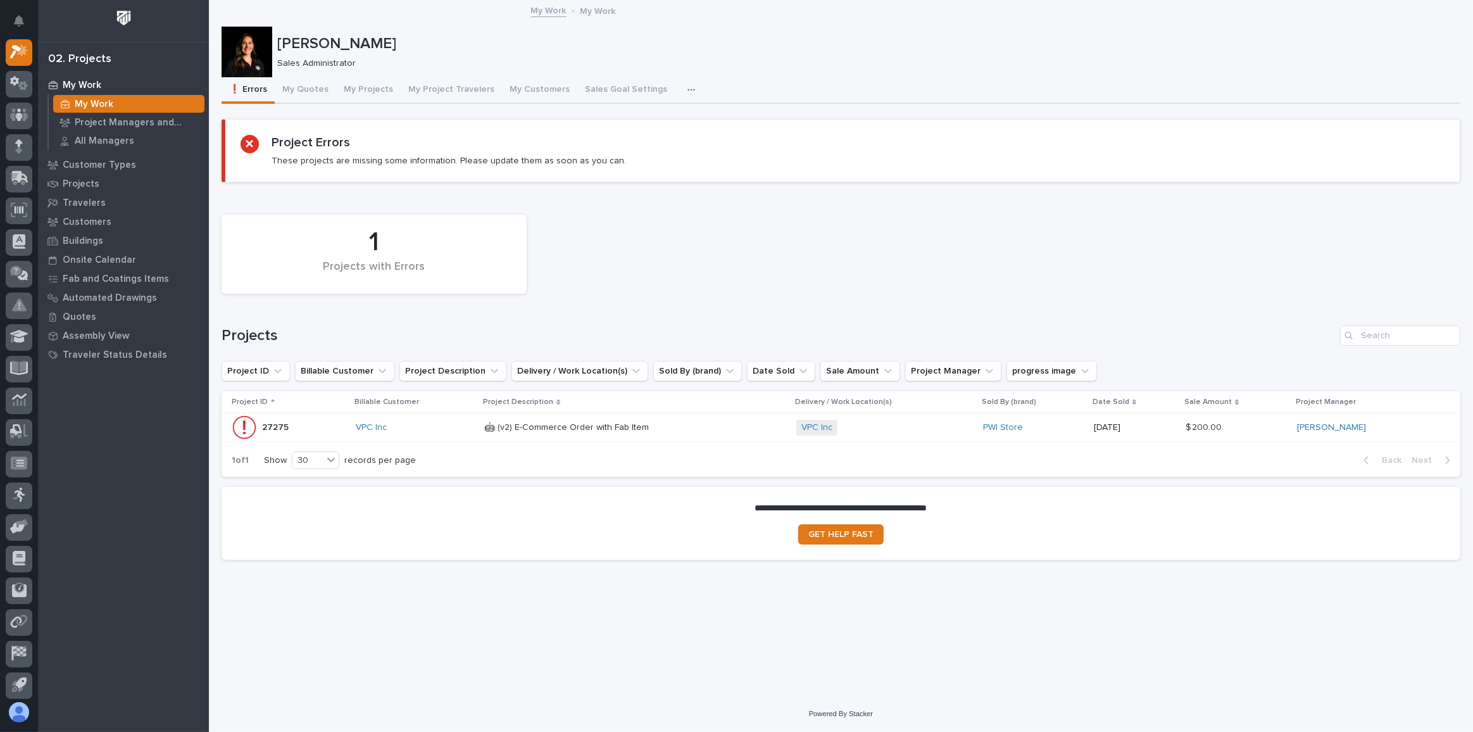
click at [715, 419] on div "🤖 (v2) E-Commerce Order with Fab Item 🤖 (v2) E-Commerce Order with Fab Item" at bounding box center [635, 427] width 302 height 21
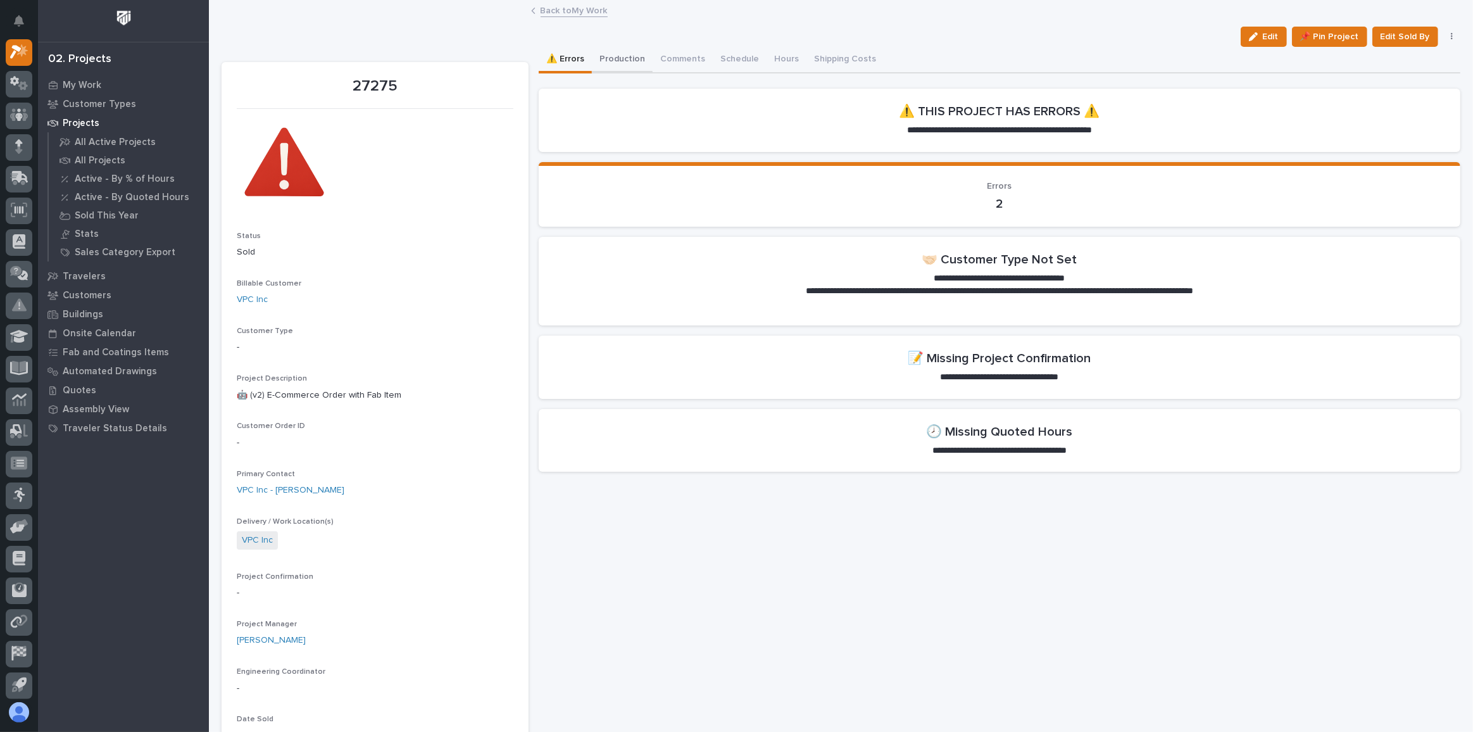
click at [623, 58] on button "Production" at bounding box center [622, 60] width 61 height 27
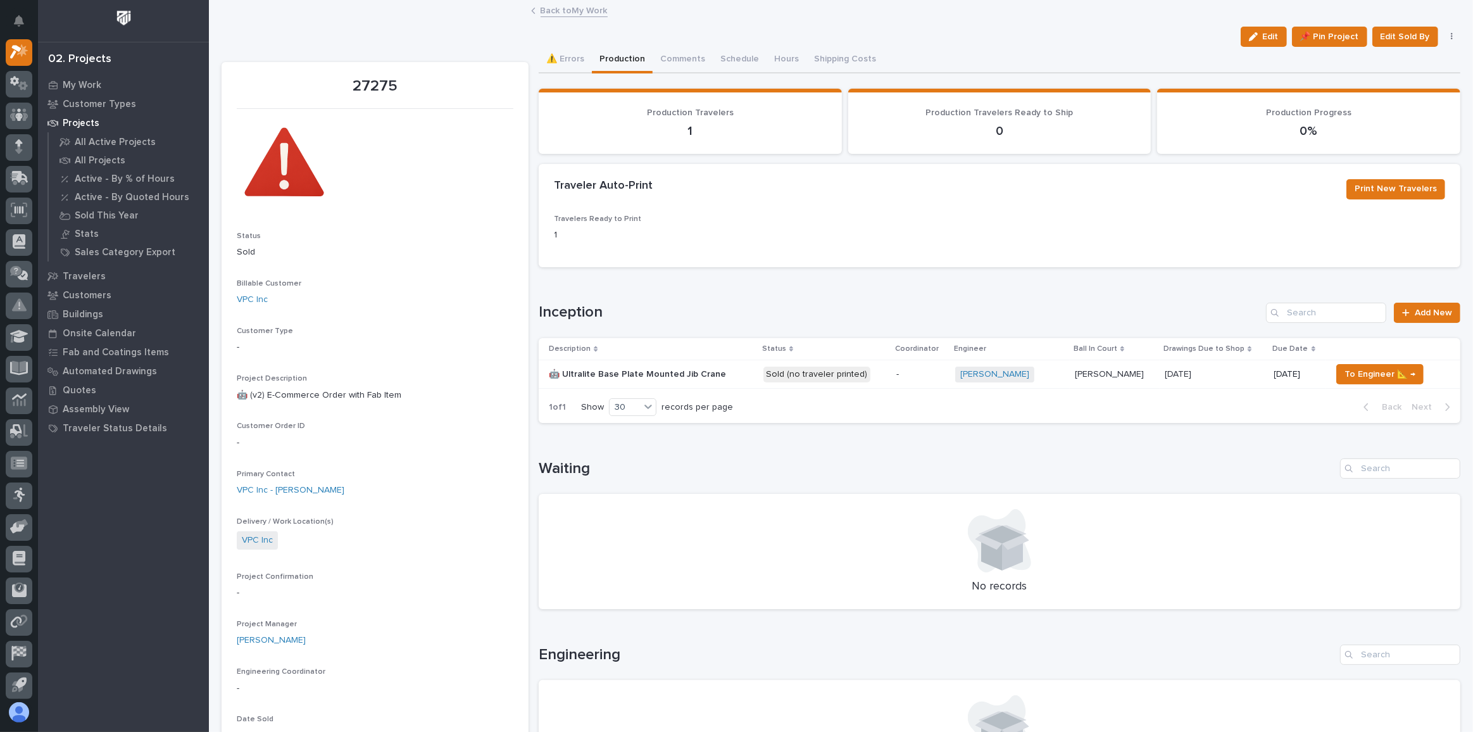
click at [726, 373] on p at bounding box center [651, 374] width 204 height 11
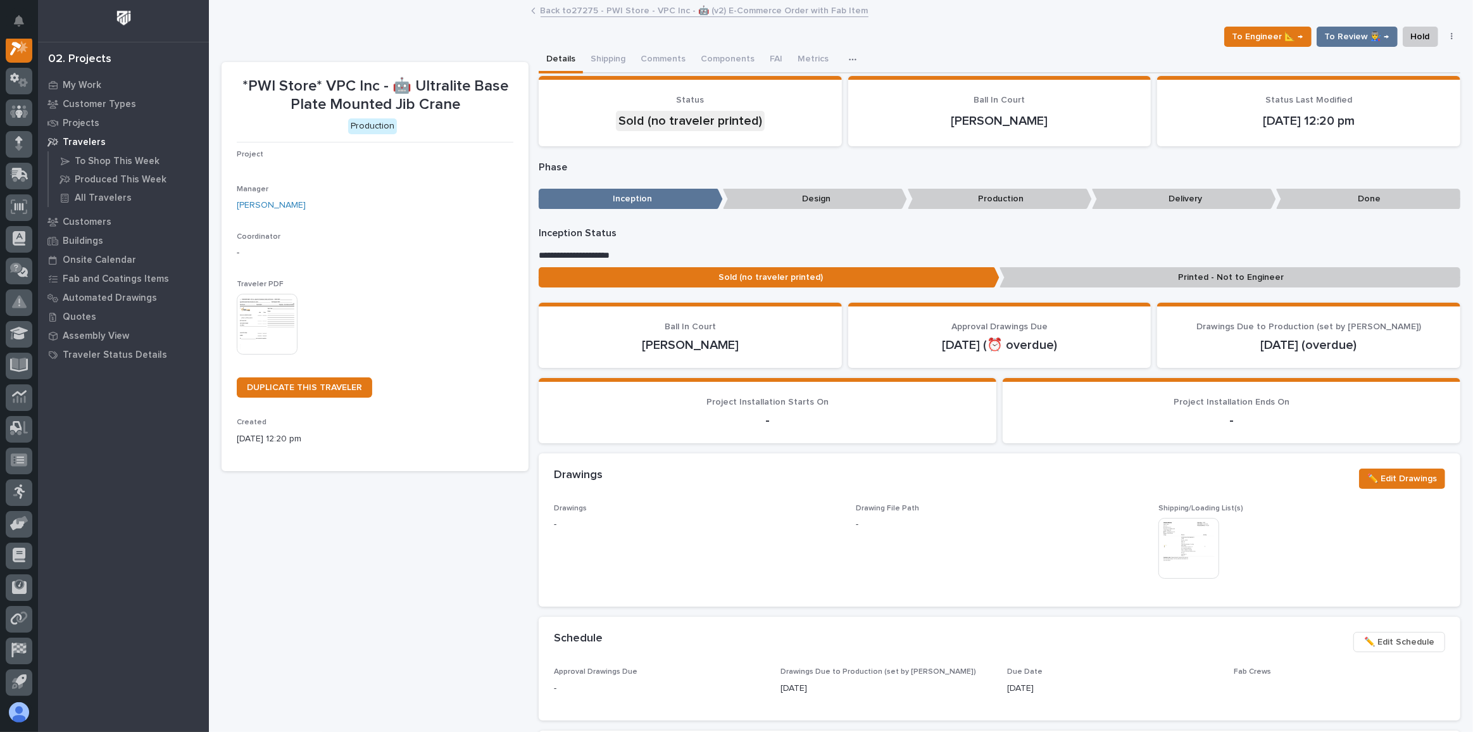
scroll to position [31, 0]
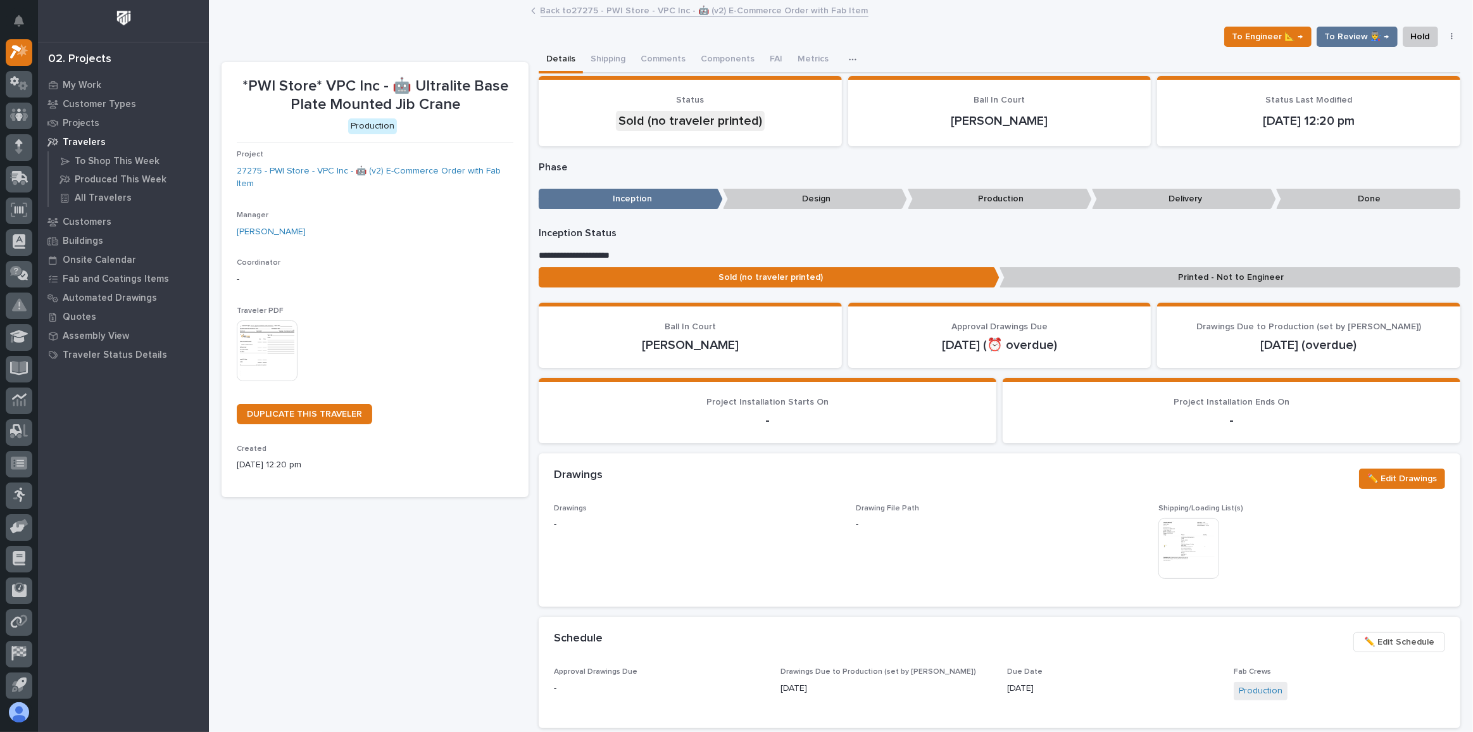
click at [243, 347] on img at bounding box center [267, 350] width 61 height 61
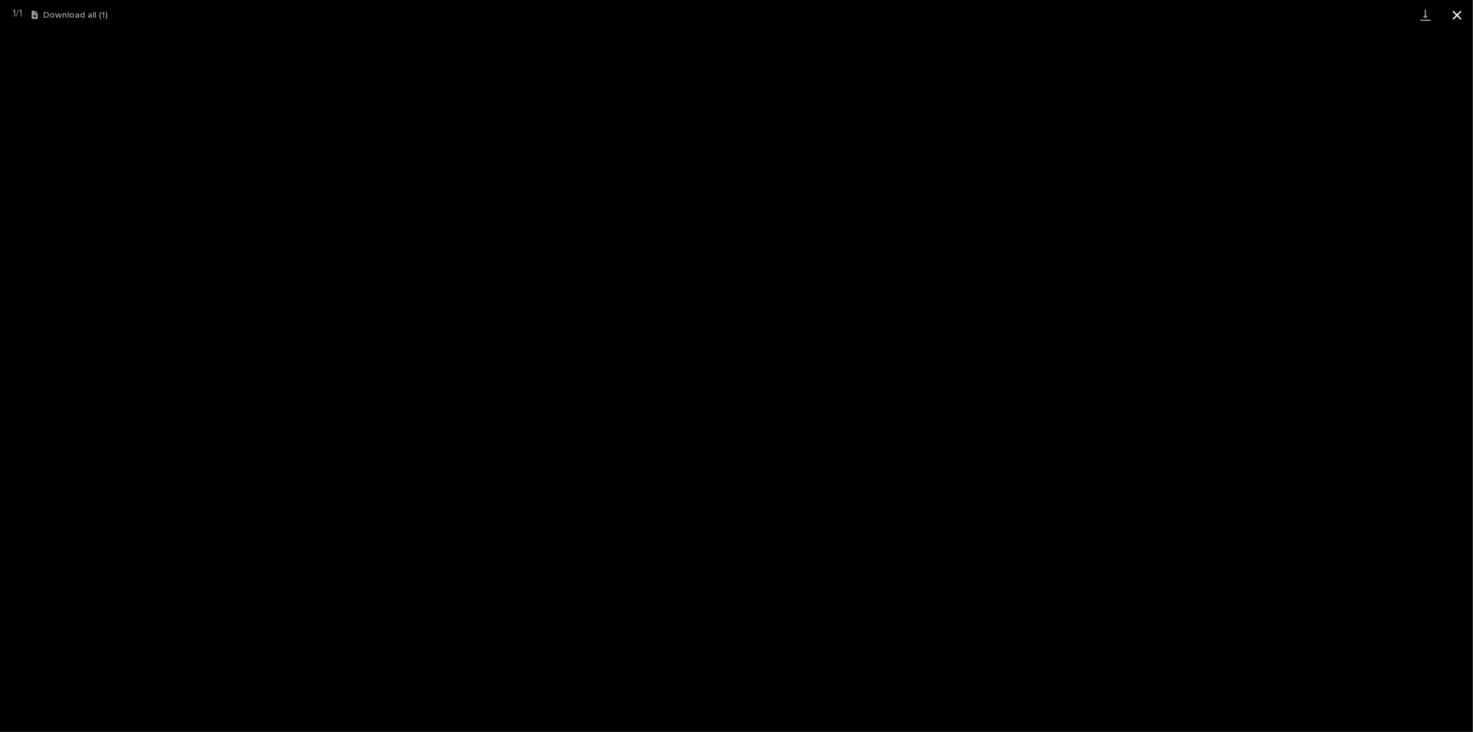
click at [1456, 18] on button "Close gallery" at bounding box center [1458, 15] width 32 height 30
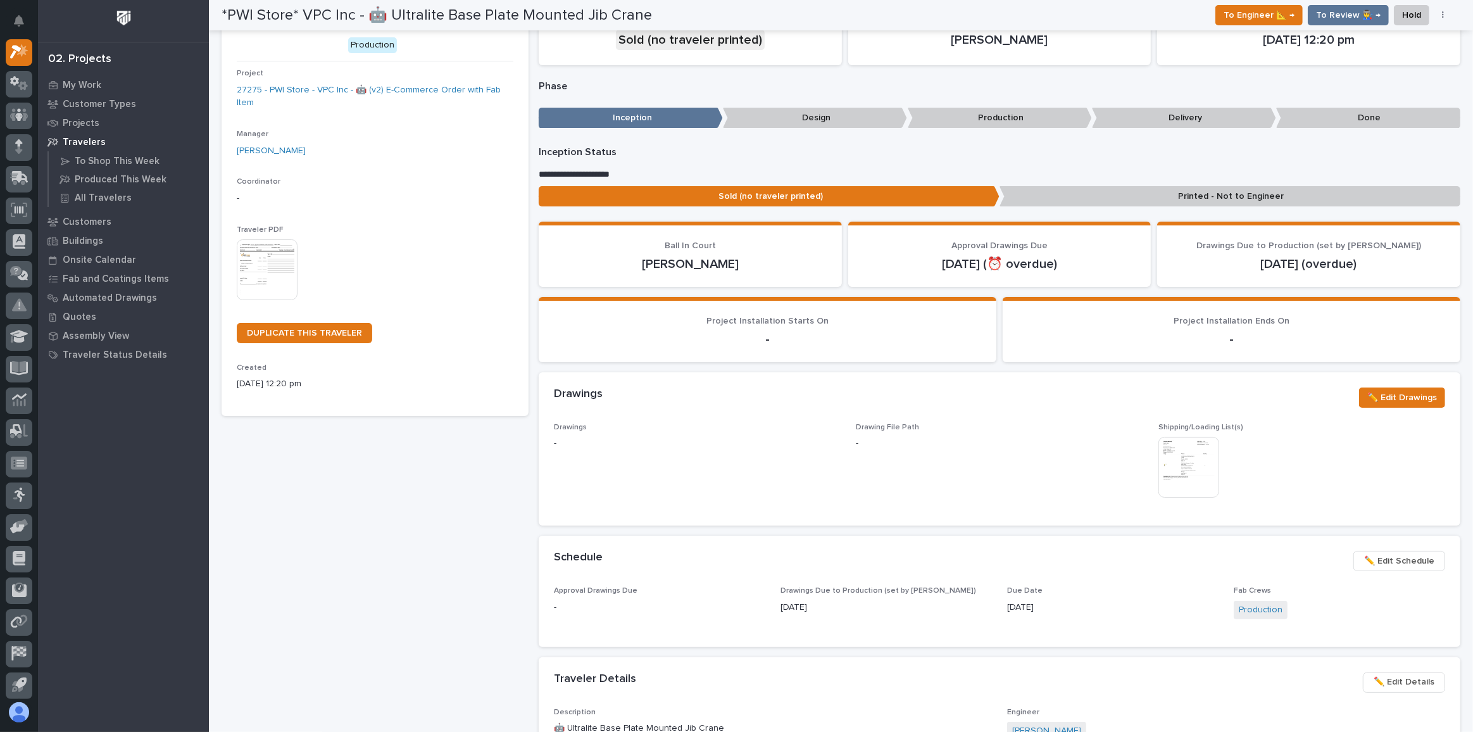
scroll to position [0, 0]
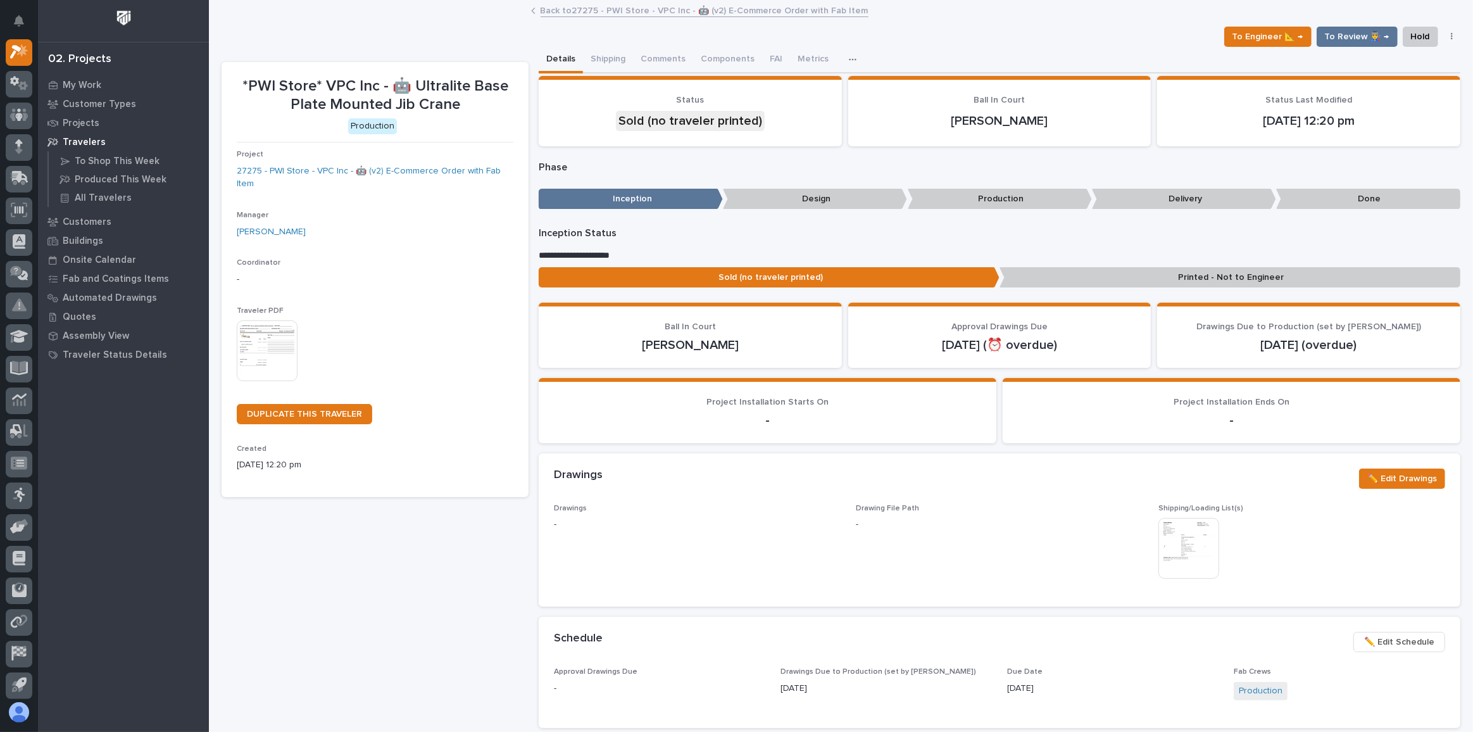
click at [630, 6] on link "Back to 27275 - PWI Store - VPC Inc - 🤖 (v2) E-Commerce Order with Fab Item" at bounding box center [705, 10] width 328 height 15
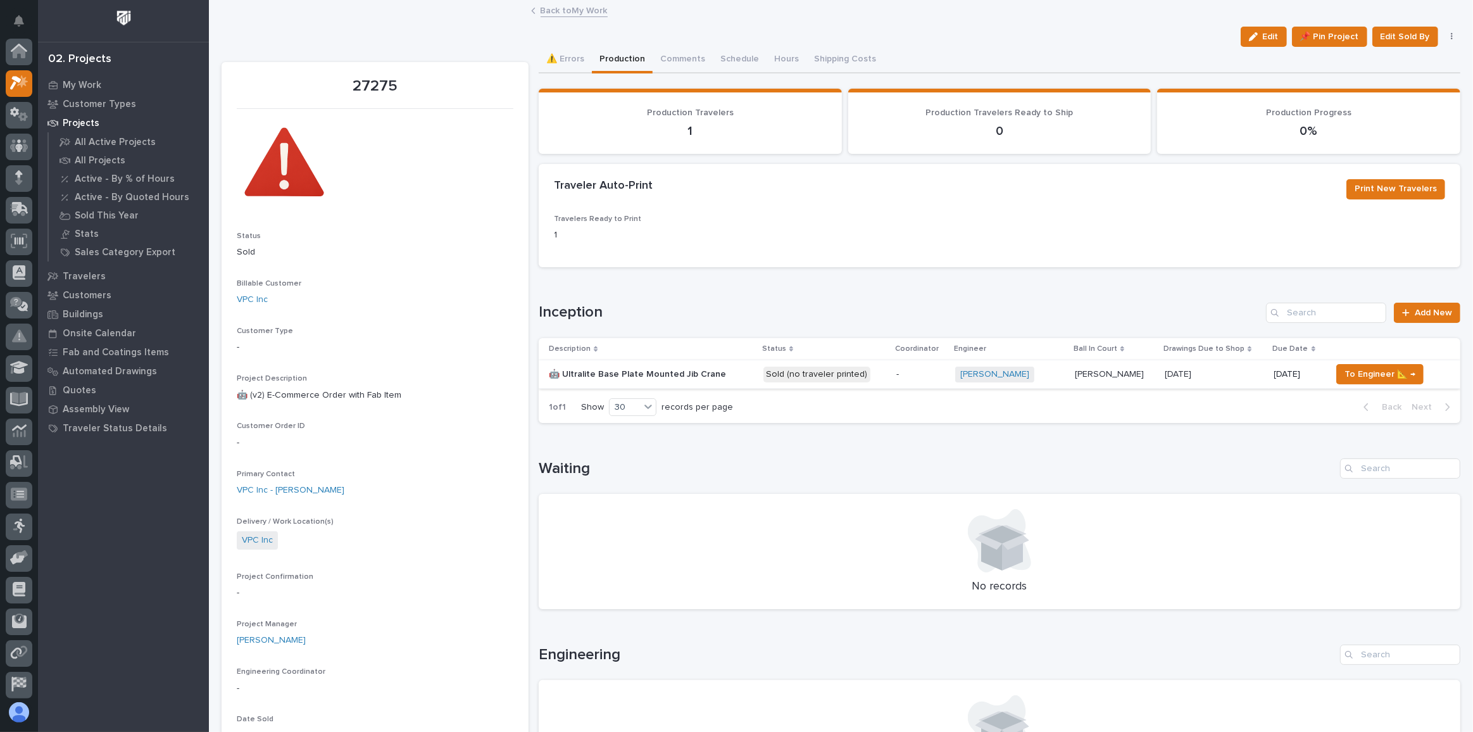
scroll to position [34, 0]
click at [575, 10] on link "Back to My Work" at bounding box center [574, 10] width 67 height 15
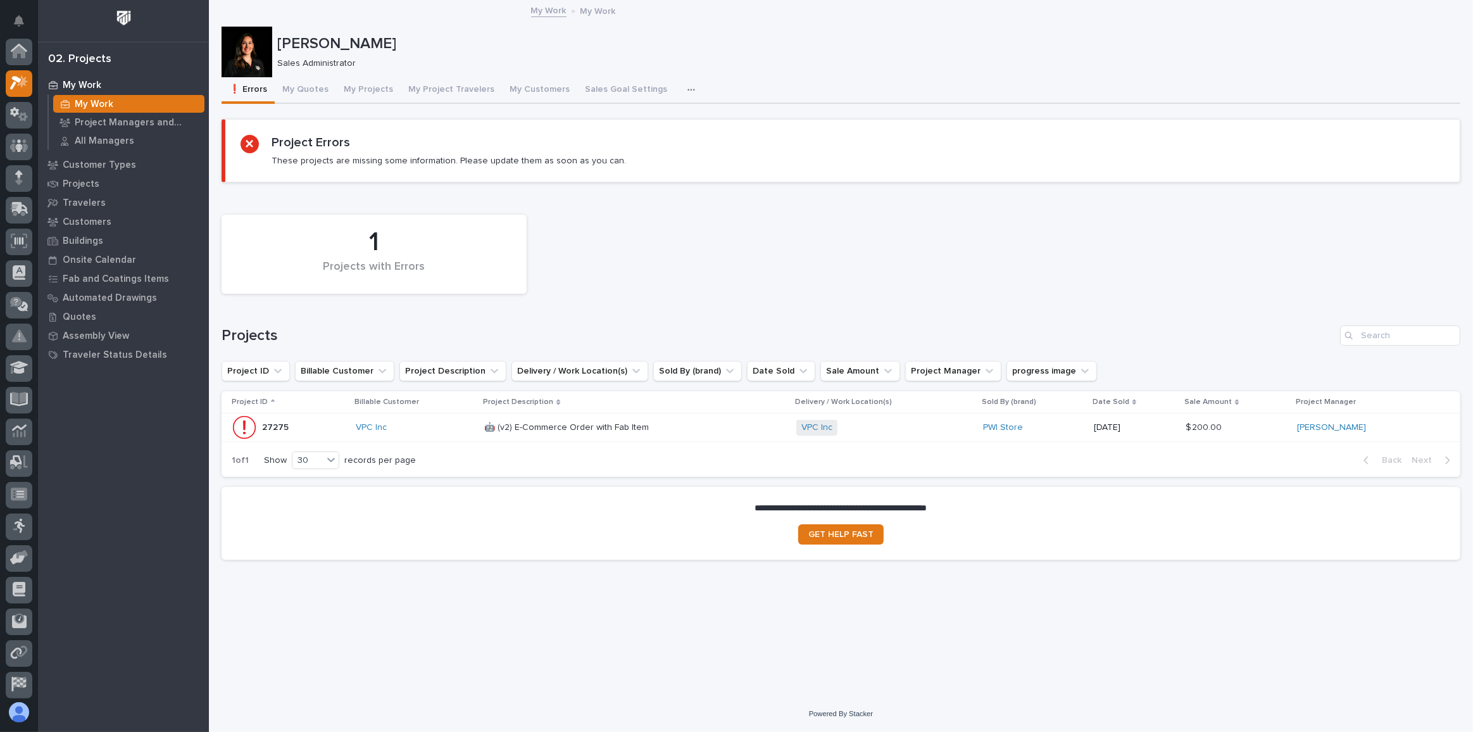
scroll to position [34, 0]
click at [351, 84] on button "My Projects" at bounding box center [368, 90] width 65 height 27
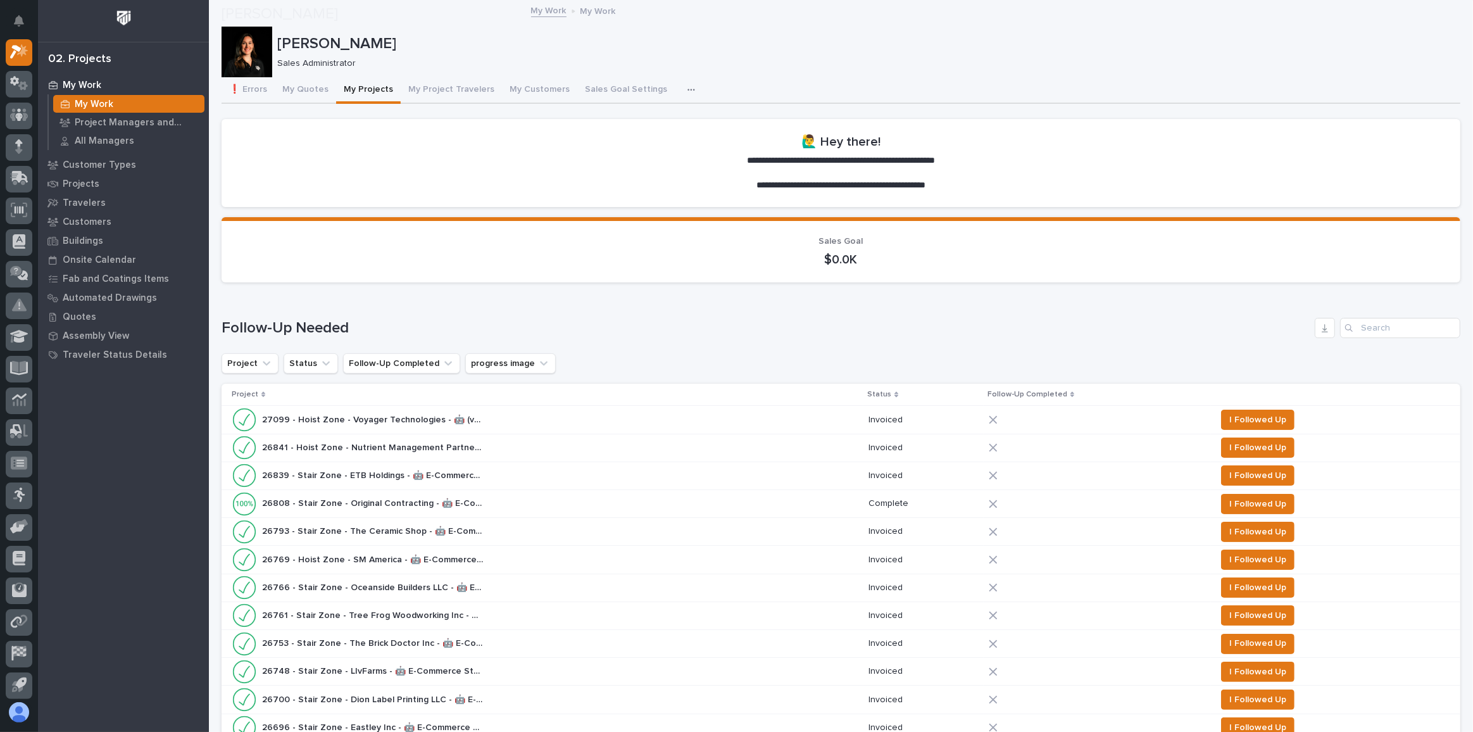
scroll to position [690, 0]
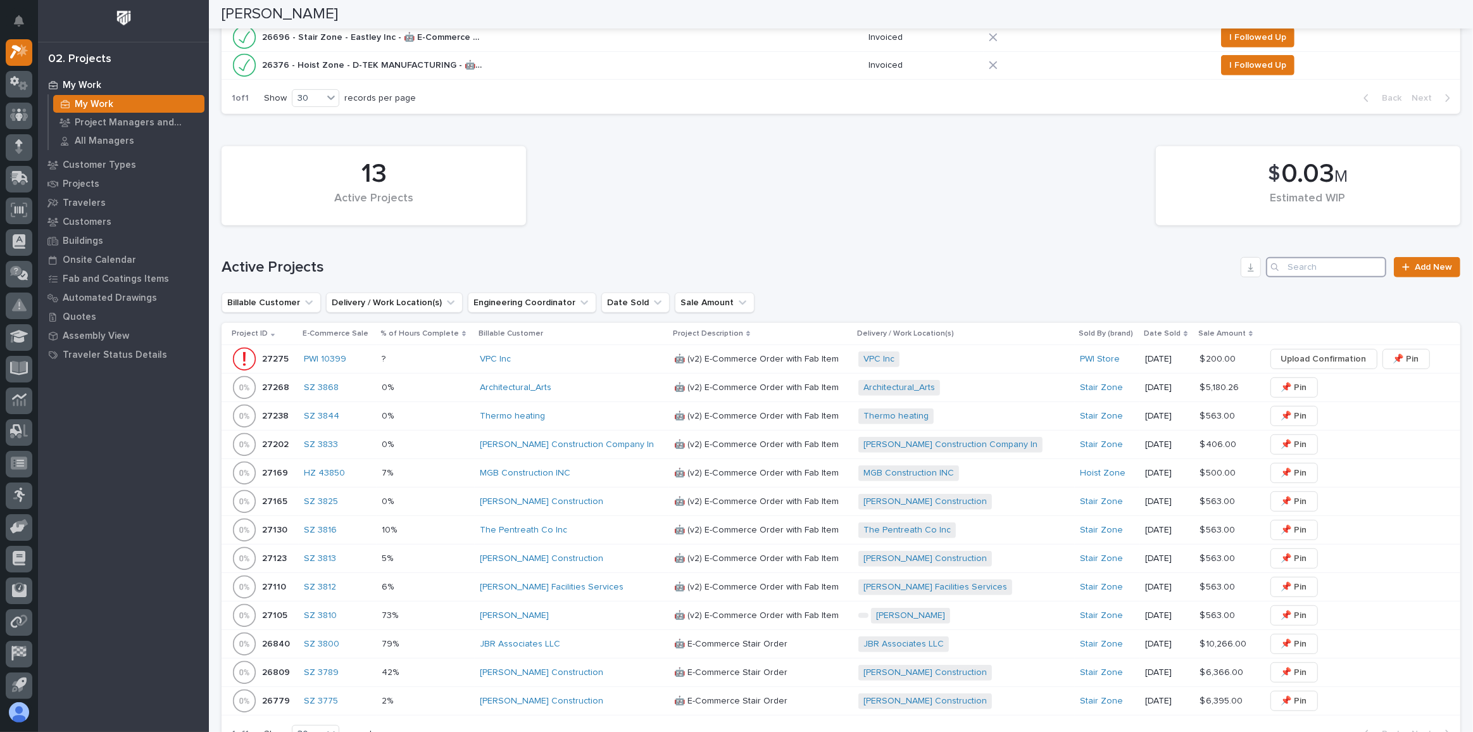
click at [1298, 268] on input "Search" at bounding box center [1326, 267] width 120 height 20
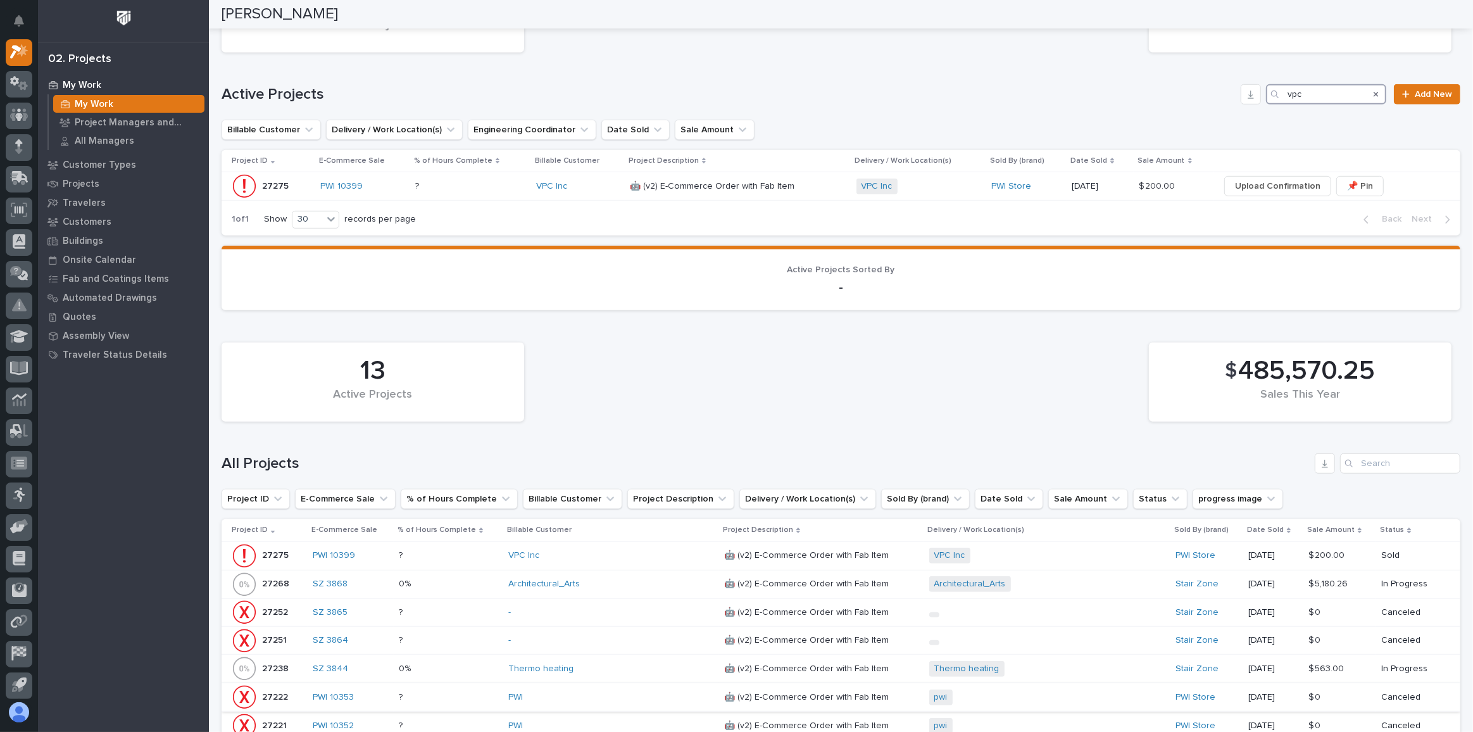
scroll to position [1093, 0]
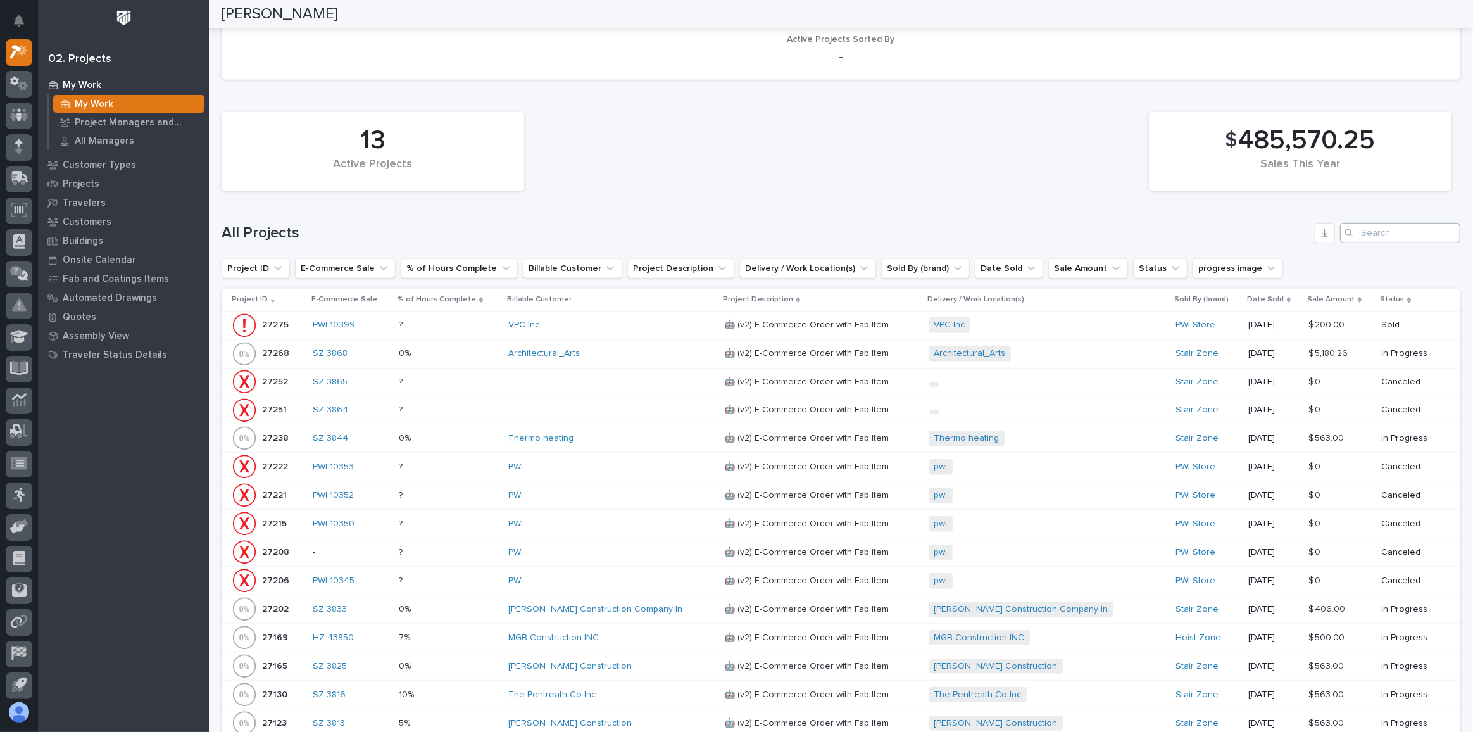
type input "vpc"
click at [1358, 223] on input "Search" at bounding box center [1400, 233] width 120 height 20
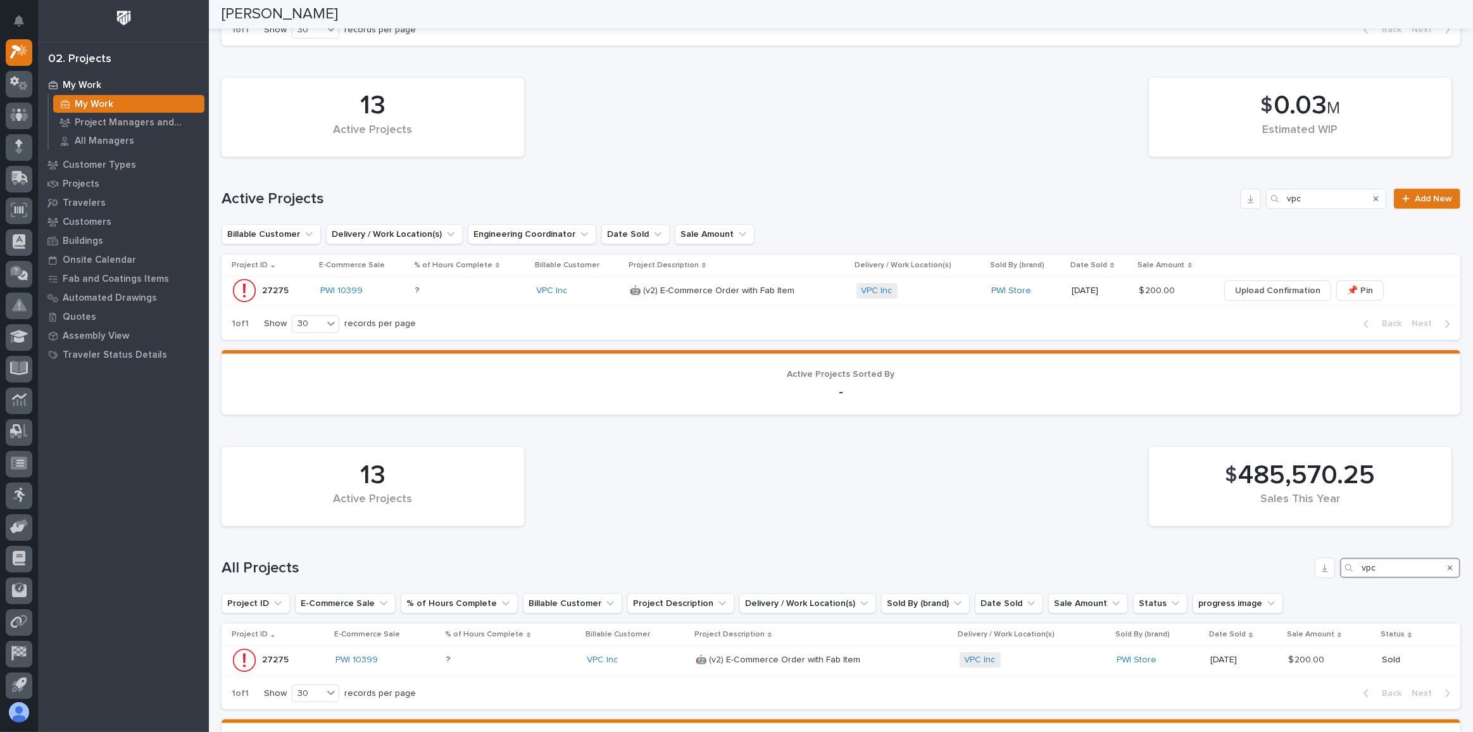
scroll to position [857, 0]
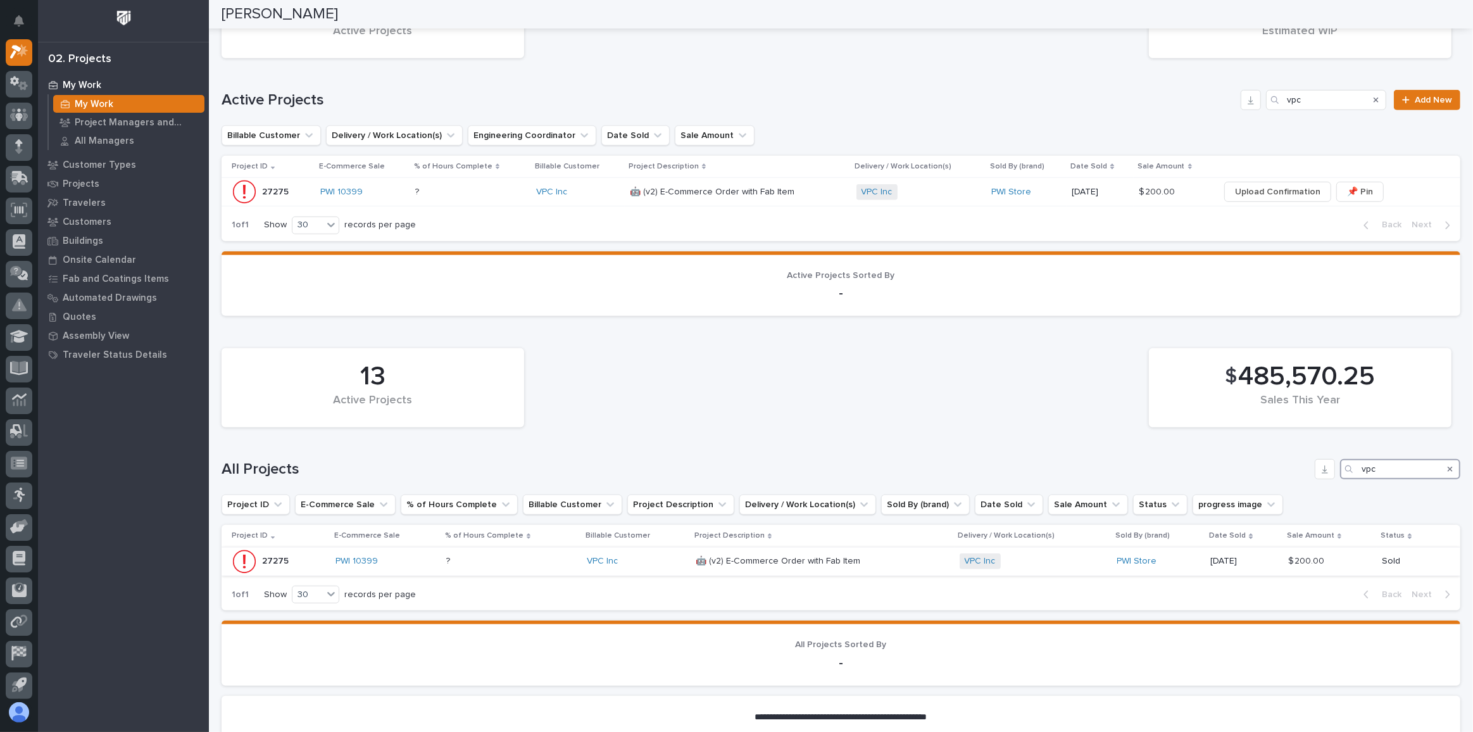
type input "vpc"
click at [511, 560] on p at bounding box center [511, 561] width 130 height 11
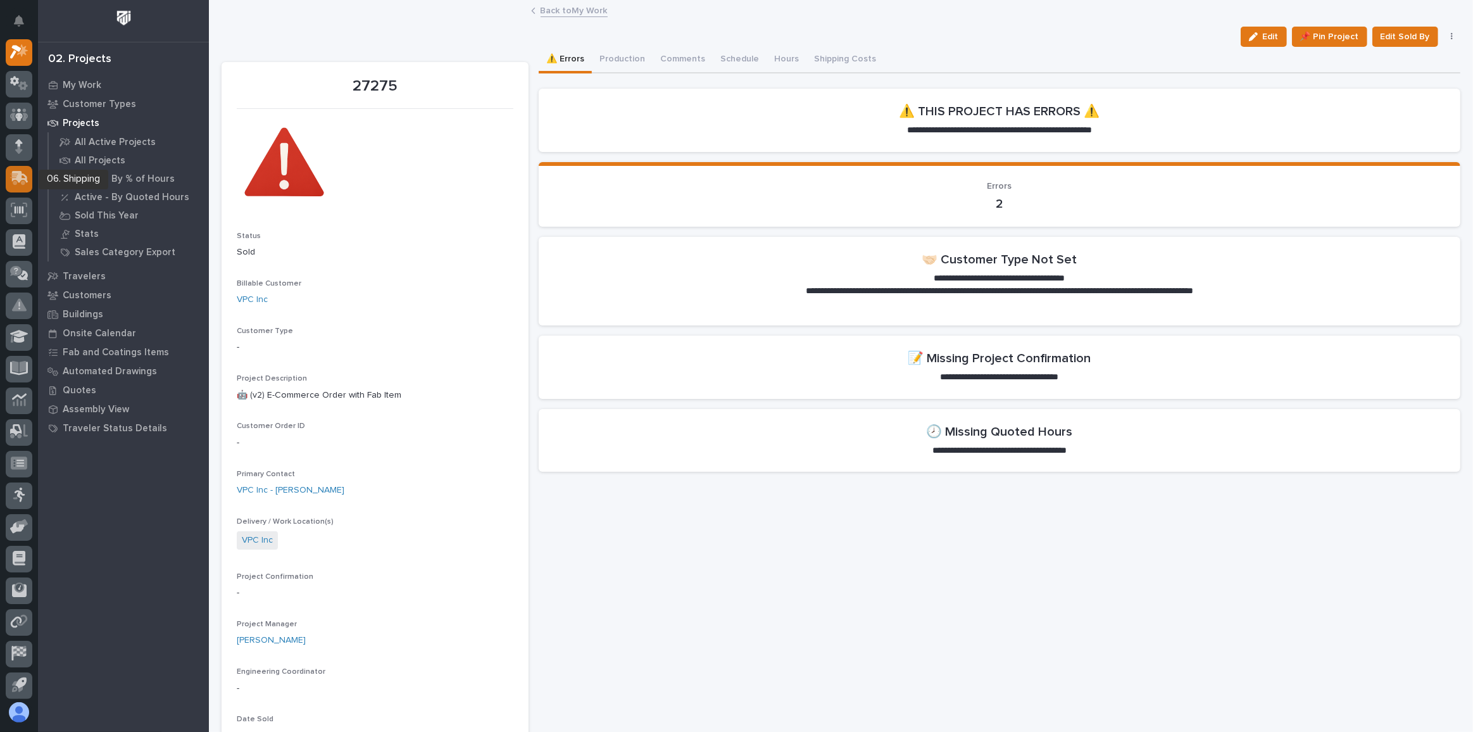
click at [15, 175] on icon at bounding box center [20, 177] width 16 height 12
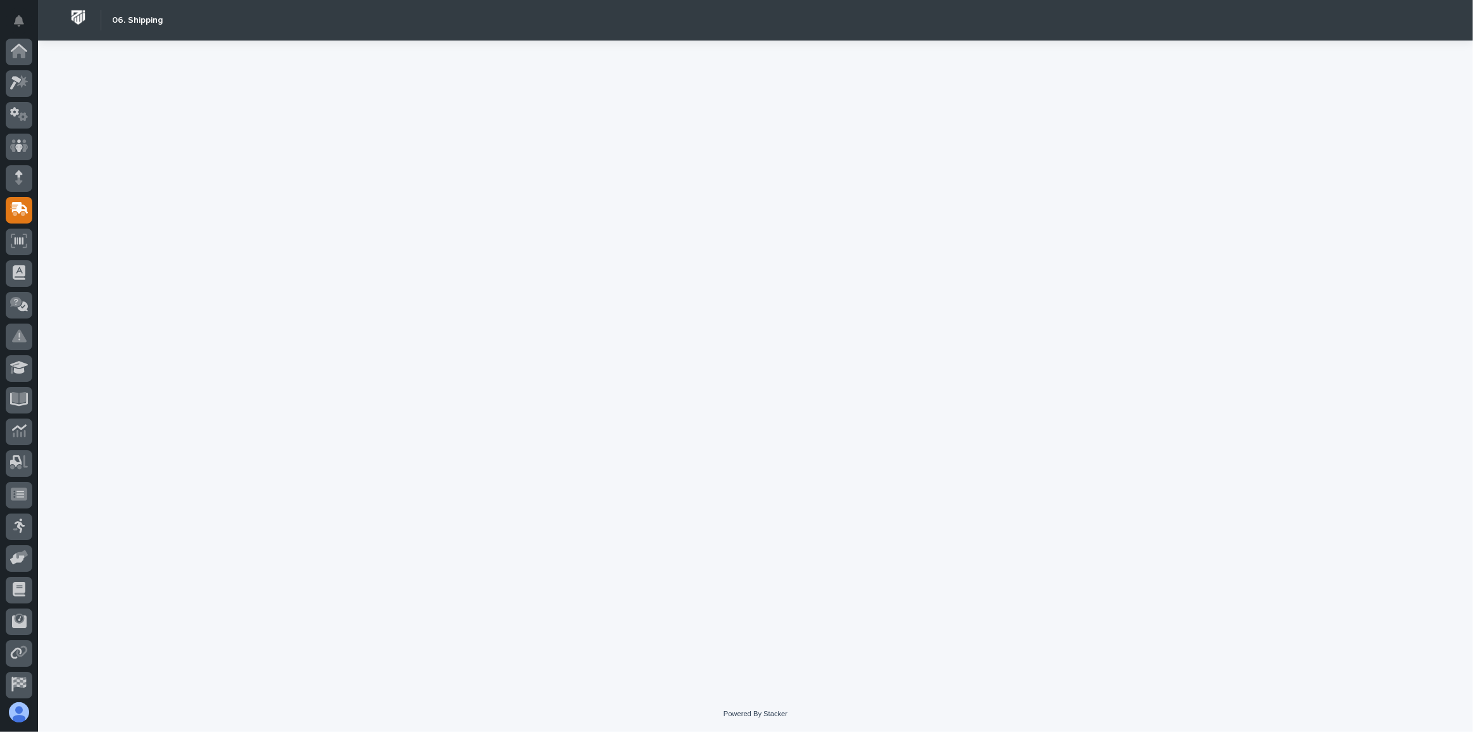
scroll to position [67, 0]
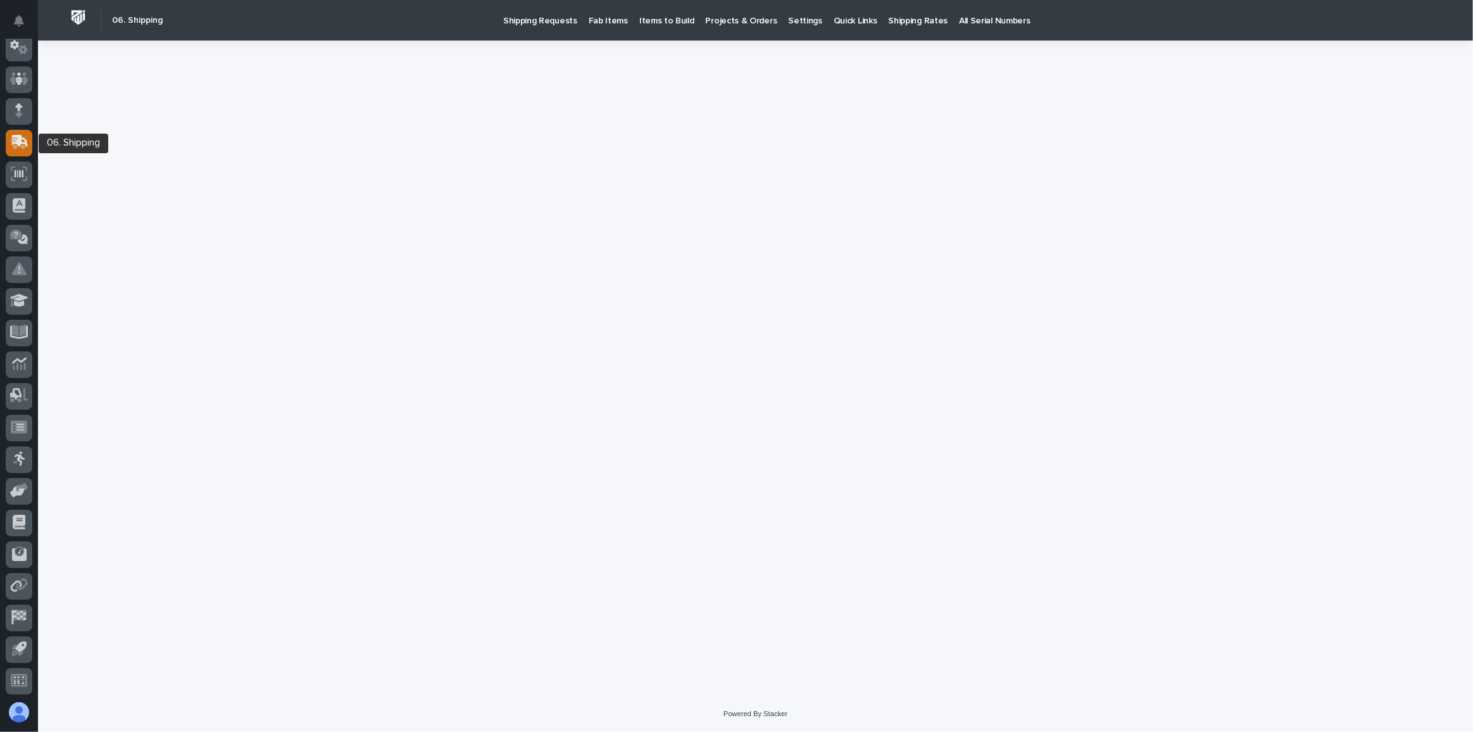
click at [25, 144] on icon at bounding box center [19, 142] width 18 height 15
click at [23, 146] on icon at bounding box center [17, 143] width 15 height 12
click at [553, 25] on p "Shipping Requests" at bounding box center [540, 13] width 74 height 27
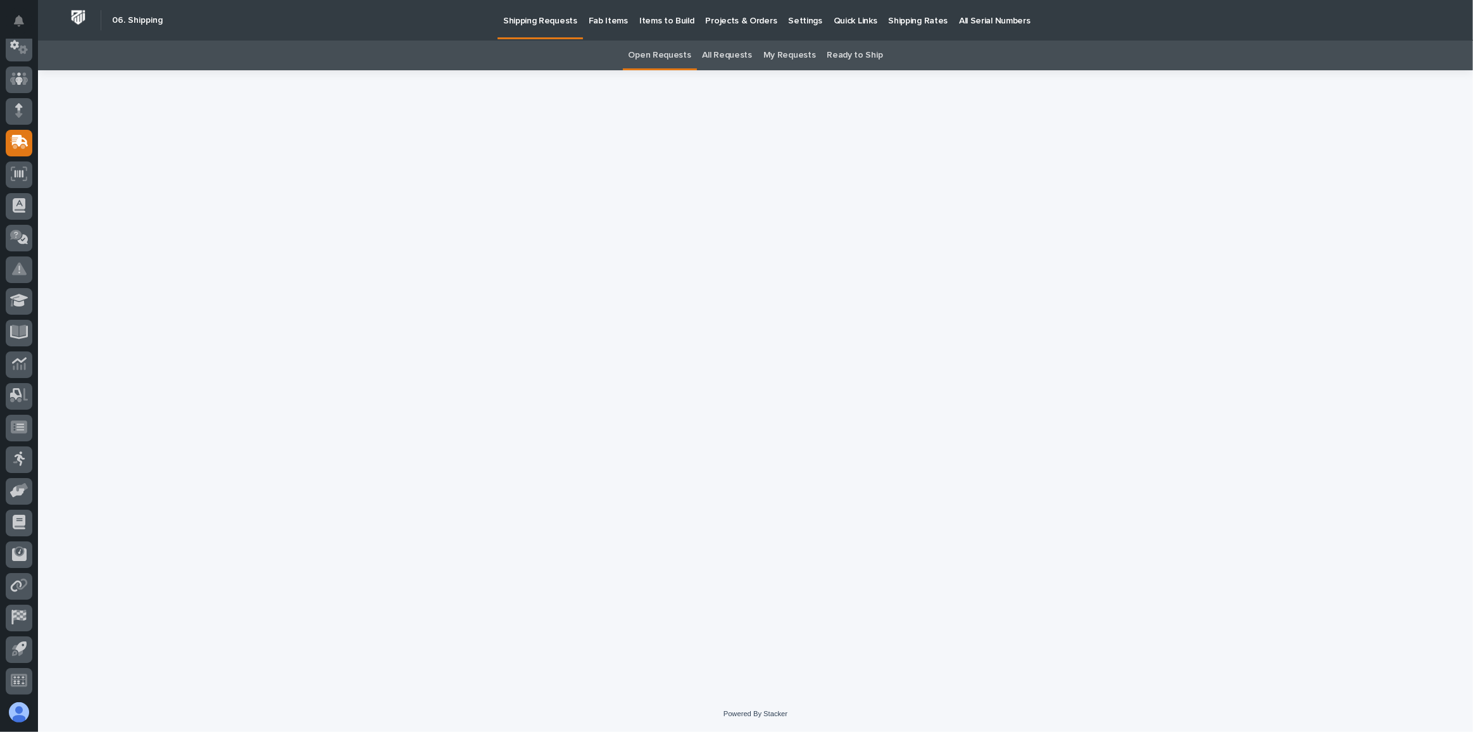
click at [707, 61] on link "All Requests" at bounding box center [727, 56] width 49 height 30
click at [779, 61] on link "My Requests" at bounding box center [790, 56] width 53 height 30
click at [598, 20] on p "Fab Items" at bounding box center [608, 13] width 39 height 27
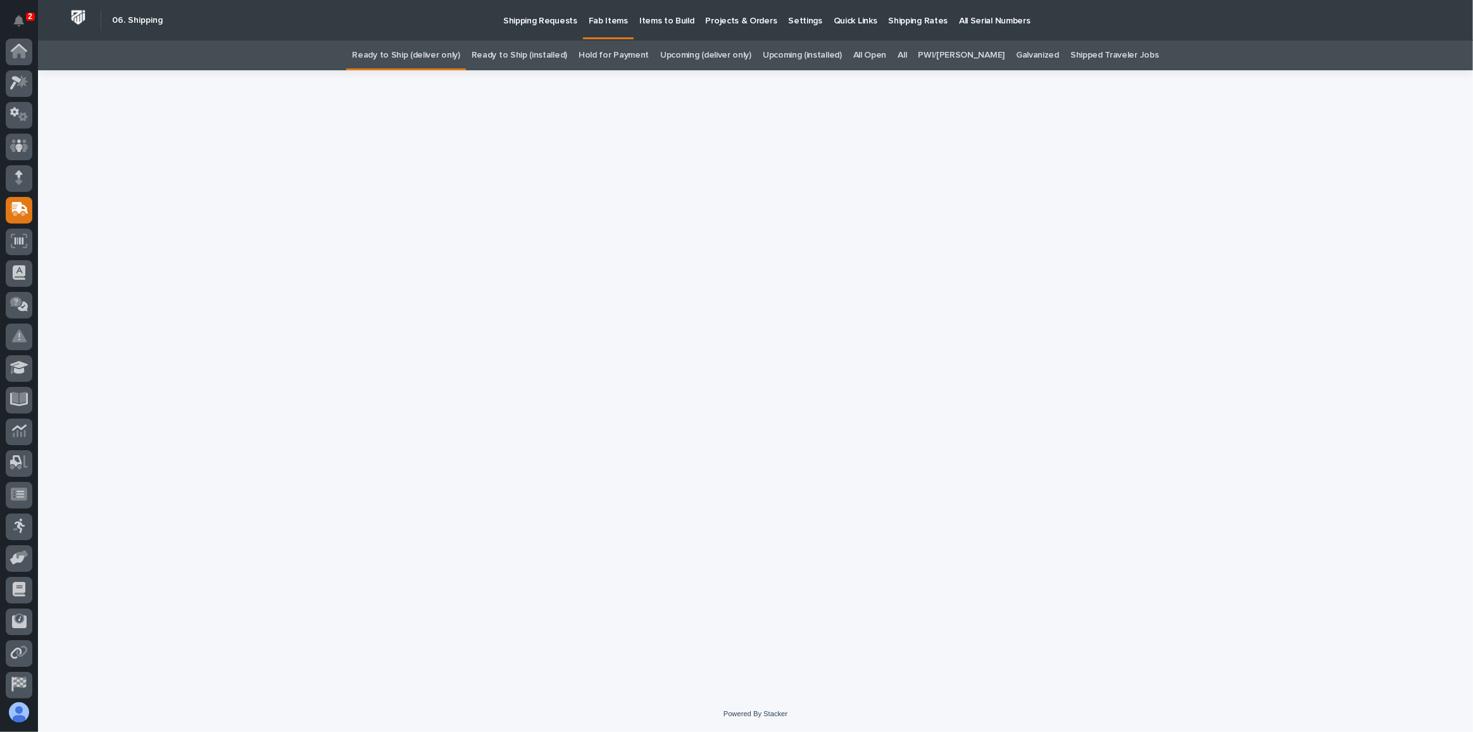
click at [731, 23] on p "Projects & Orders" at bounding box center [742, 13] width 72 height 27
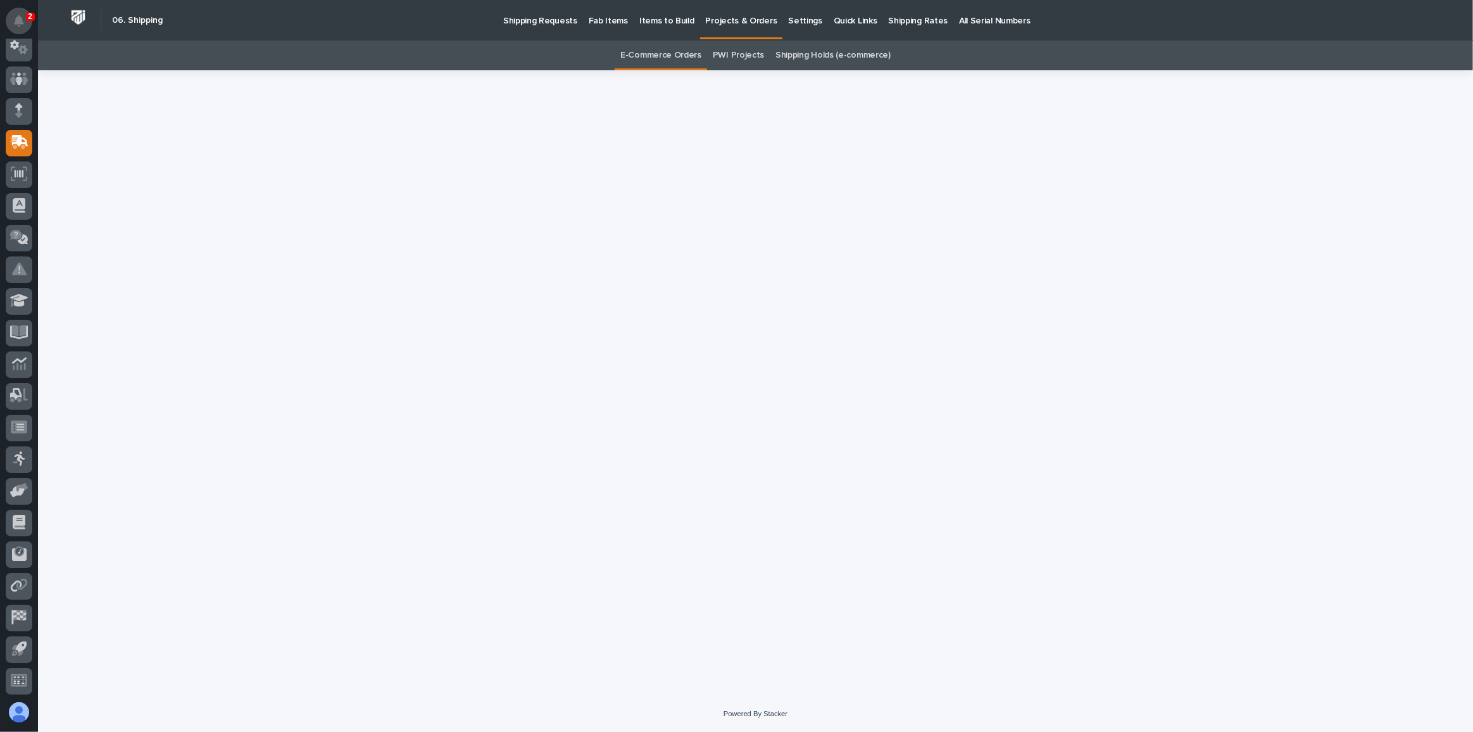
click at [15, 20] on icon "Notifications" at bounding box center [19, 20] width 10 height 11
click at [710, 402] on div at bounding box center [756, 367] width 1282 height 594
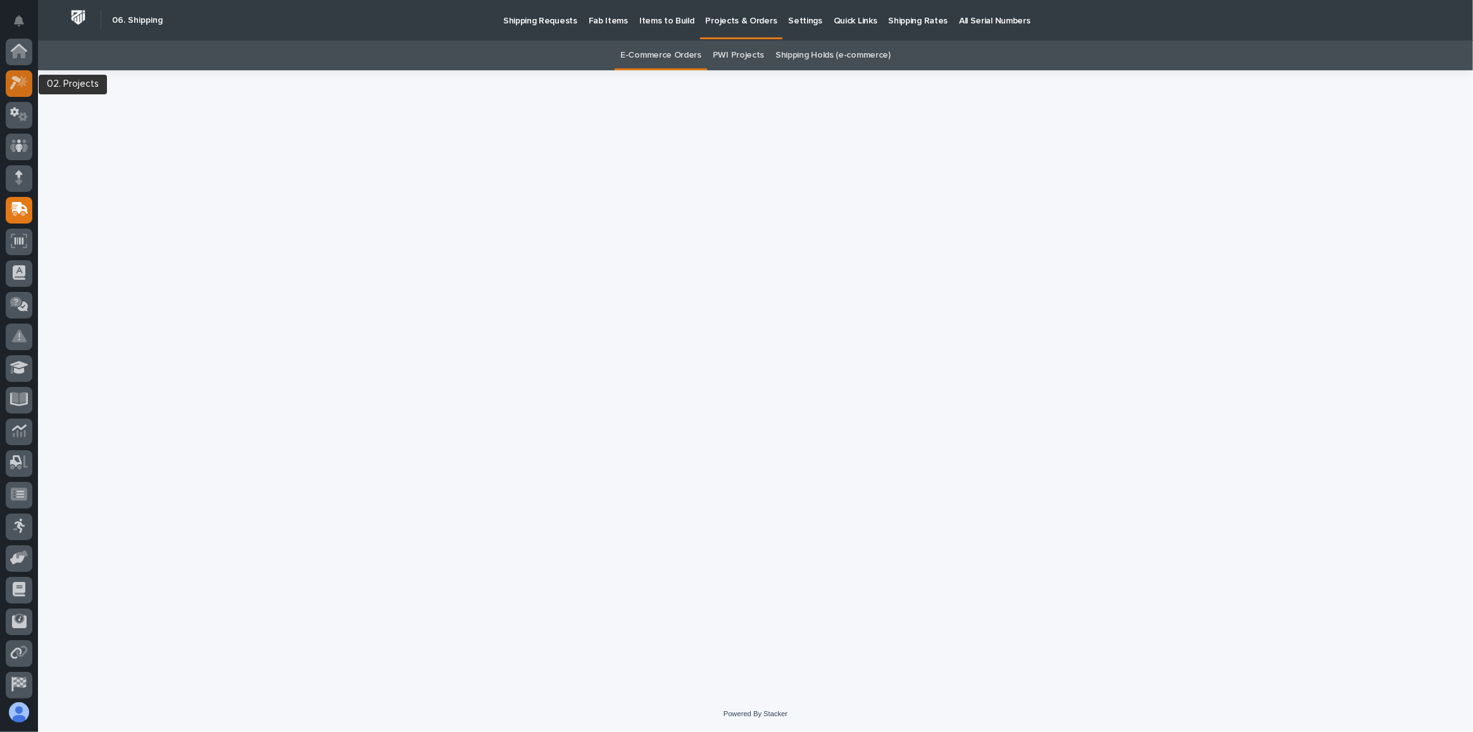
click at [30, 80] on div at bounding box center [19, 83] width 27 height 27
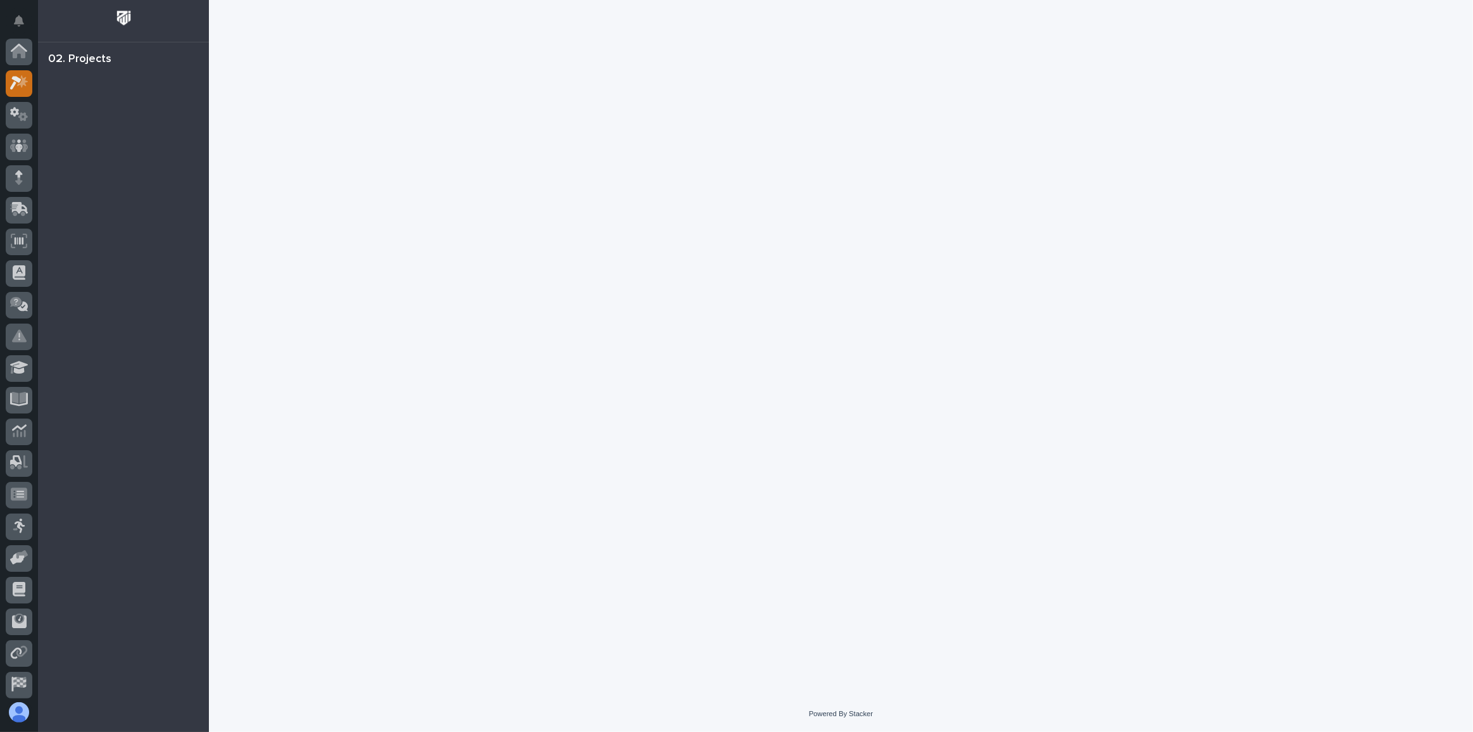
scroll to position [31, 0]
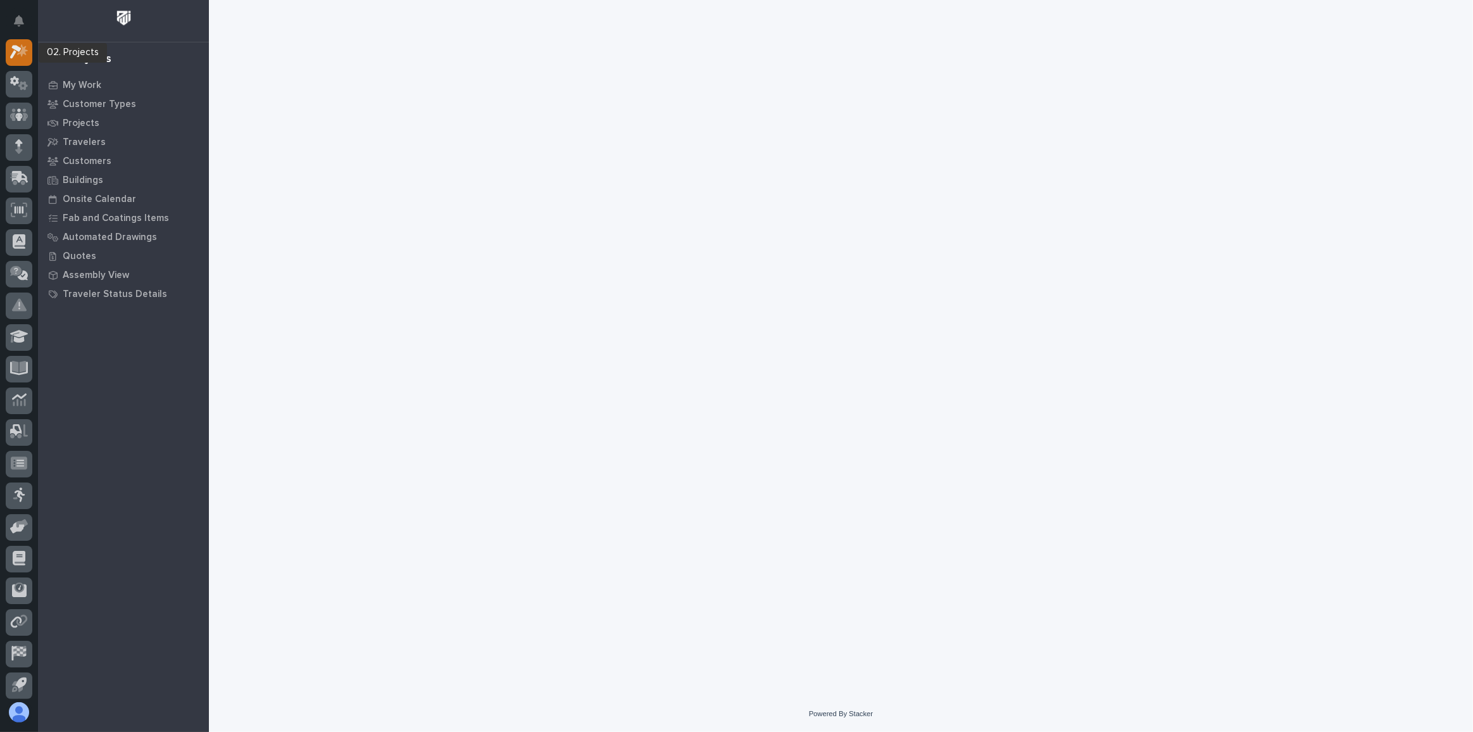
click at [19, 49] on icon at bounding box center [15, 53] width 11 height 14
click at [66, 80] on p "My Work" at bounding box center [82, 85] width 39 height 11
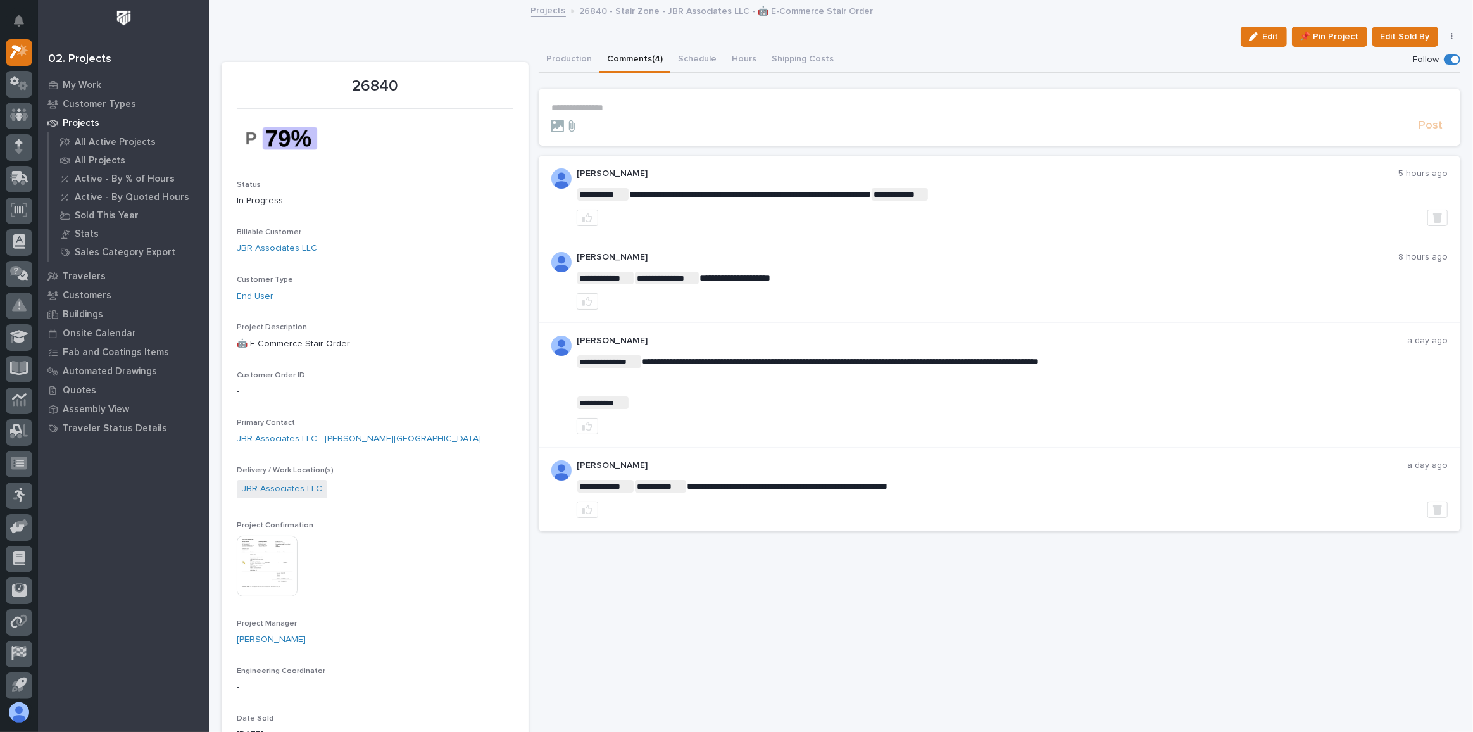
click at [677, 110] on p "**********" at bounding box center [999, 108] width 896 height 11
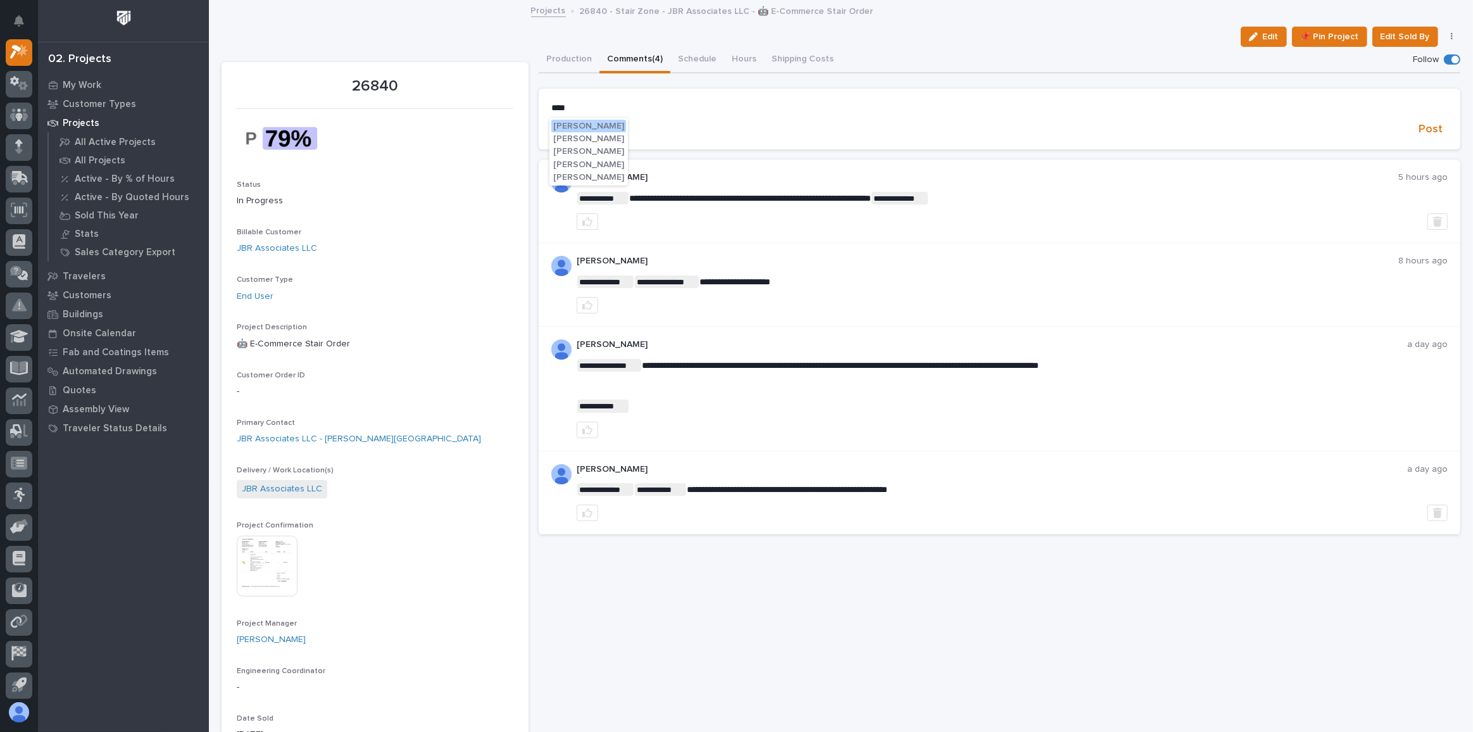
click at [567, 125] on span "Ken Overmyer" at bounding box center [588, 126] width 71 height 9
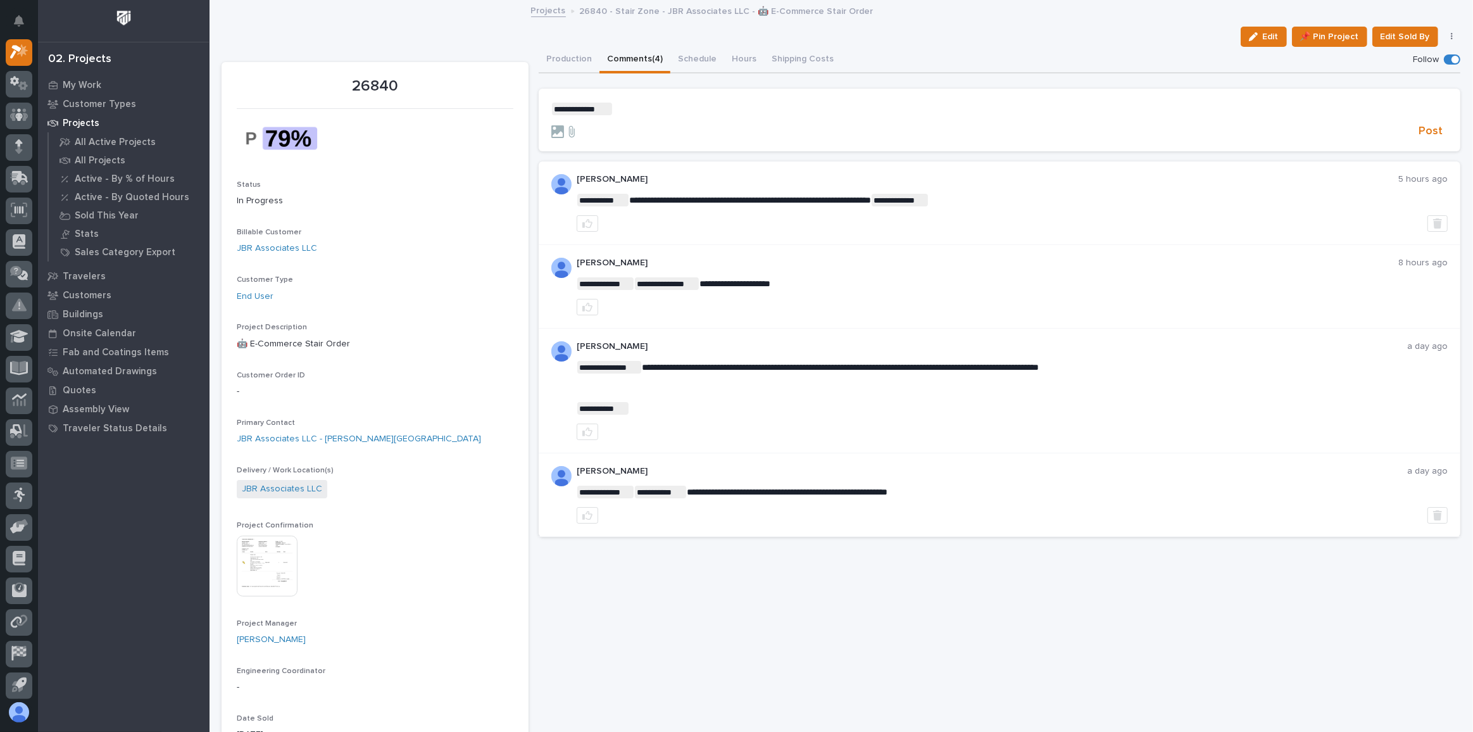
click at [668, 104] on p "**********" at bounding box center [999, 109] width 896 height 13
click at [795, 98] on section "**********" at bounding box center [1000, 120] width 922 height 63
click at [1424, 134] on span "Post" at bounding box center [1431, 131] width 24 height 15
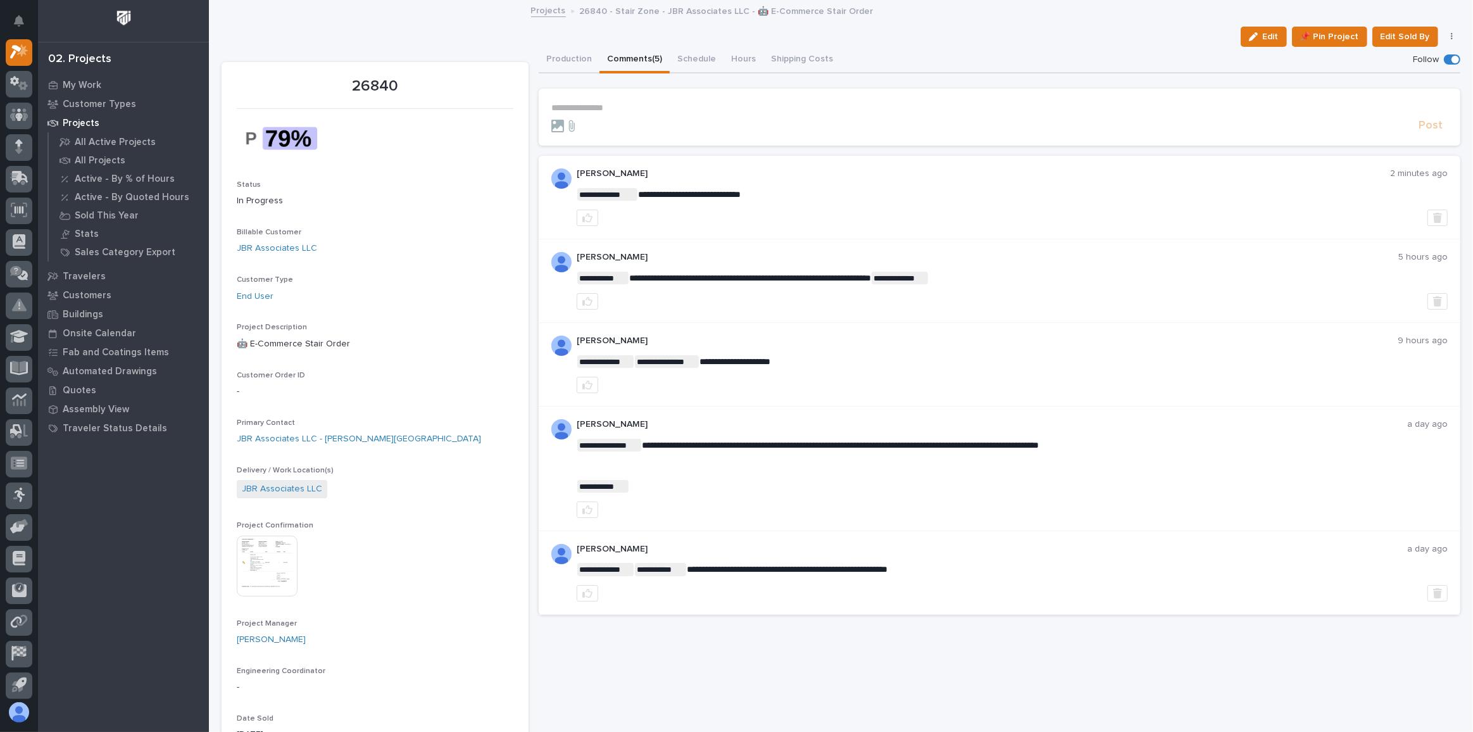
click at [267, 559] on img at bounding box center [267, 566] width 61 height 61
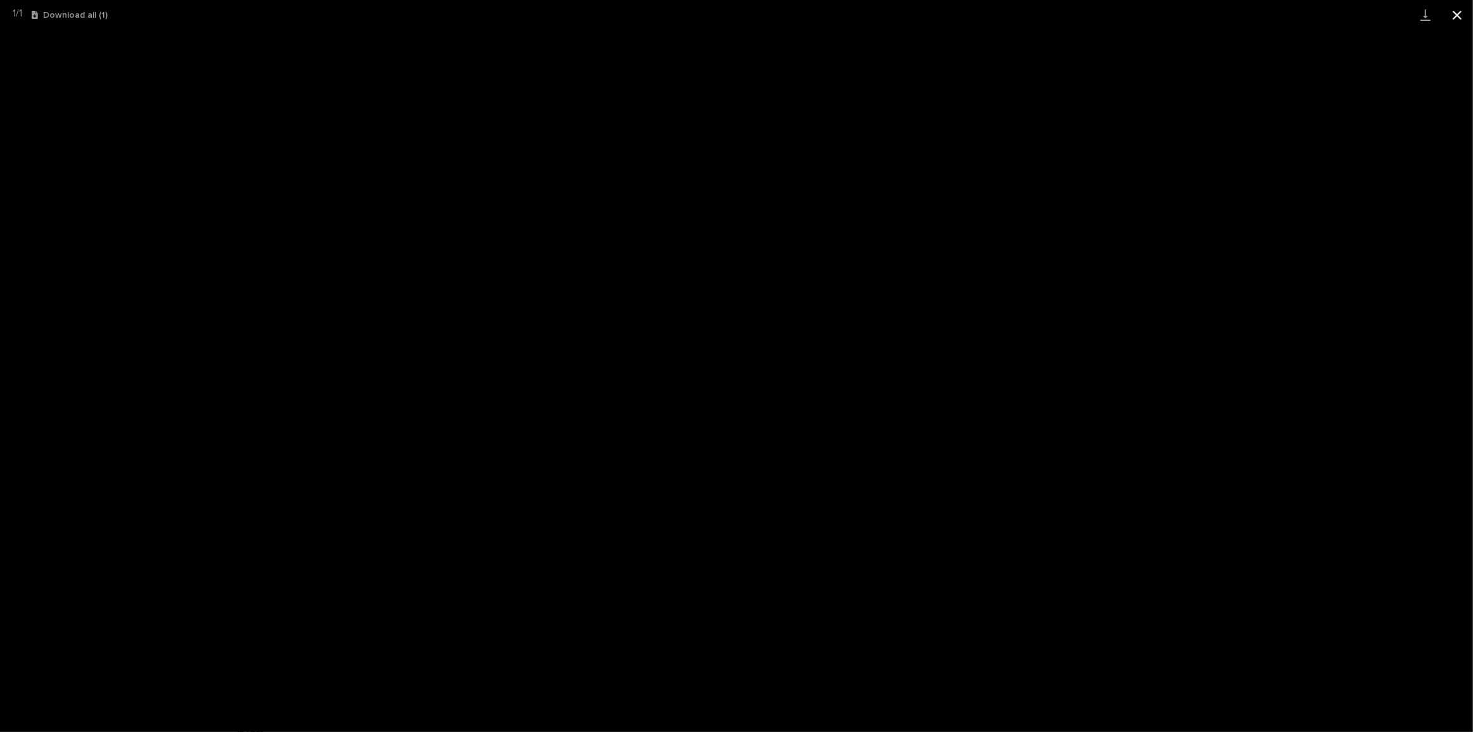
click at [1465, 18] on button "Close gallery" at bounding box center [1458, 15] width 32 height 30
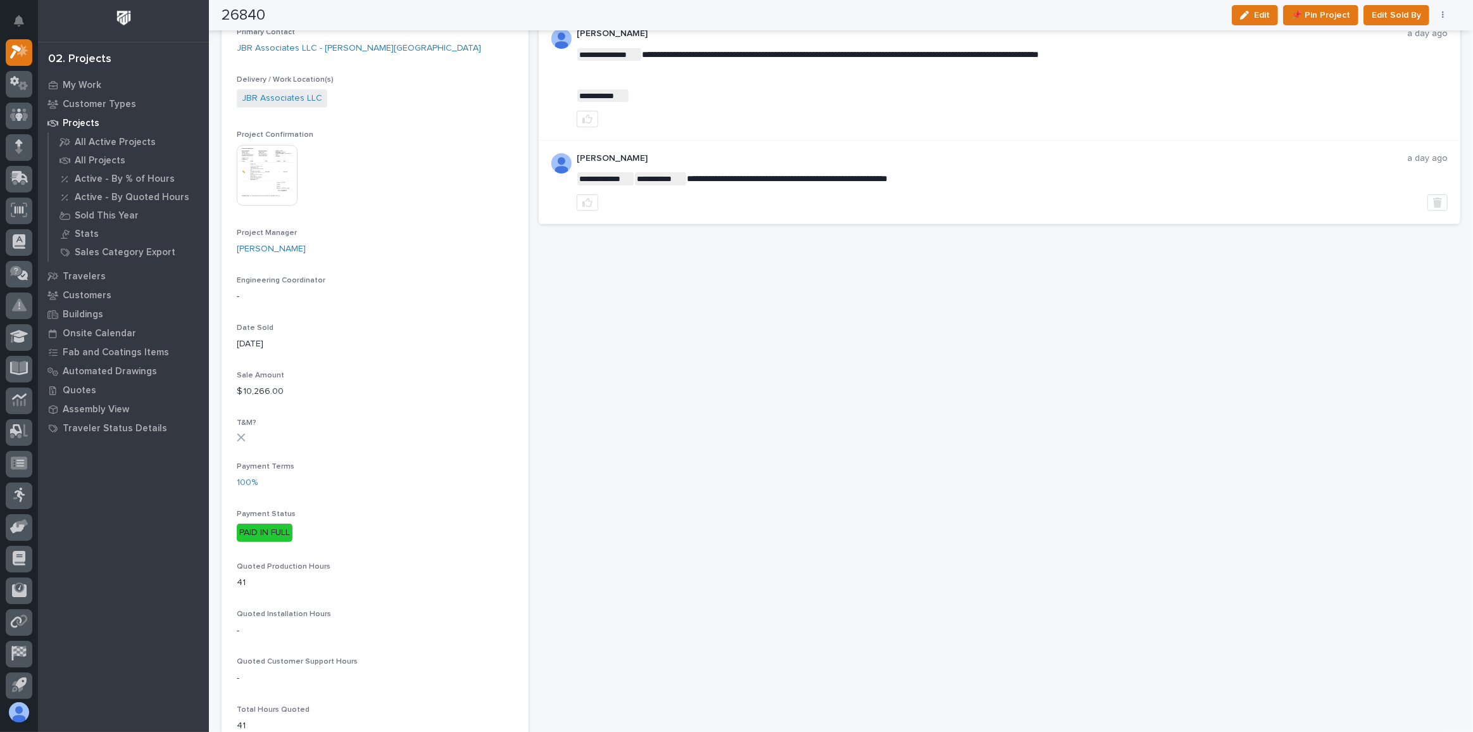
scroll to position [518, 0]
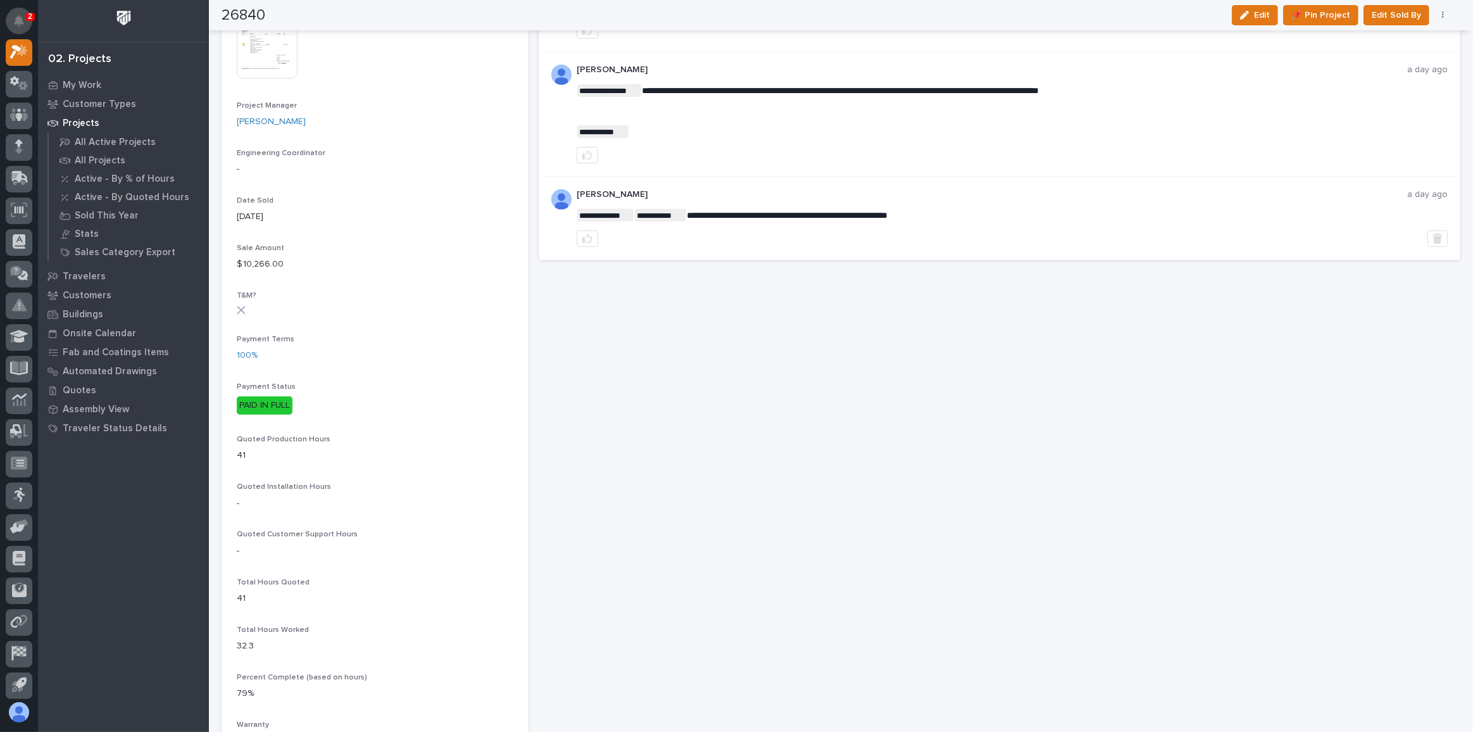
click at [18, 19] on icon "Notifications" at bounding box center [19, 20] width 10 height 11
click at [405, 87] on div "Project Confirmation This file cannot be opened Download File" at bounding box center [375, 46] width 277 height 87
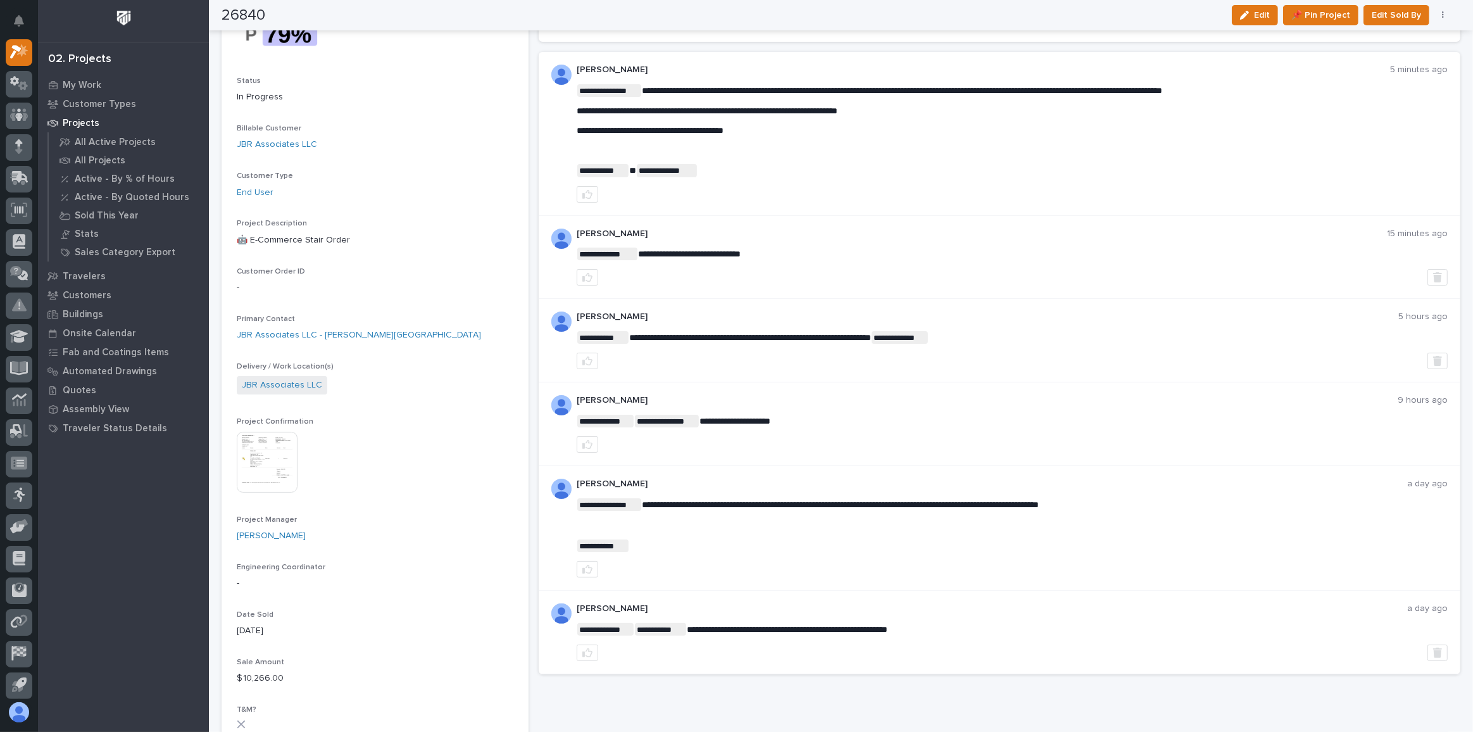
scroll to position [0, 0]
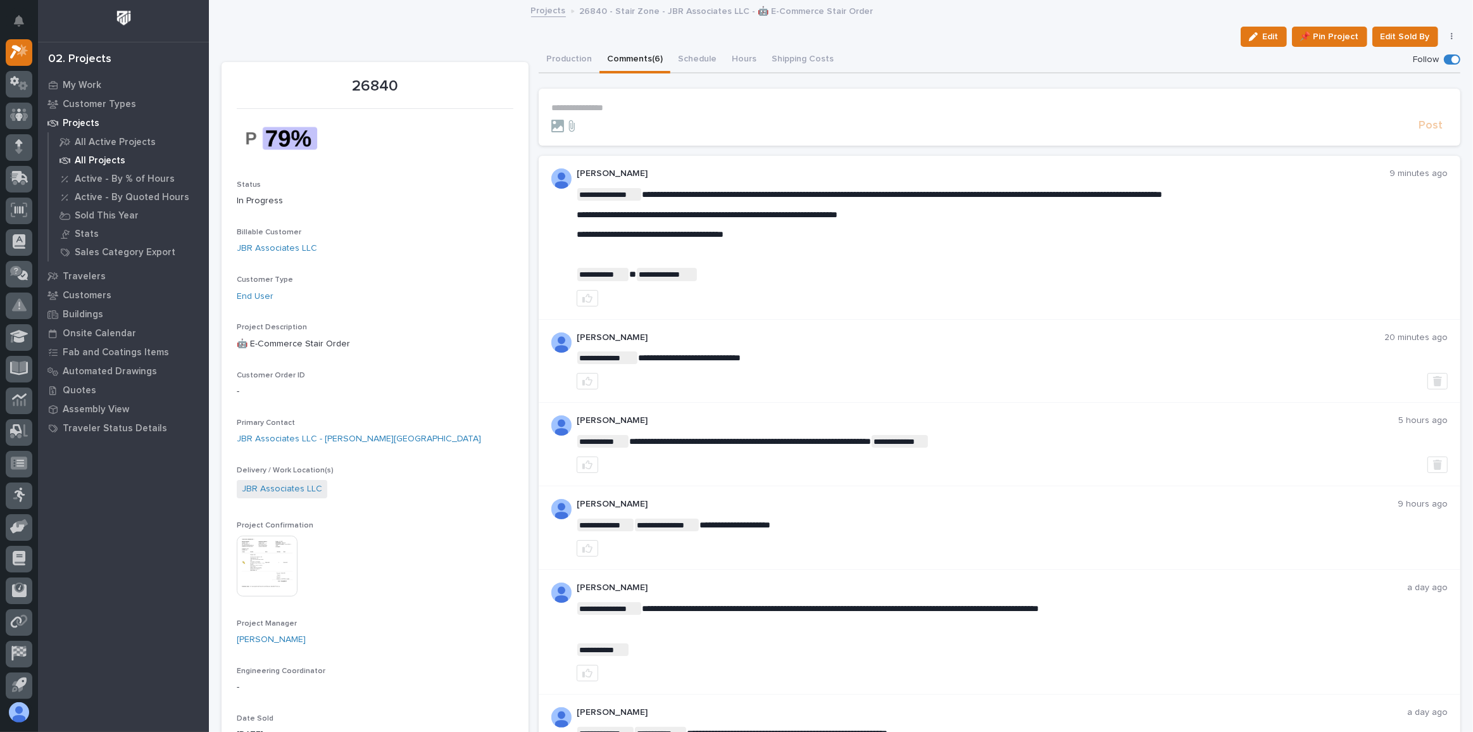
click at [109, 162] on p "All Projects" at bounding box center [100, 160] width 51 height 11
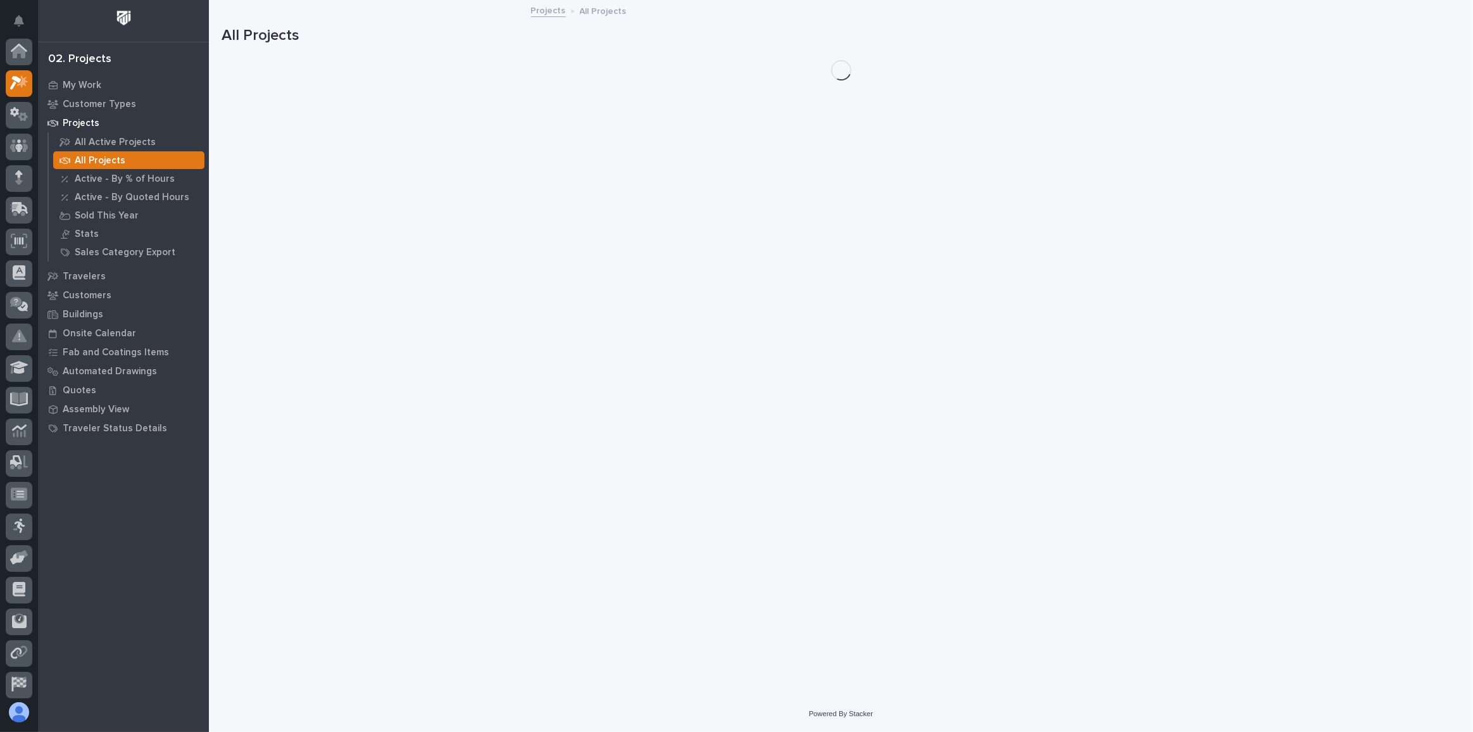
scroll to position [31, 0]
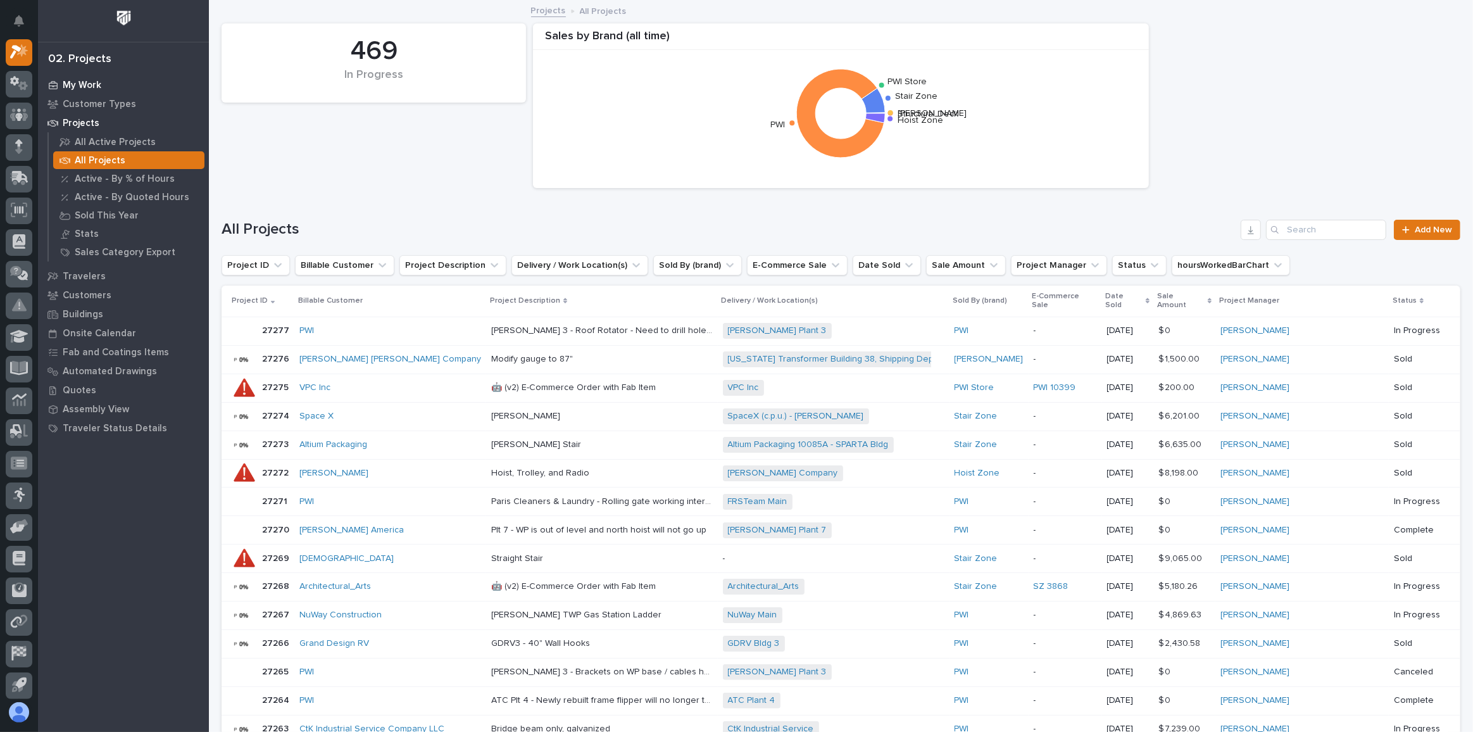
click at [88, 85] on p "My Work" at bounding box center [82, 85] width 39 height 11
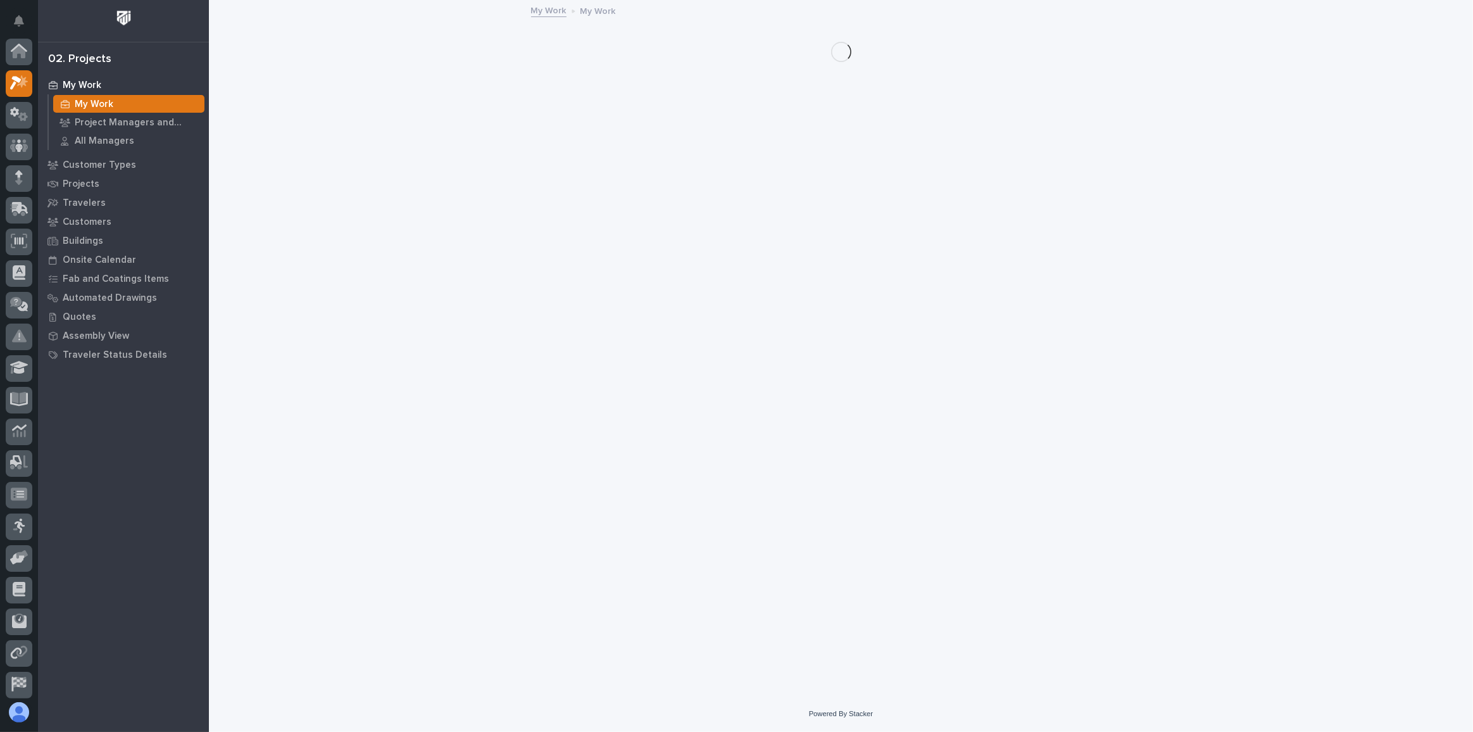
scroll to position [31, 0]
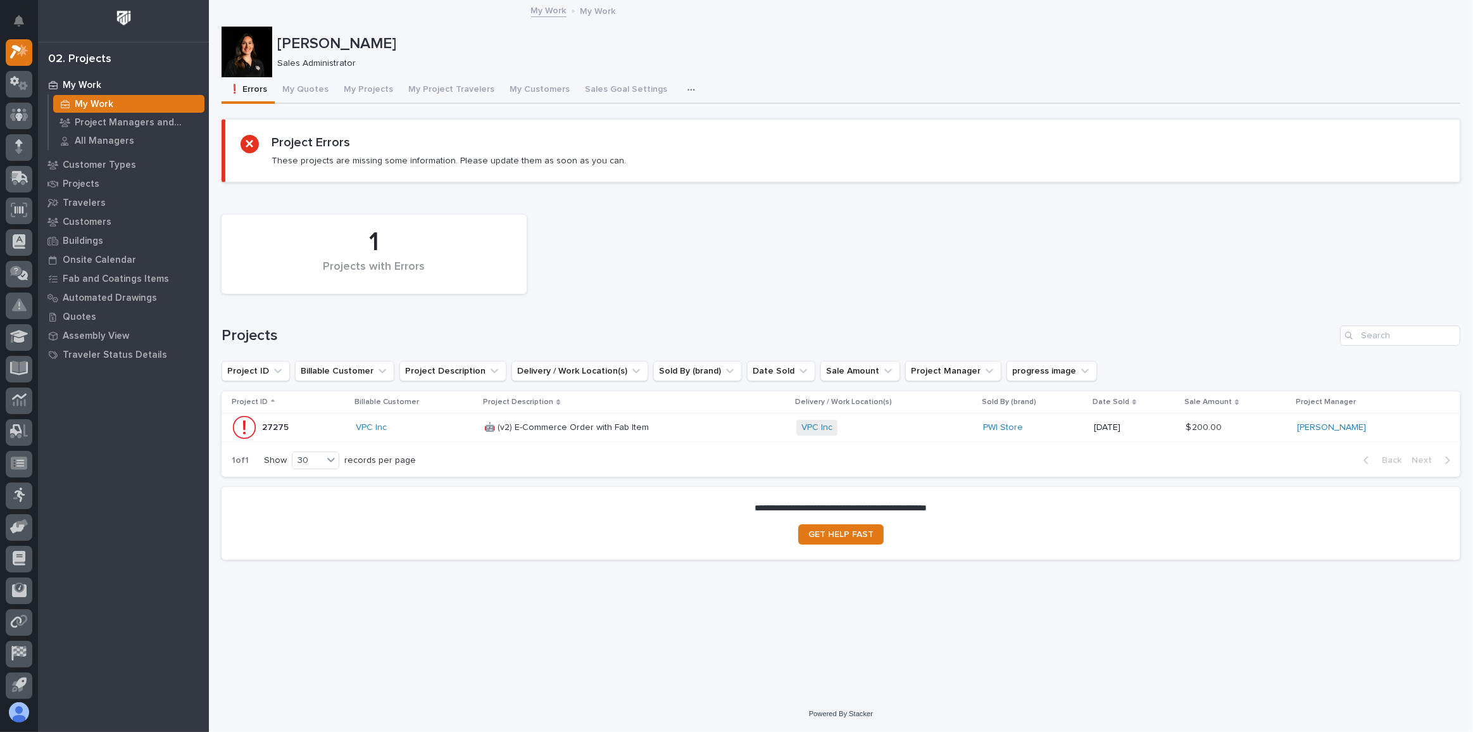
click at [441, 431] on div "VPC Inc" at bounding box center [415, 427] width 119 height 11
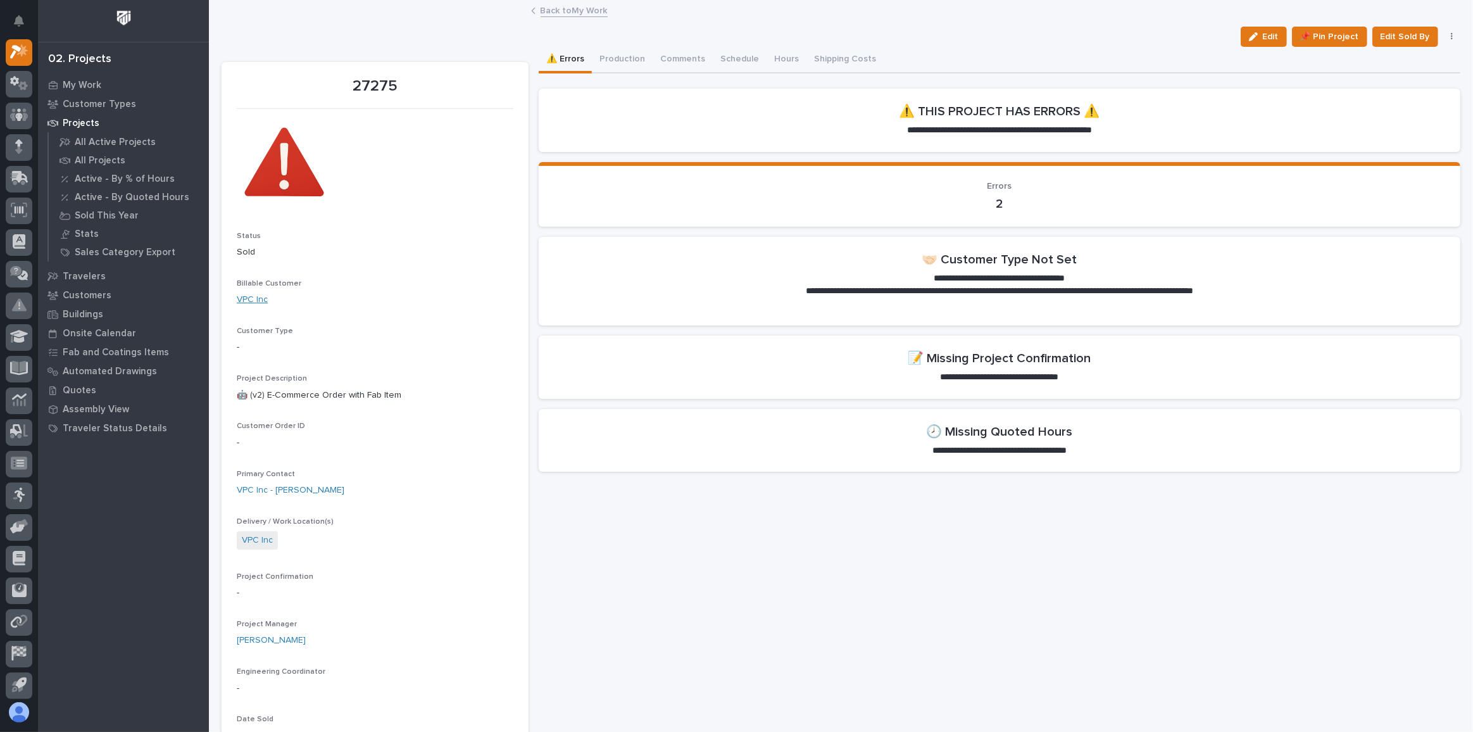
click at [253, 299] on link "VPC Inc" at bounding box center [252, 299] width 31 height 13
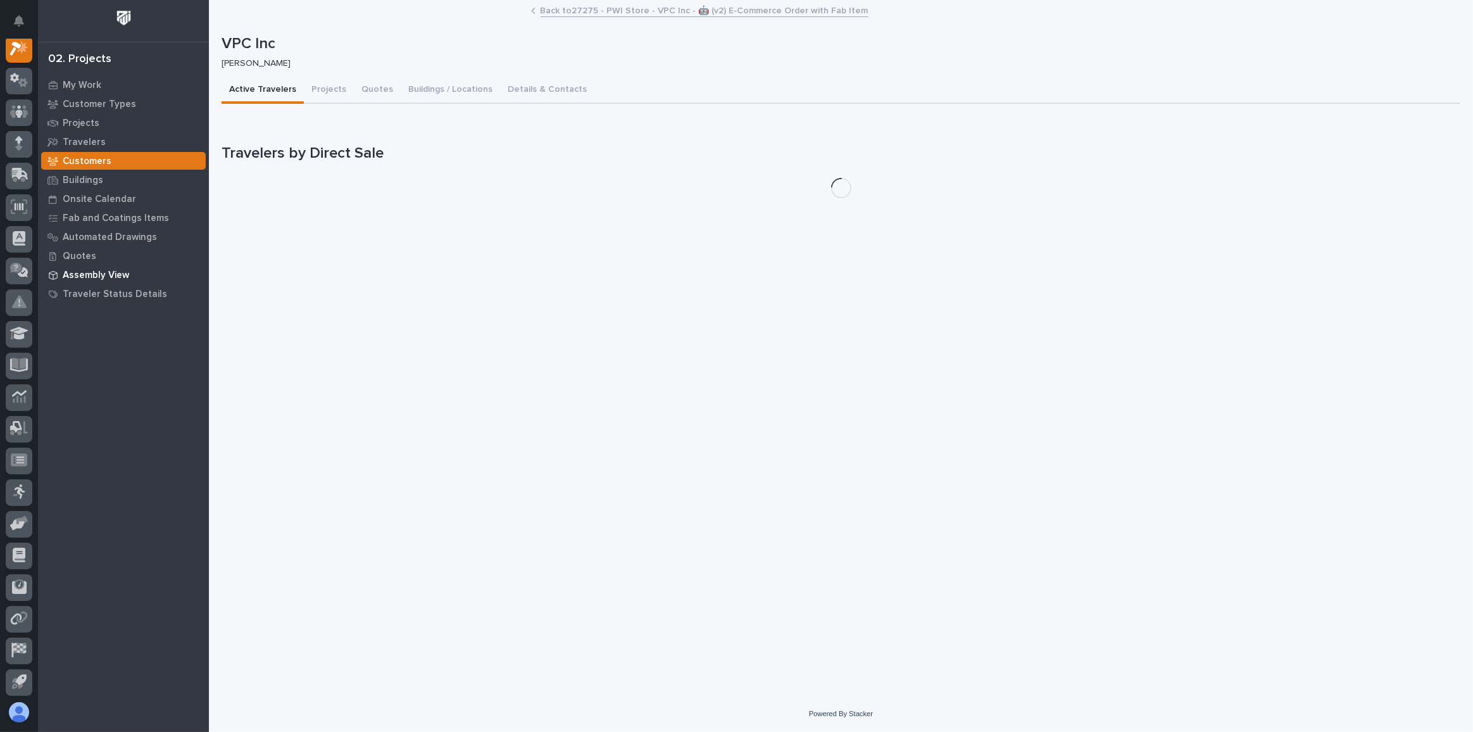
scroll to position [31, 0]
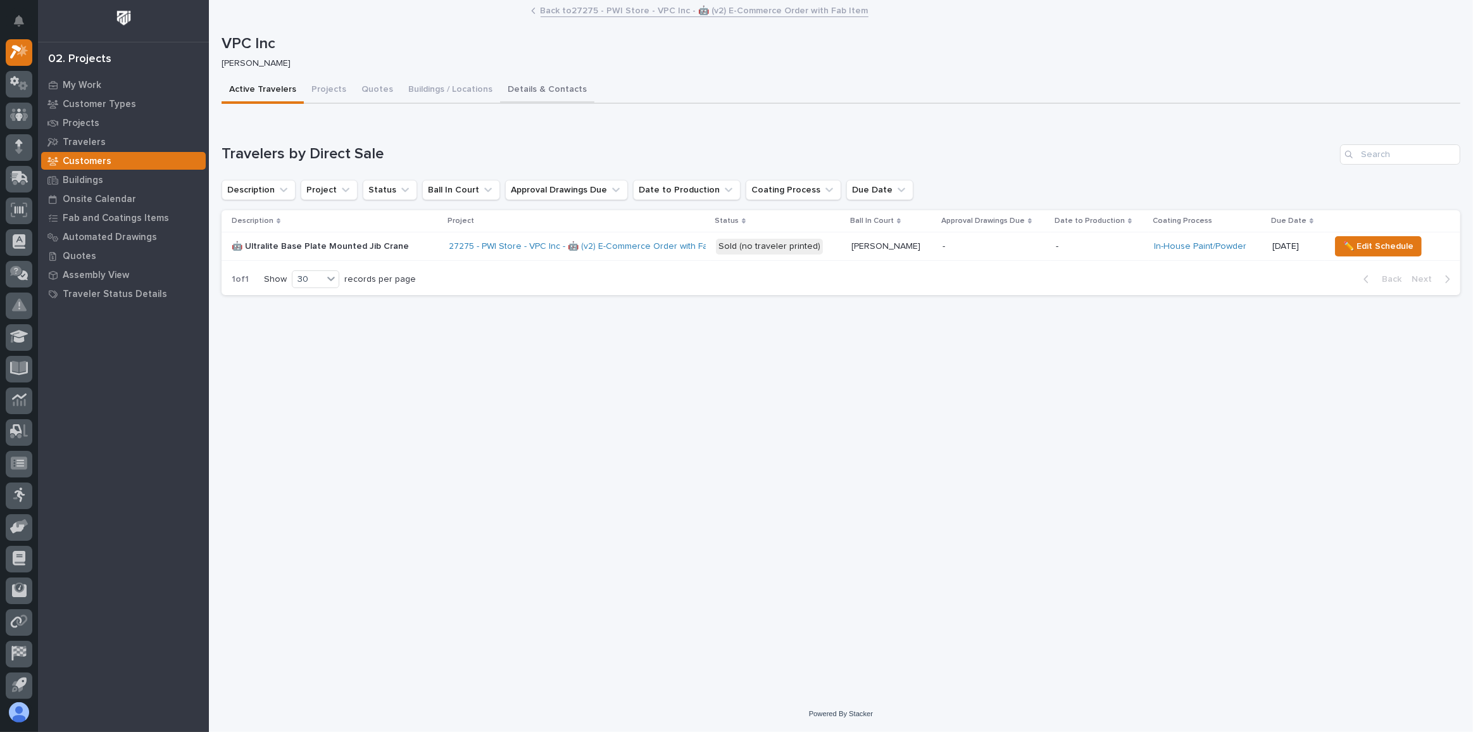
click at [553, 91] on button "Details & Contacts" at bounding box center [547, 90] width 94 height 27
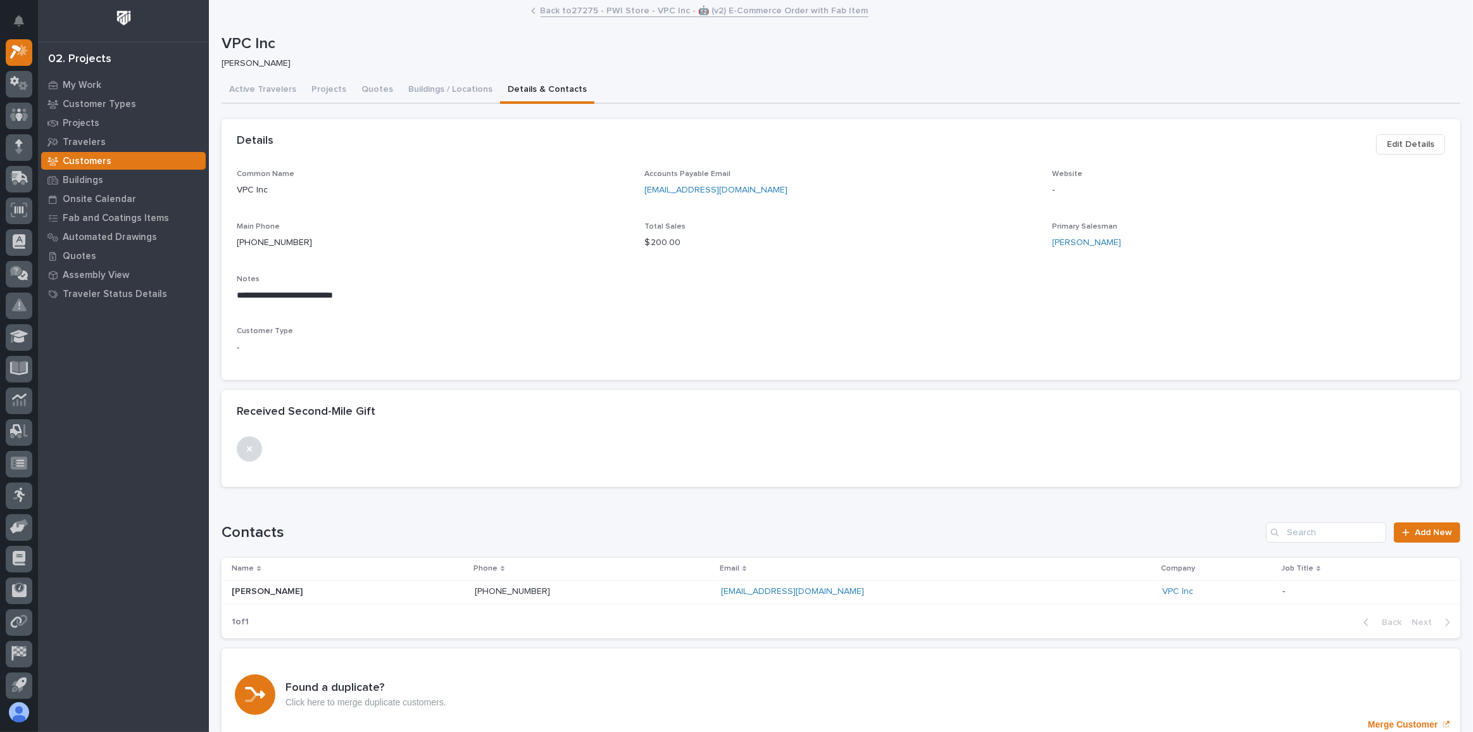
click at [1413, 139] on span "Edit Details" at bounding box center [1410, 144] width 47 height 15
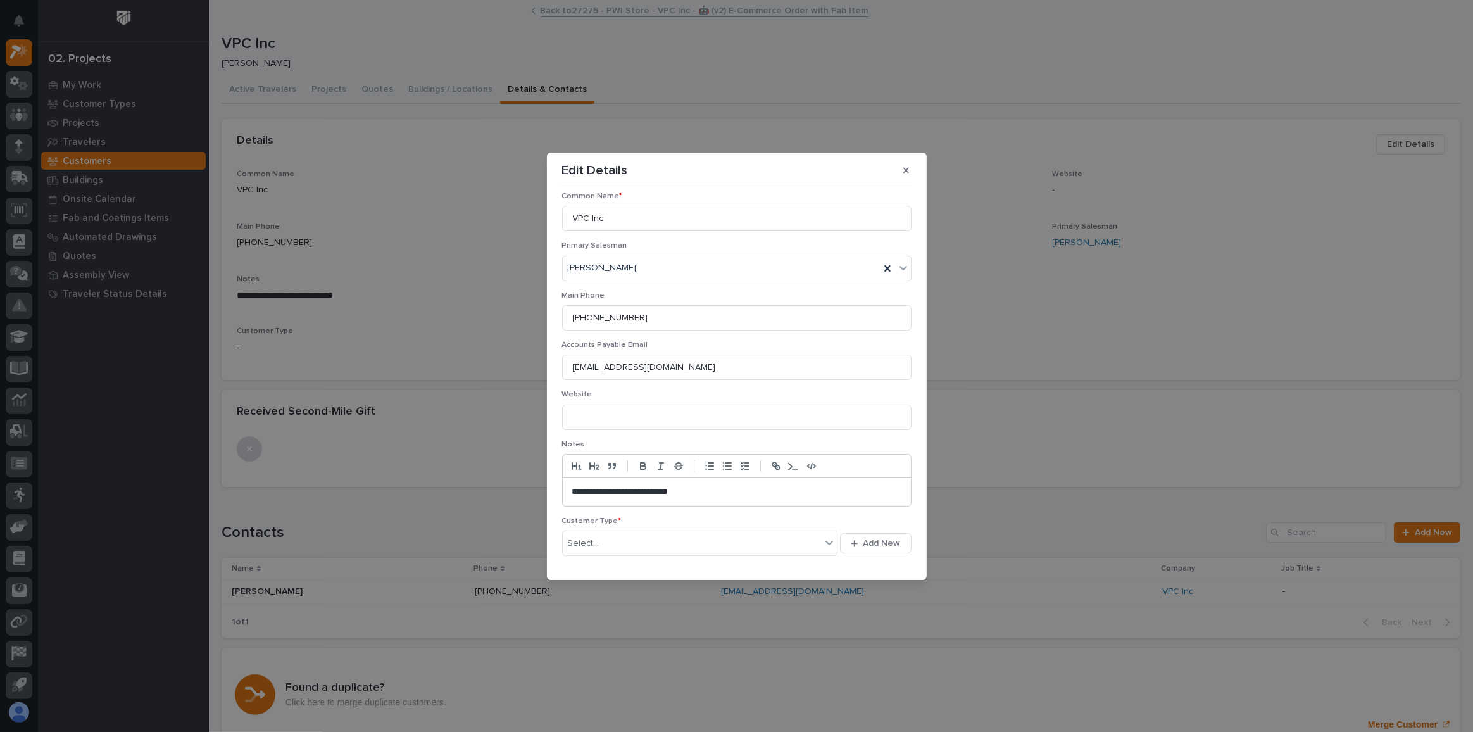
scroll to position [99, 0]
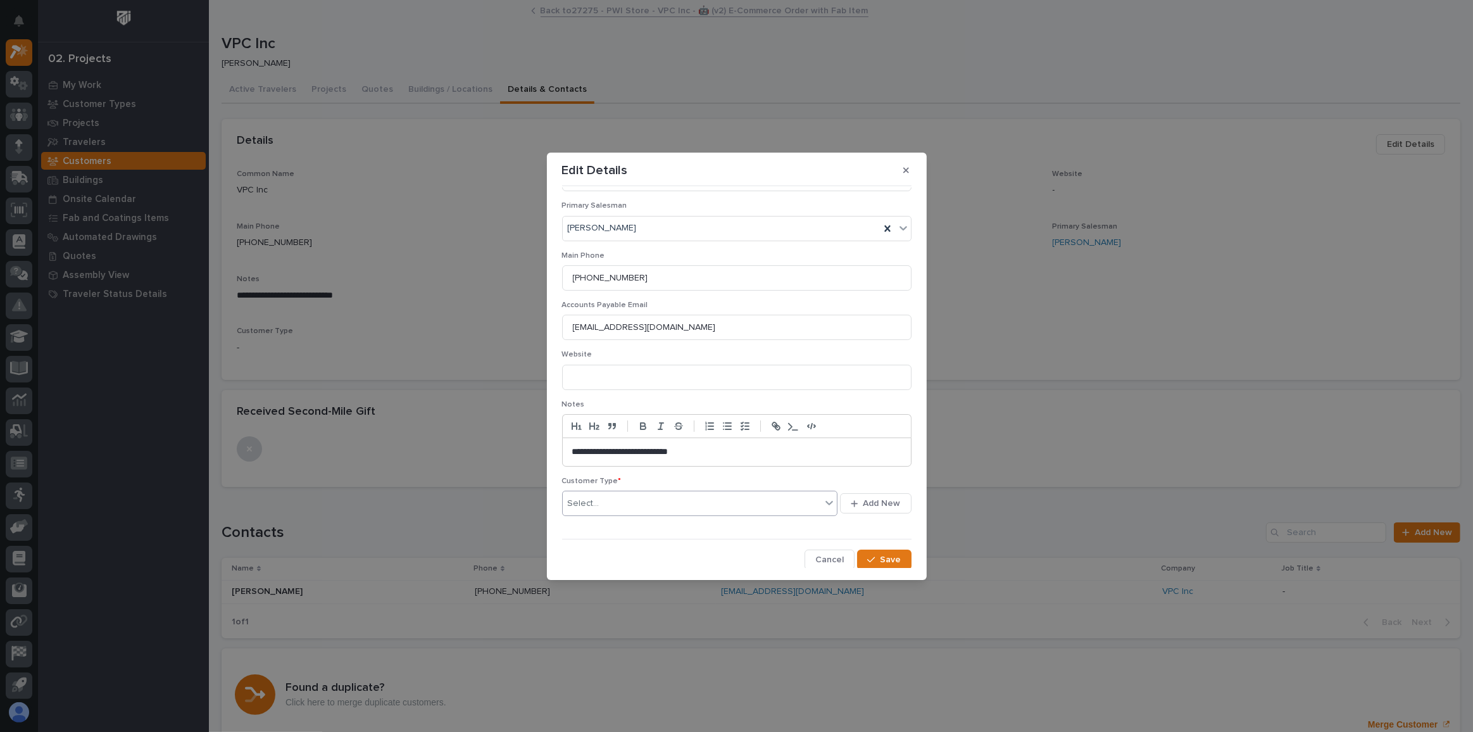
click at [623, 493] on div "Select..." at bounding box center [692, 503] width 259 height 21
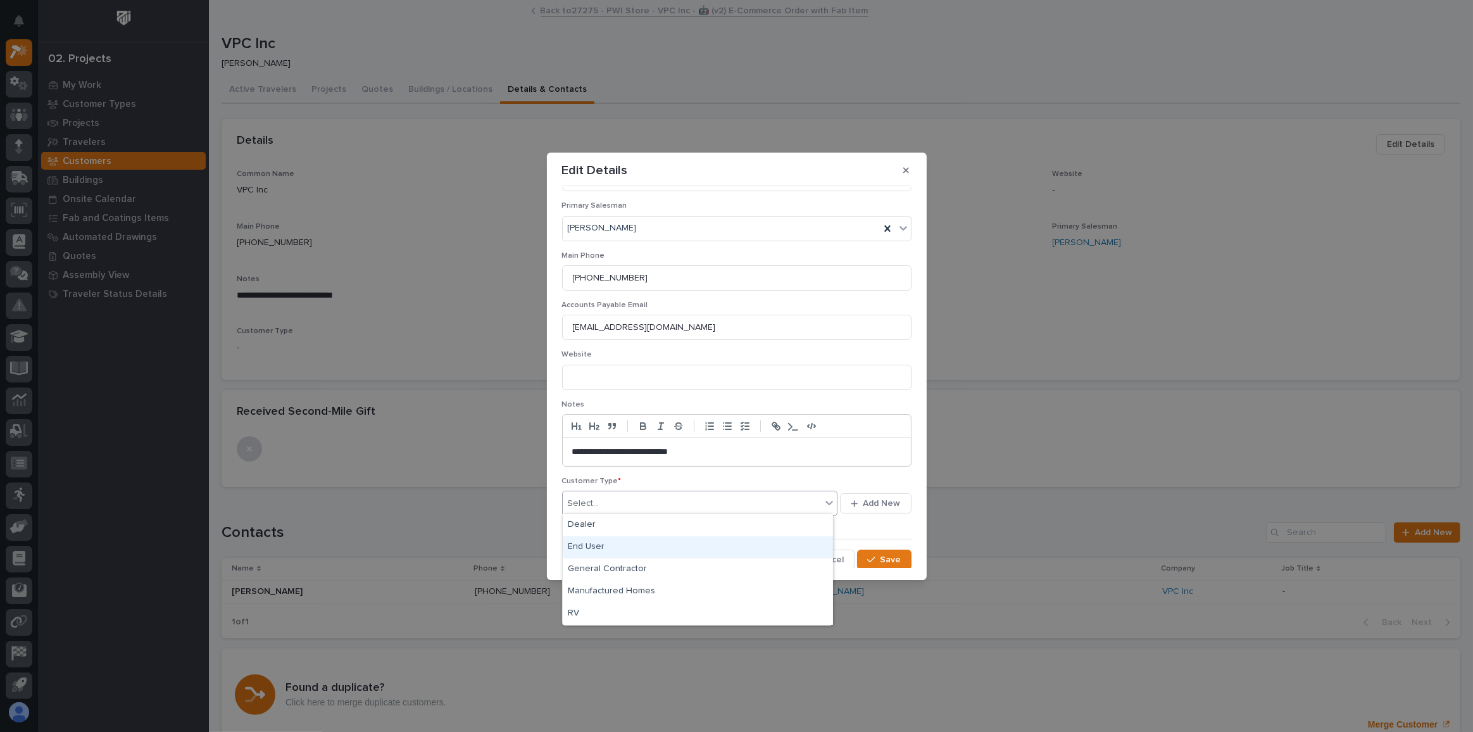
click at [610, 544] on div "End User" at bounding box center [698, 547] width 270 height 22
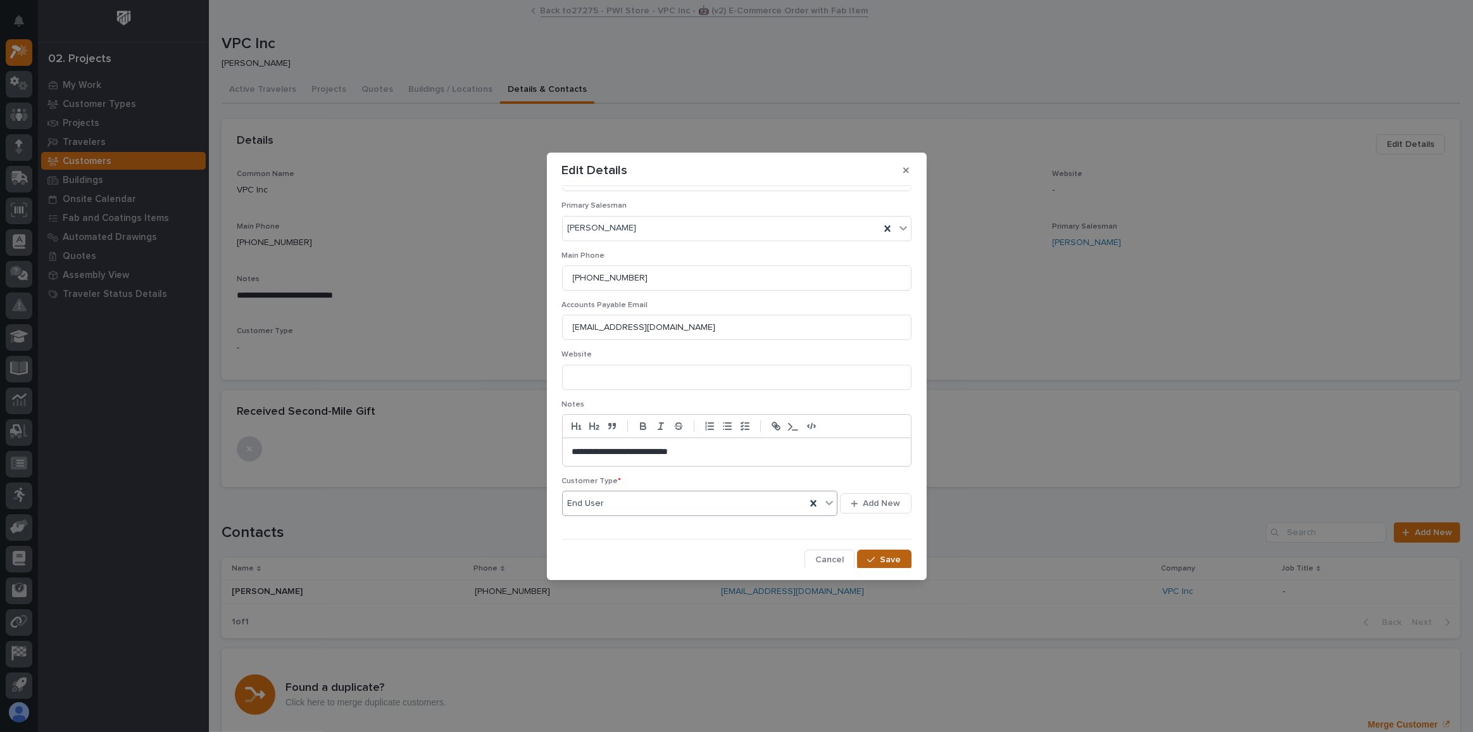
click at [892, 554] on span "Save" at bounding box center [891, 559] width 21 height 11
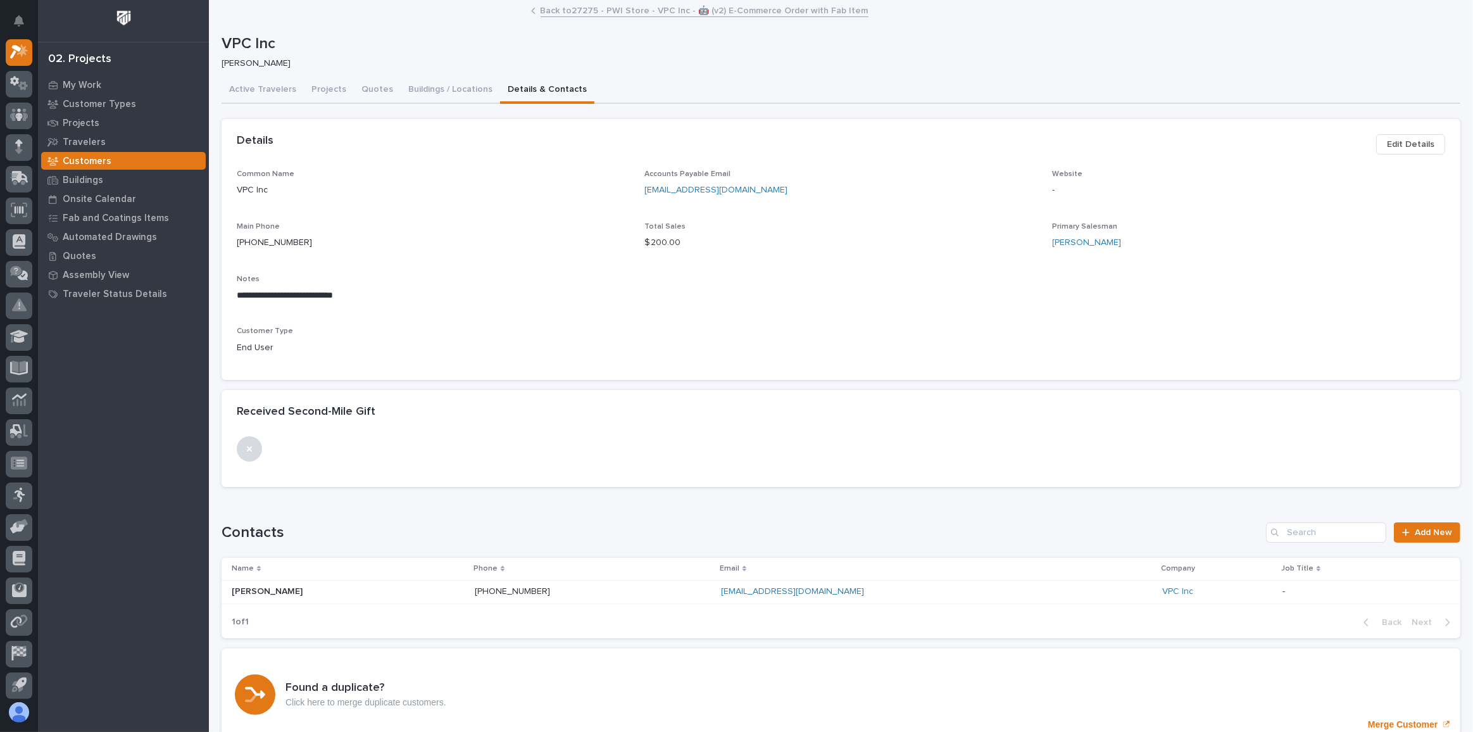
click at [641, 3] on link "Back to 27275 - PWI Store - VPC Inc - 🤖 (v2) E-Commerce Order with Fab Item" at bounding box center [705, 10] width 328 height 15
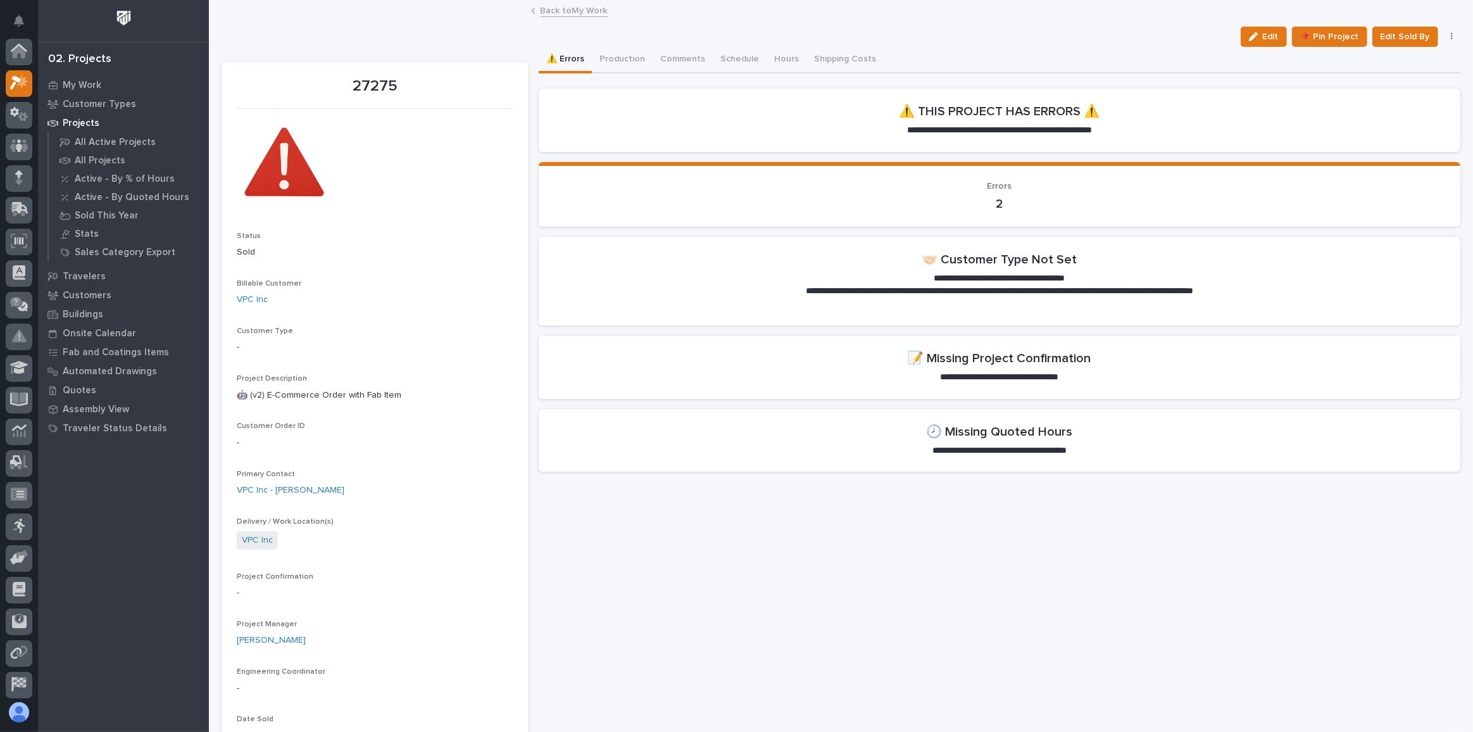
scroll to position [34, 0]
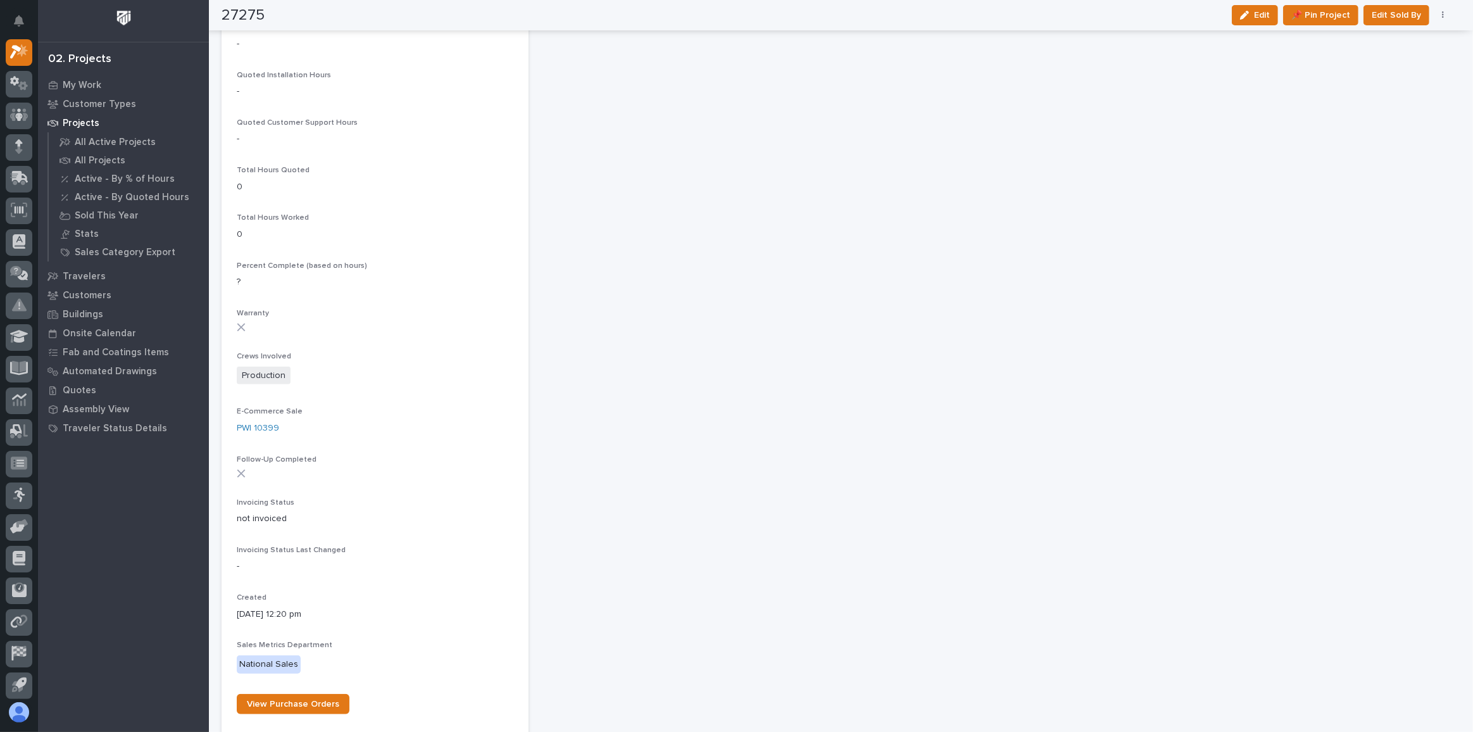
scroll to position [1036, 0]
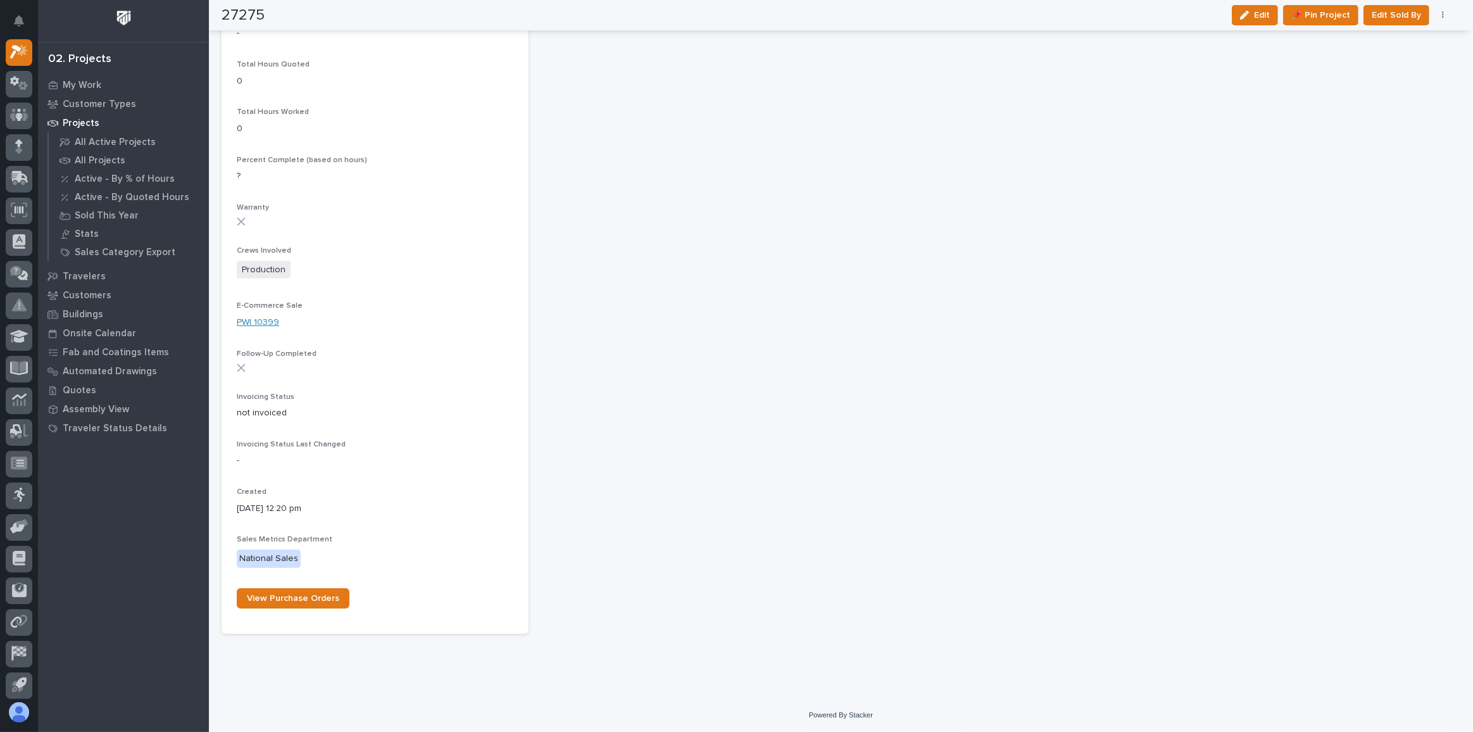
click at [261, 322] on link "PWI 10399" at bounding box center [258, 322] width 42 height 13
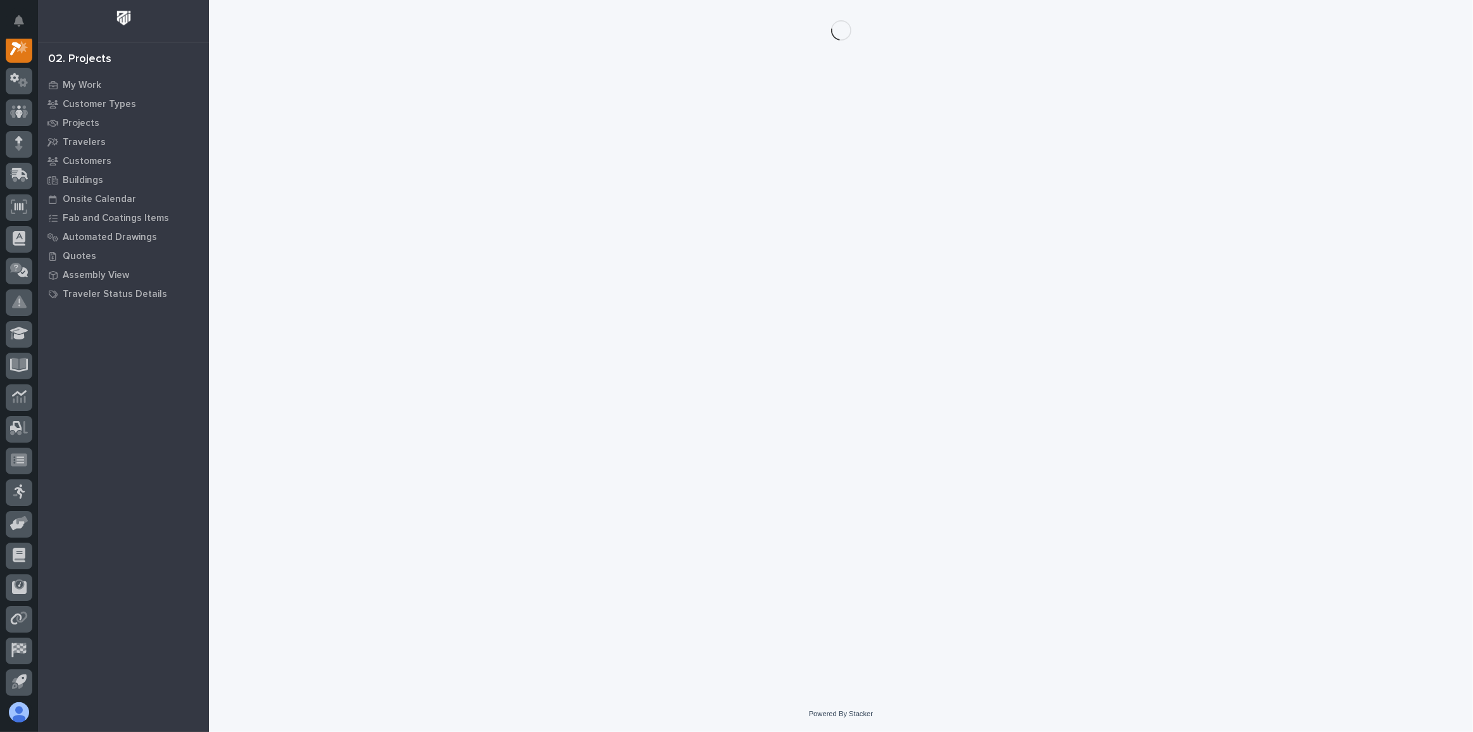
scroll to position [31, 0]
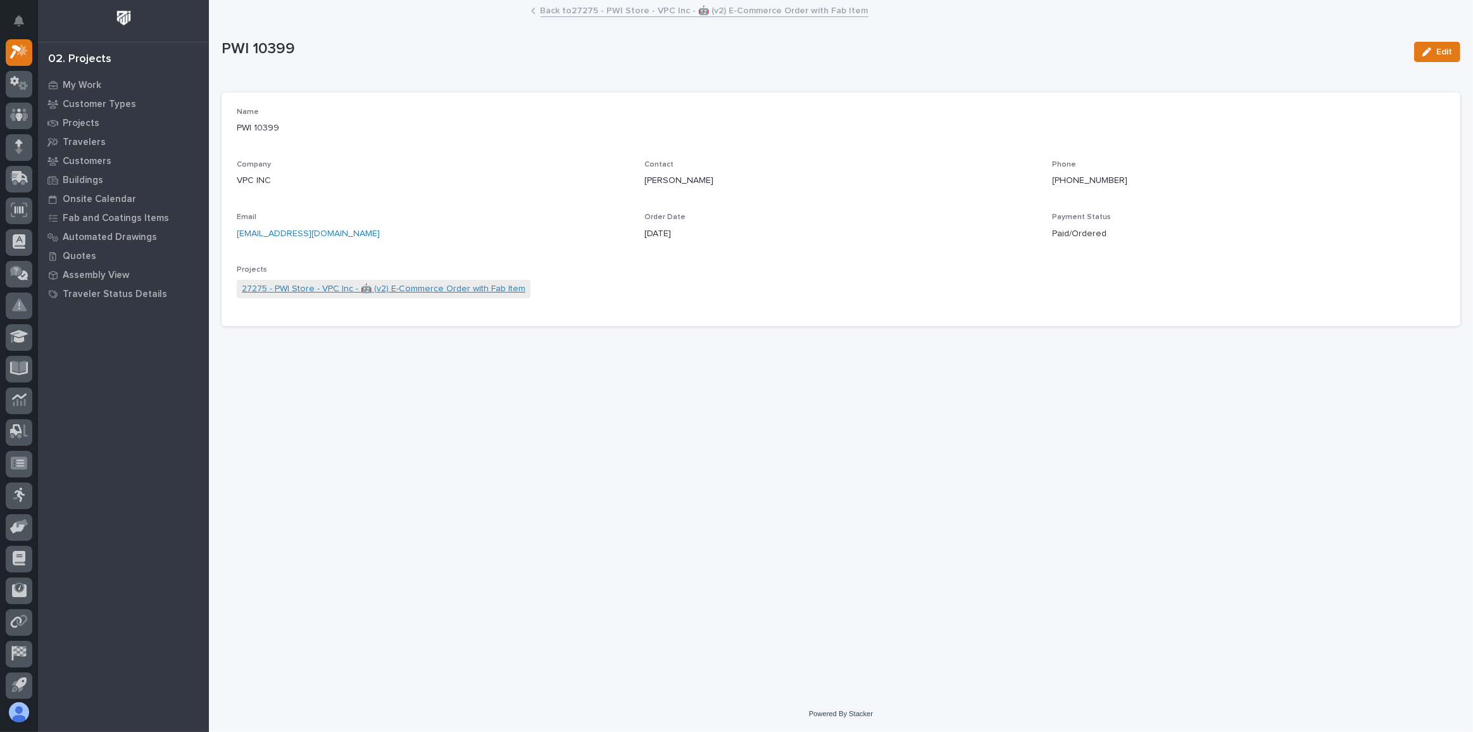
click at [416, 292] on link "27275 - PWI Store - VPC Inc - 🤖 (v2) E-Commerce Order with Fab Item" at bounding box center [384, 288] width 284 height 13
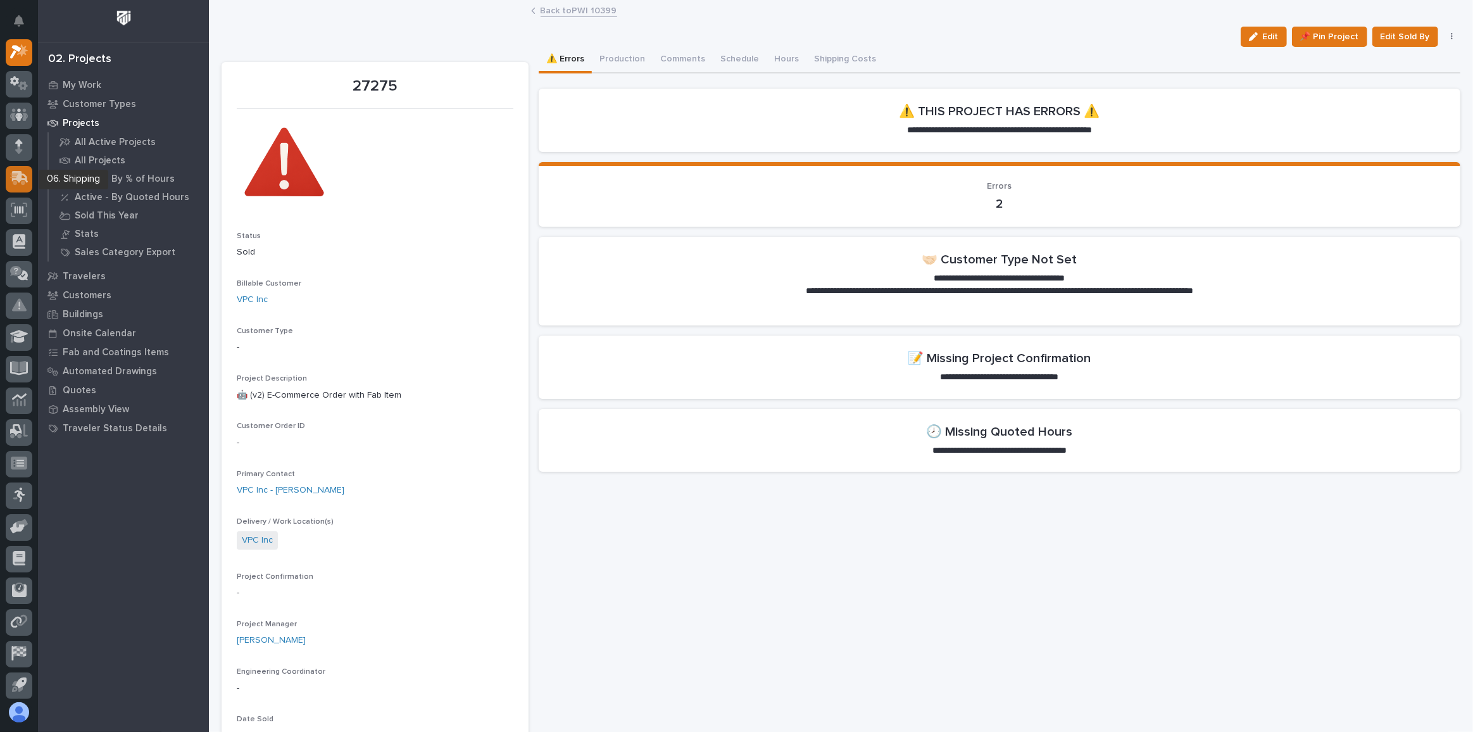
click at [15, 173] on icon at bounding box center [17, 179] width 15 height 12
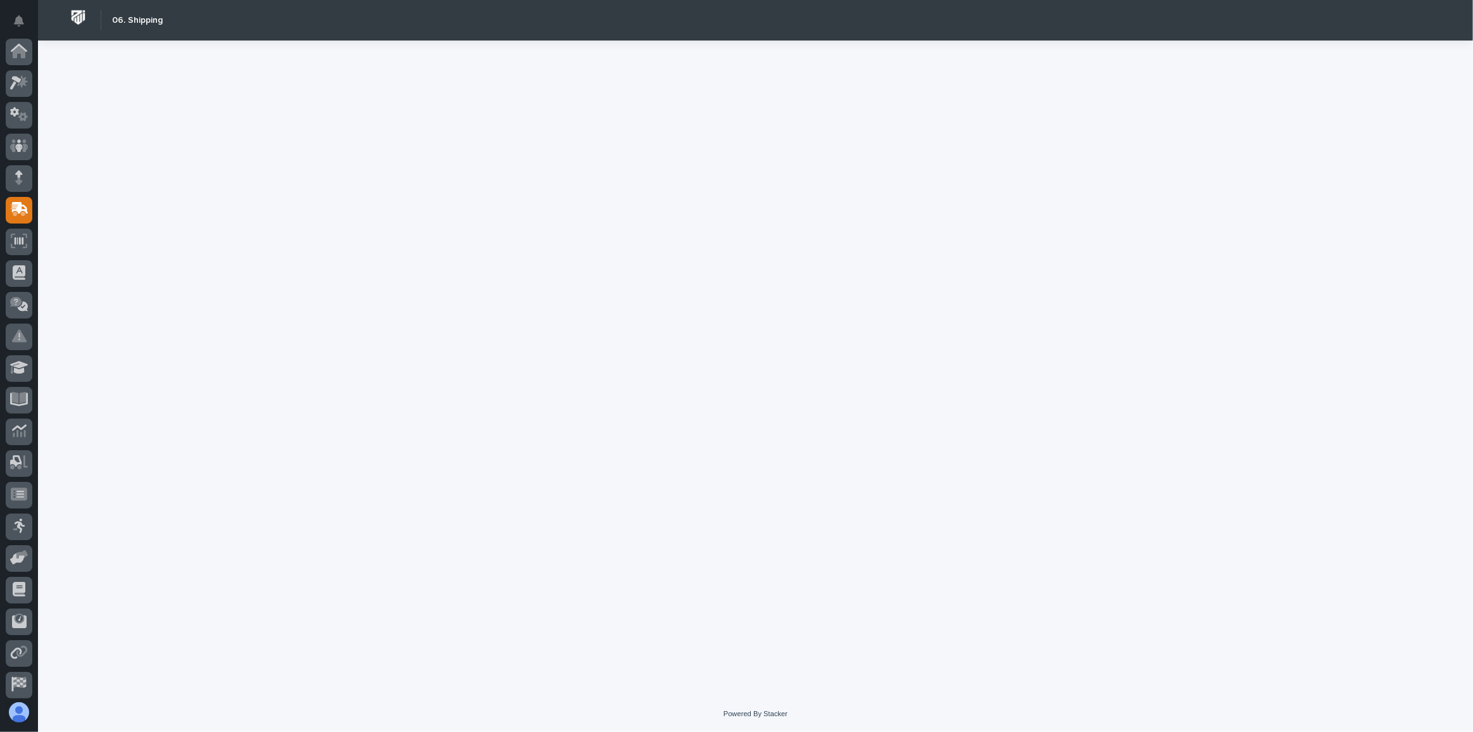
scroll to position [67, 0]
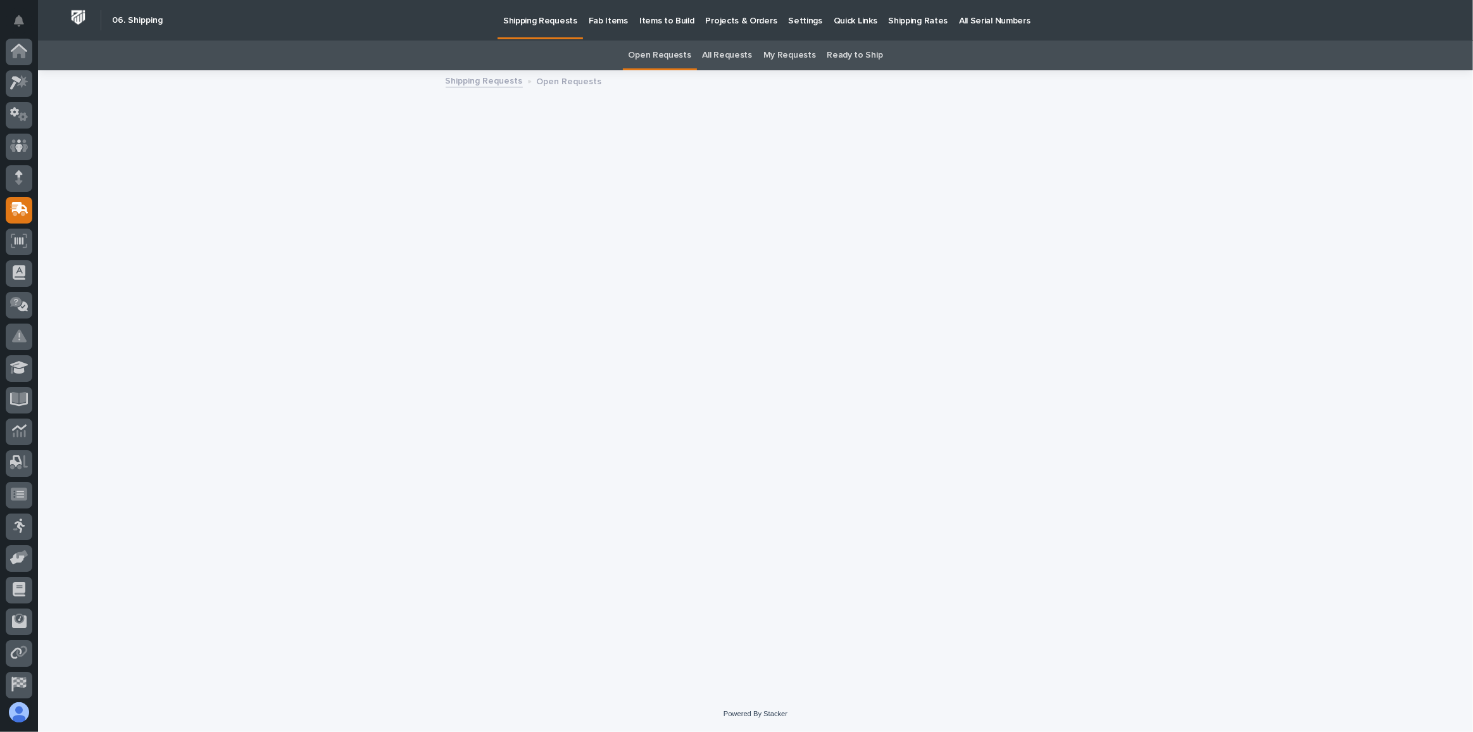
scroll to position [67, 0]
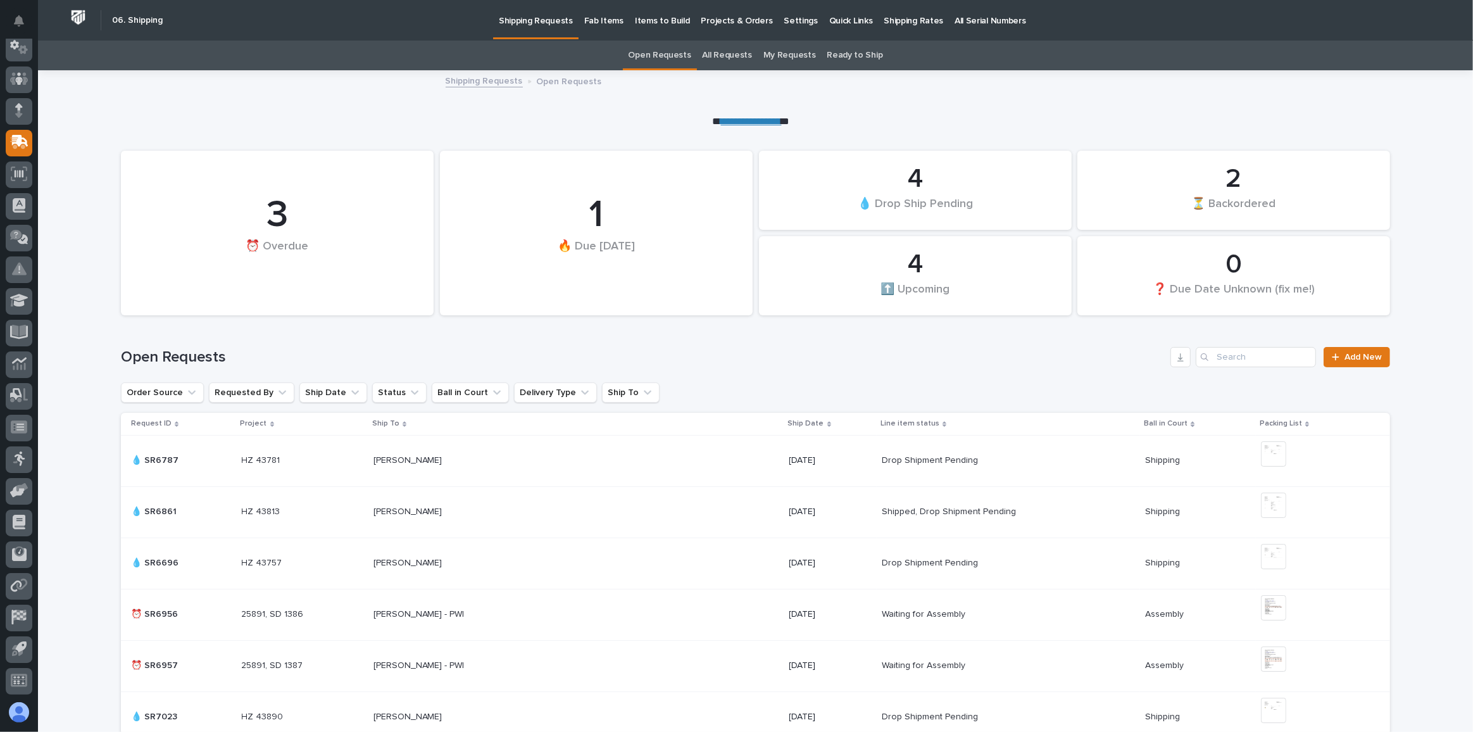
click at [722, 23] on p "Projects & Orders" at bounding box center [737, 13] width 72 height 27
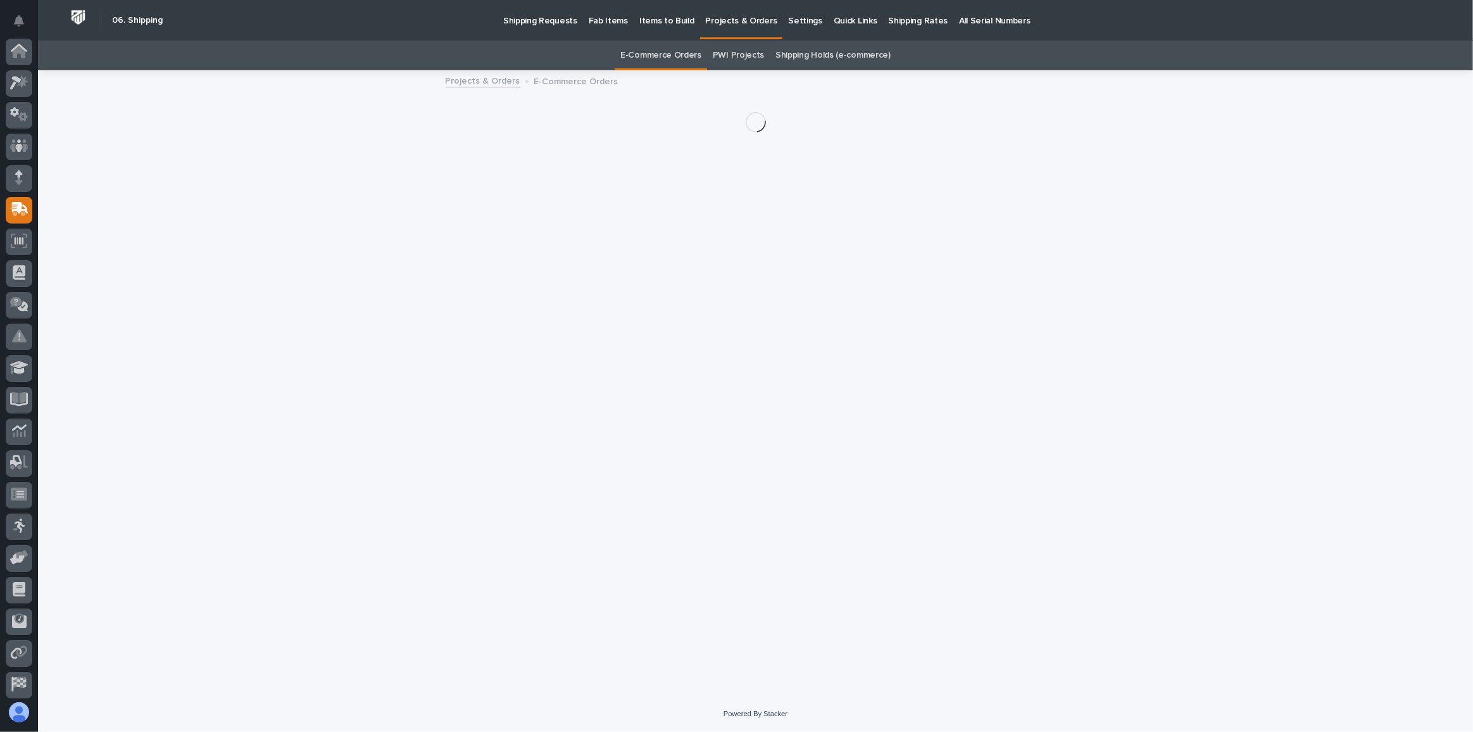
scroll to position [67, 0]
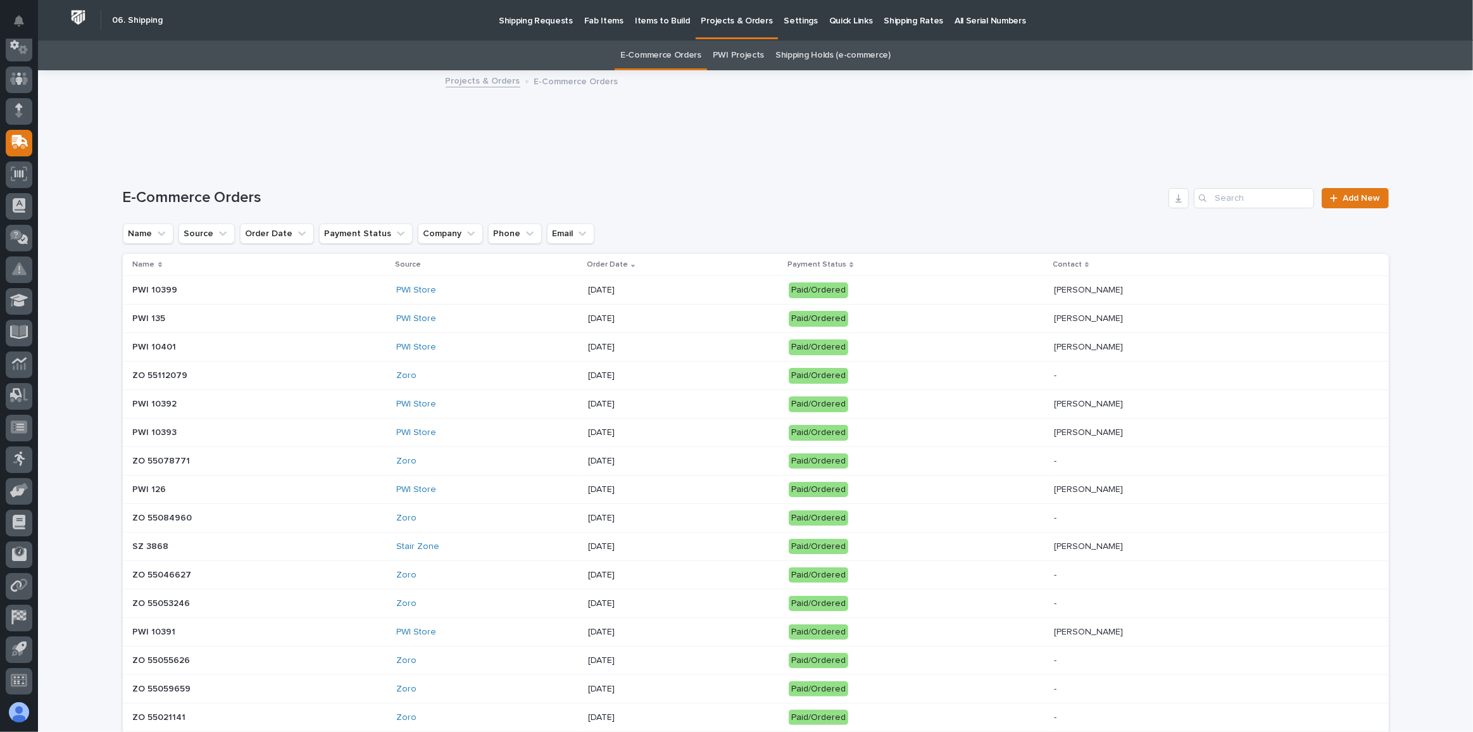
click at [625, 289] on p "[DATE]" at bounding box center [683, 290] width 191 height 11
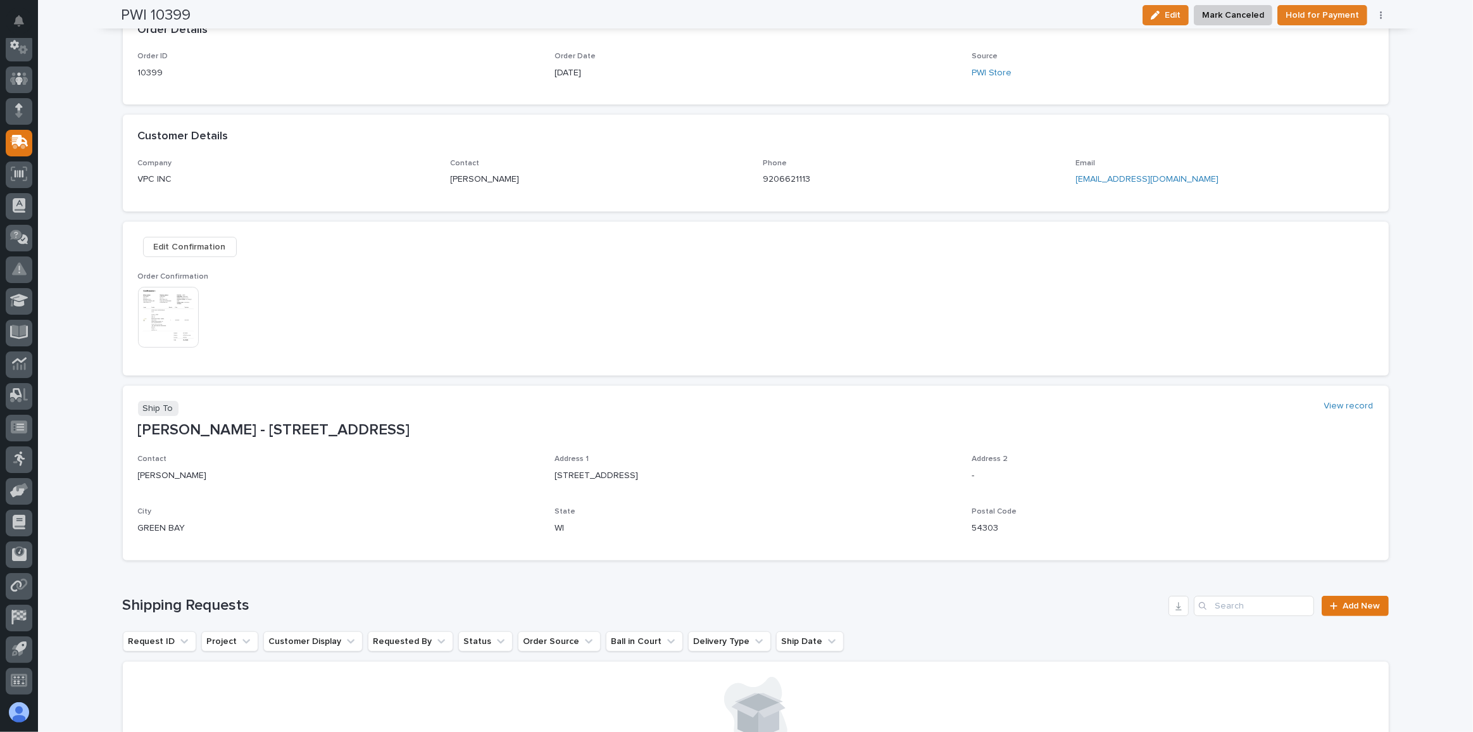
scroll to position [71, 0]
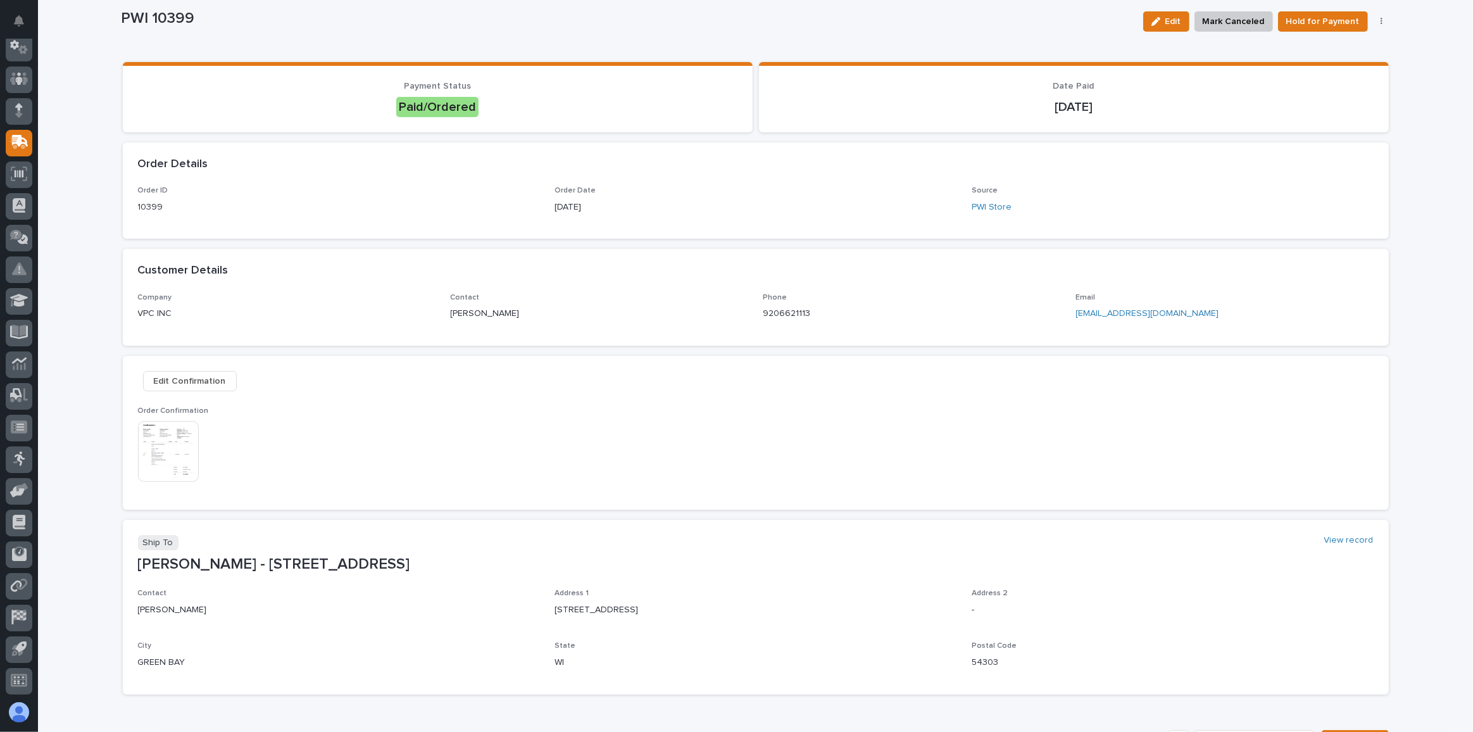
click at [164, 456] on img at bounding box center [168, 451] width 61 height 61
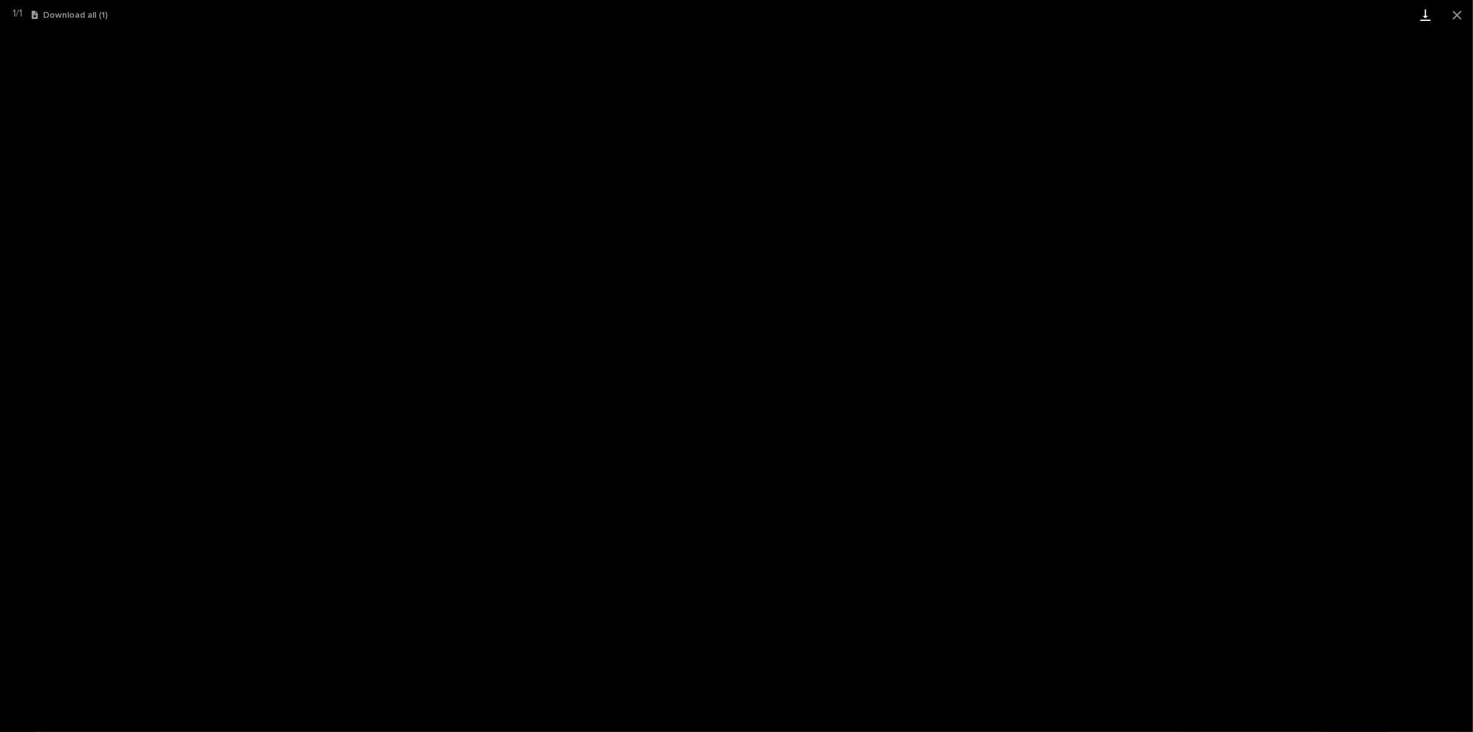
click at [1426, 14] on link "Download" at bounding box center [1426, 15] width 32 height 30
click at [1454, 16] on button "Close gallery" at bounding box center [1458, 15] width 32 height 30
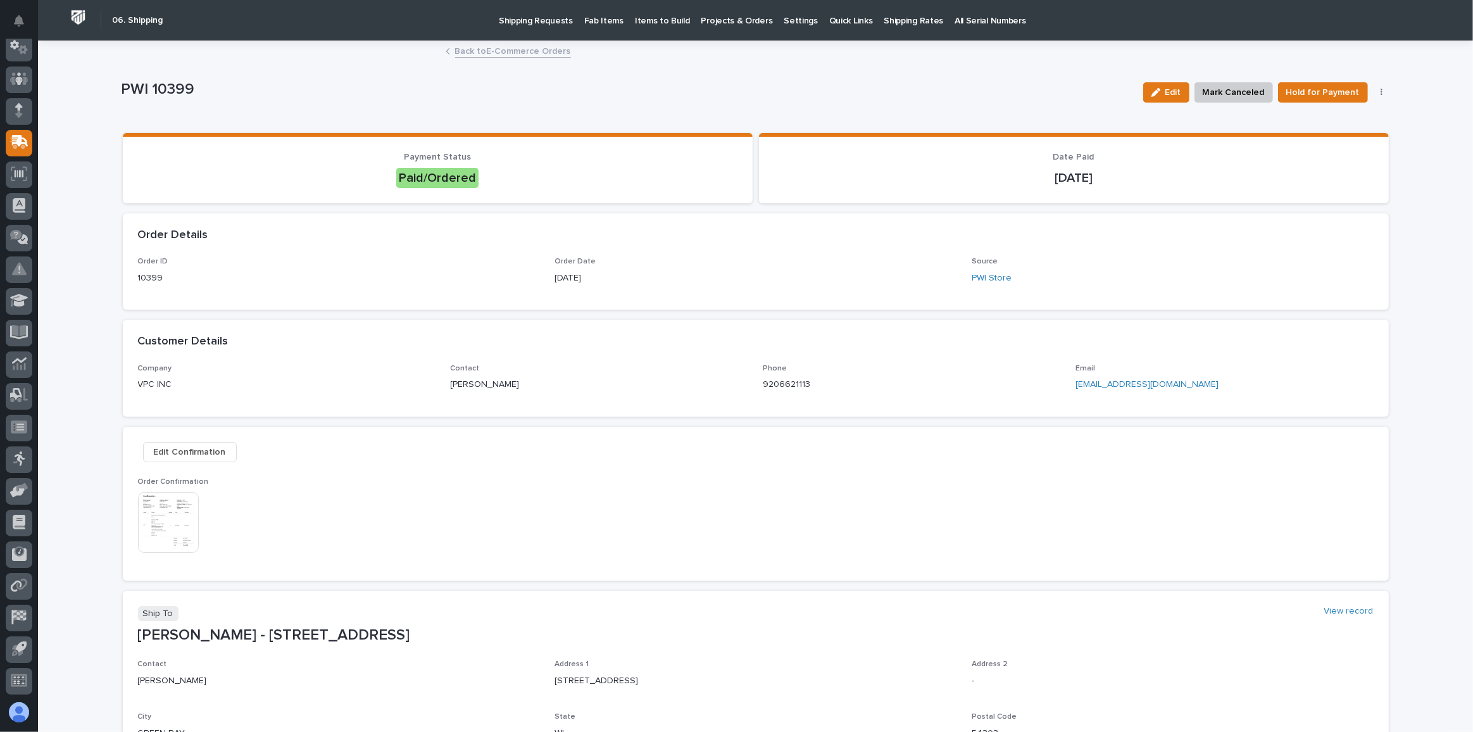
scroll to position [0, 0]
